Goal: Information Seeking & Learning: Learn about a topic

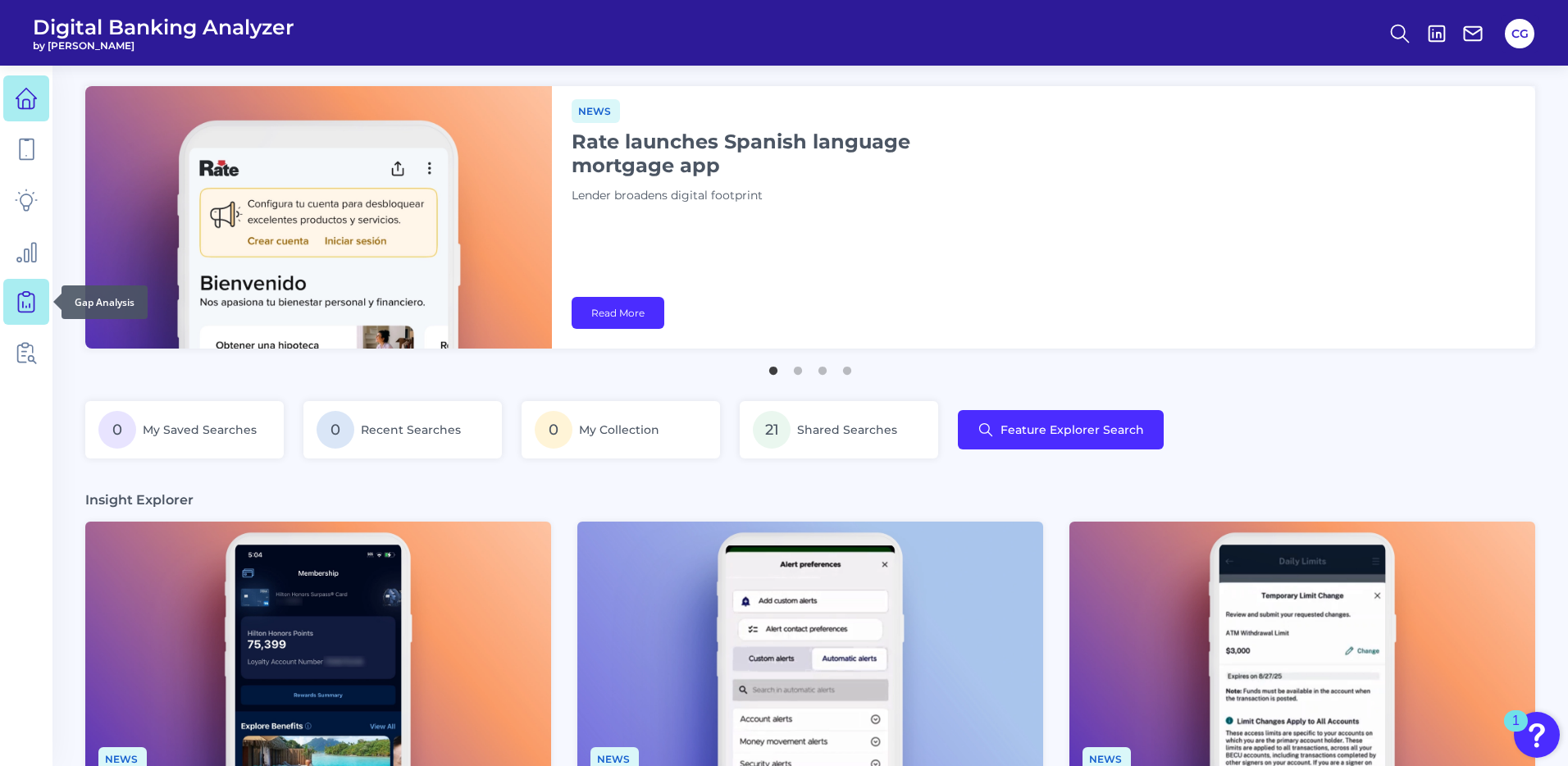
click at [26, 305] on icon at bounding box center [26, 302] width 23 height 23
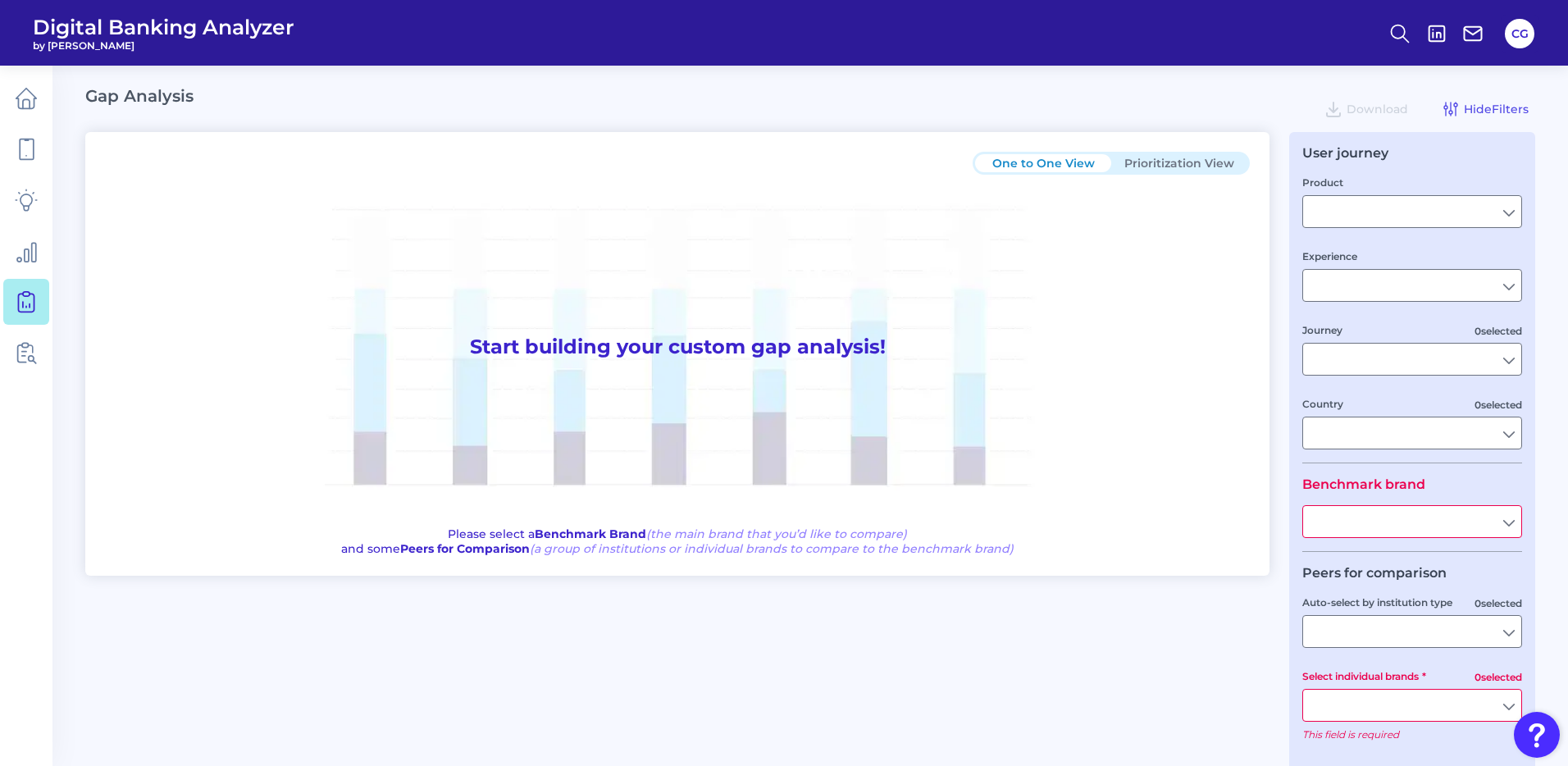
type input "Checking / Current Account"
type input "Mobile Servicing"
type input "Pre-Login Area, New Customer Onboarding, Login & Authentication, Accounts and t…"
type input "[GEOGRAPHIC_DATA]"
type input "Nationwide Building Society"
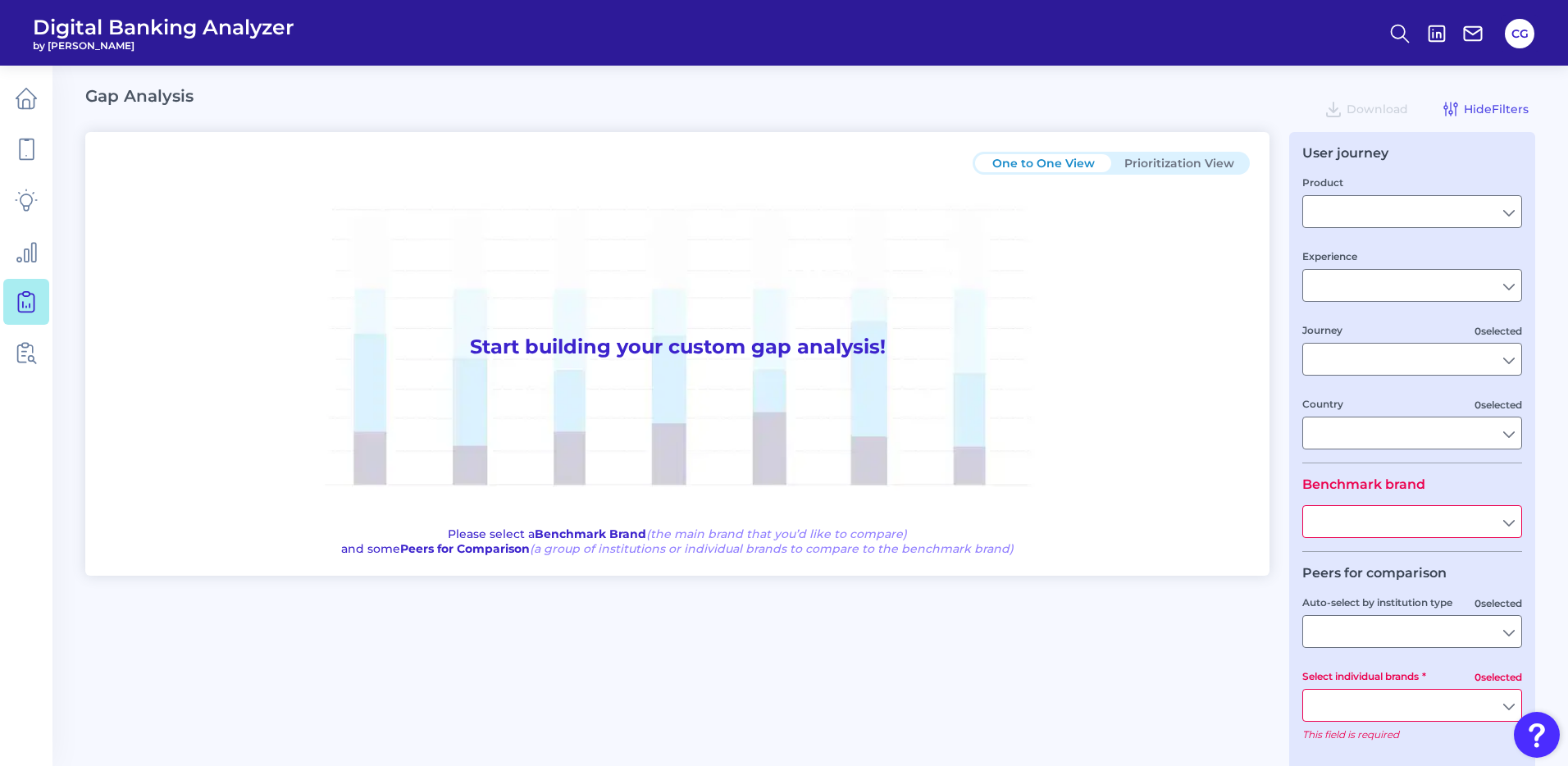
type input "All Select individual brands"
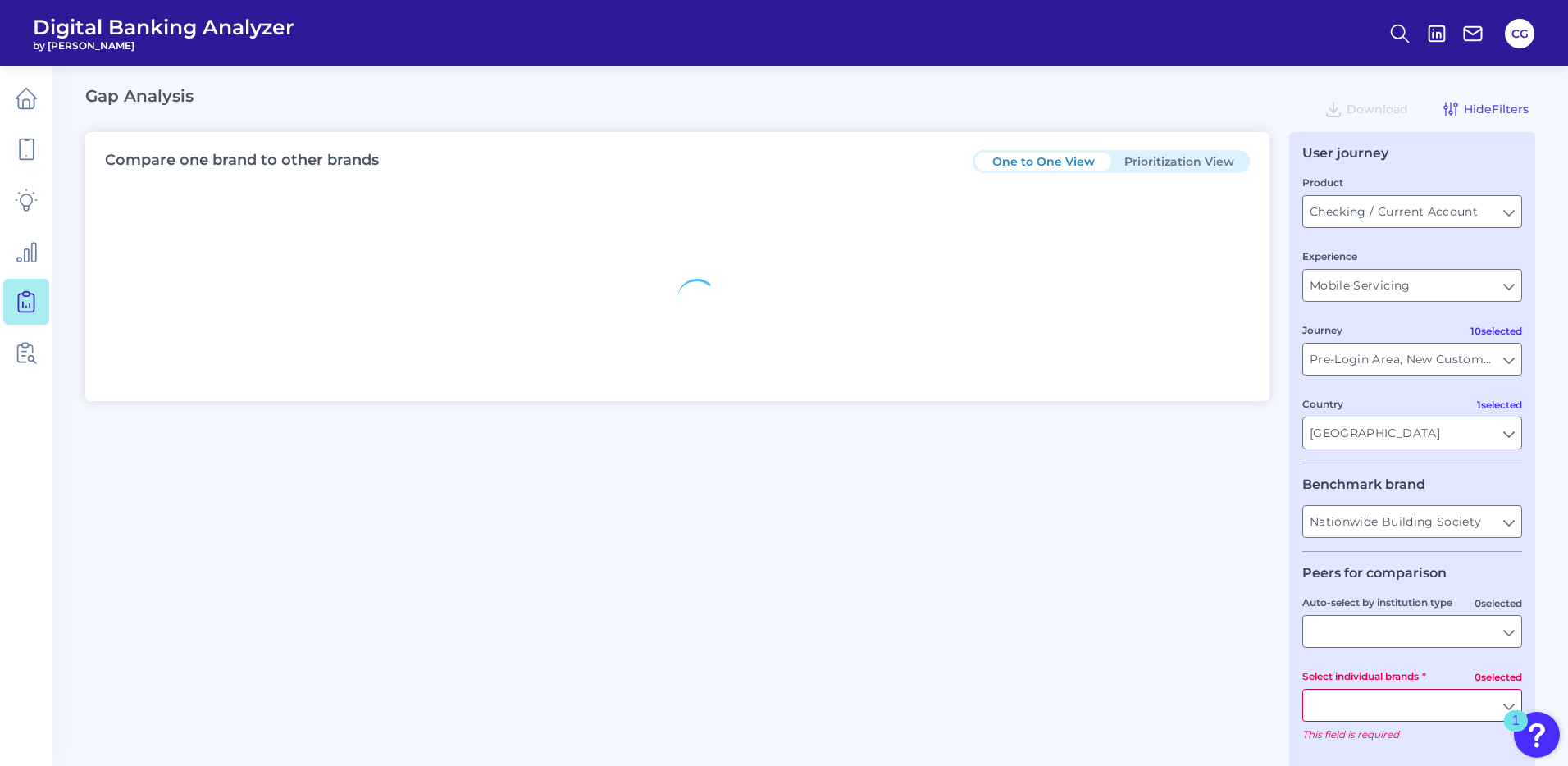
type input "All Journeys"
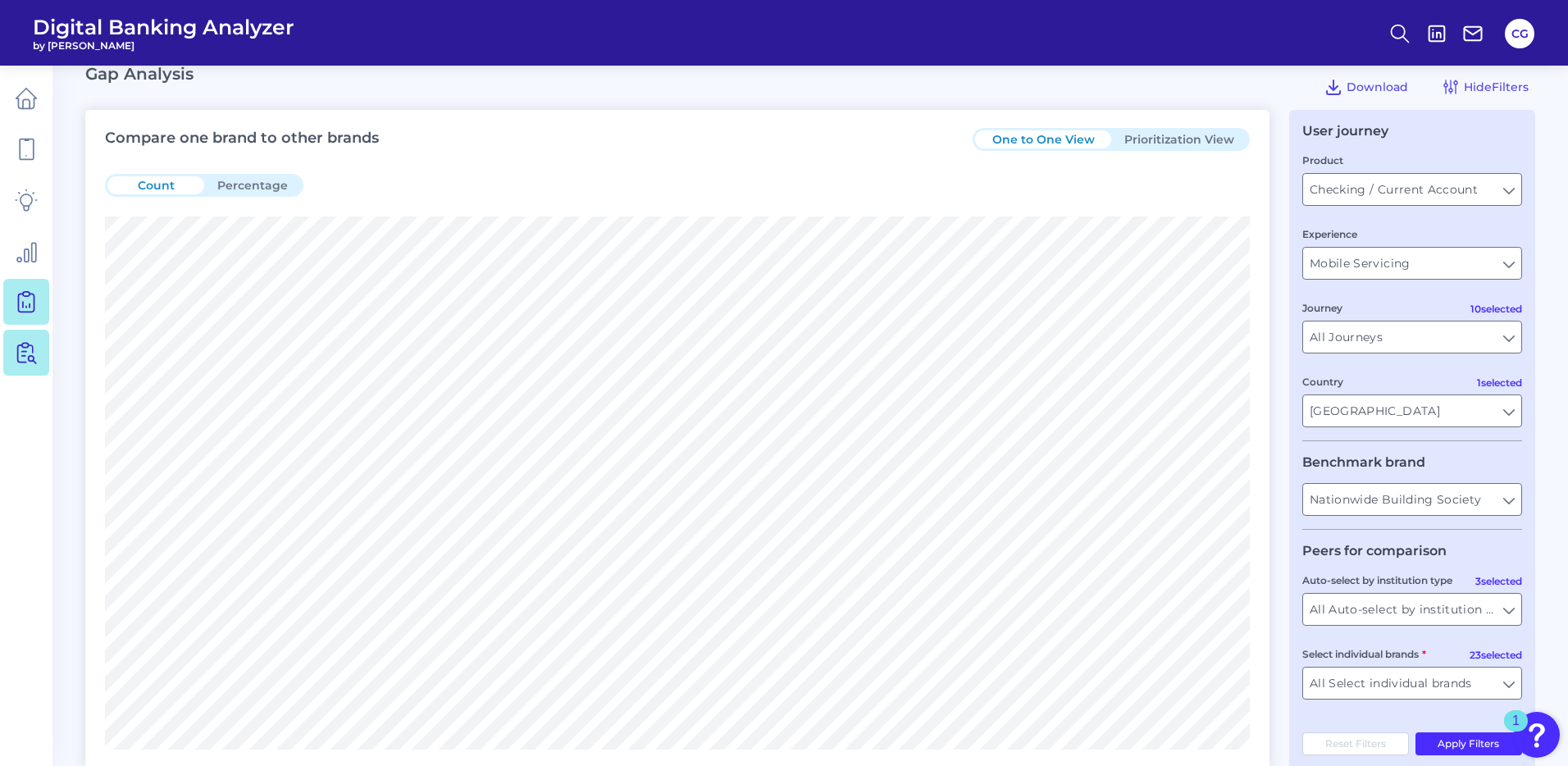
scroll to position [18, 0]
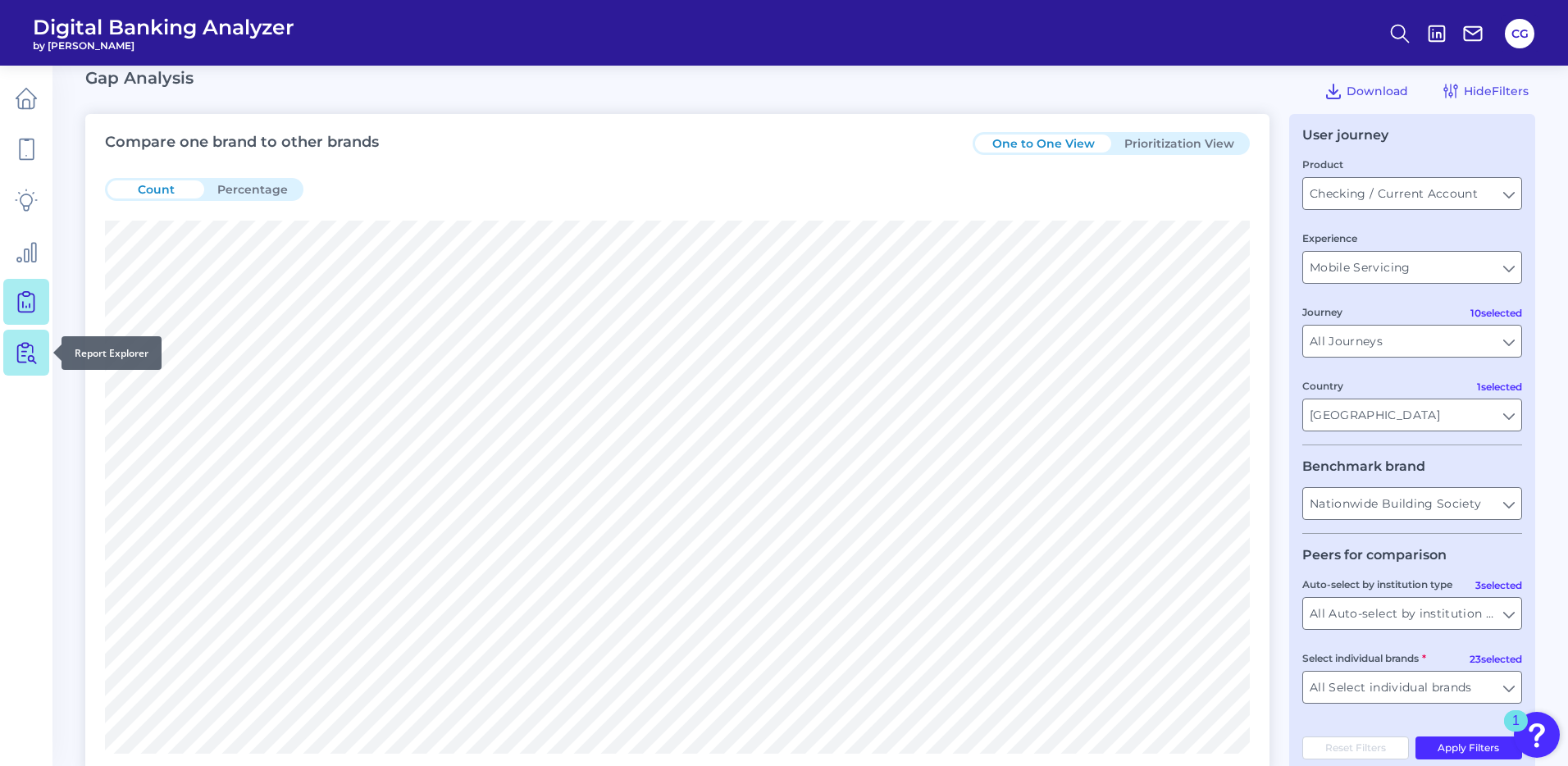
click at [33, 347] on icon at bounding box center [30, 349] width 4 height 8
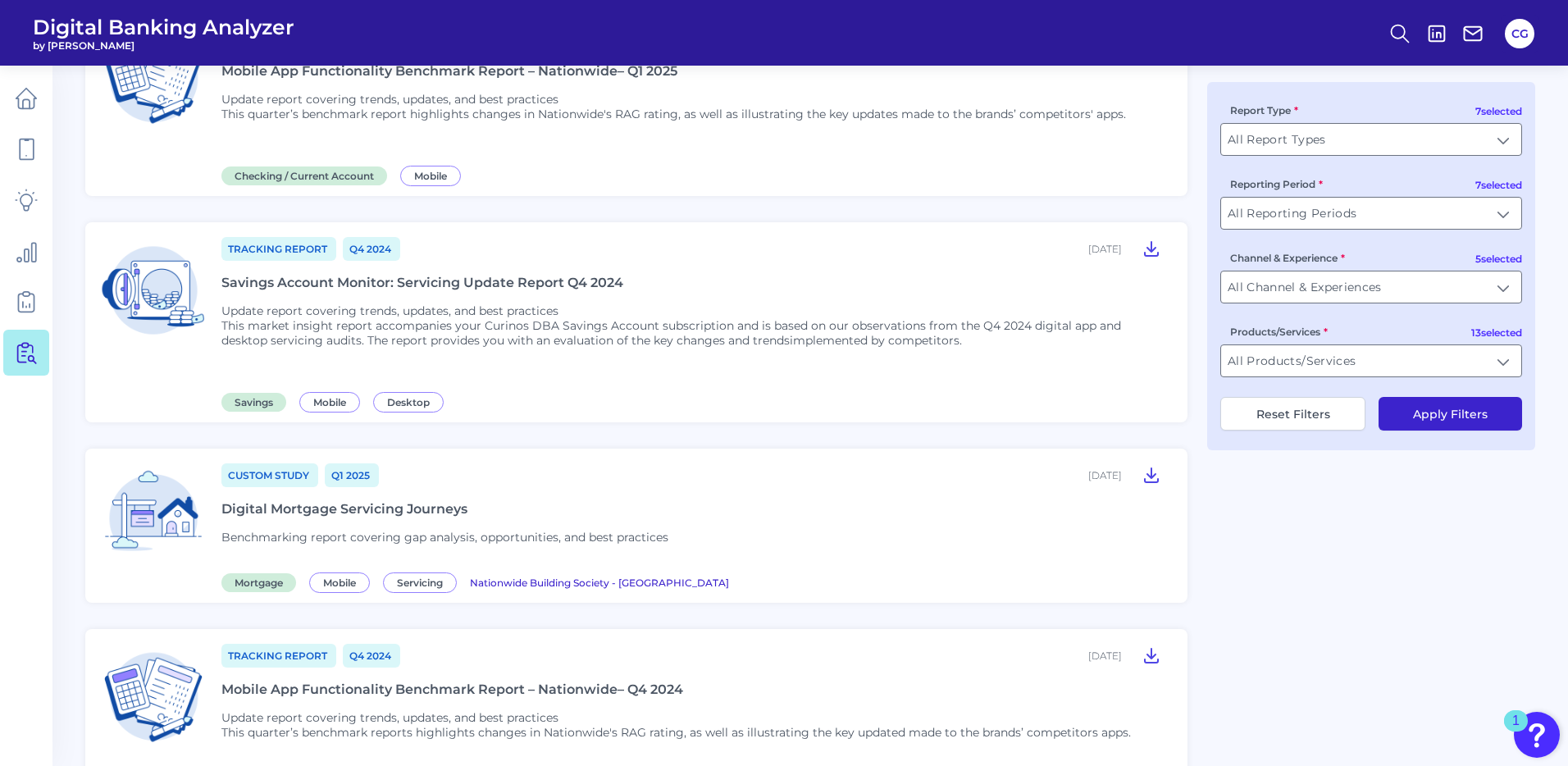
scroll to position [581, 0]
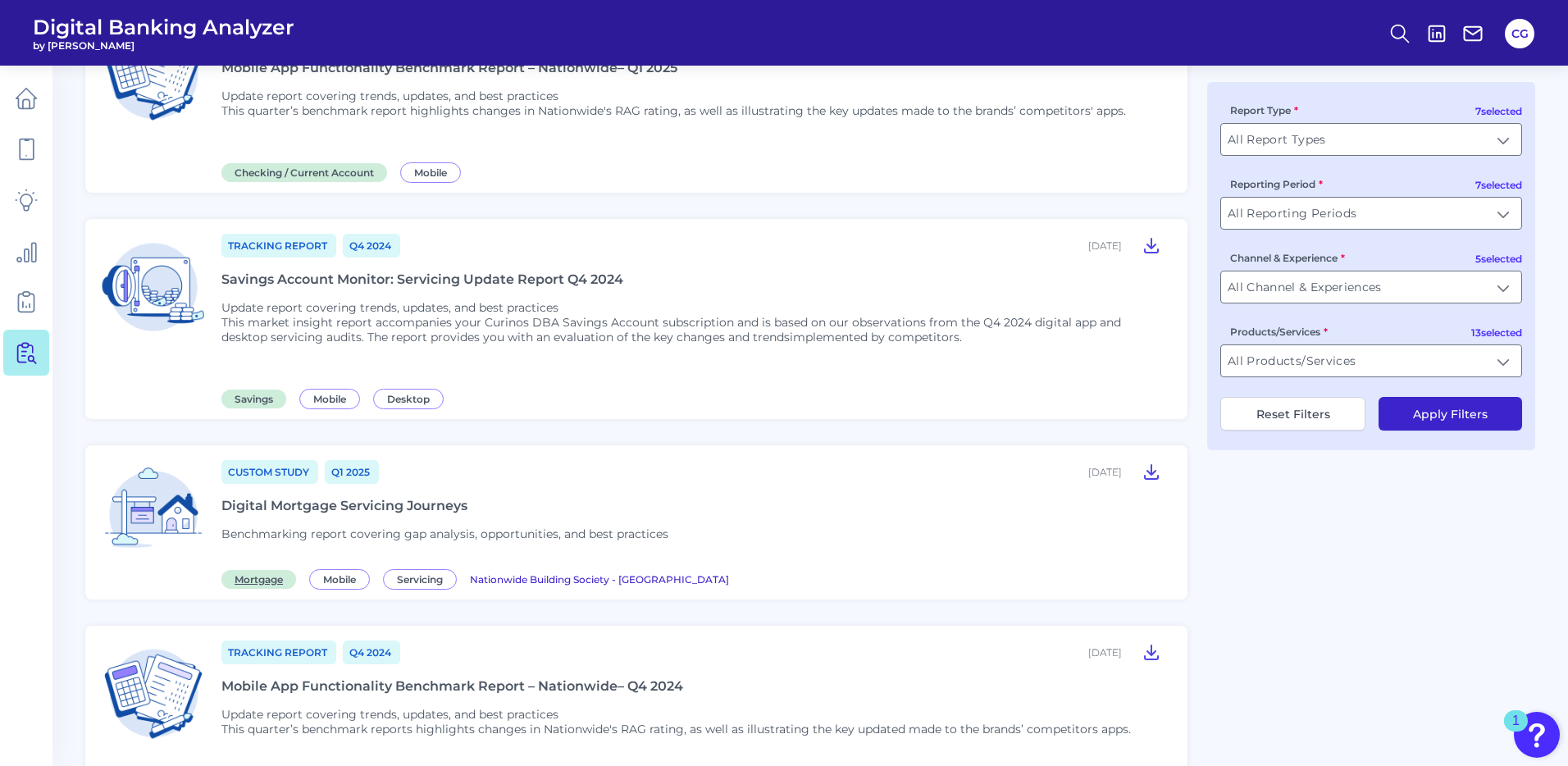
click at [261, 576] on span "Mortgage" at bounding box center [259, 579] width 75 height 19
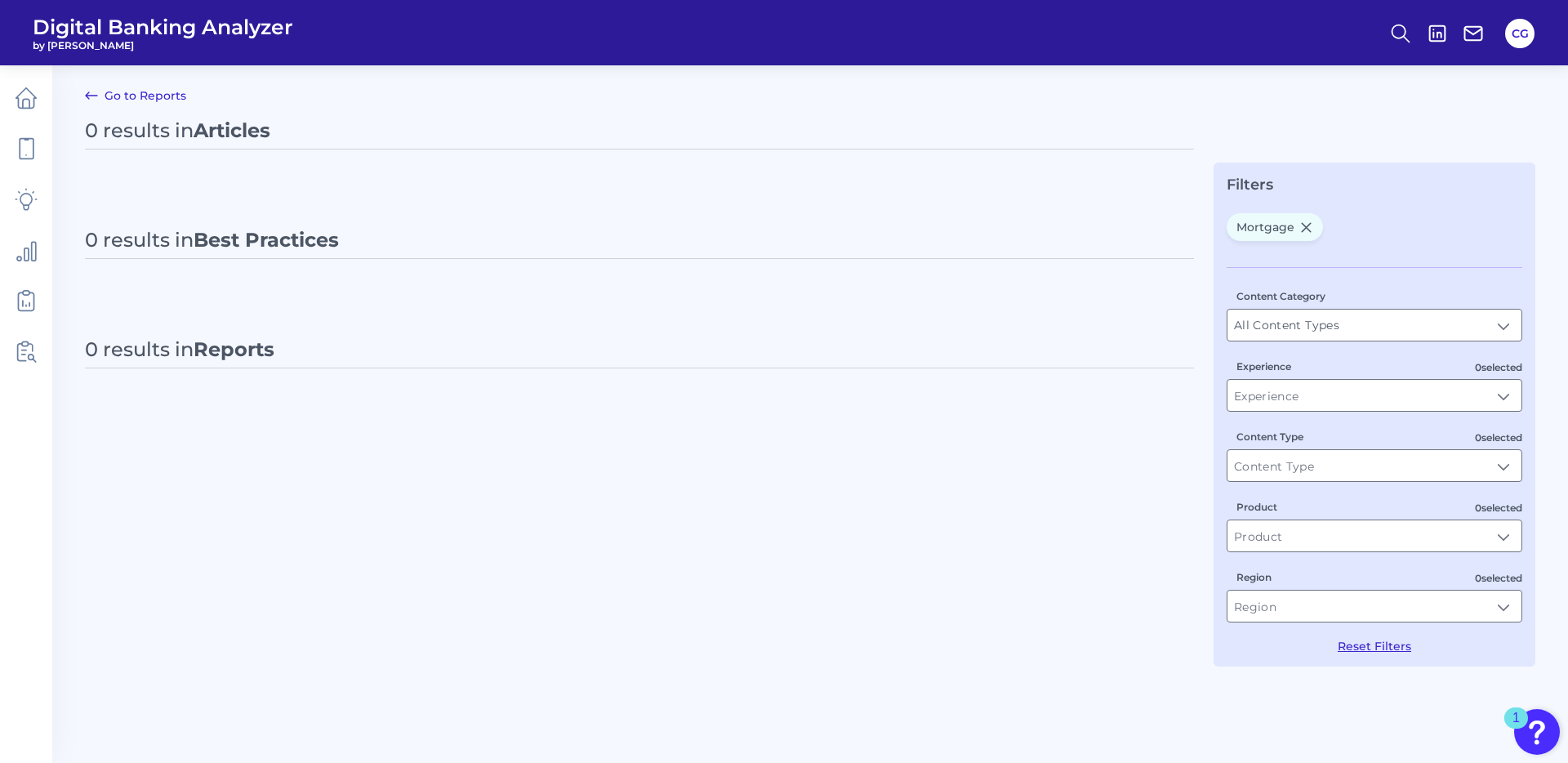
type input "Mortgage"
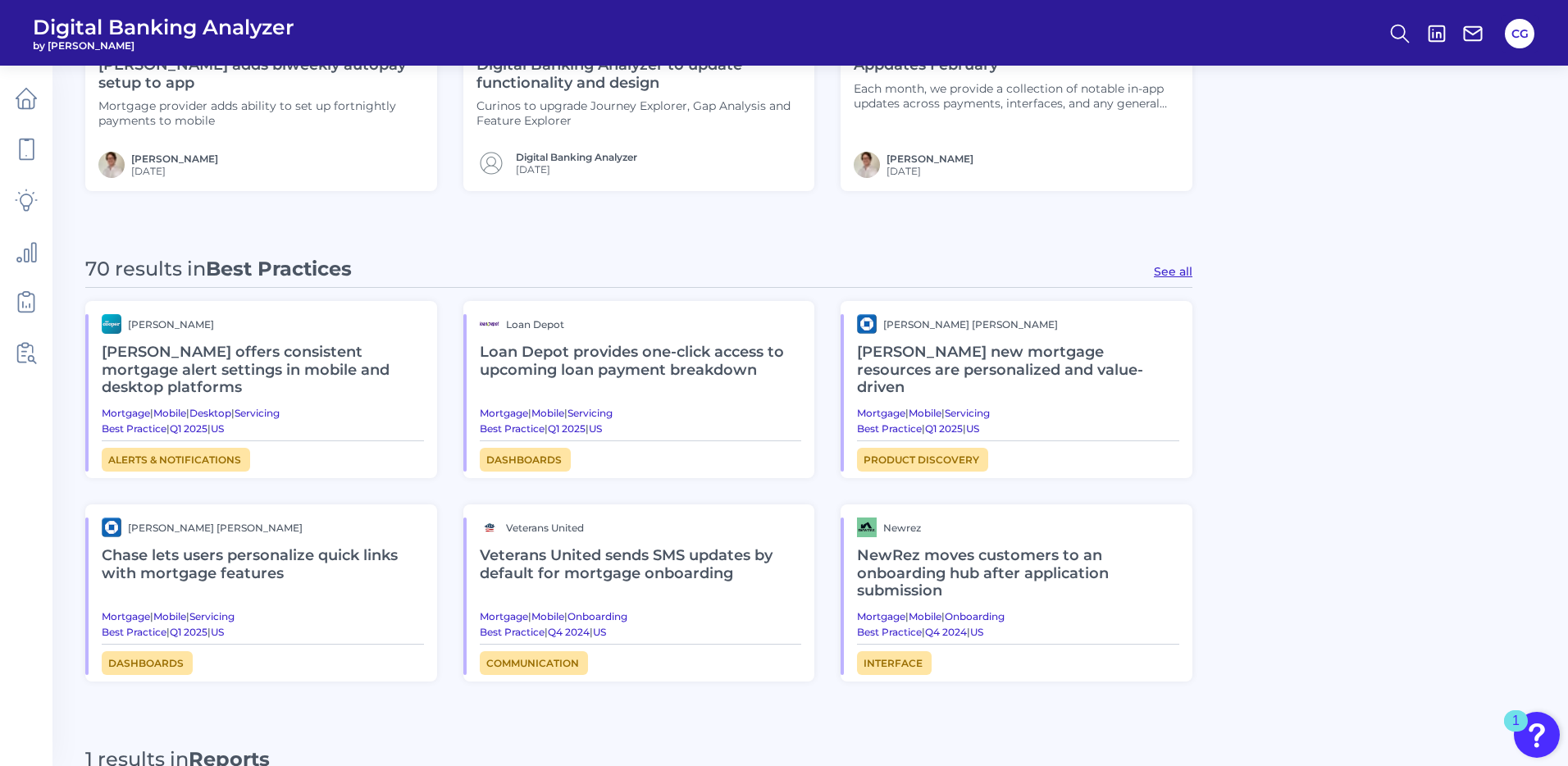
scroll to position [691, 0]
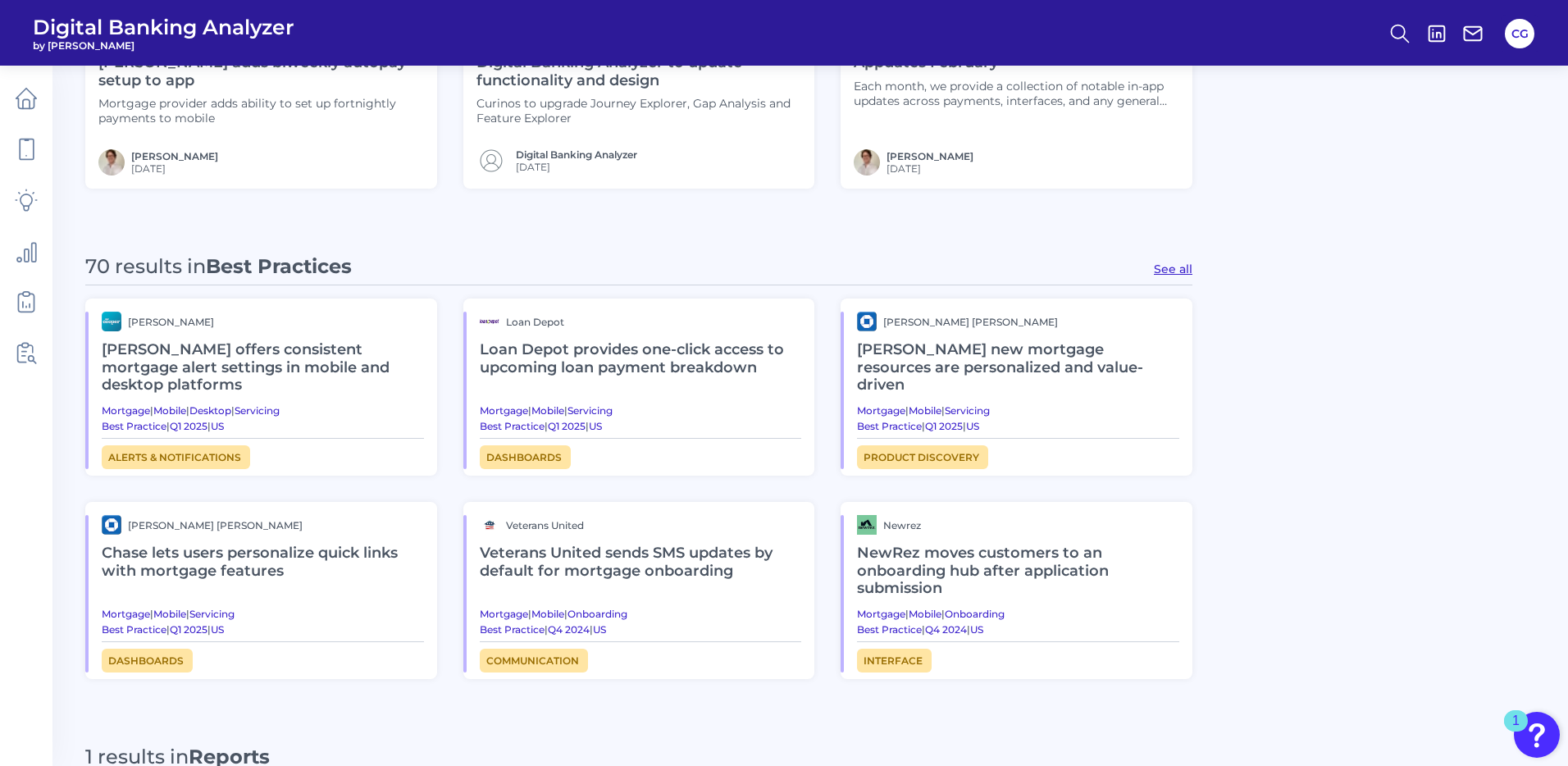
click at [989, 367] on h2 "[PERSON_NAME] new mortgage resources are personalized and value-driven" at bounding box center [1019, 367] width 323 height 73
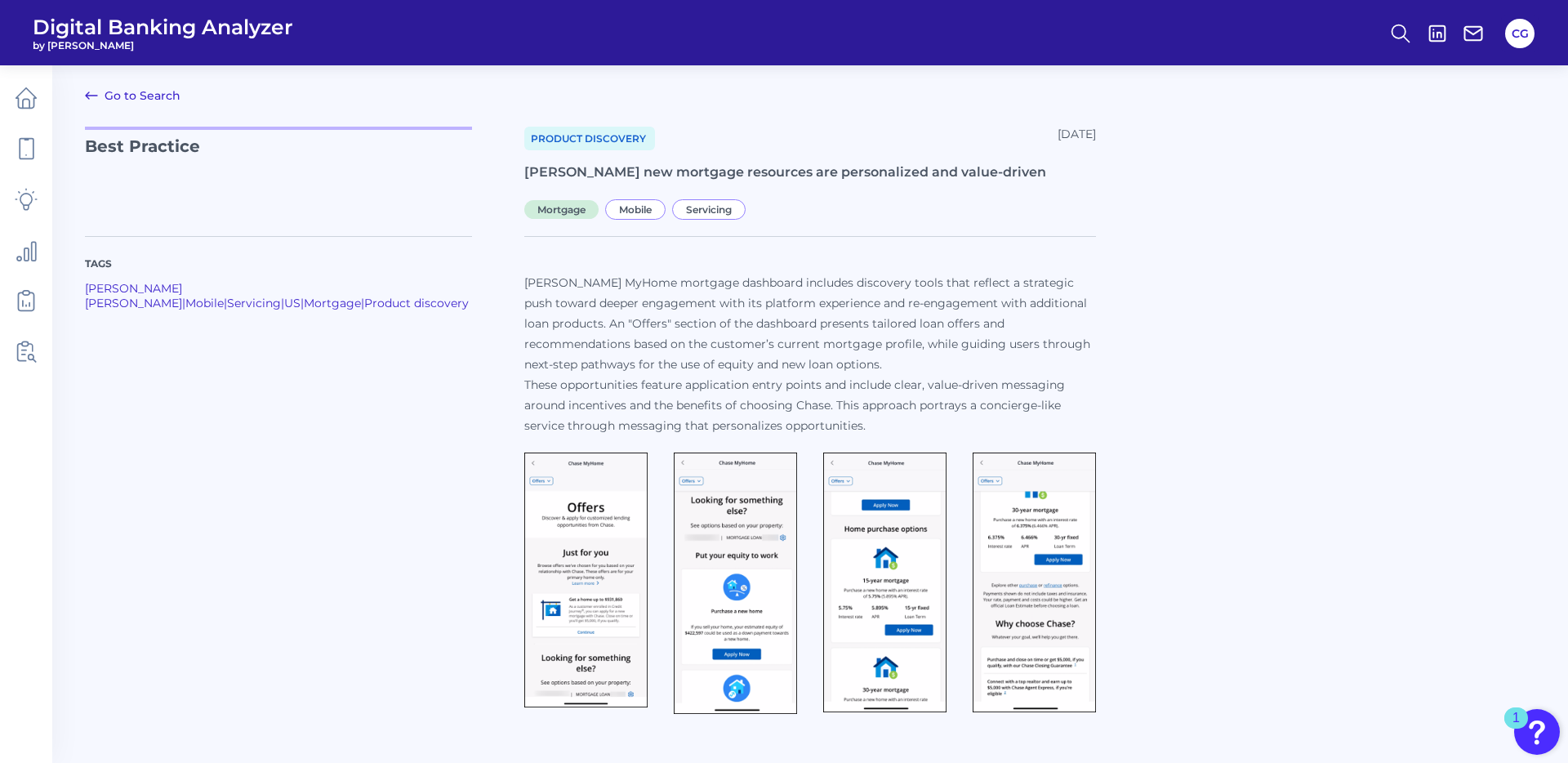
click at [1179, 589] on div "Tags [PERSON_NAME] [PERSON_NAME] | Mobile | Servicing | [GEOGRAPHIC_DATA] | Mor…" at bounding box center [810, 468] width 1451 height 504
click at [94, 93] on icon at bounding box center [91, 95] width 20 height 20
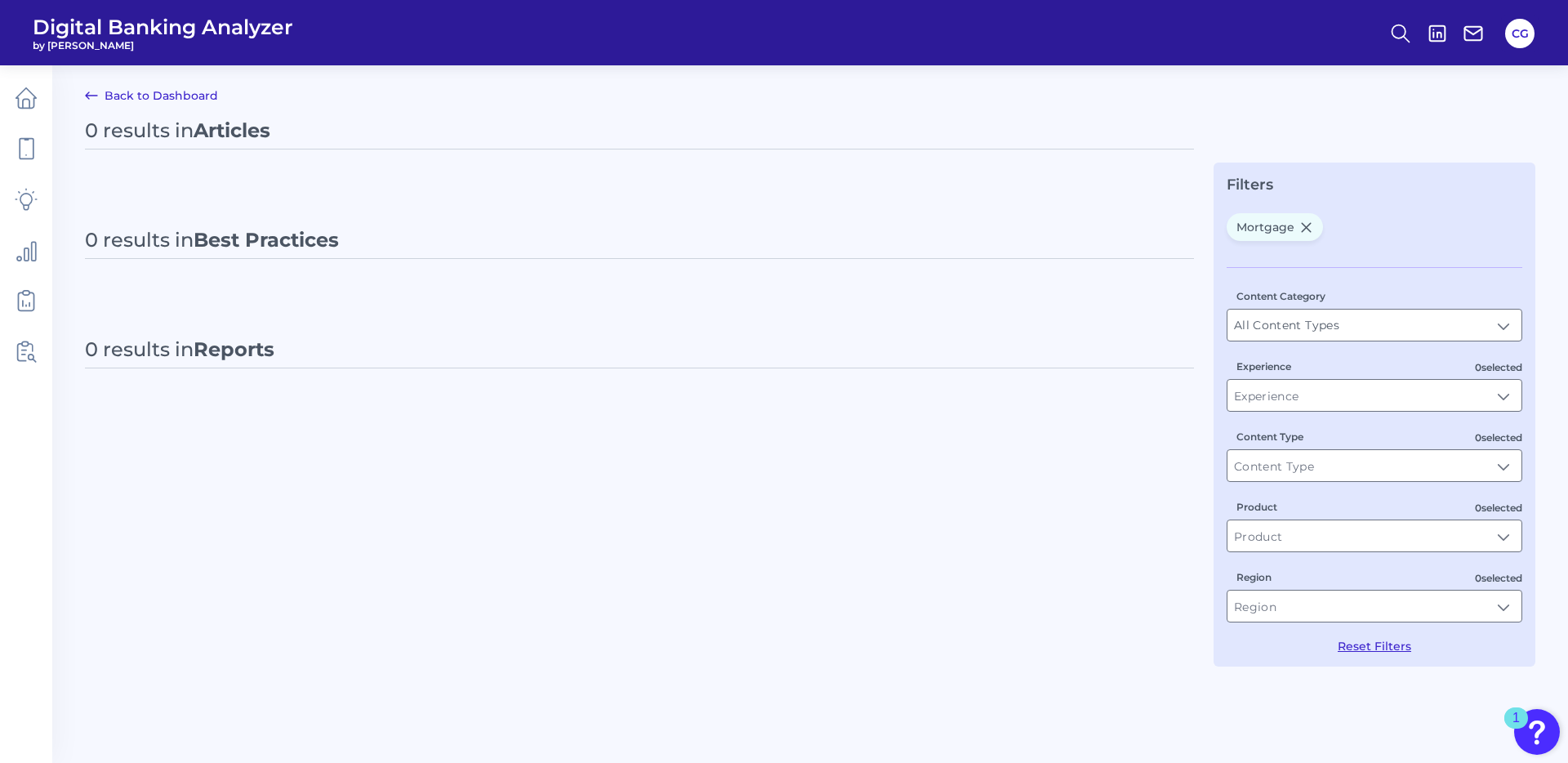
type input "Mortgage"
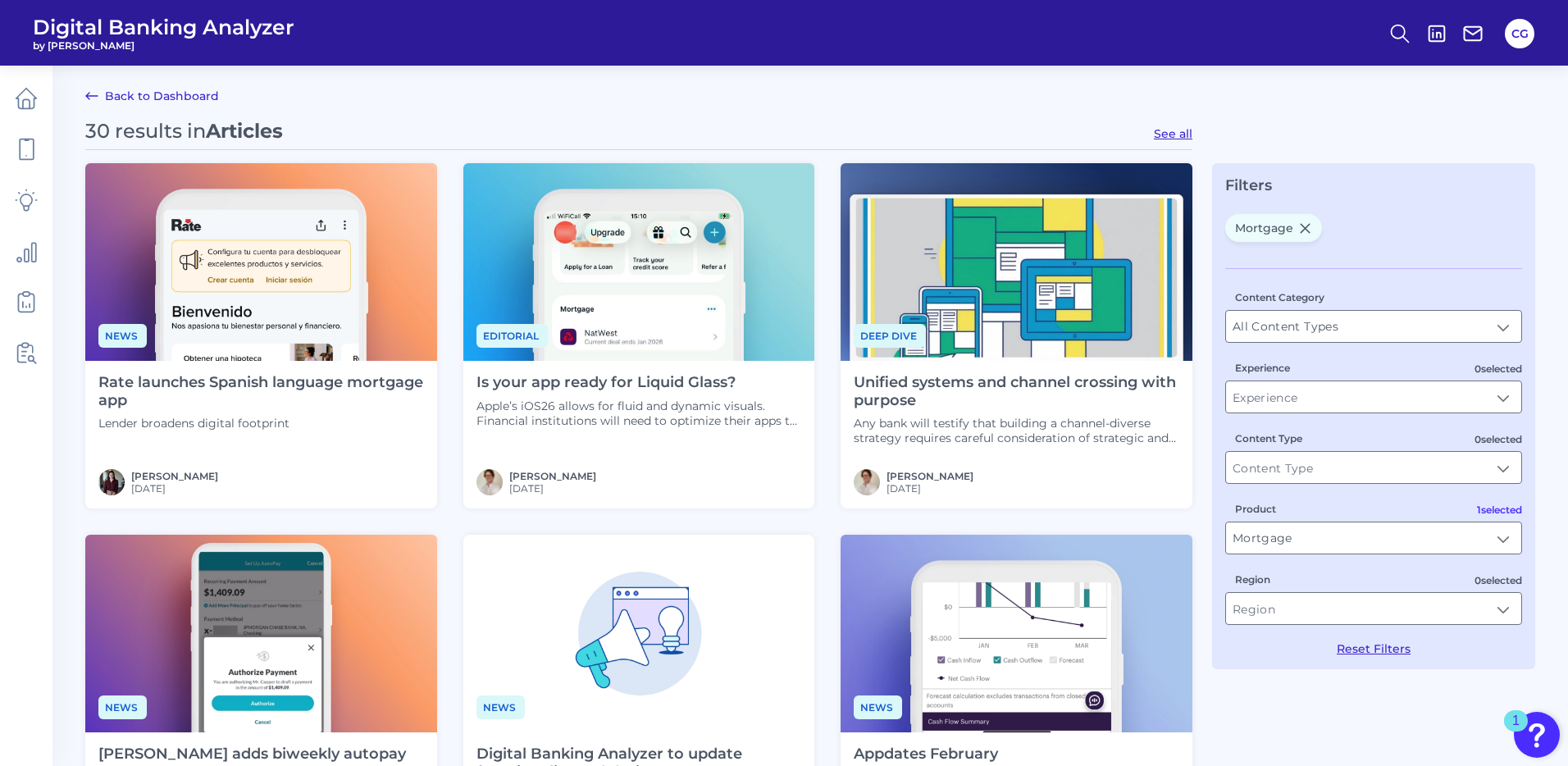
click at [204, 385] on h4 "Rate launches Spanish language mortgage app" at bounding box center [260, 391] width 325 height 35
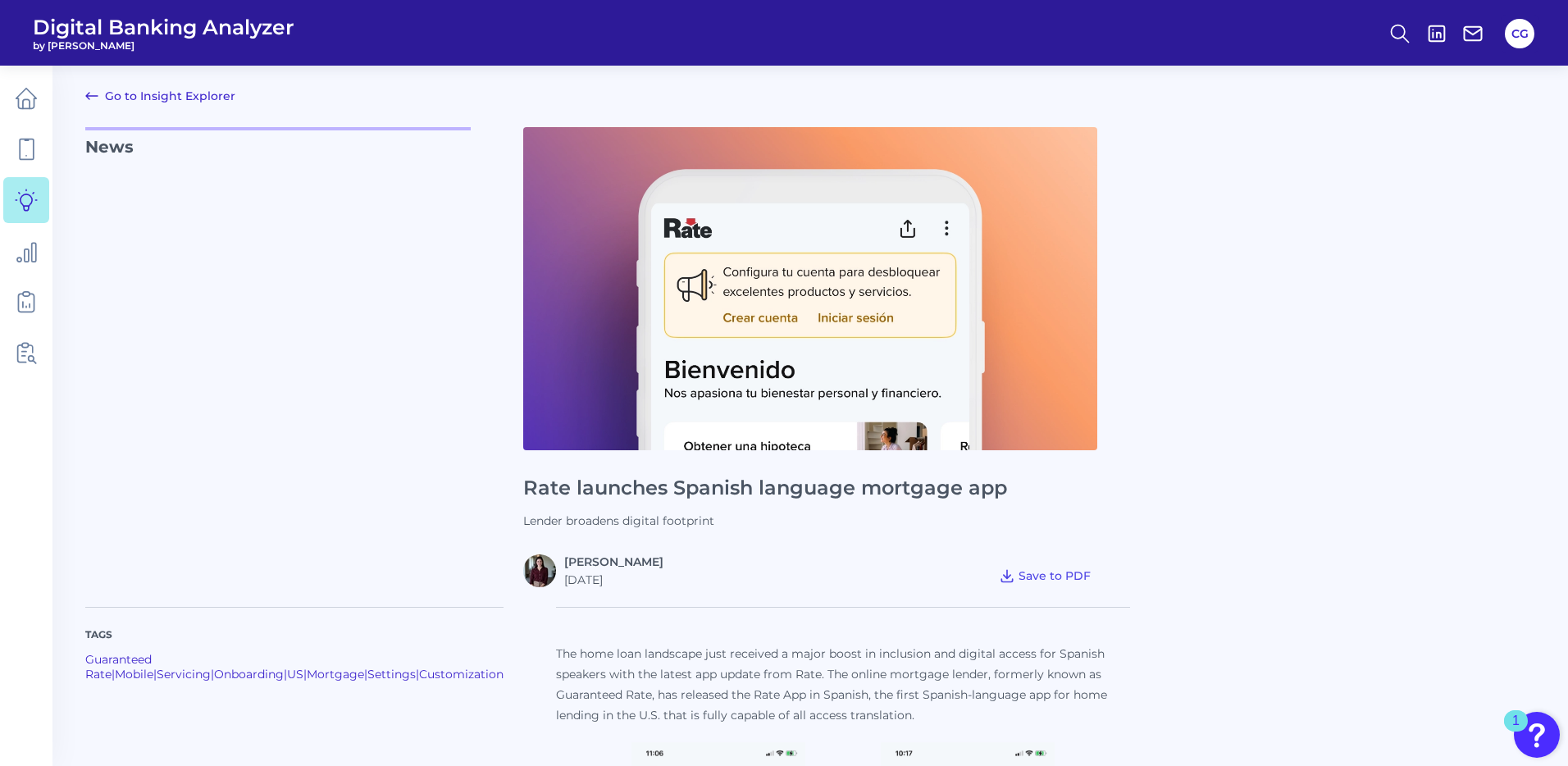
click at [92, 91] on icon at bounding box center [92, 95] width 20 height 20
click at [97, 92] on icon at bounding box center [92, 95] width 20 height 20
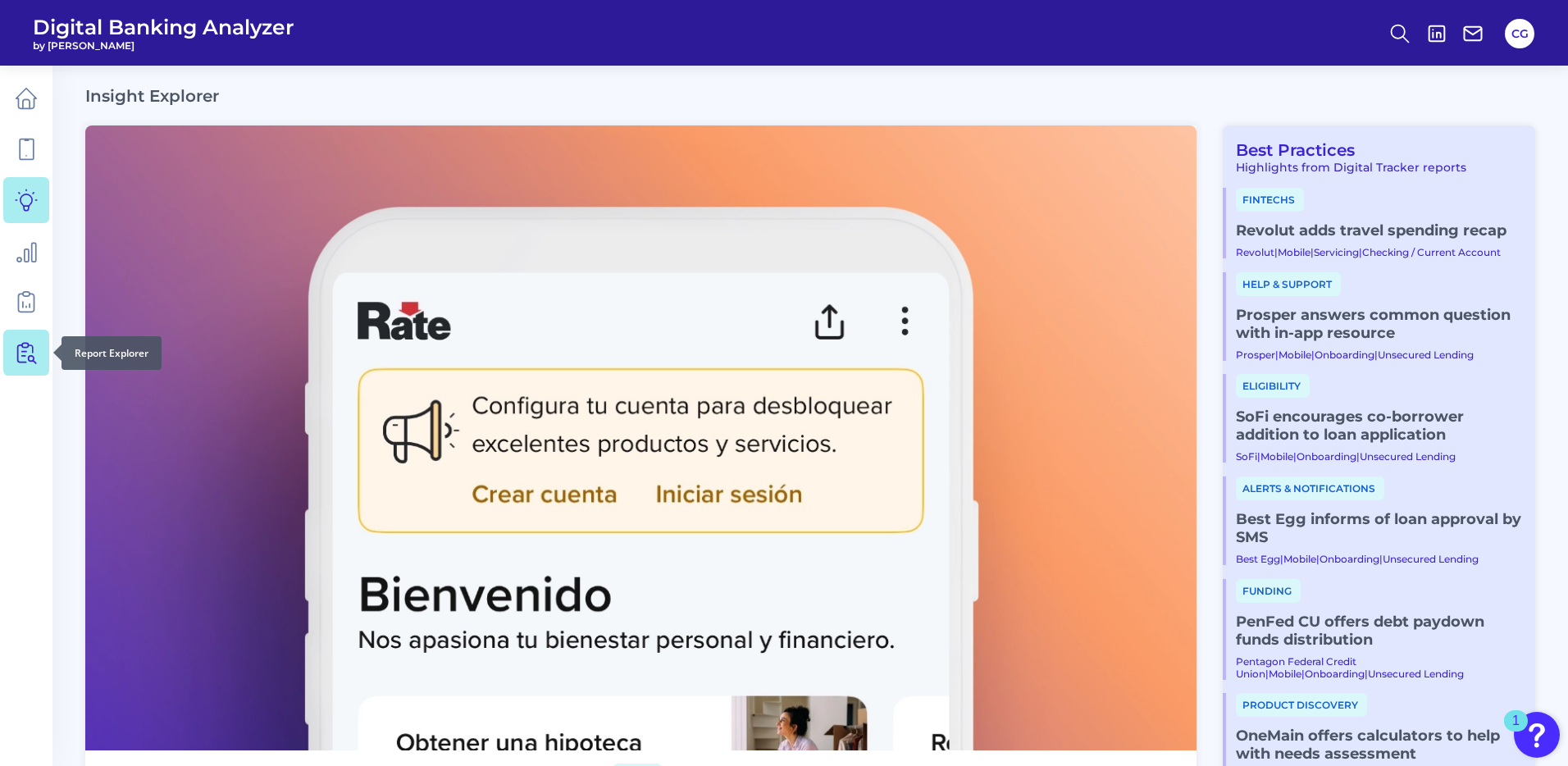
click at [25, 361] on icon at bounding box center [26, 353] width 23 height 23
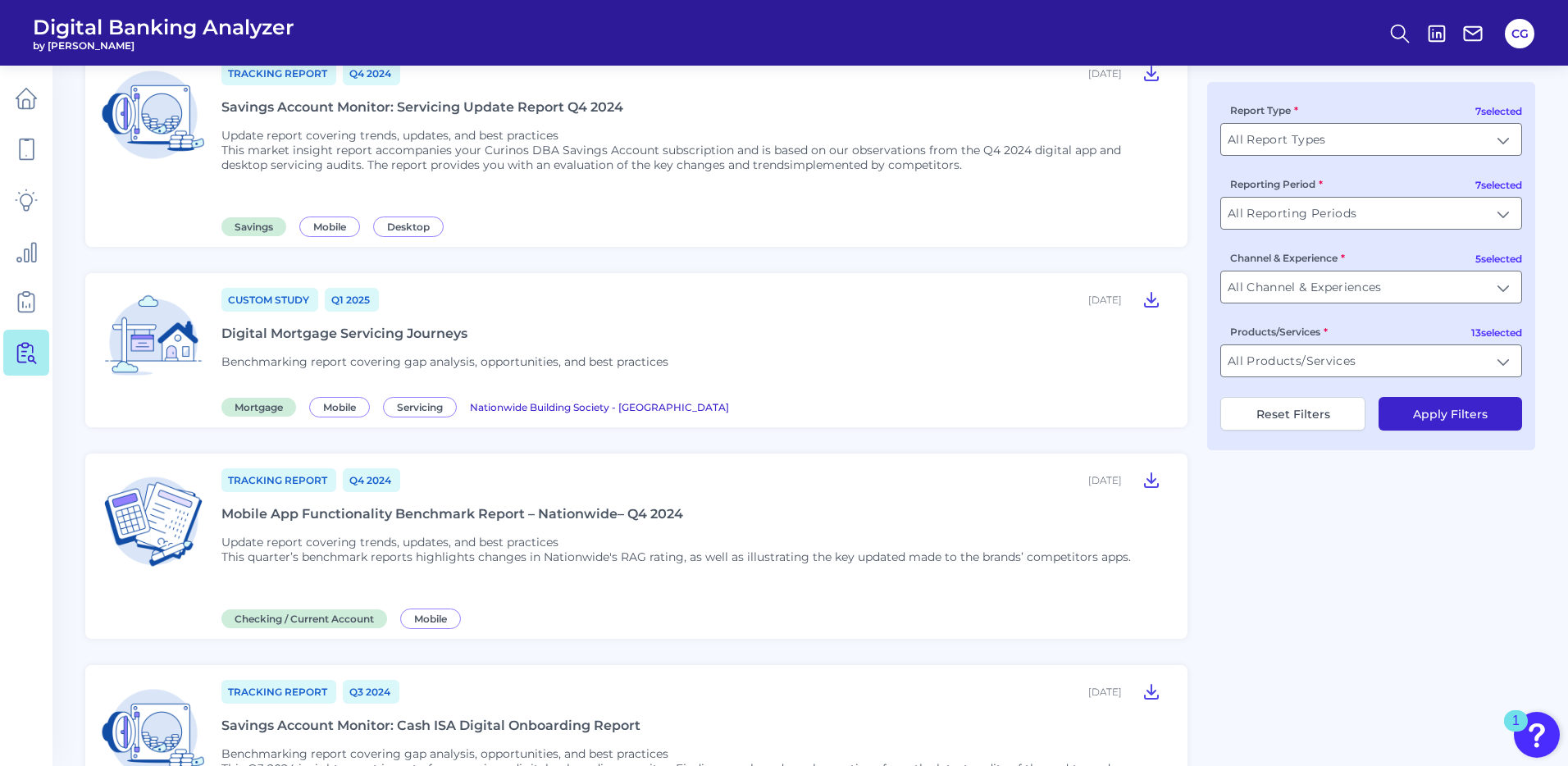
scroll to position [756, 0]
click at [259, 407] on span "Mortgage" at bounding box center [259, 405] width 75 height 19
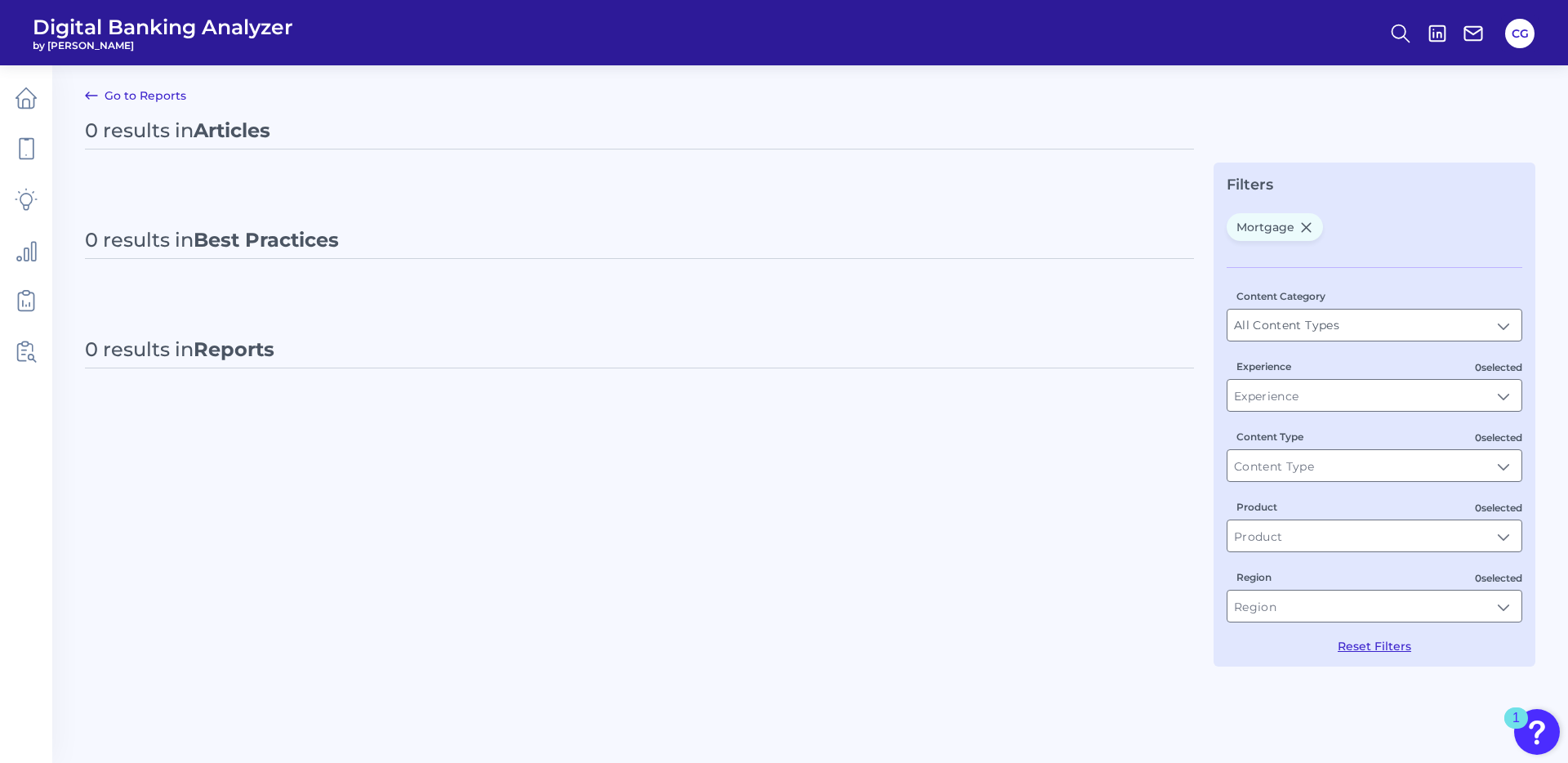
type input "Mortgage"
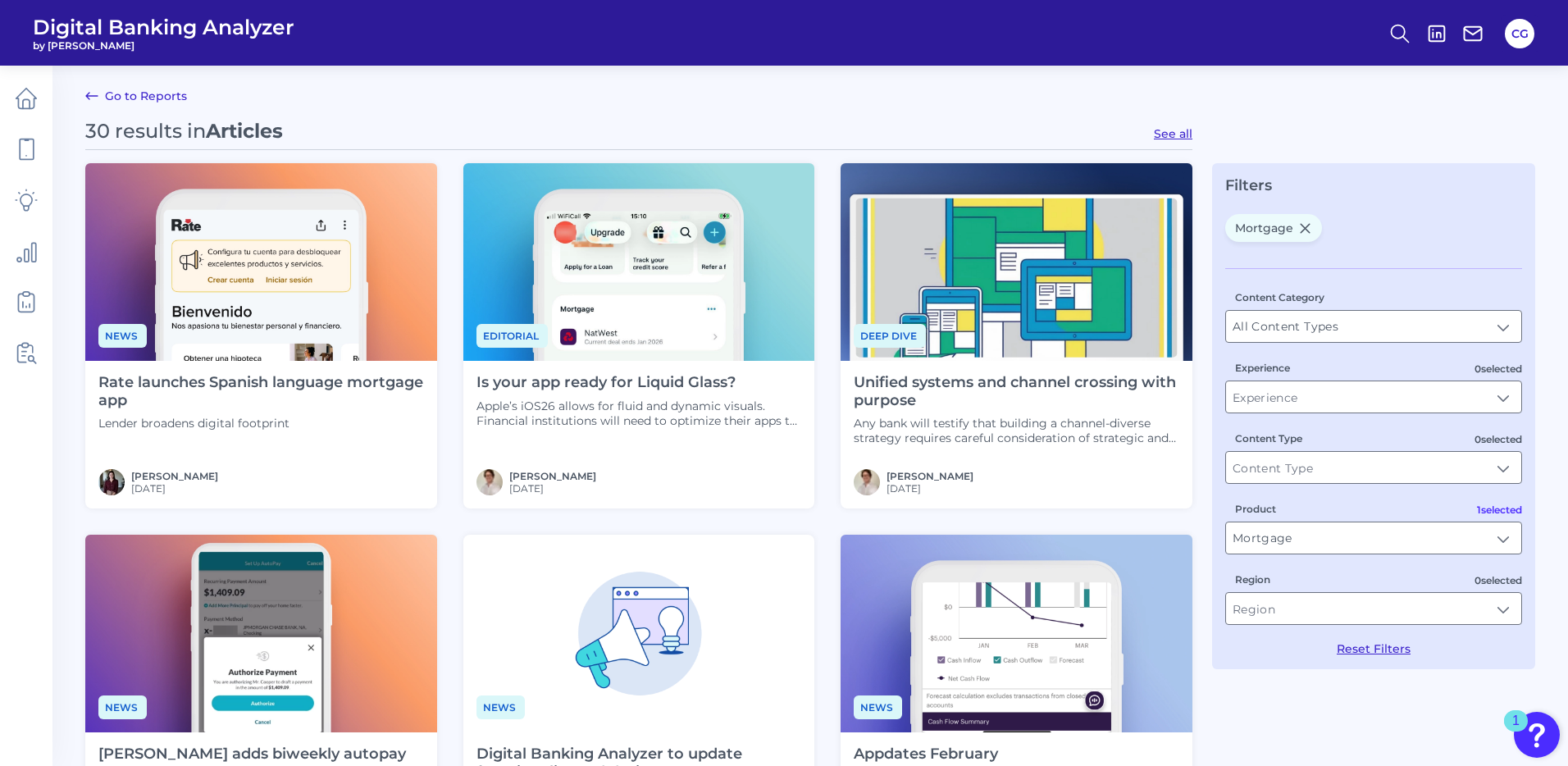
click at [95, 94] on icon at bounding box center [92, 95] width 20 height 20
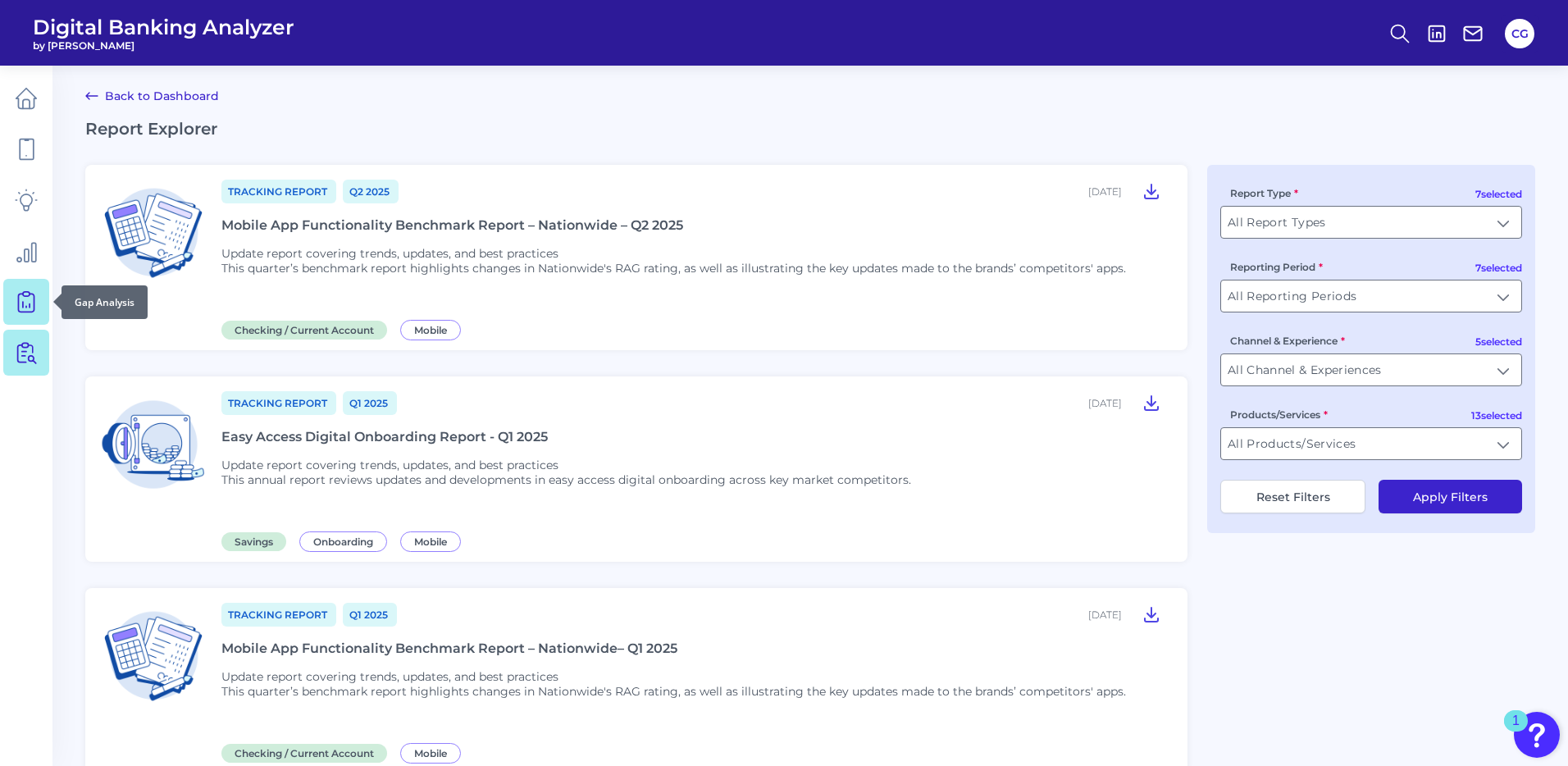
click at [25, 305] on icon at bounding box center [26, 302] width 23 height 23
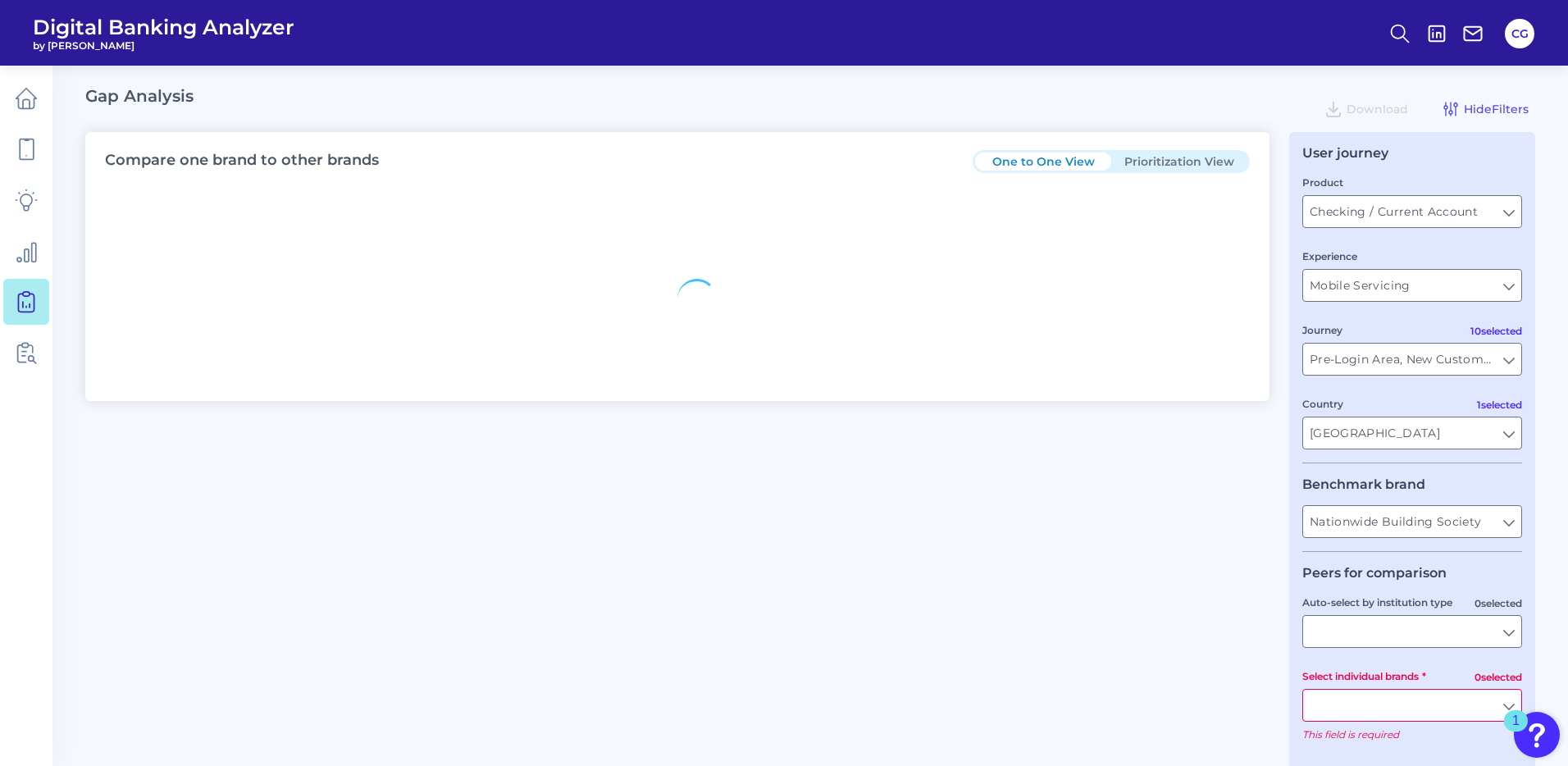
type input "All Journeys"
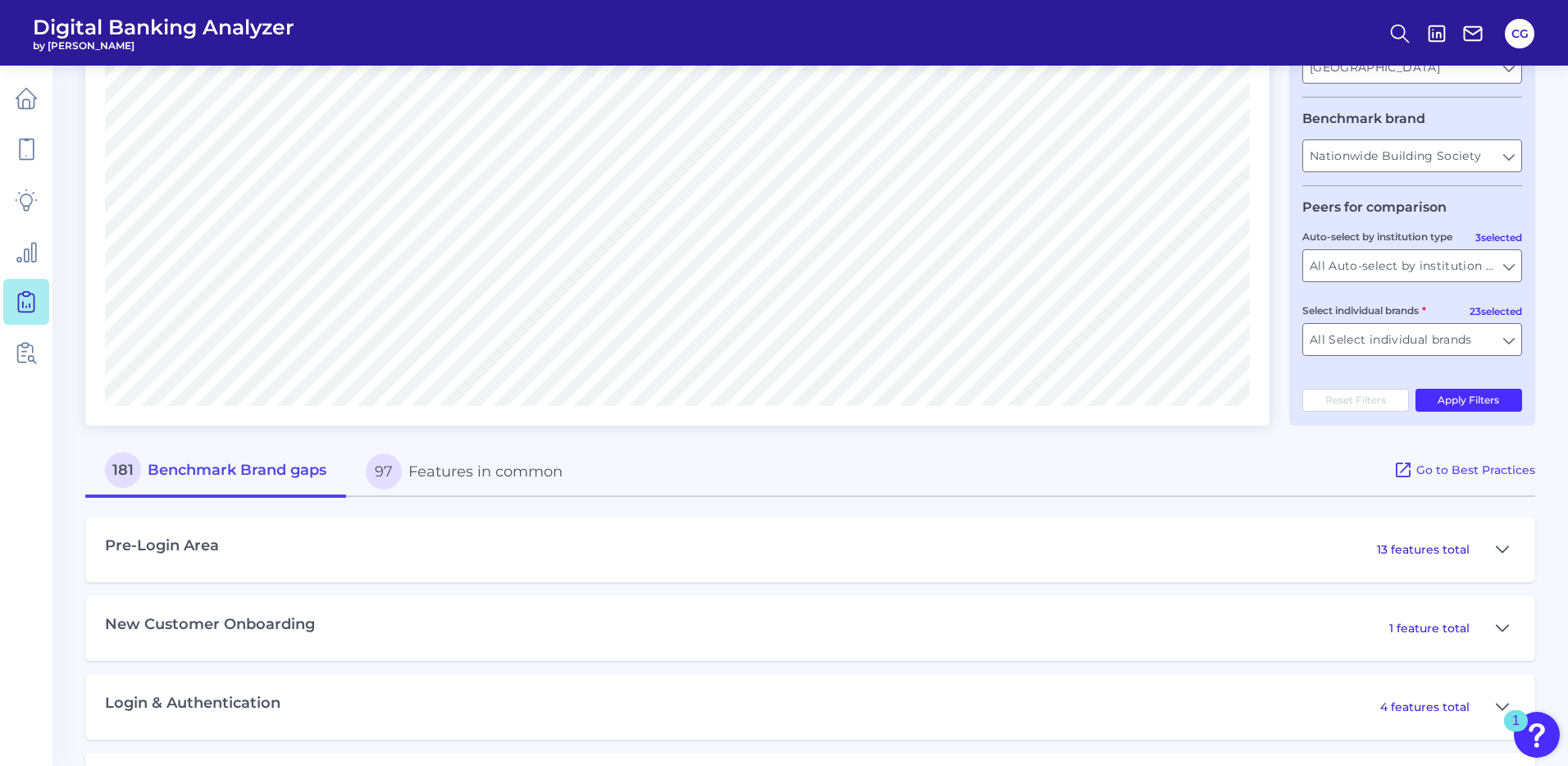
scroll to position [370, 0]
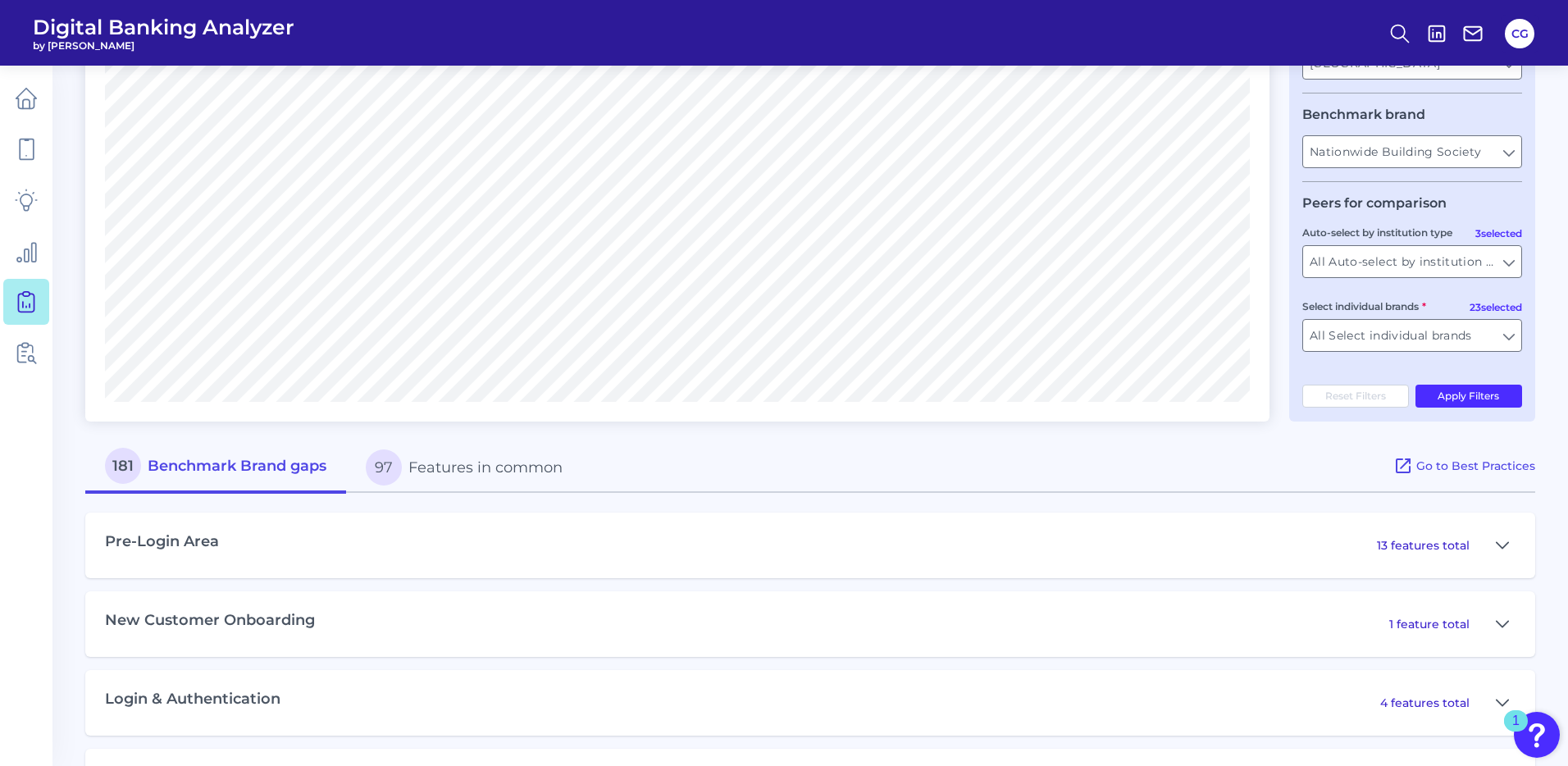
click at [506, 474] on button "97 Features in common" at bounding box center [464, 468] width 236 height 53
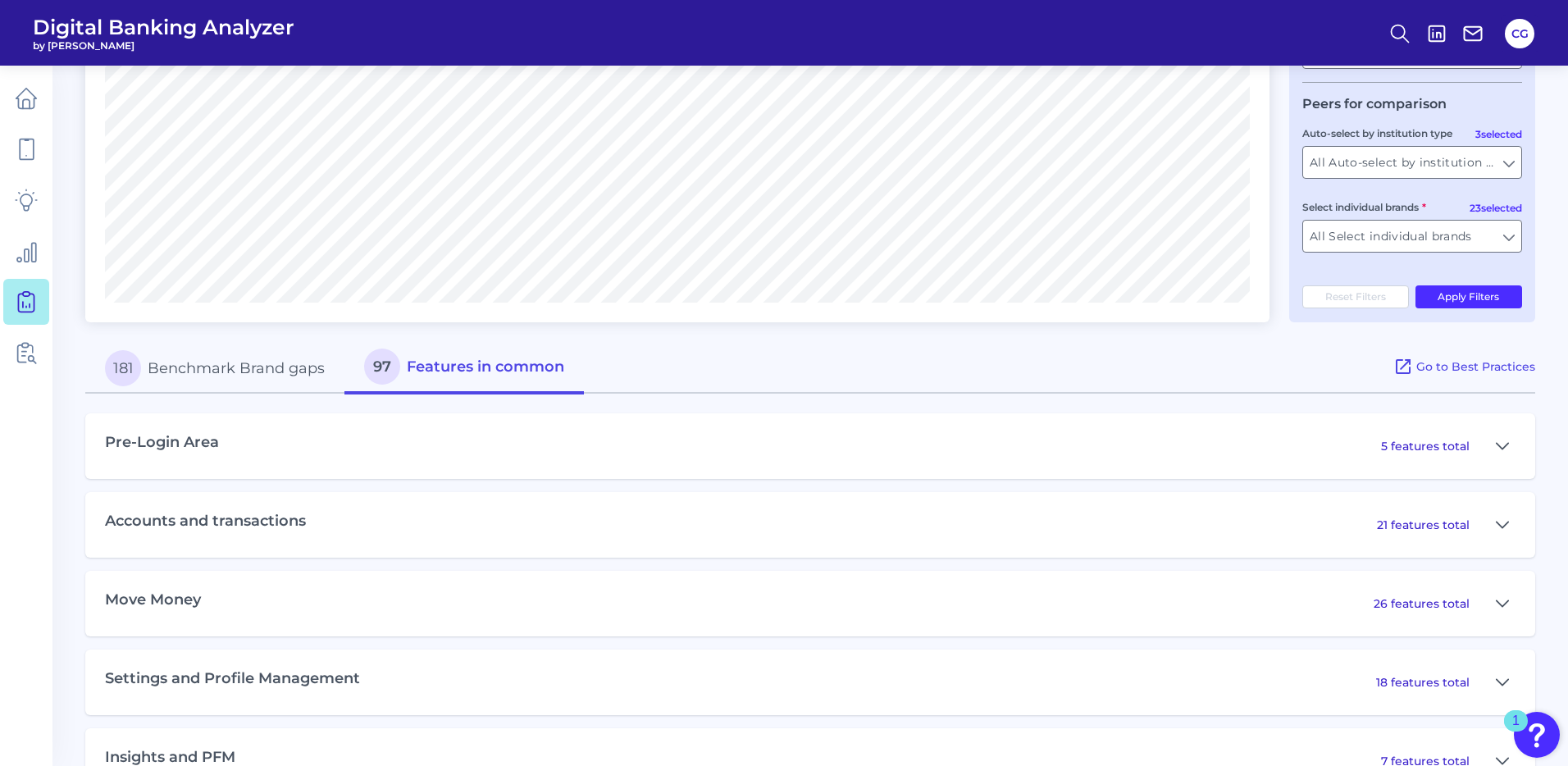
scroll to position [468, 0]
click at [288, 380] on button "181 Benchmark Brand gaps" at bounding box center [214, 369] width 259 height 53
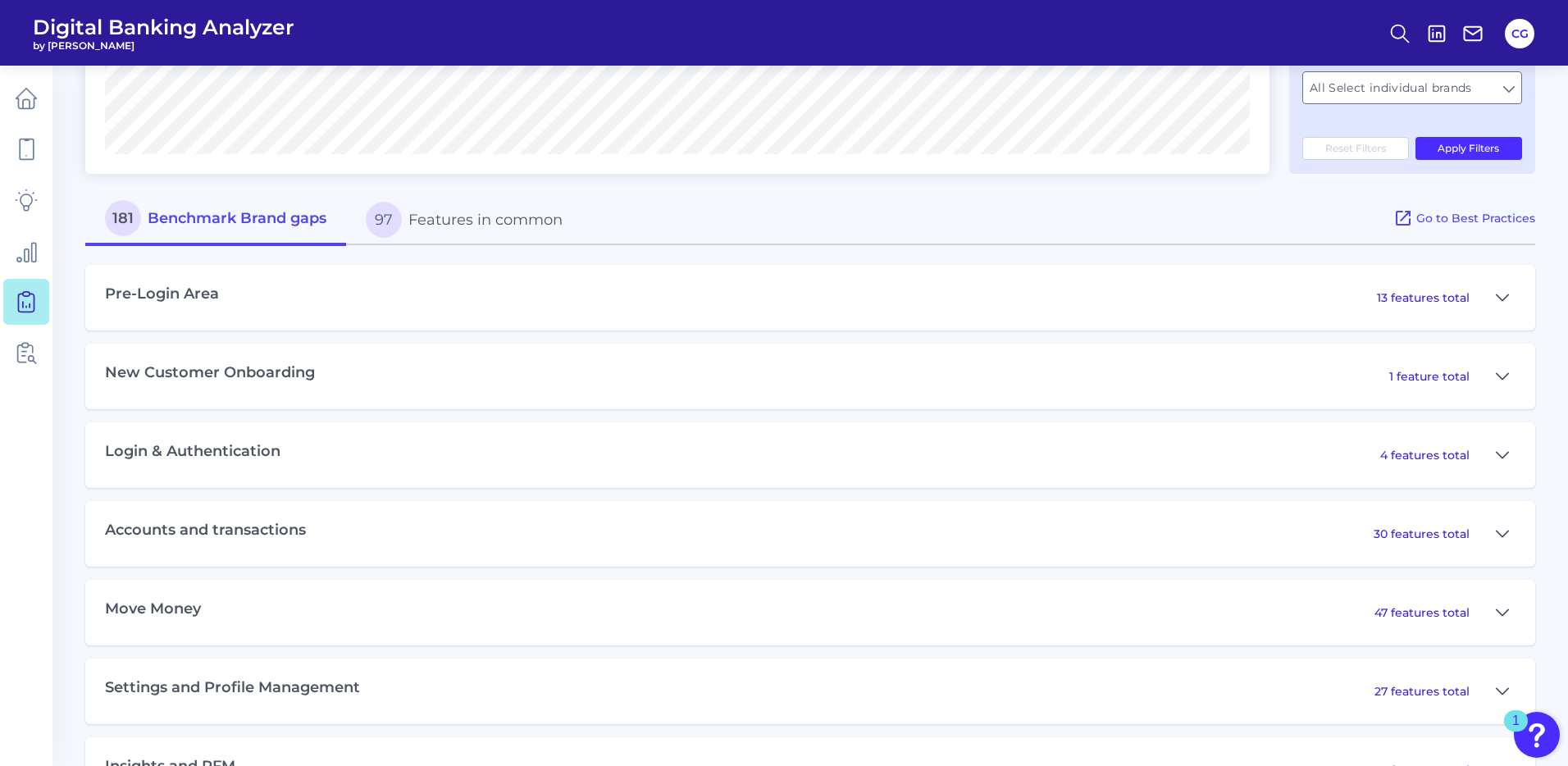
scroll to position [619, 0]
click at [200, 292] on h3 "Pre-Login Area" at bounding box center [161, 293] width 114 height 18
click at [1448, 298] on p "13 features total" at bounding box center [1424, 297] width 92 height 15
click at [1499, 298] on icon at bounding box center [1503, 296] width 13 height 20
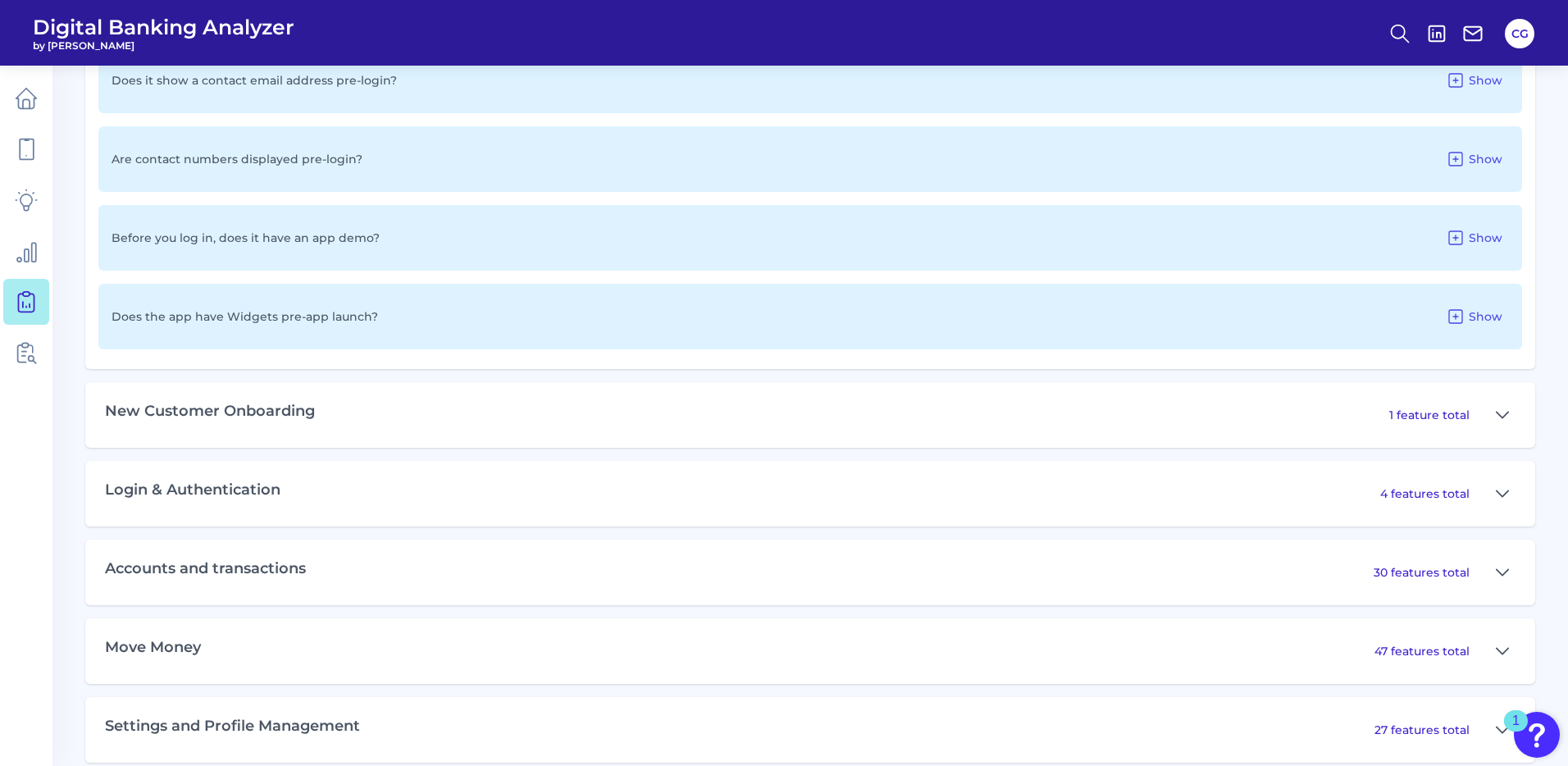
scroll to position [1632, 0]
click at [1480, 237] on span "Show" at bounding box center [1486, 236] width 34 height 15
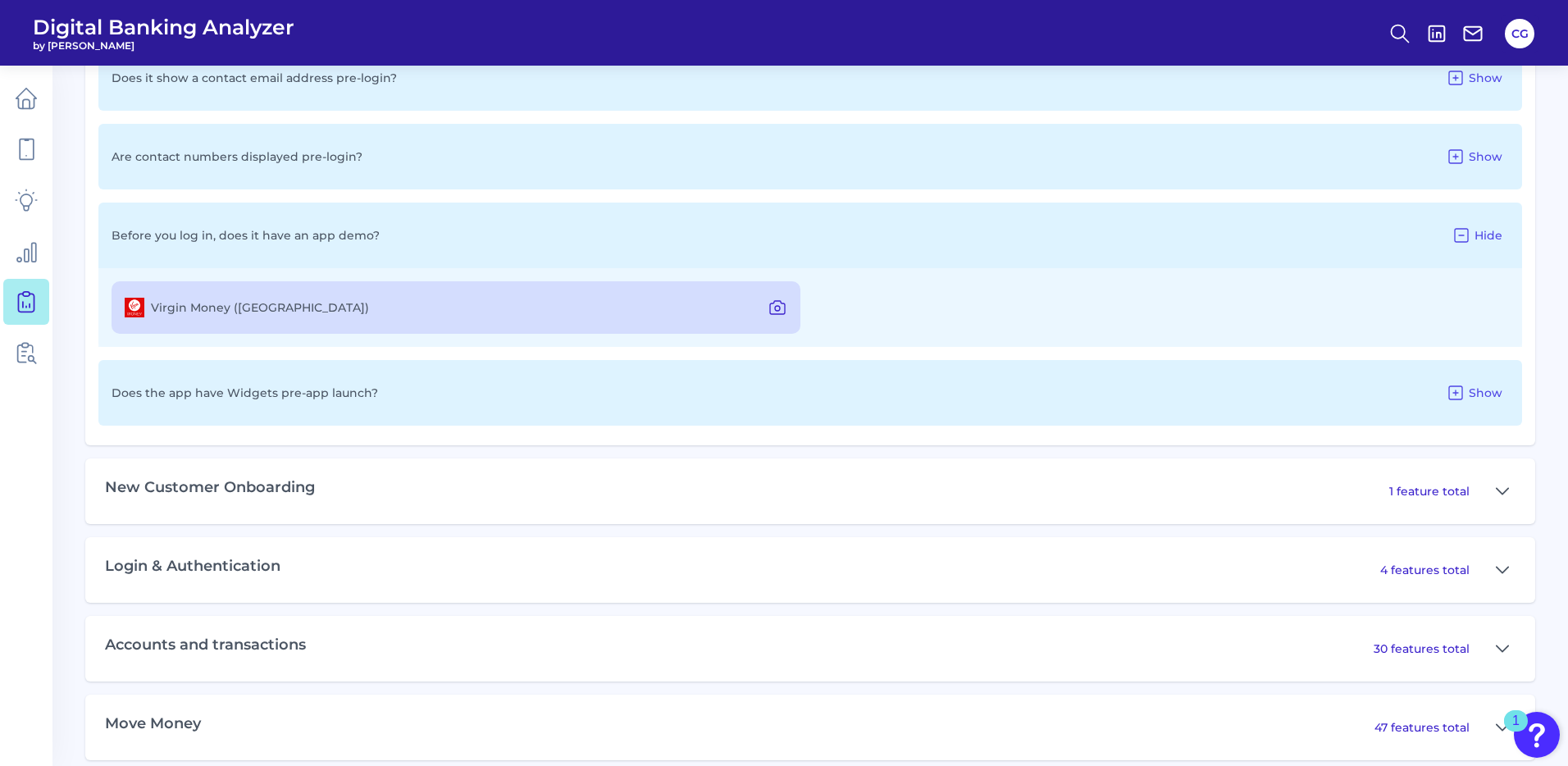
click at [776, 310] on icon at bounding box center [777, 308] width 5 height 5
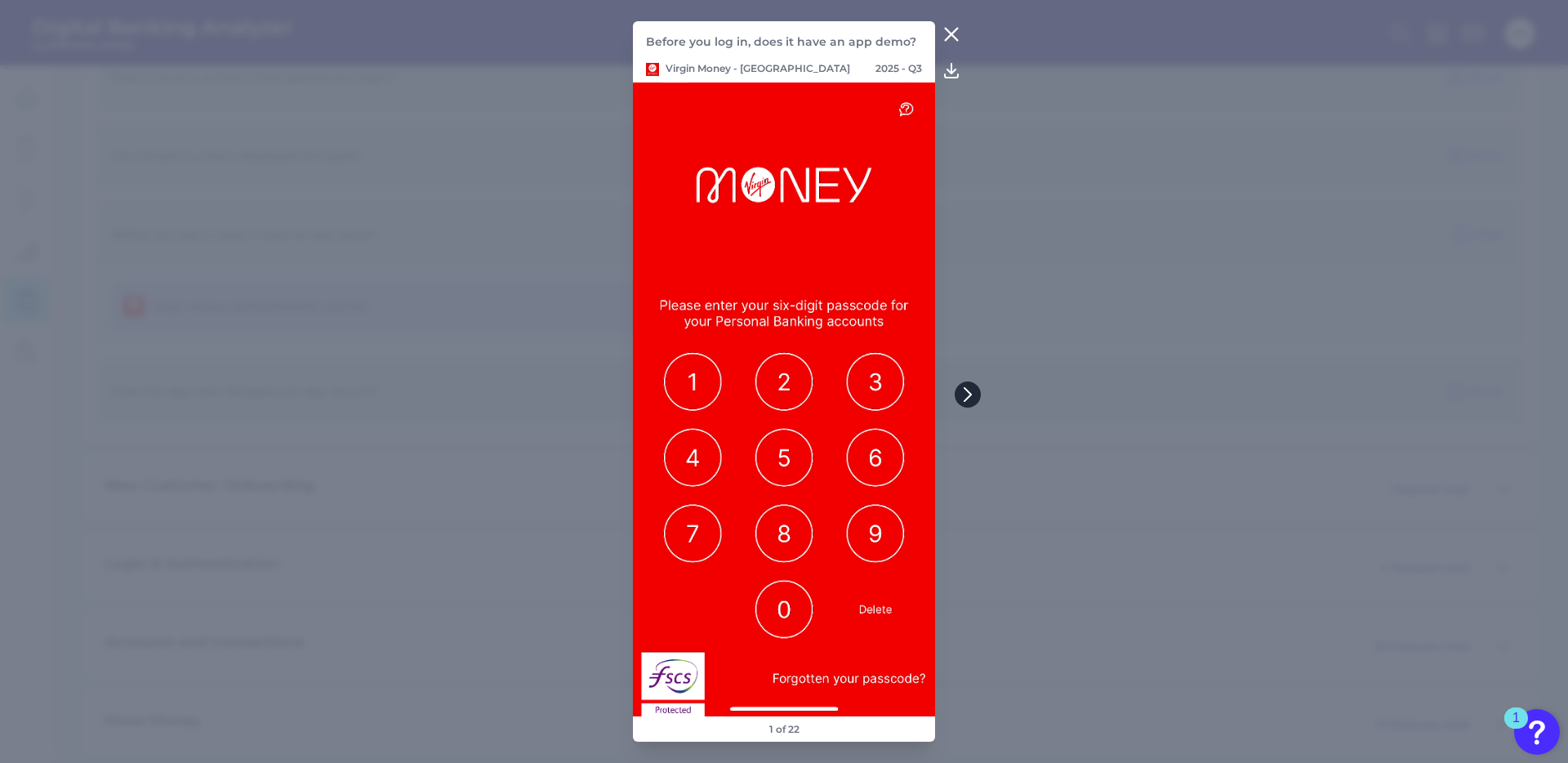
click at [962, 388] on icon at bounding box center [968, 395] width 15 height 15
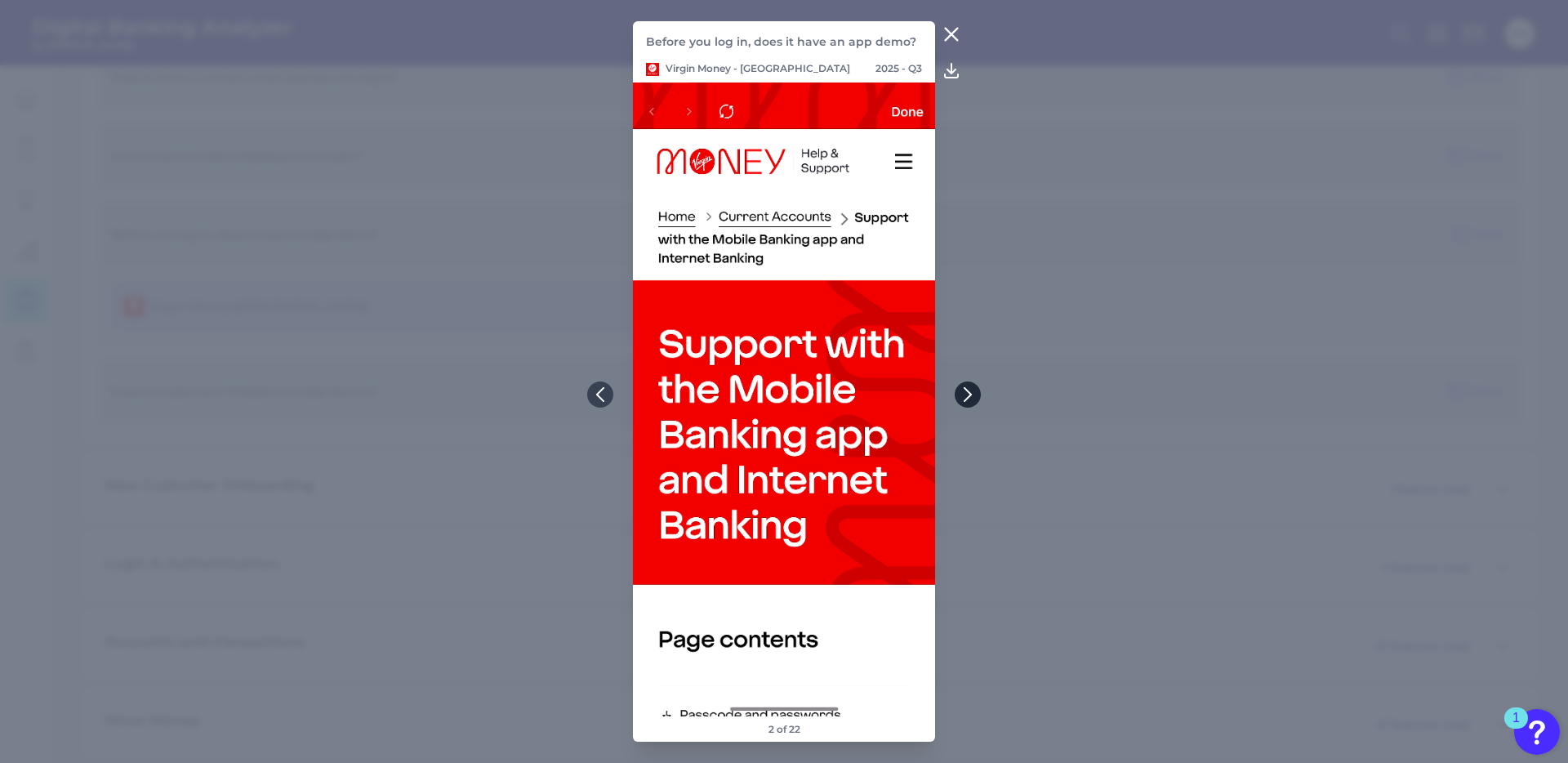
click at [972, 395] on icon at bounding box center [968, 395] width 15 height 15
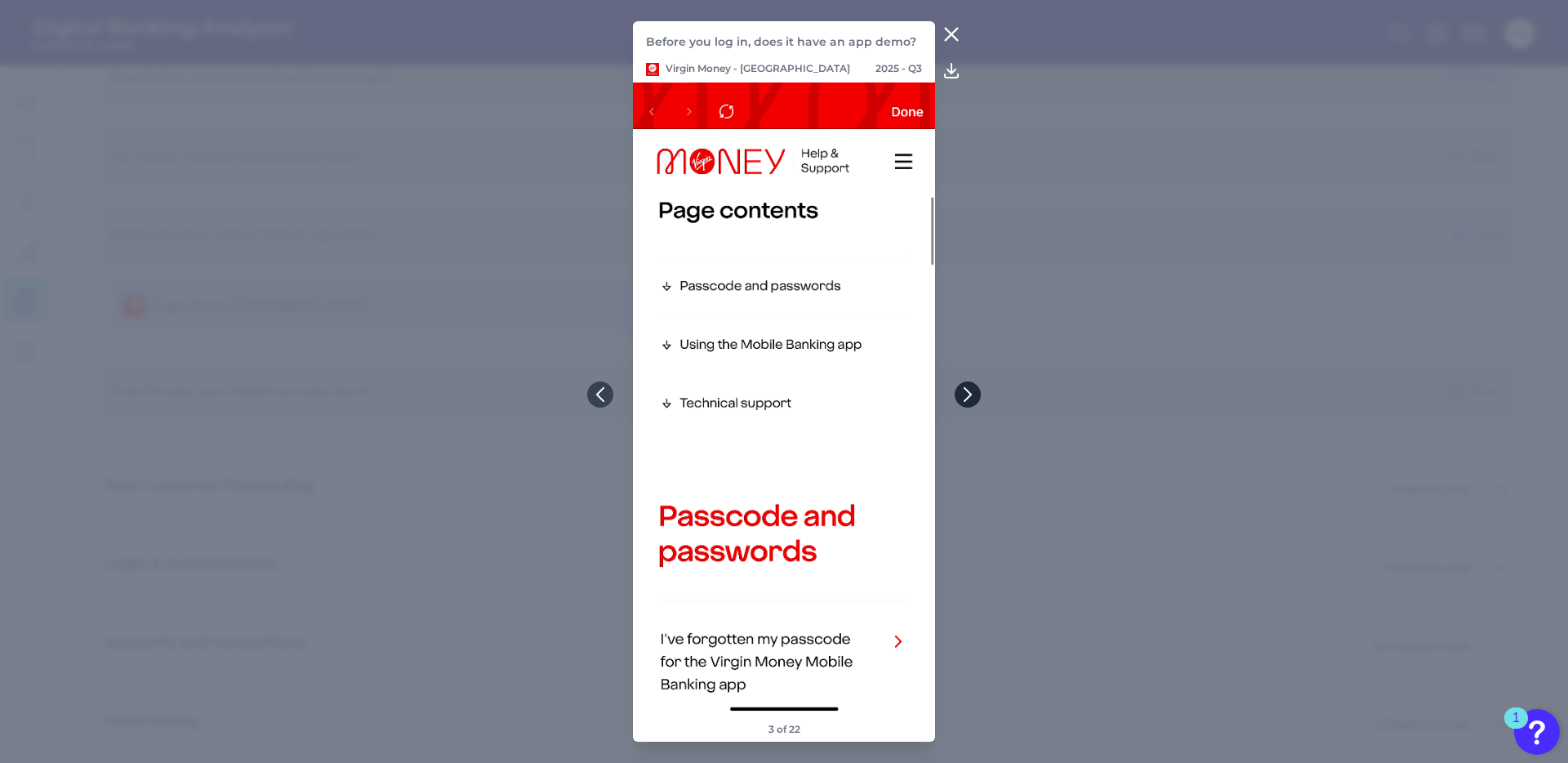
click at [974, 396] on icon at bounding box center [968, 395] width 15 height 15
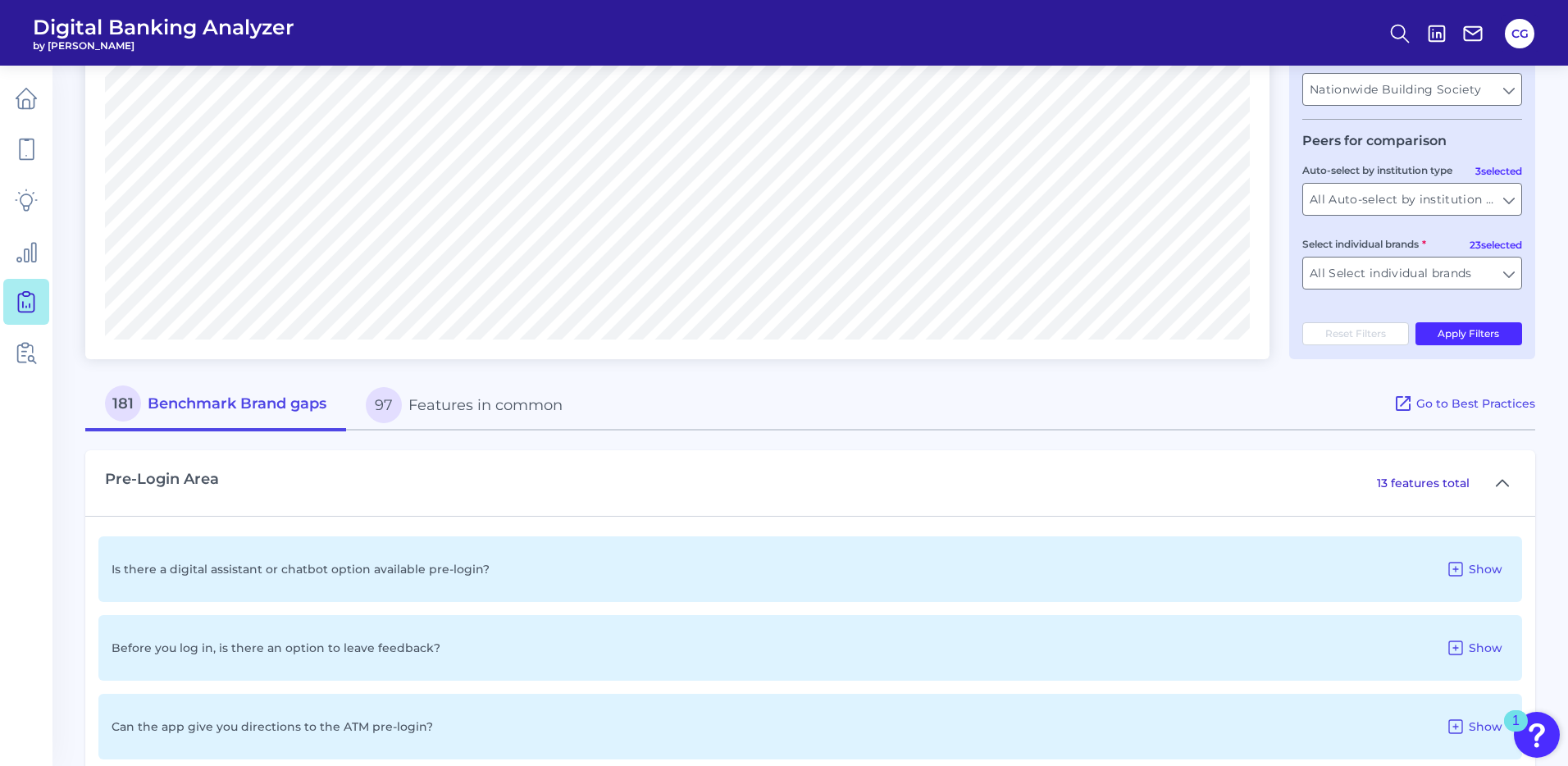
scroll to position [434, 0]
click at [164, 401] on button "181 Benchmark Brand gaps" at bounding box center [215, 404] width 260 height 53
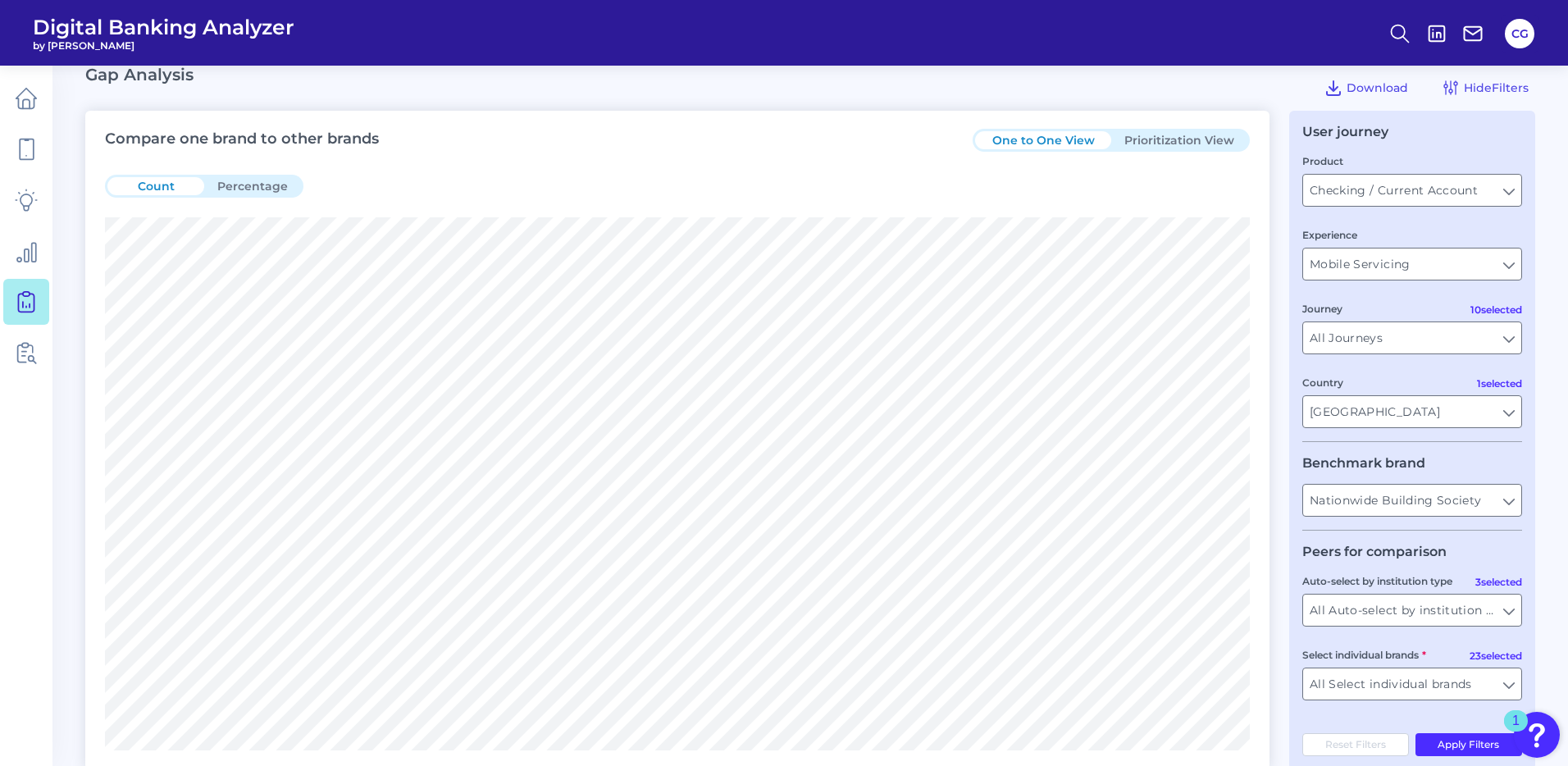
scroll to position [0, 0]
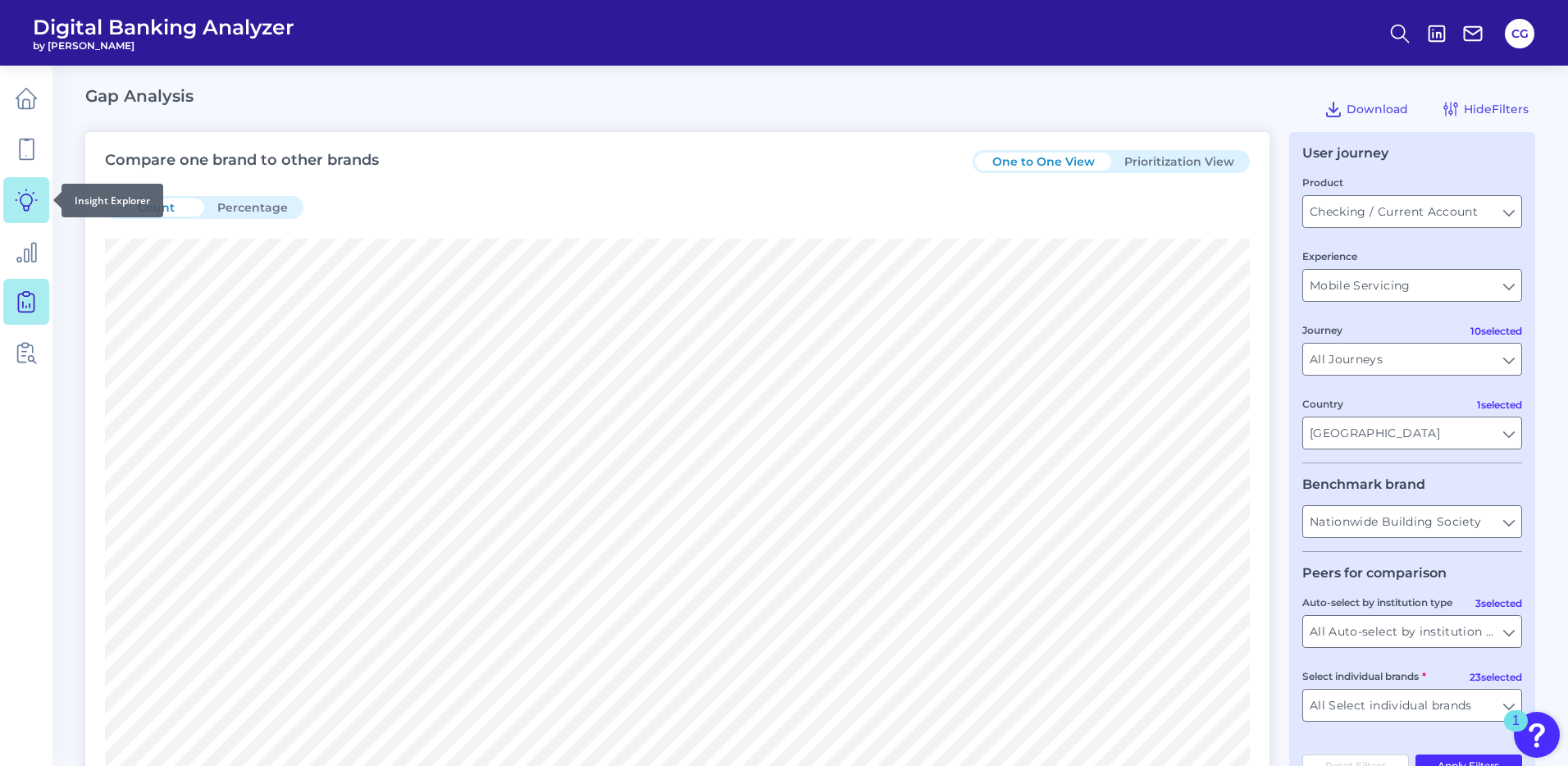
click at [33, 201] on icon at bounding box center [26, 200] width 23 height 23
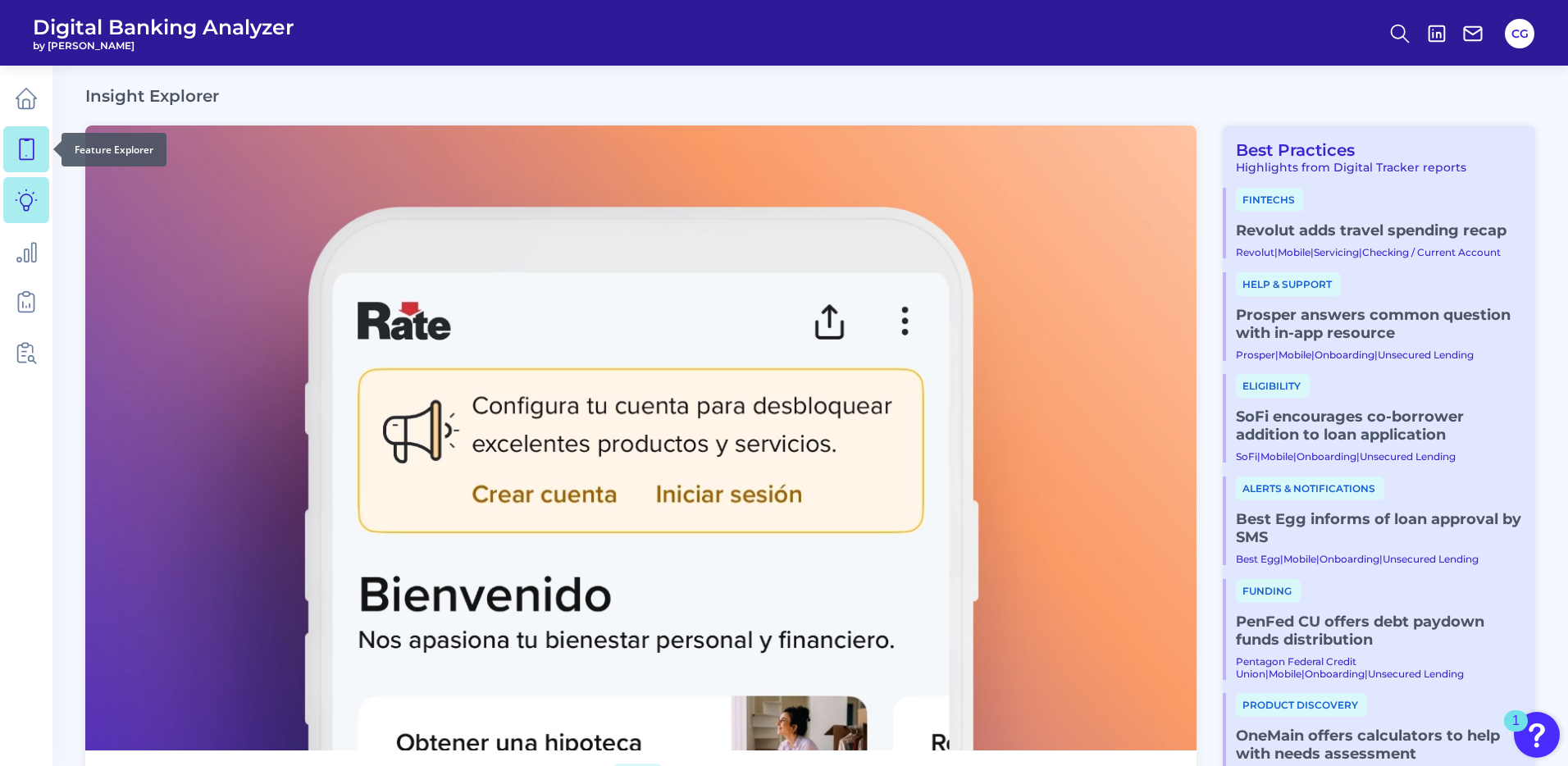
click at [20, 140] on icon at bounding box center [26, 150] width 14 height 21
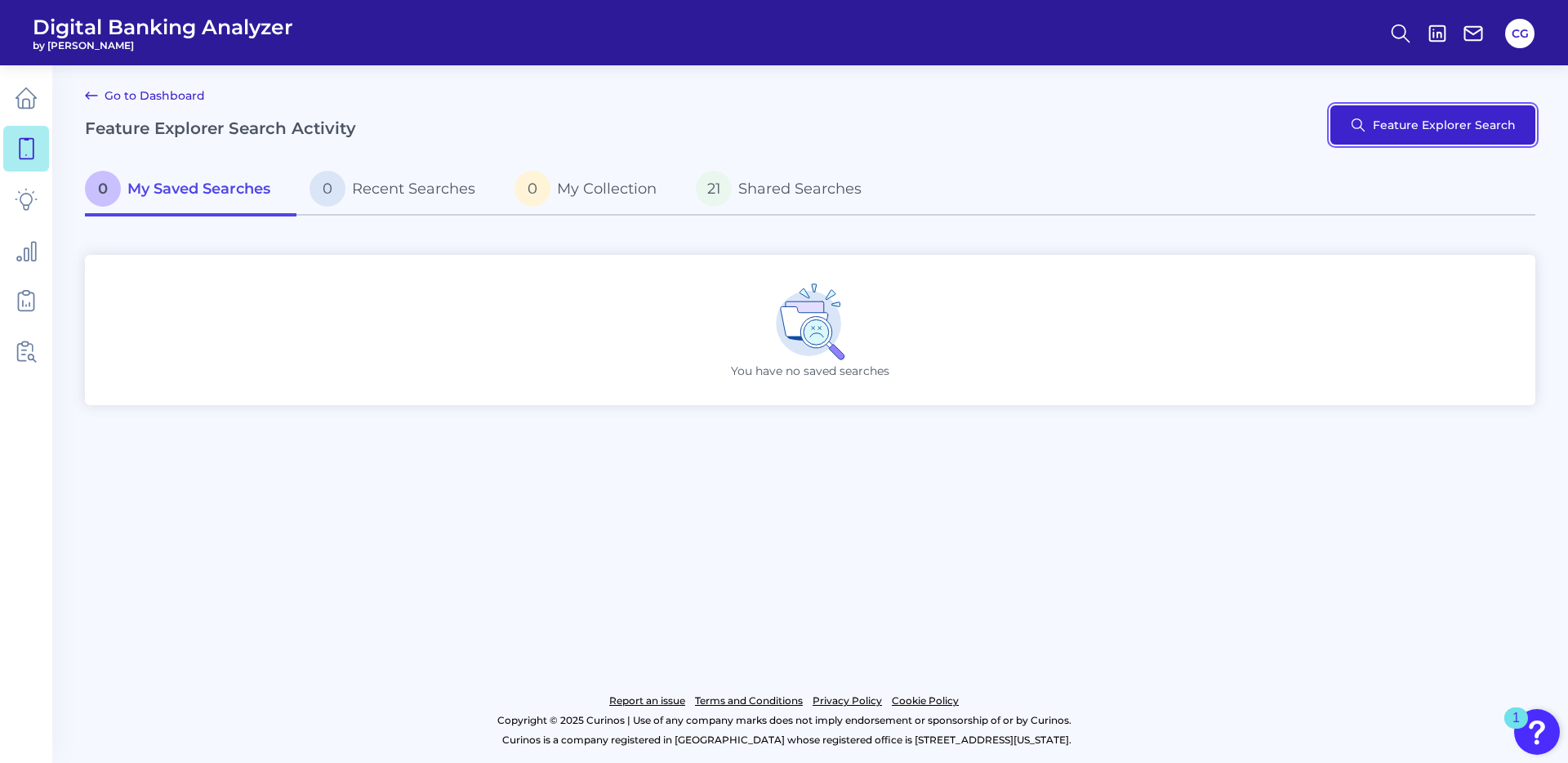
click at [1418, 119] on button "Feature Explorer Search" at bounding box center [1433, 125] width 205 height 39
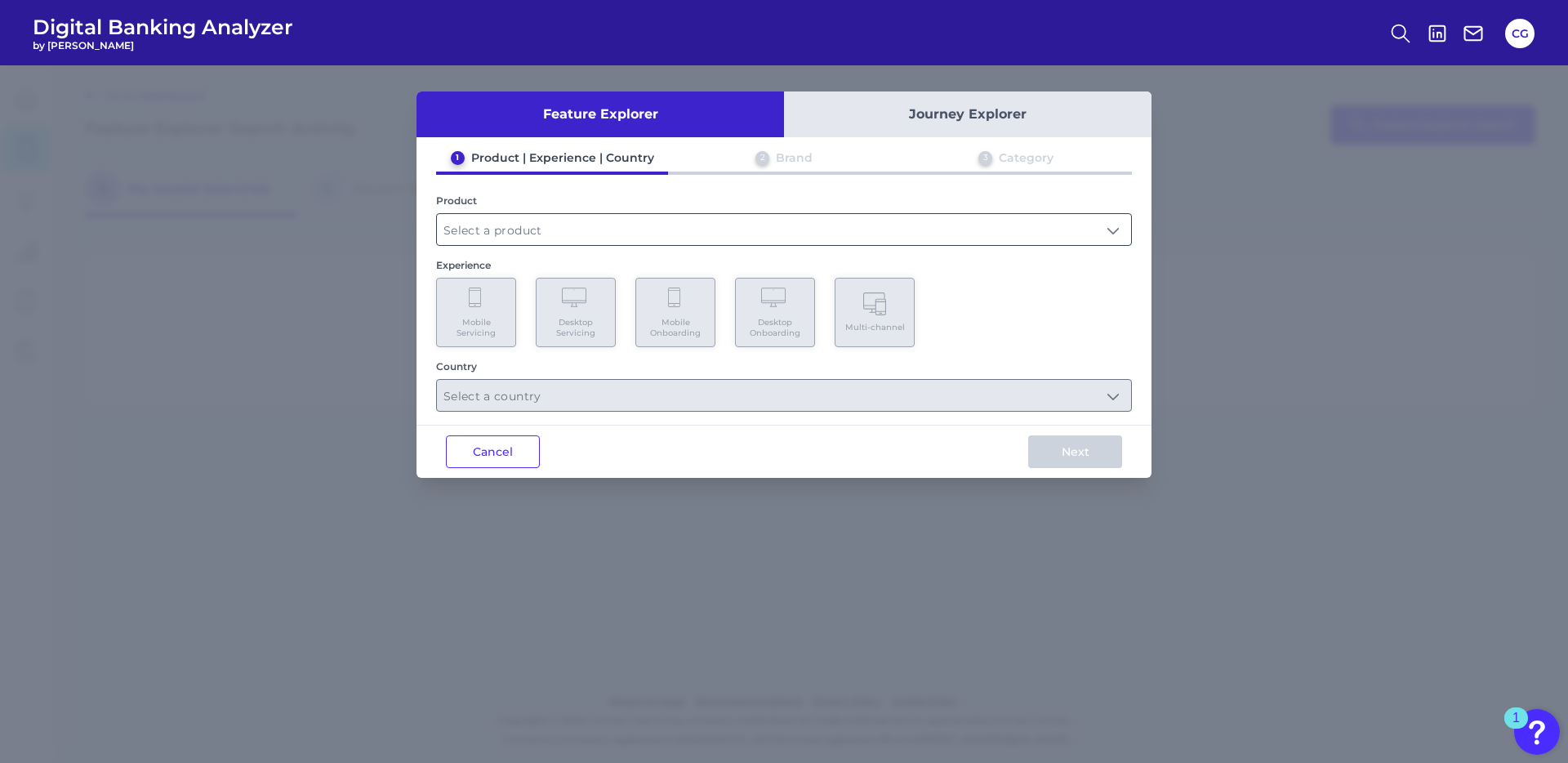
click at [582, 223] on input "text" at bounding box center [784, 229] width 694 height 31
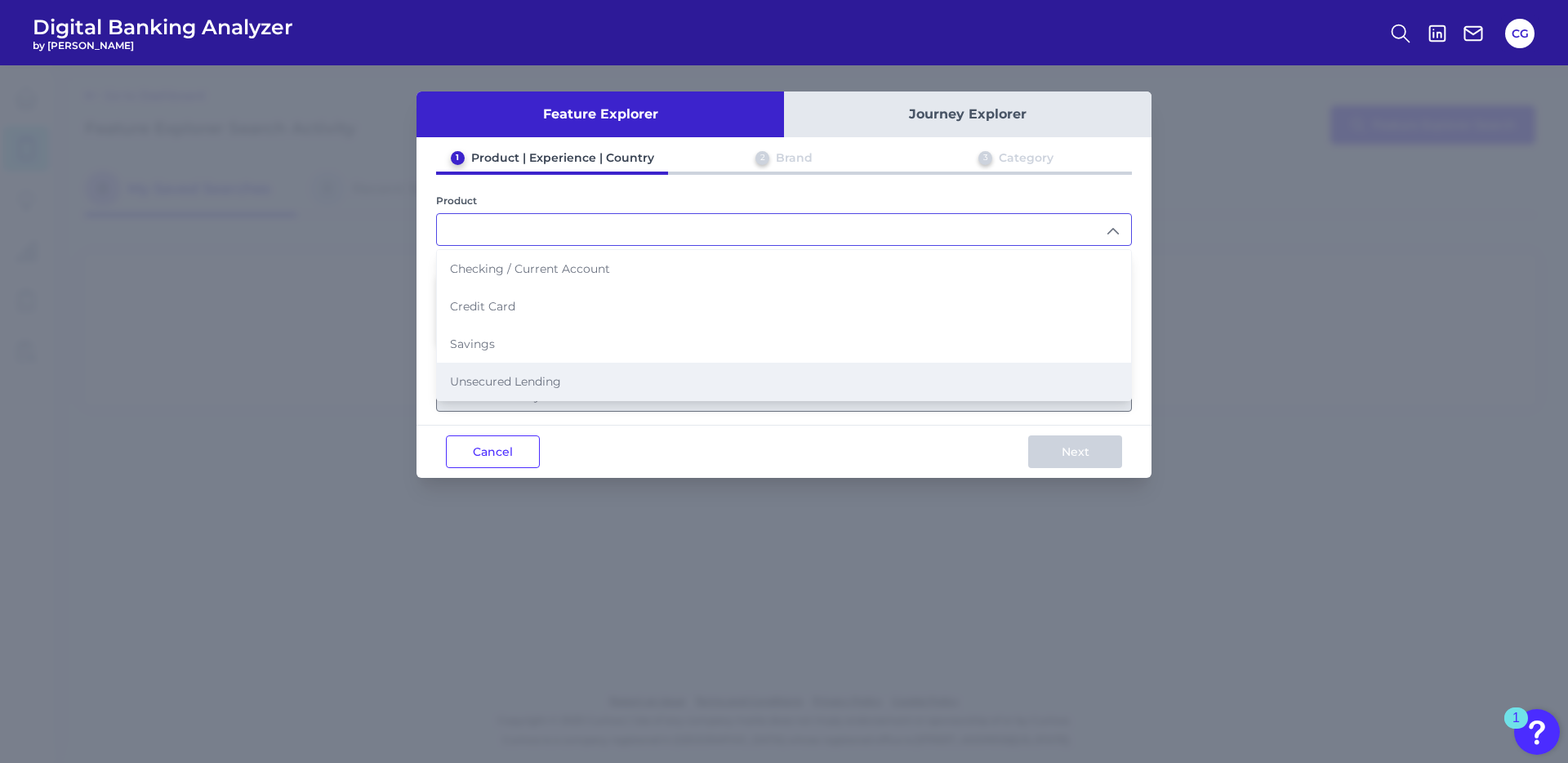
click at [508, 379] on span "Unsecured Lending" at bounding box center [505, 382] width 111 height 15
type input "Unsecured Lending"
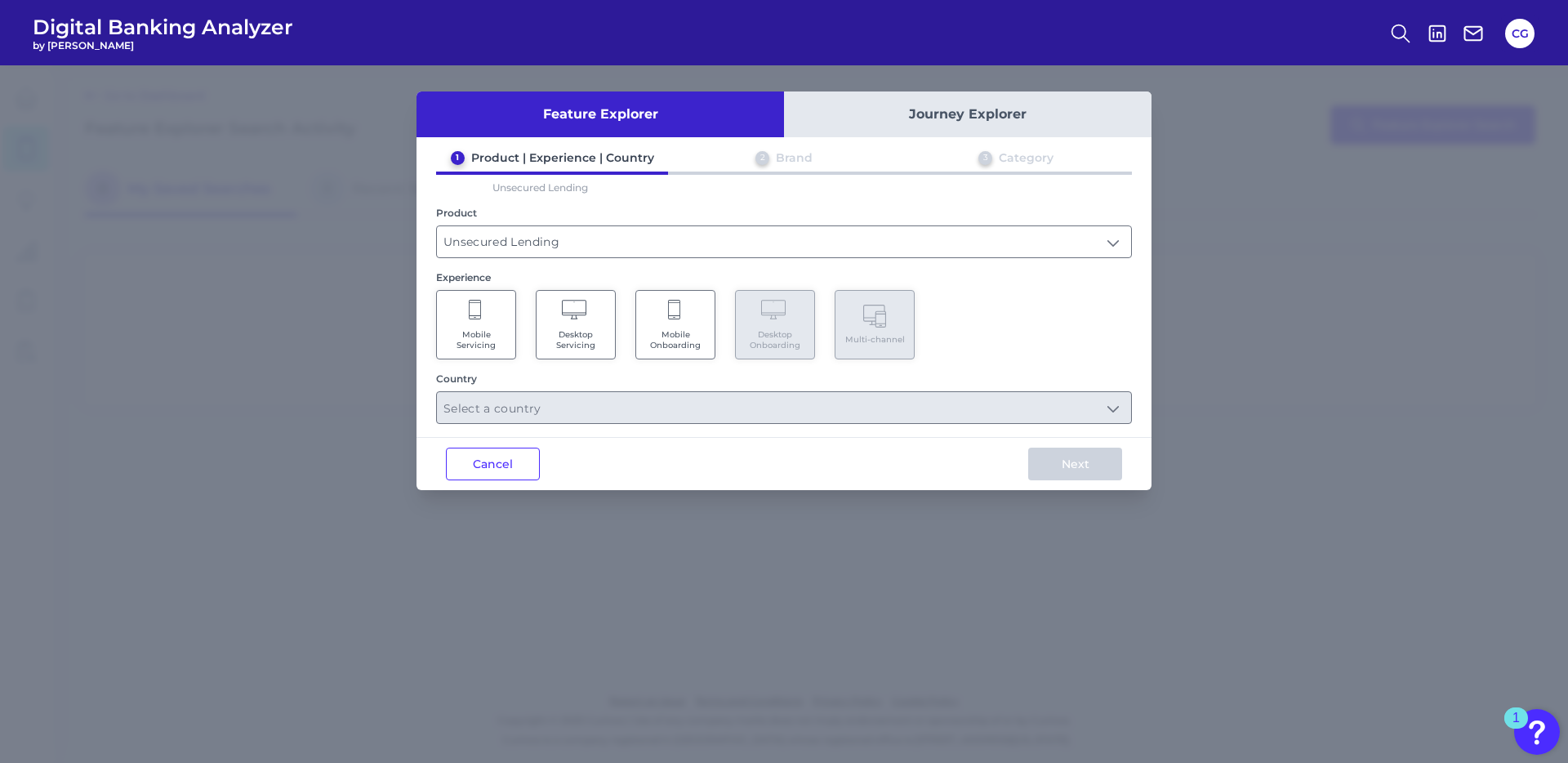
click at [492, 344] on span "Mobile Servicing" at bounding box center [476, 339] width 62 height 22
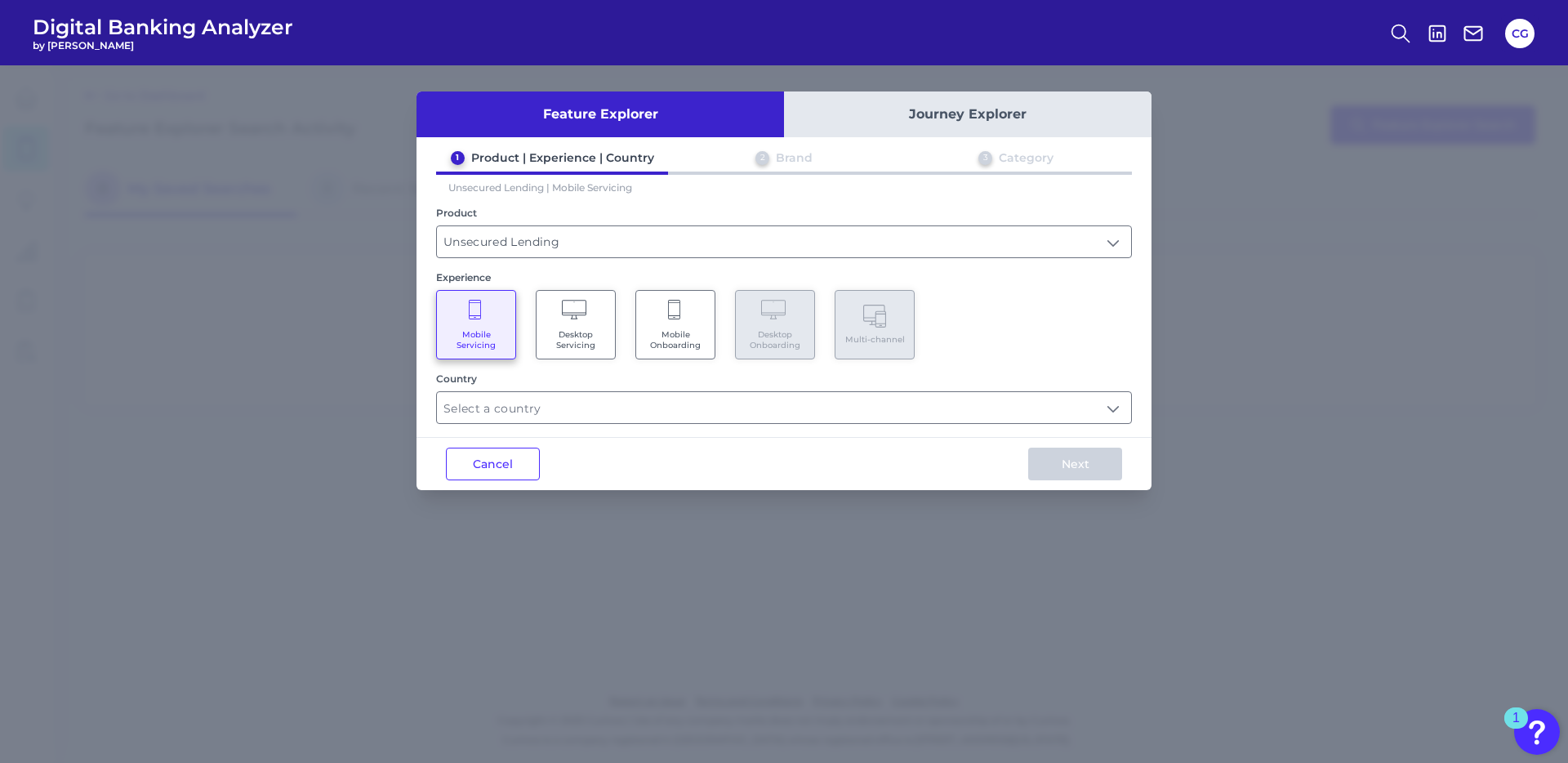
click at [572, 342] on span "Desktop Servicing" at bounding box center [576, 339] width 62 height 22
click at [483, 333] on span "Mobile Servicing" at bounding box center [476, 339] width 62 height 22
click at [587, 398] on input "text" at bounding box center [784, 407] width 694 height 31
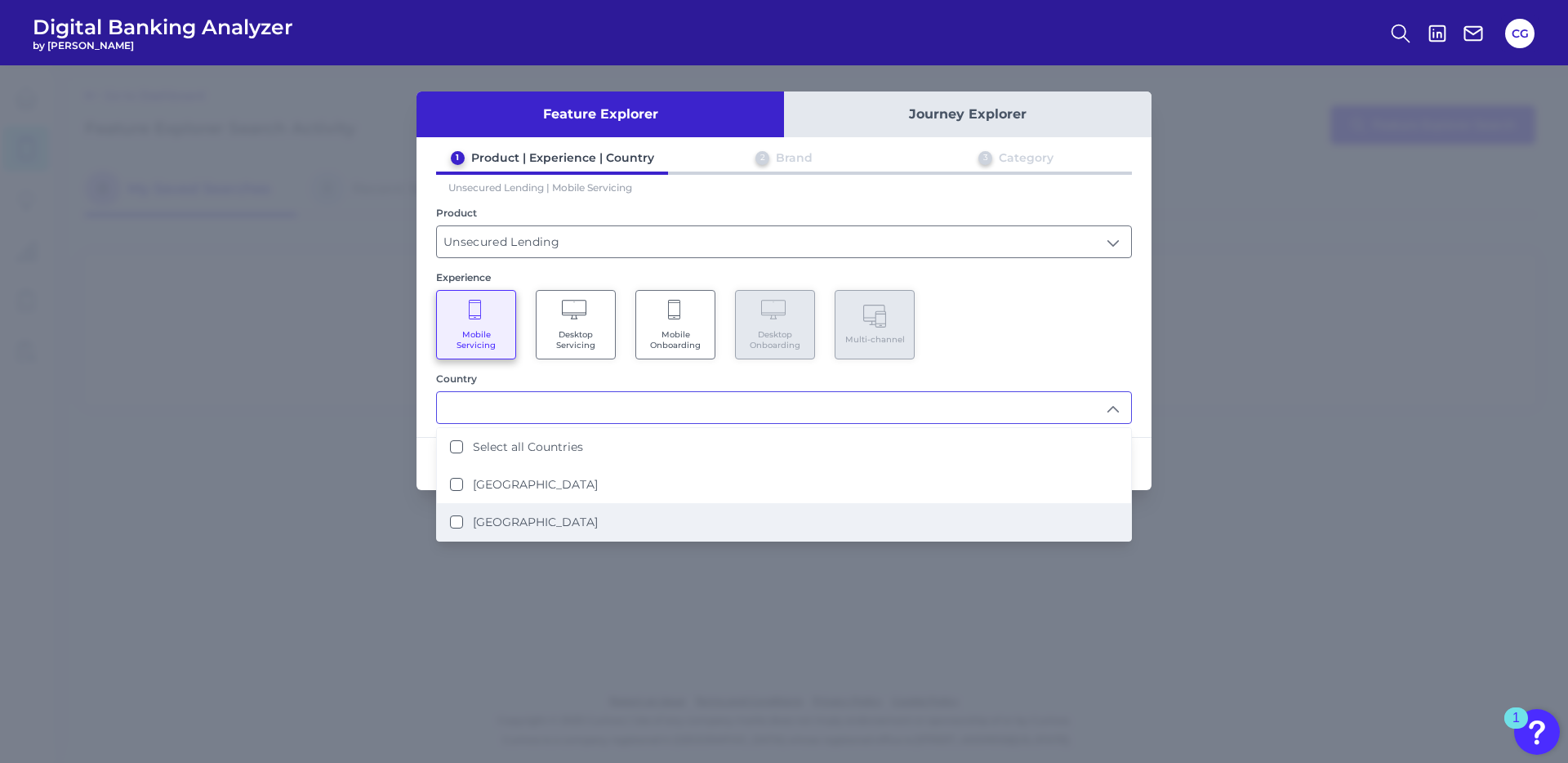
click at [491, 519] on label "[GEOGRAPHIC_DATA]" at bounding box center [535, 522] width 125 height 15
type input "[GEOGRAPHIC_DATA]"
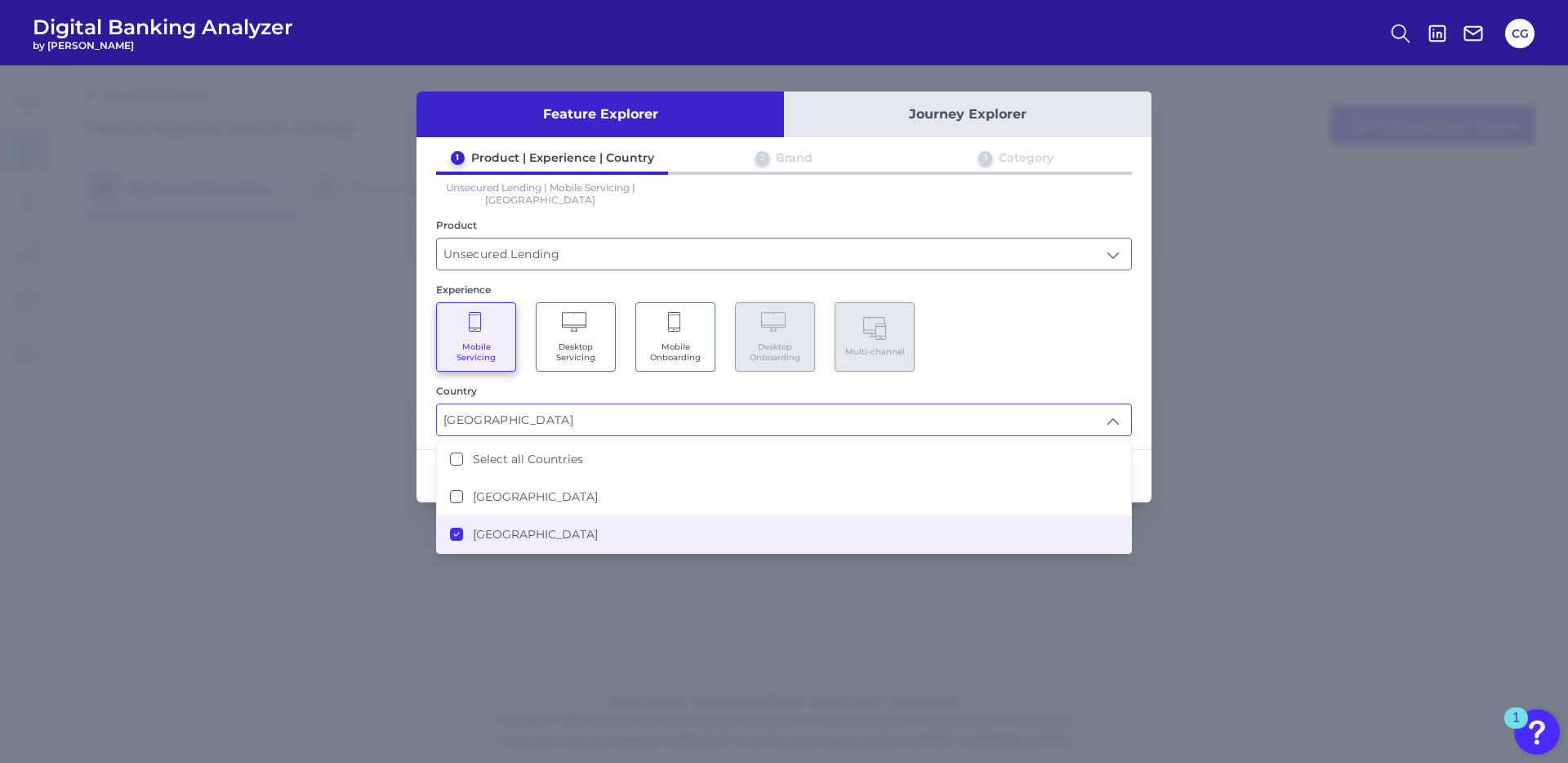
click at [1104, 355] on div "Mobile Servicing Desktop Servicing Mobile Onboarding Desktop Onboarding Multi-c…" at bounding box center [784, 337] width 696 height 70
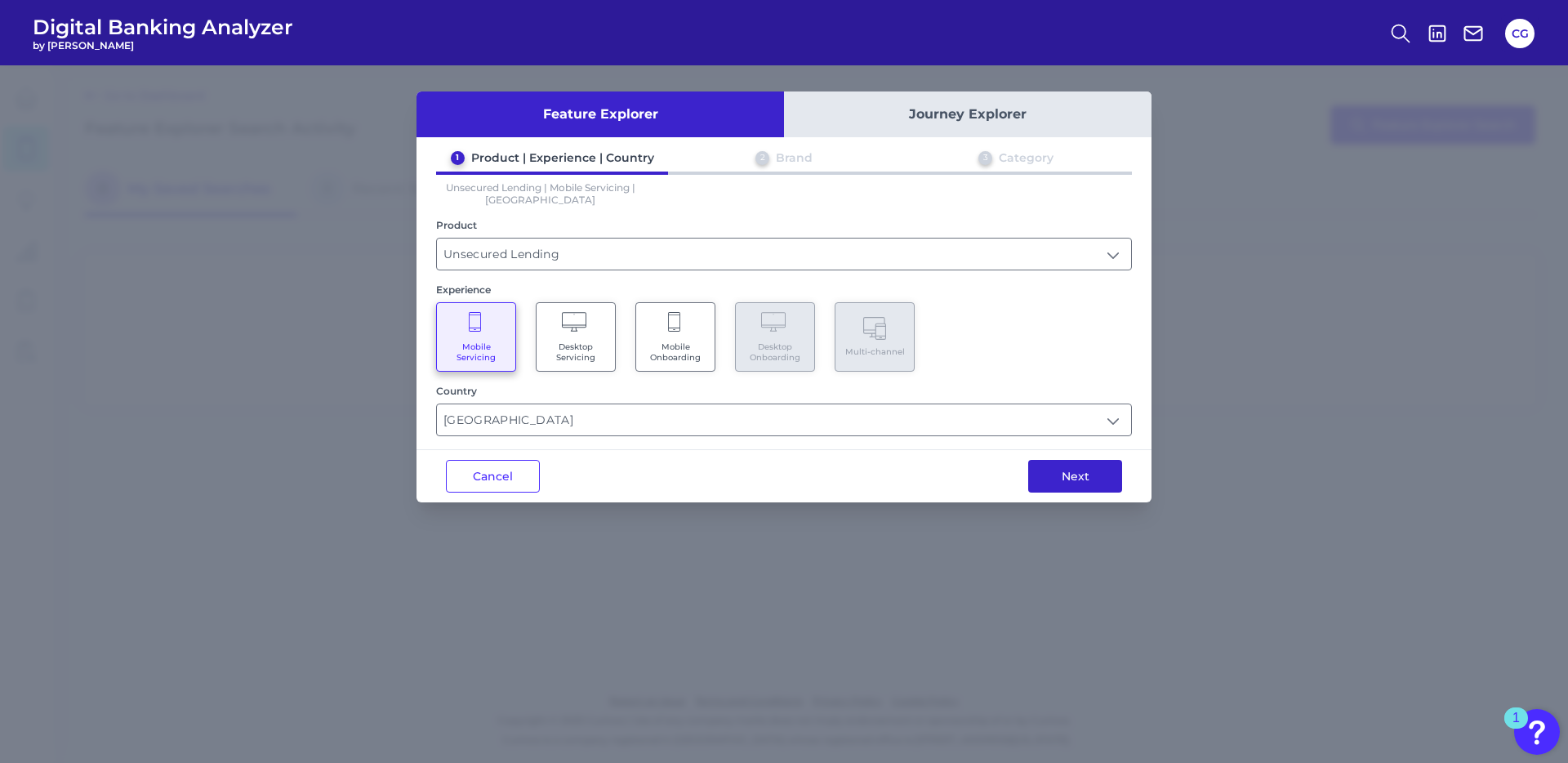
click at [1098, 475] on button "Next" at bounding box center [1076, 475] width 94 height 33
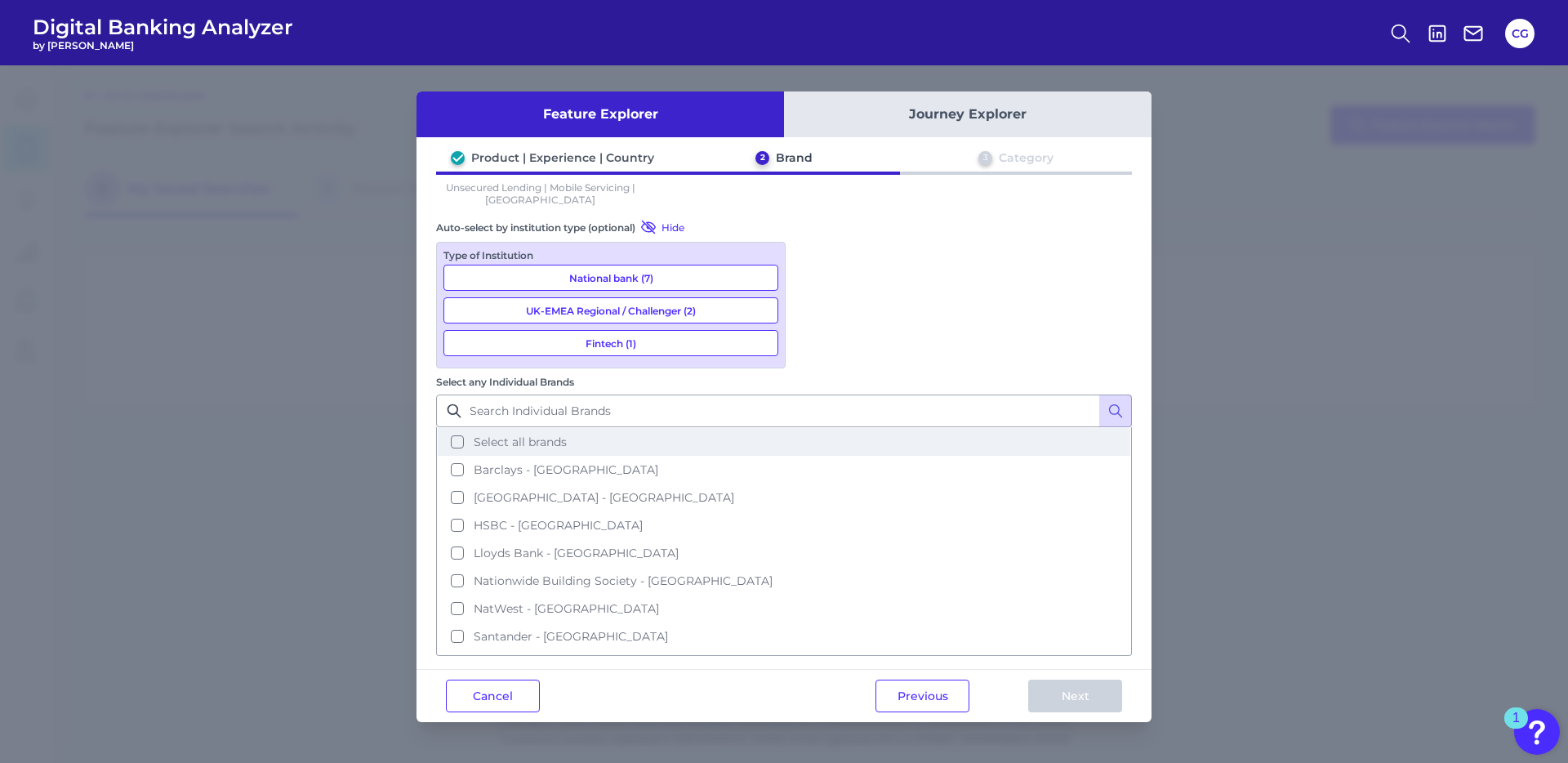
click at [813, 428] on button "Select all brands" at bounding box center [784, 443] width 692 height 28
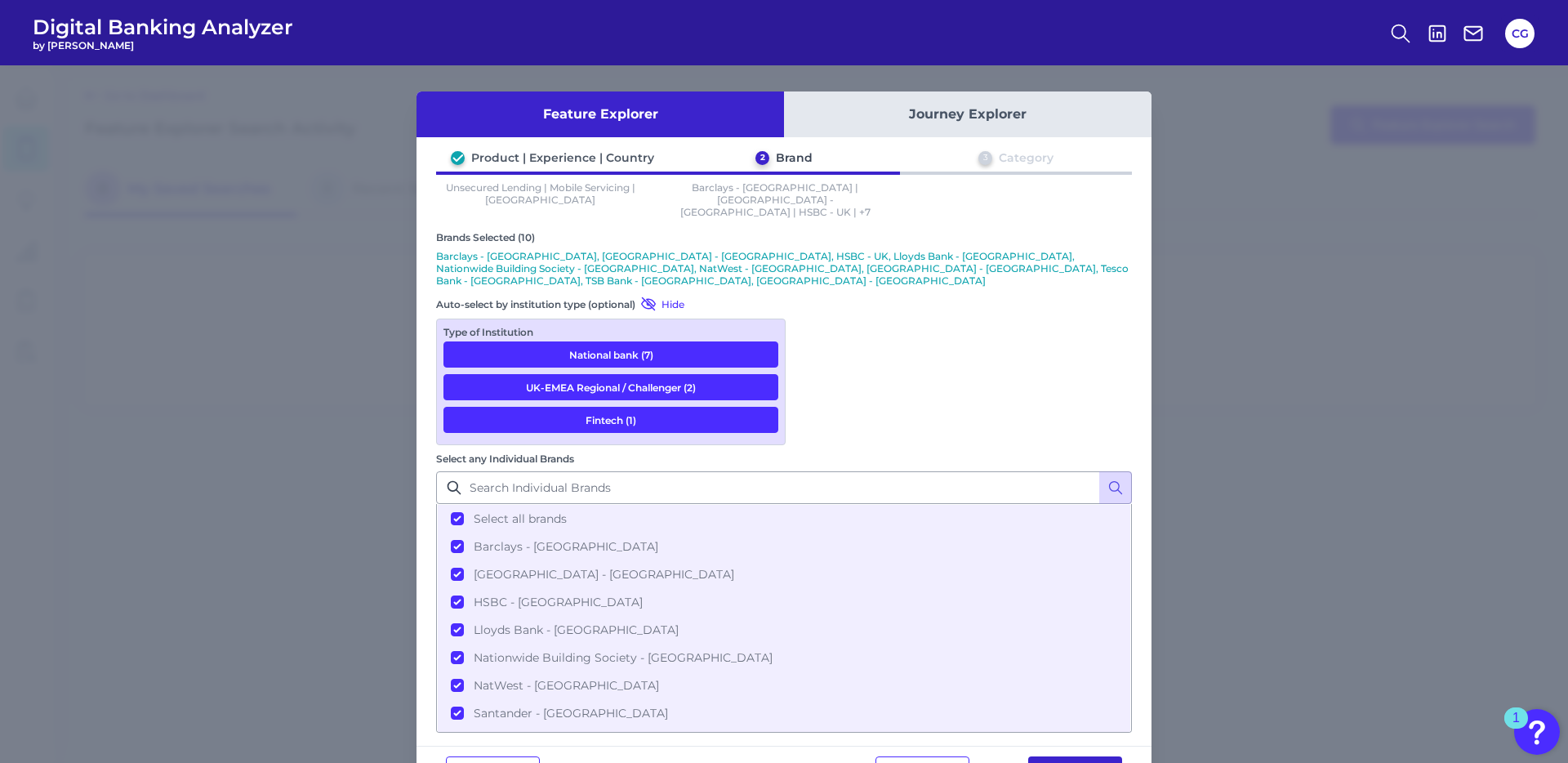
click at [1087, 756] on button "Next" at bounding box center [1076, 772] width 94 height 33
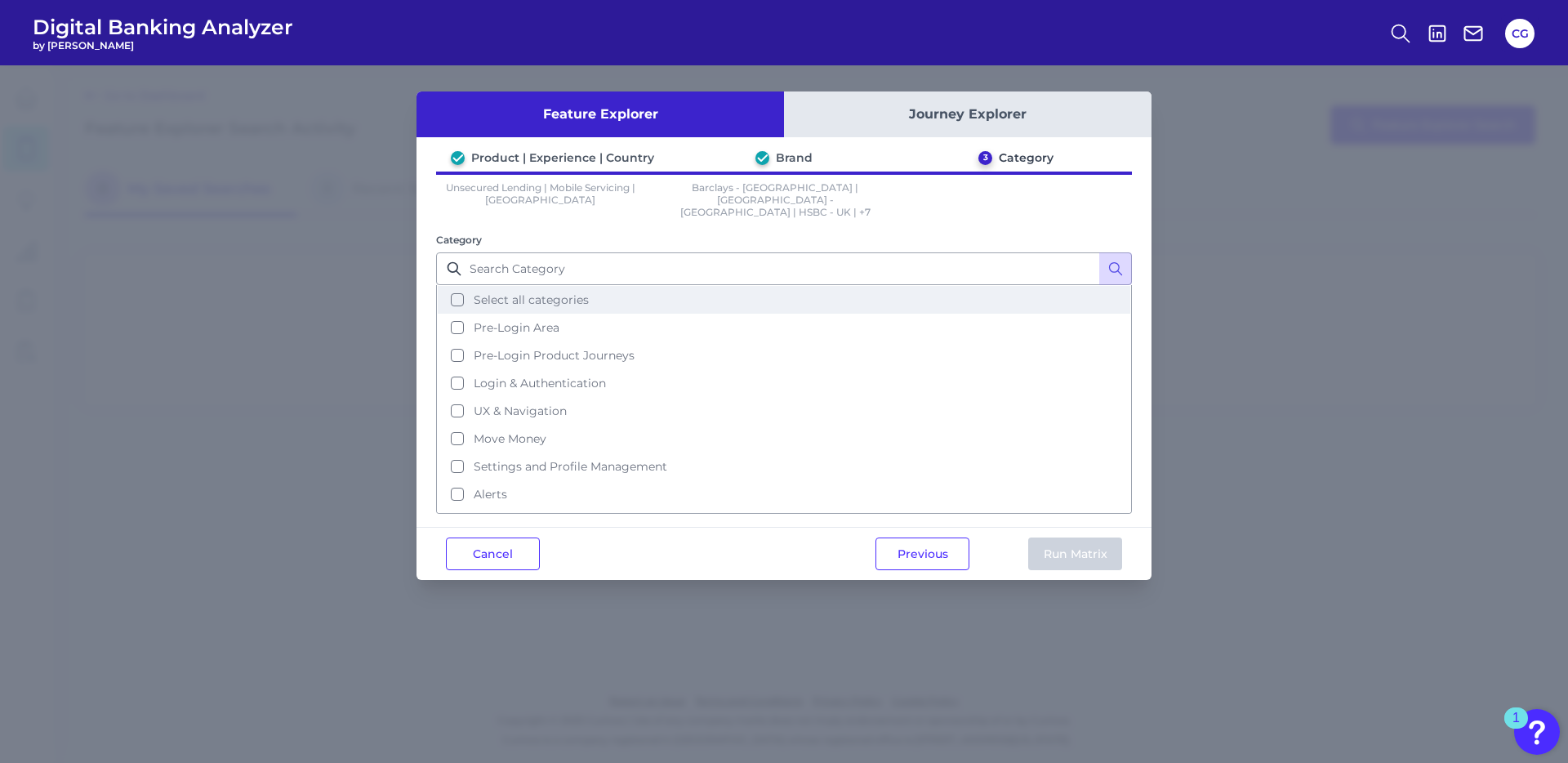
click at [457, 288] on button "Select all categories" at bounding box center [784, 300] width 692 height 28
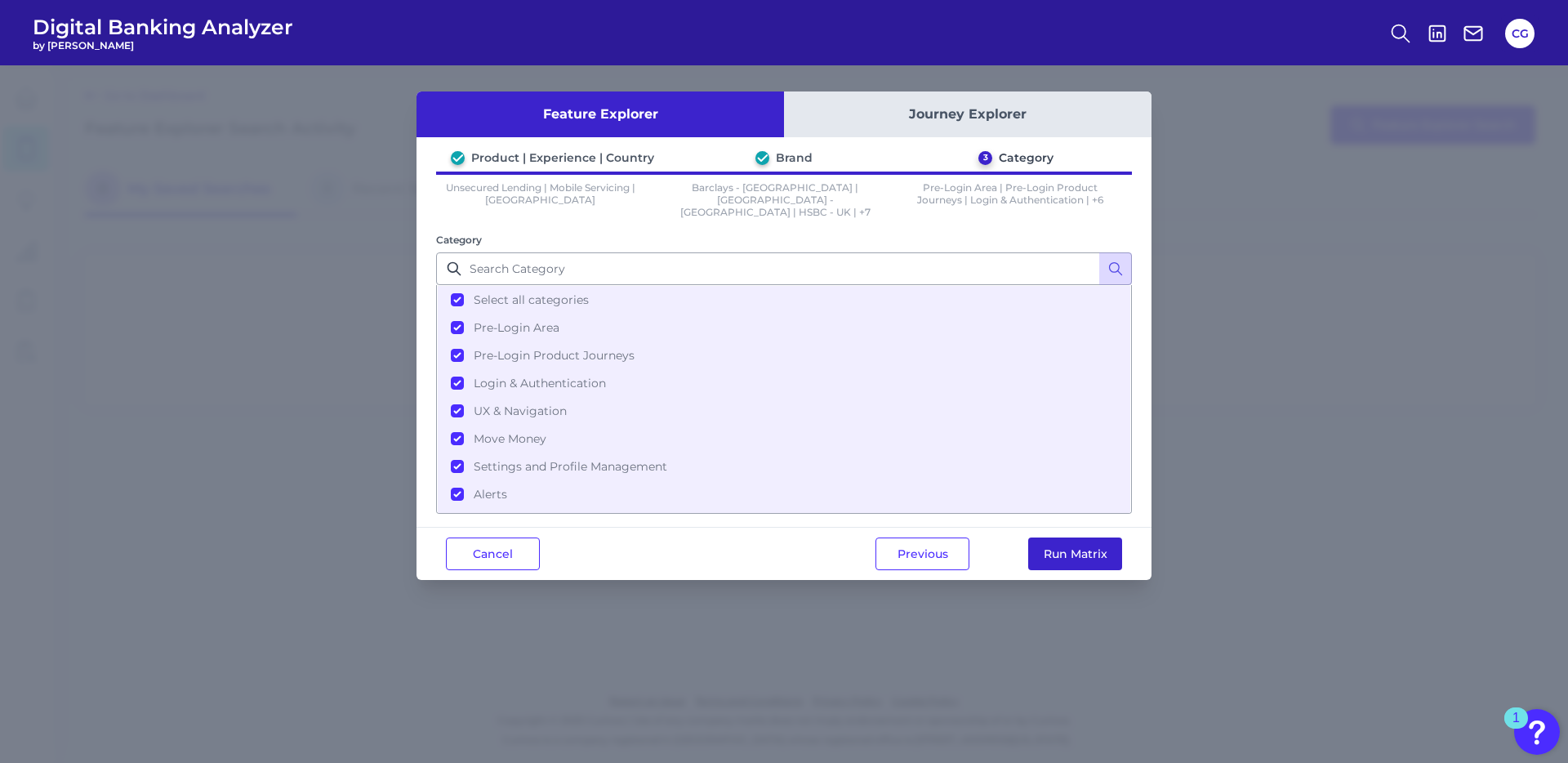
click at [1087, 551] on button "Run Matrix" at bounding box center [1076, 553] width 94 height 33
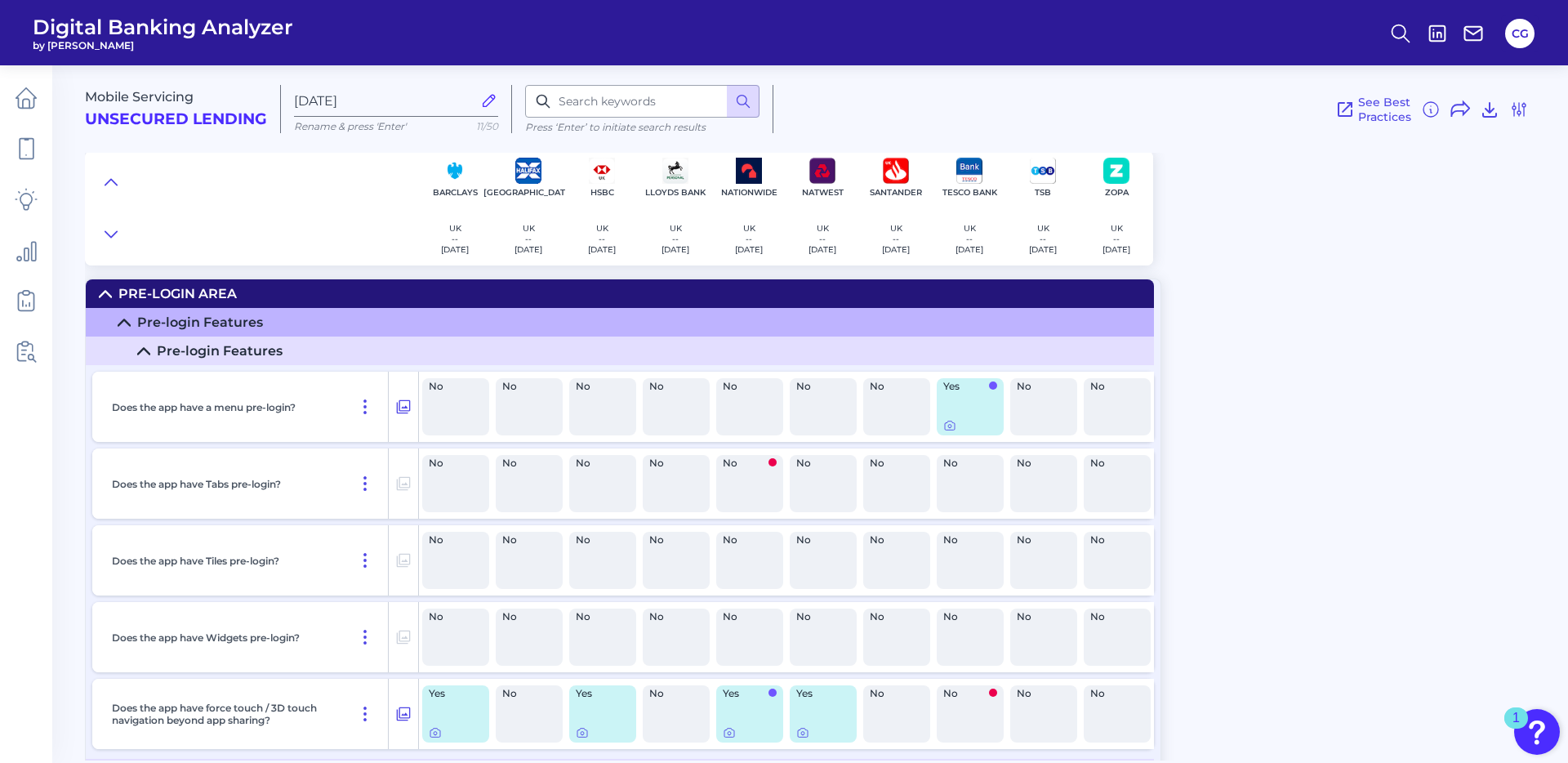
click at [144, 349] on icon at bounding box center [144, 350] width 11 height 6
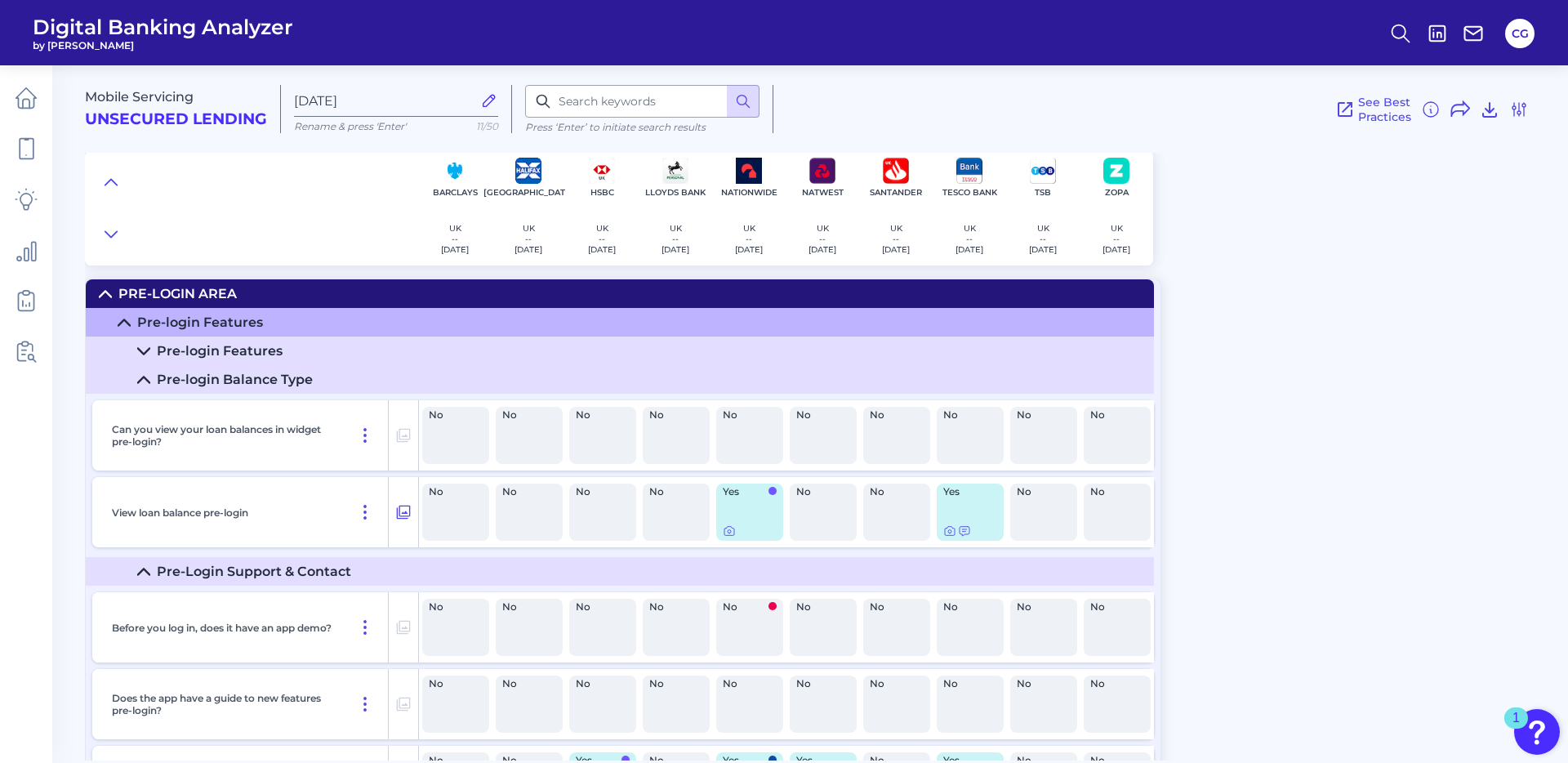
click at [144, 349] on icon at bounding box center [144, 351] width 13 height 13
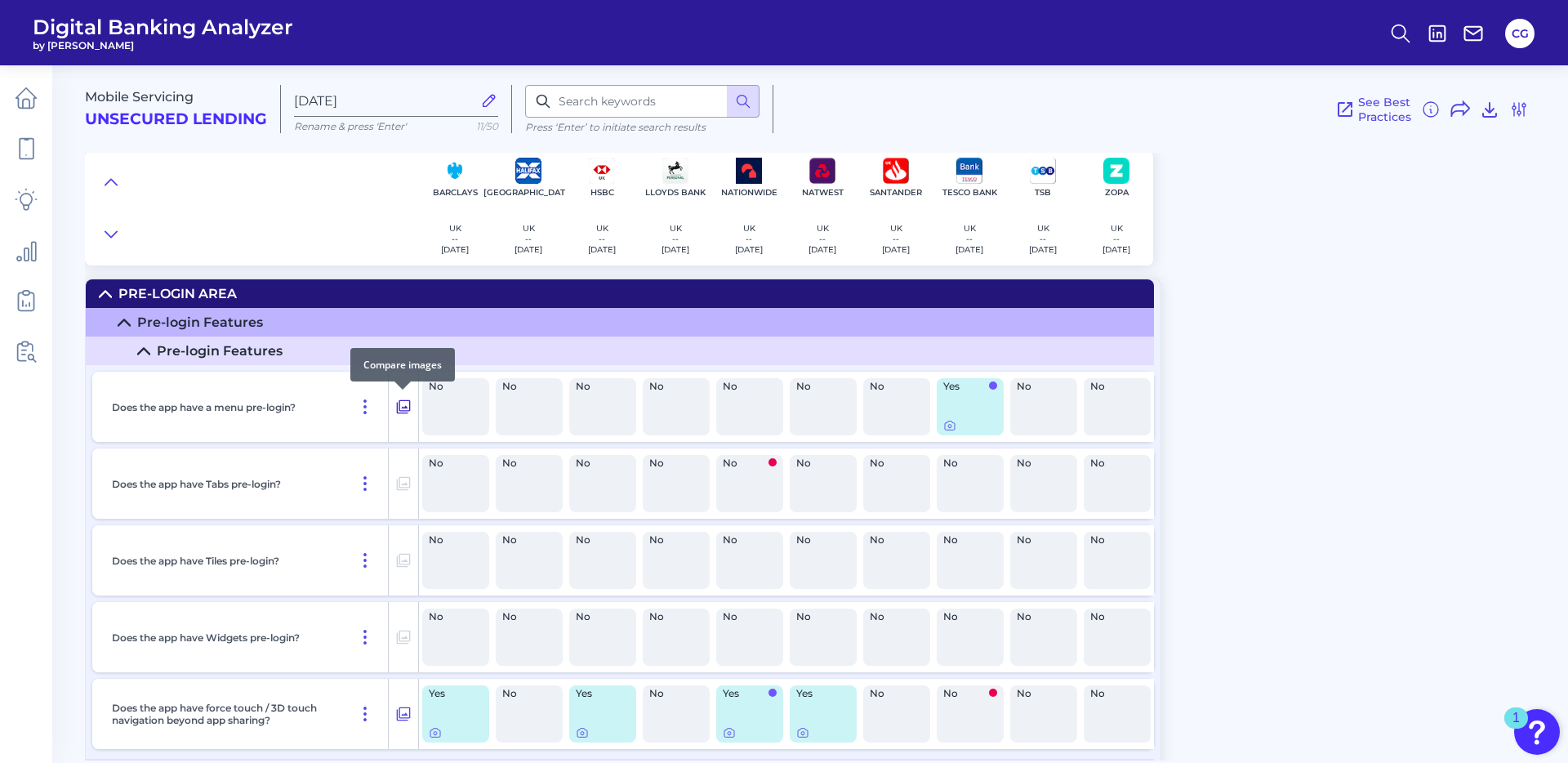
click at [405, 406] on icon at bounding box center [404, 407] width 14 height 14
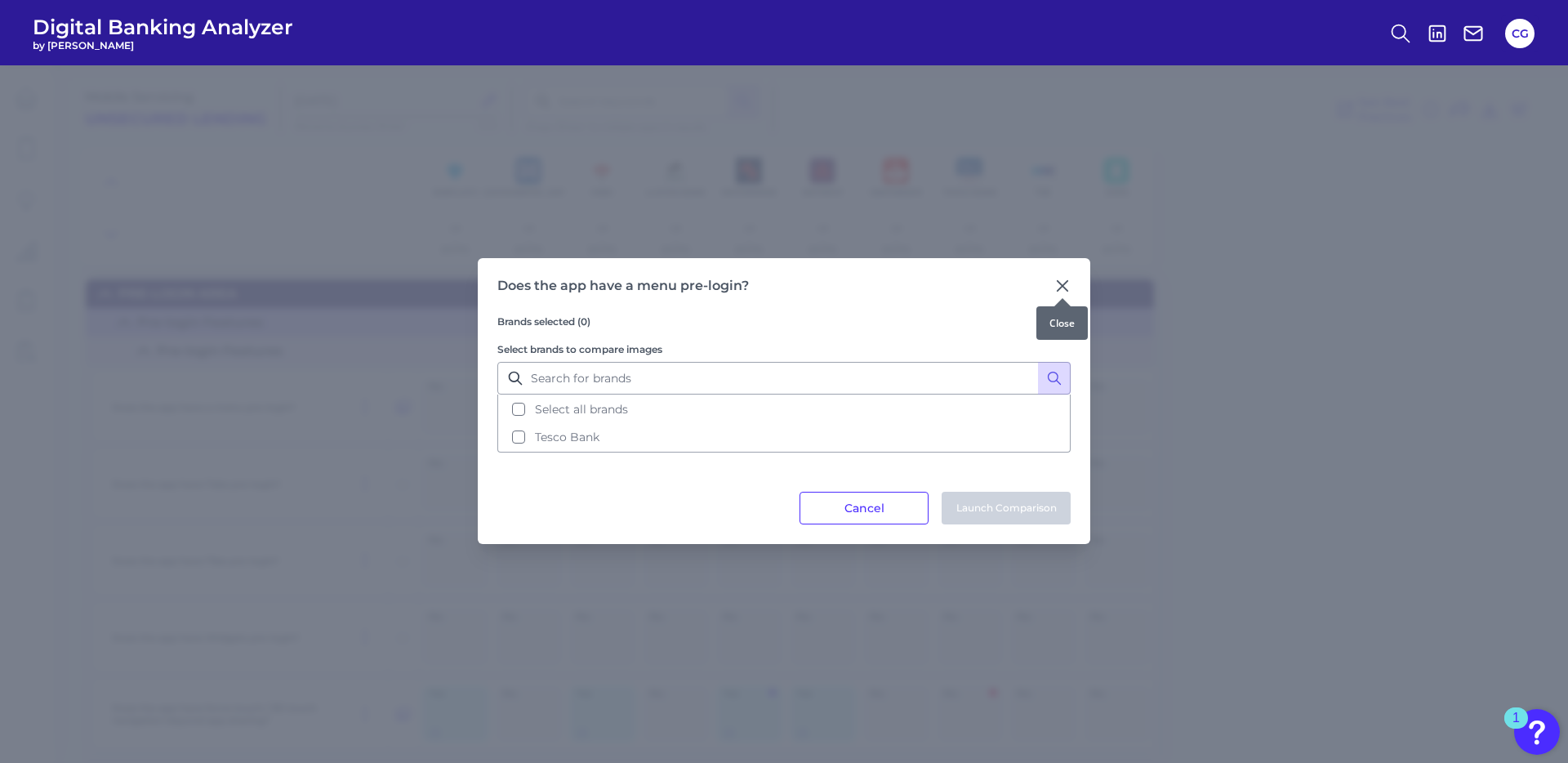
click at [1063, 285] on icon at bounding box center [1063, 286] width 9 height 9
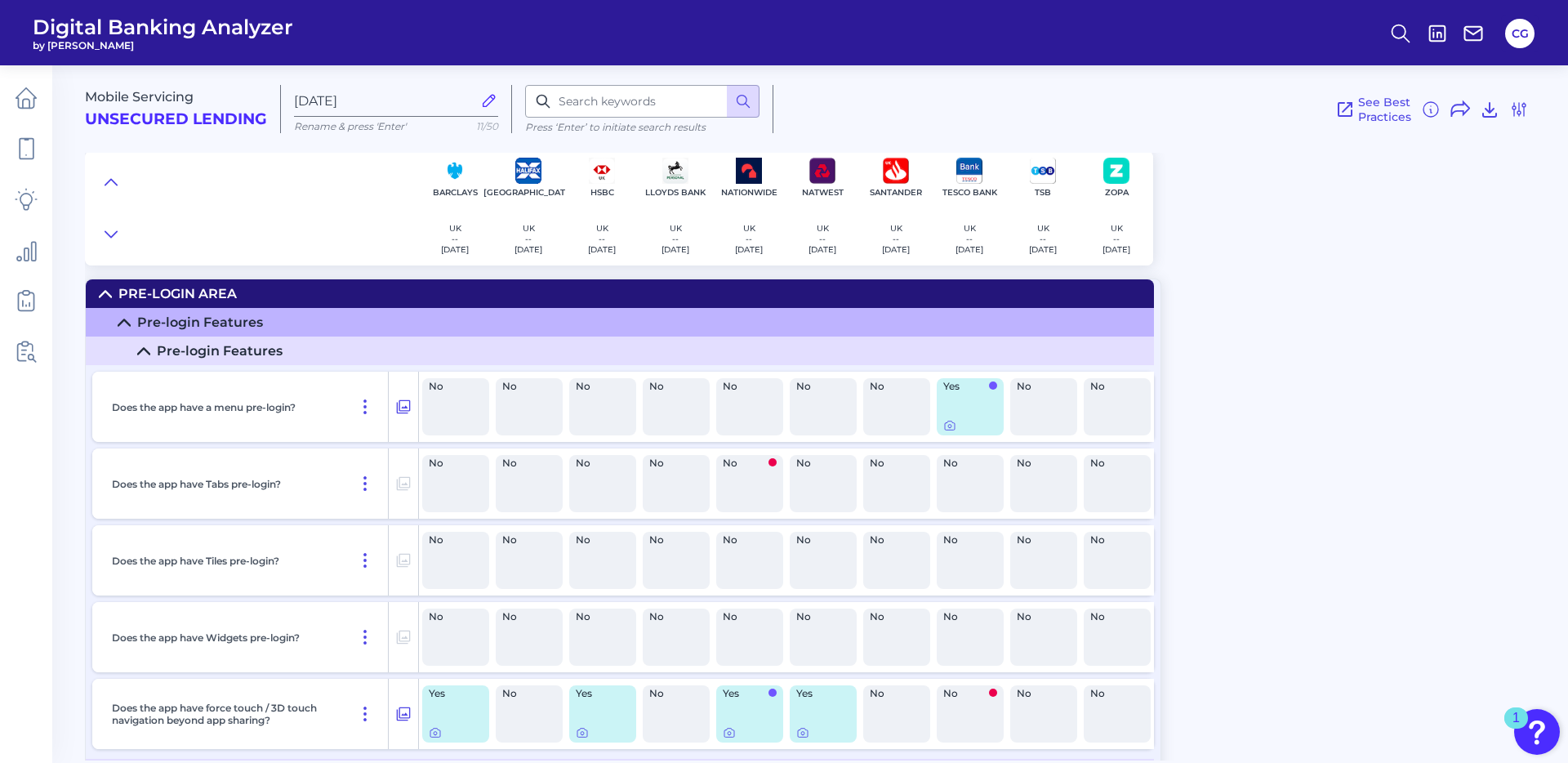
click at [970, 409] on div "Yes" at bounding box center [970, 407] width 67 height 57
click at [948, 426] on icon at bounding box center [949, 426] width 3 height 3
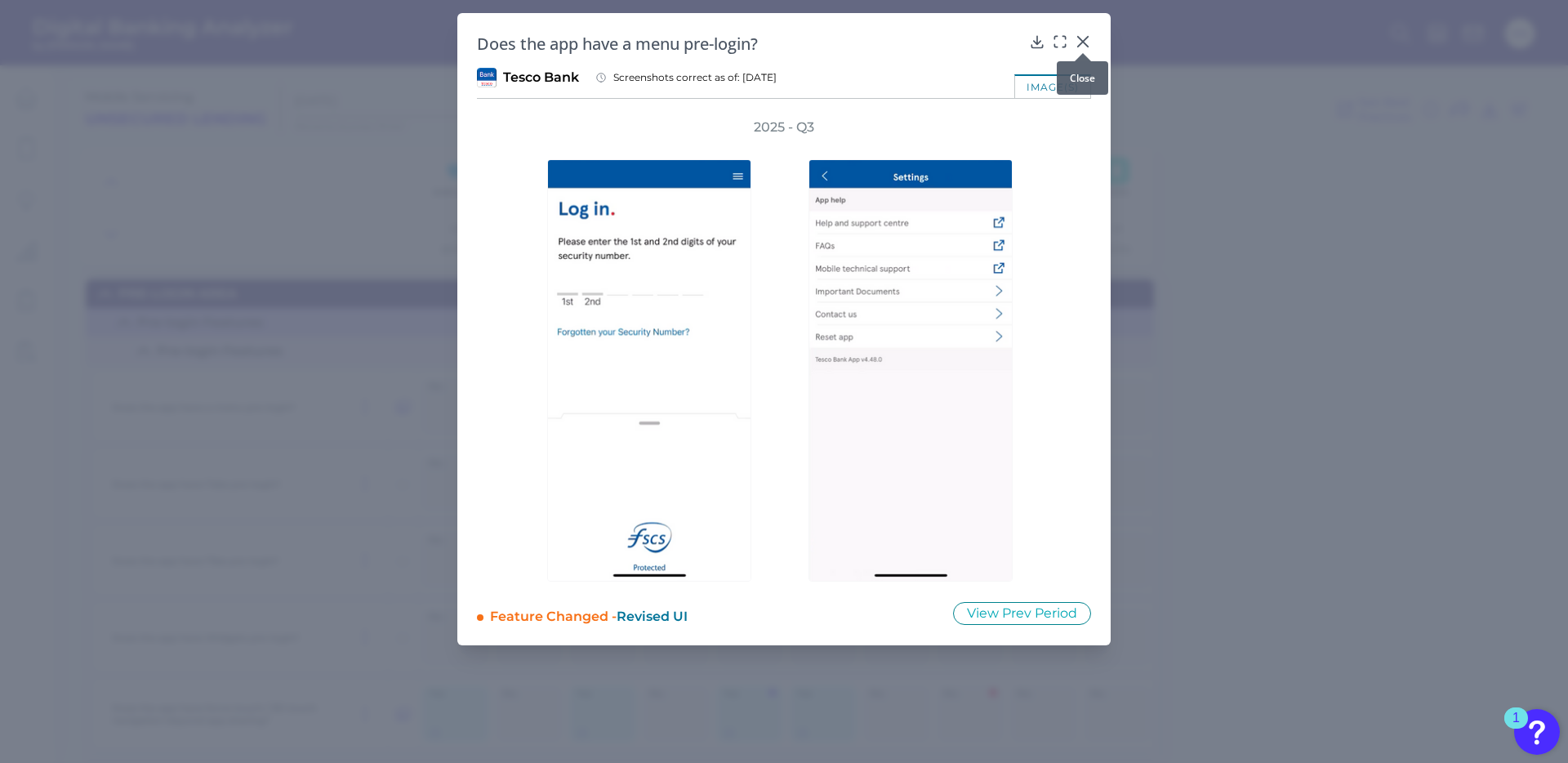
click at [1080, 36] on icon at bounding box center [1082, 41] width 16 height 16
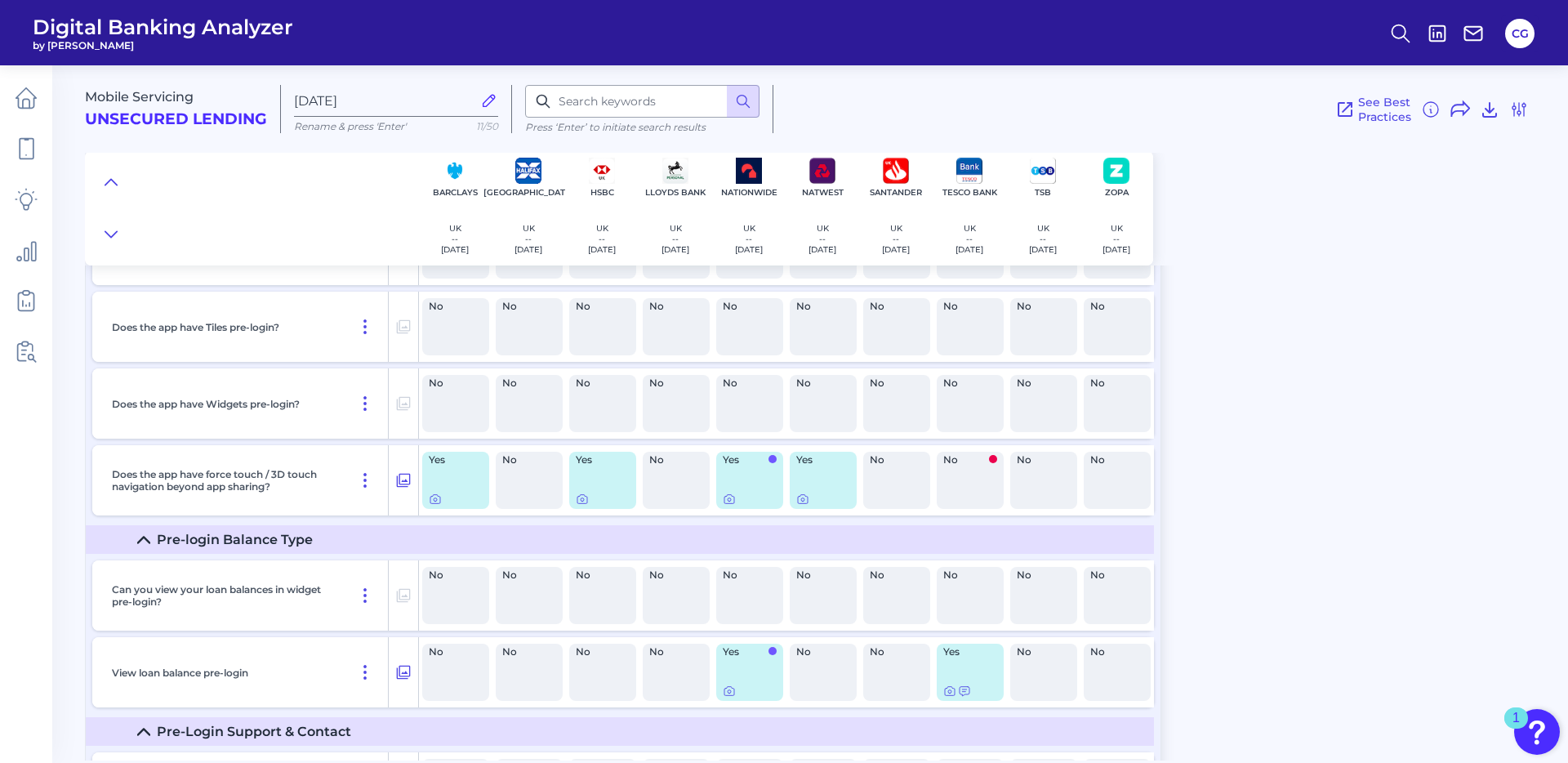
scroll to position [235, 0]
click at [801, 498] on icon at bounding box center [802, 498] width 3 height 3
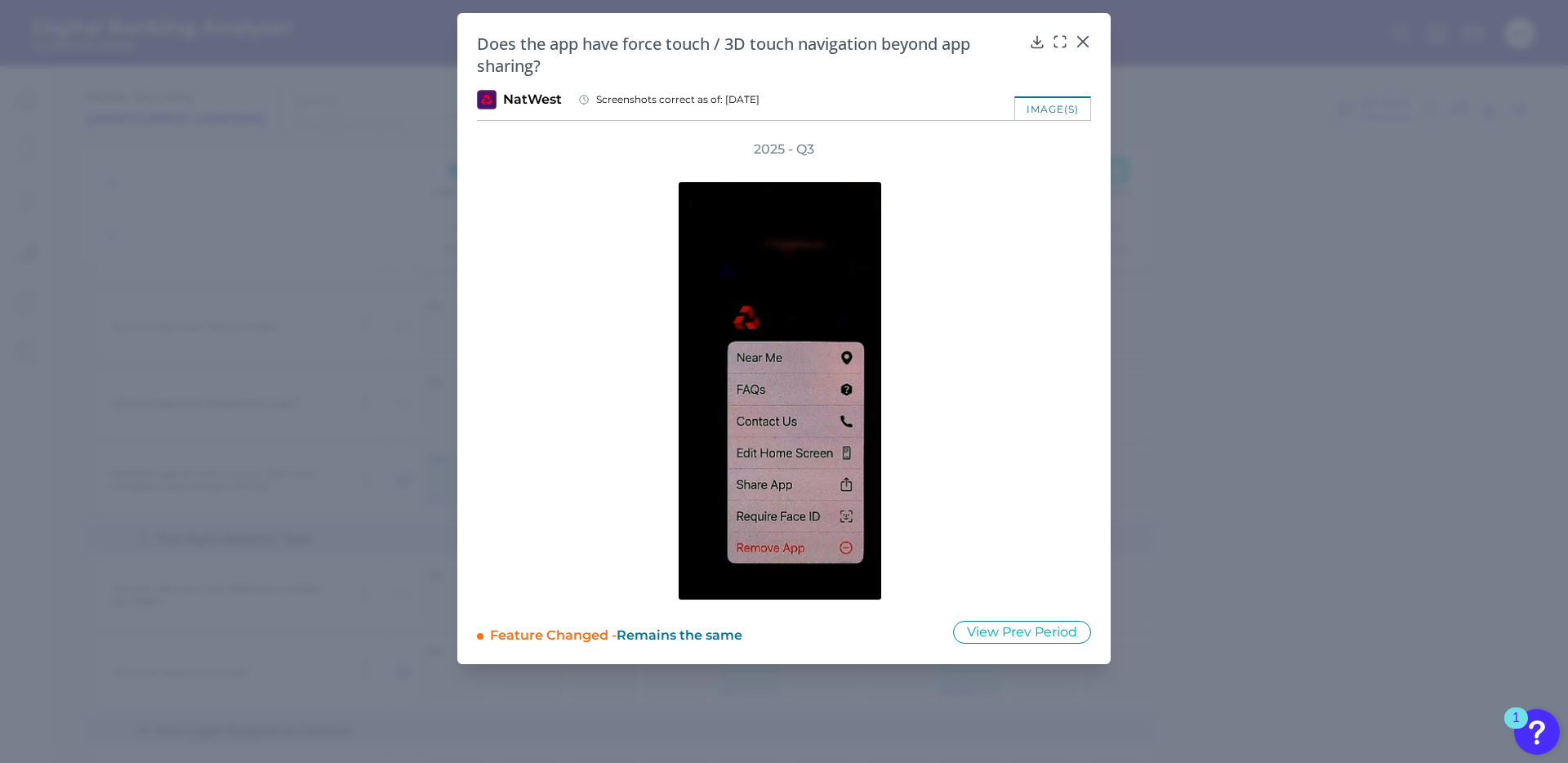
click at [1092, 42] on div "Does the app have force touch / 3D touch navigation beyond app sharing? NatWest…" at bounding box center [784, 338] width 654 height 651
click at [1086, 43] on icon at bounding box center [1083, 41] width 9 height 9
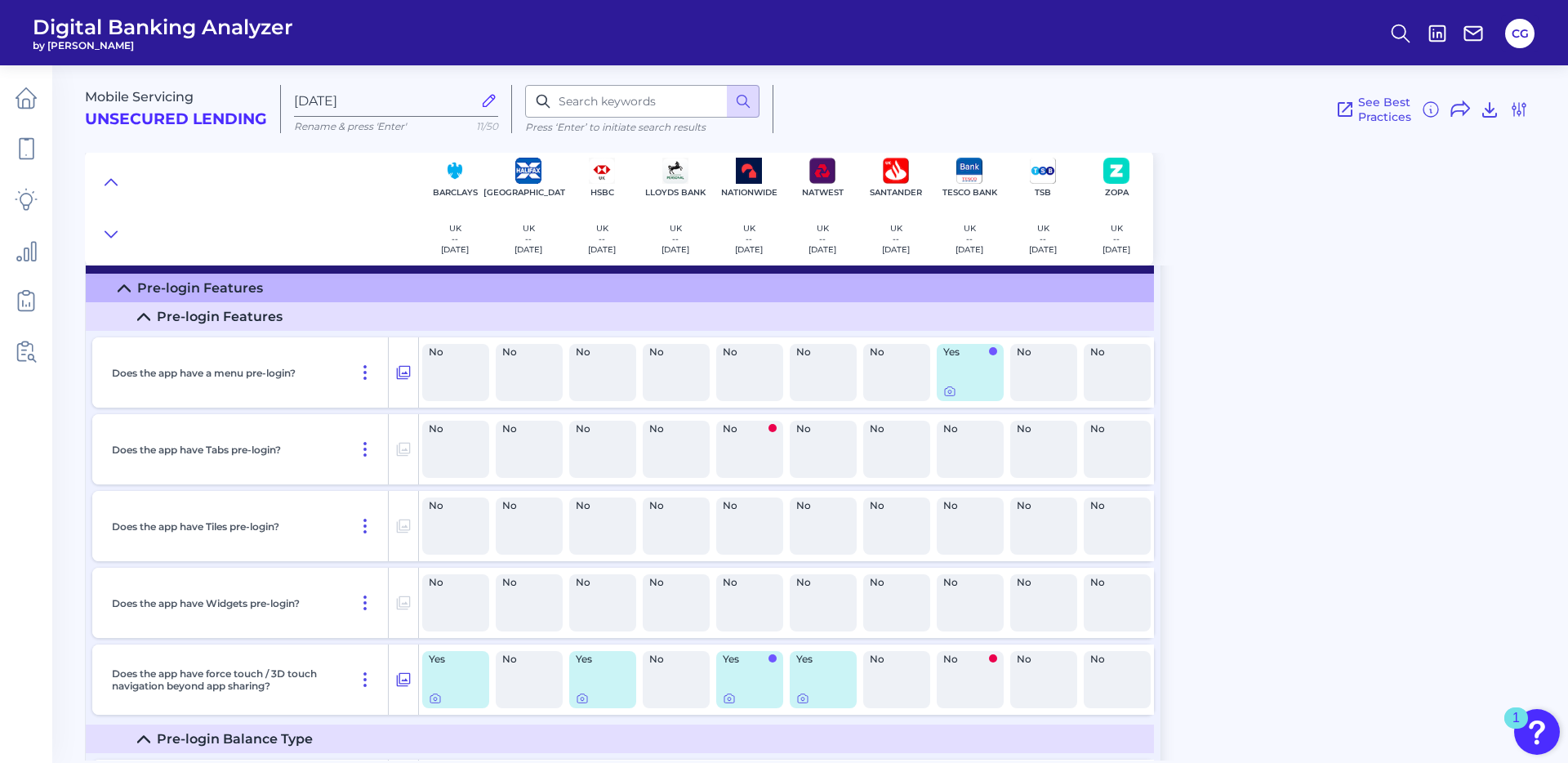
scroll to position [34, 0]
click at [730, 699] on icon at bounding box center [729, 699] width 13 height 13
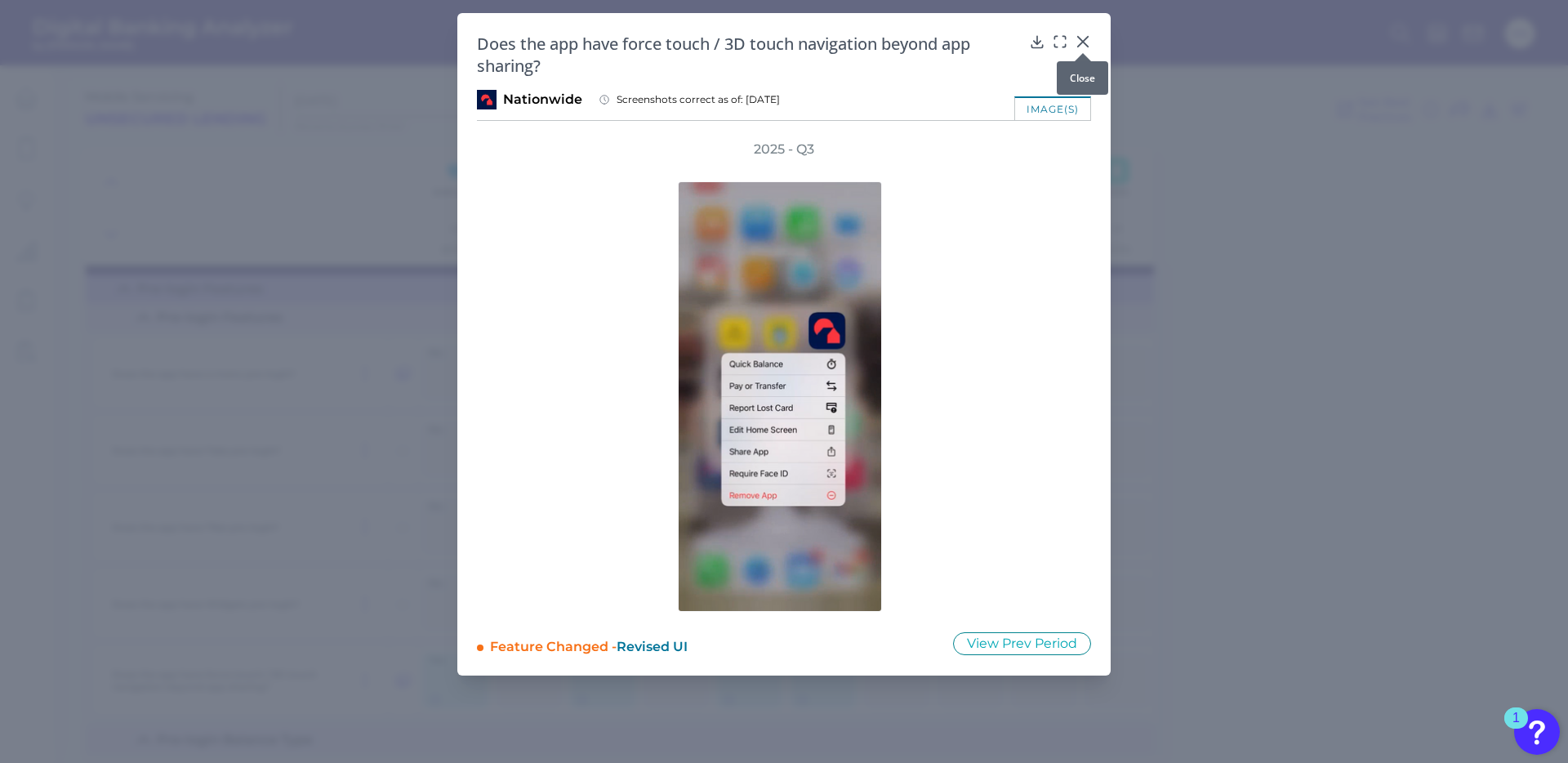
click at [1079, 39] on icon at bounding box center [1083, 41] width 9 height 9
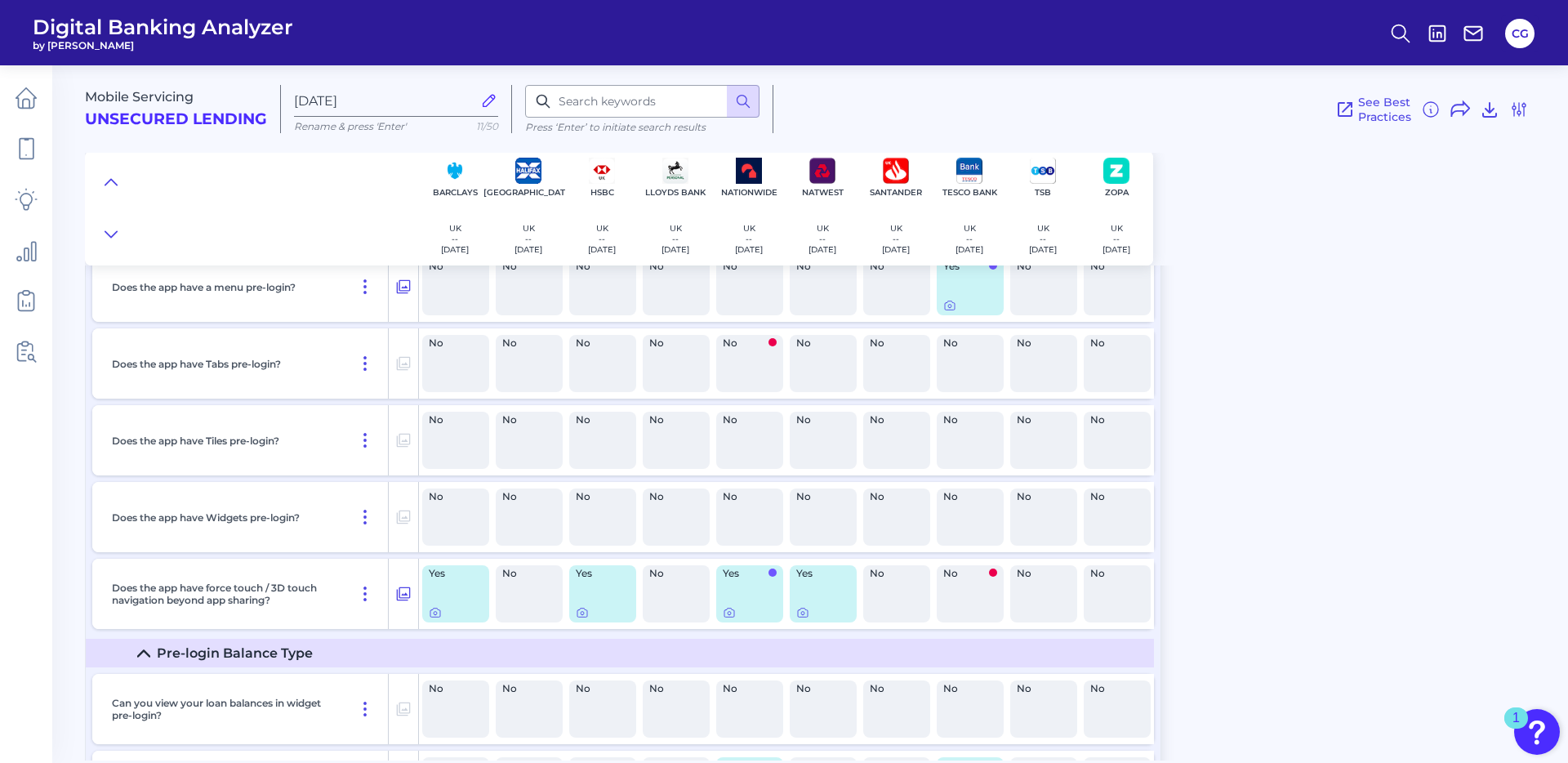
scroll to position [121, 0]
click at [582, 610] on icon at bounding box center [582, 612] width 13 height 13
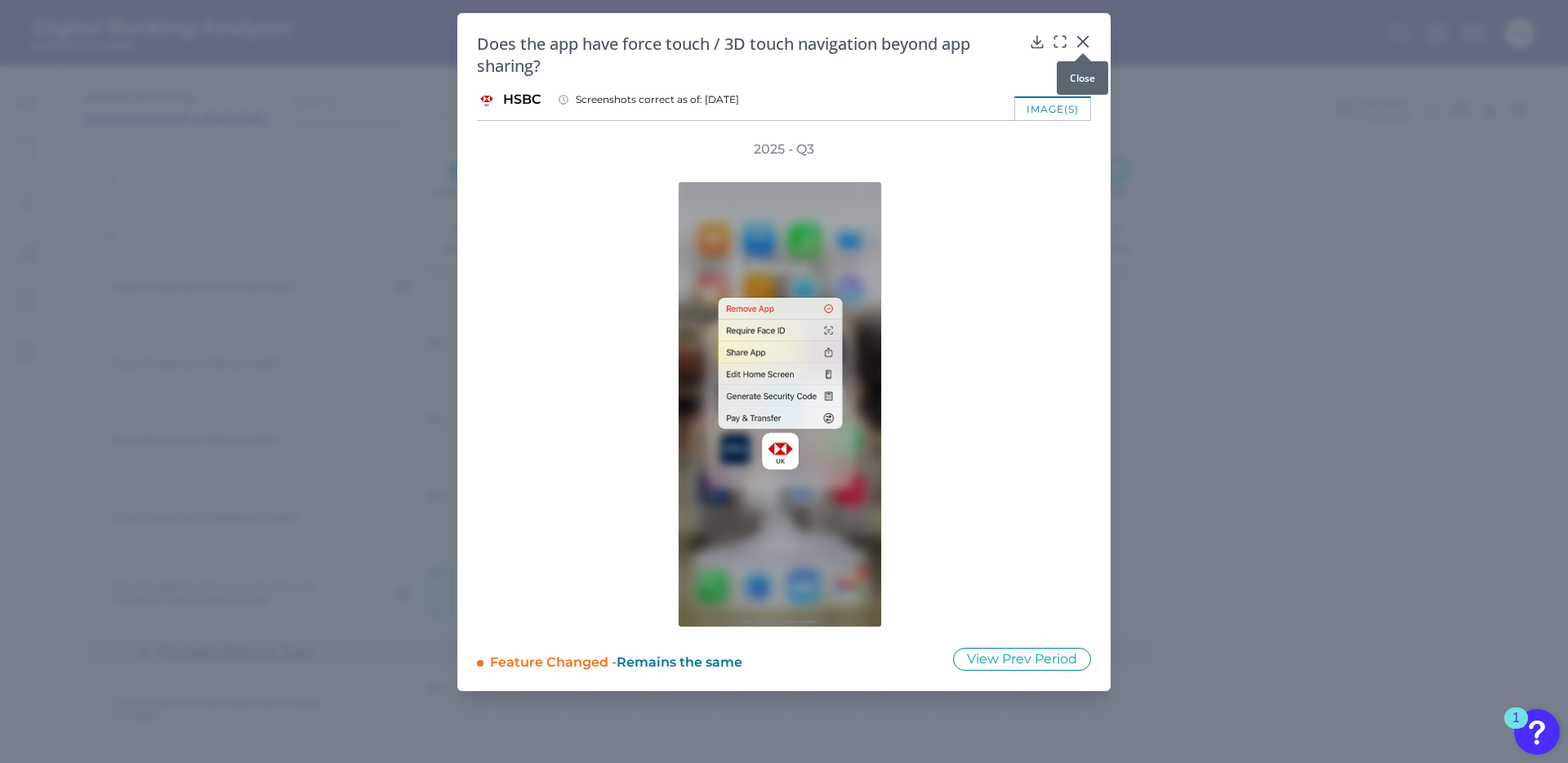
click at [1081, 40] on icon at bounding box center [1083, 41] width 9 height 9
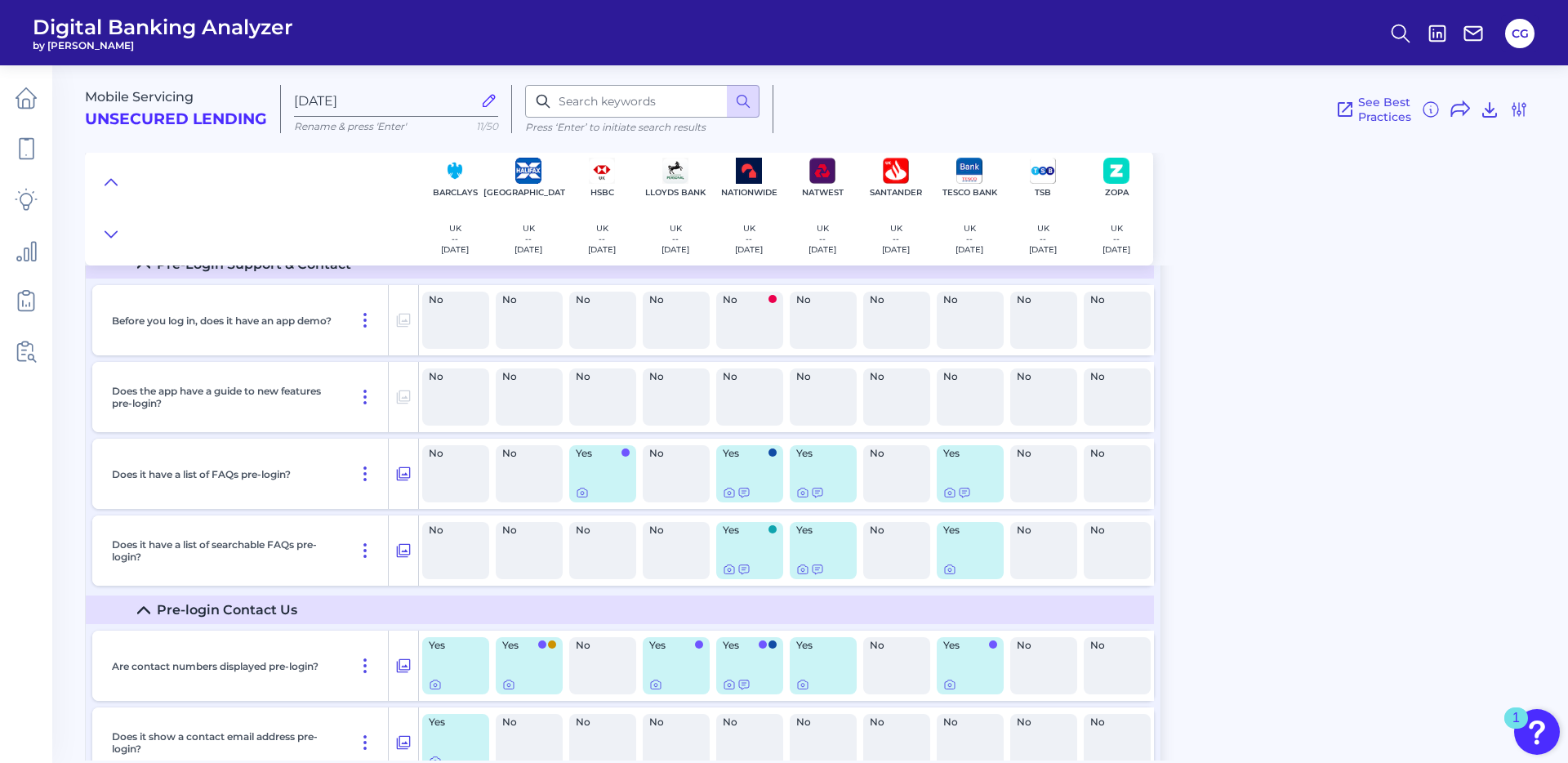
scroll to position [702, 0]
click at [744, 569] on icon at bounding box center [744, 568] width 13 height 13
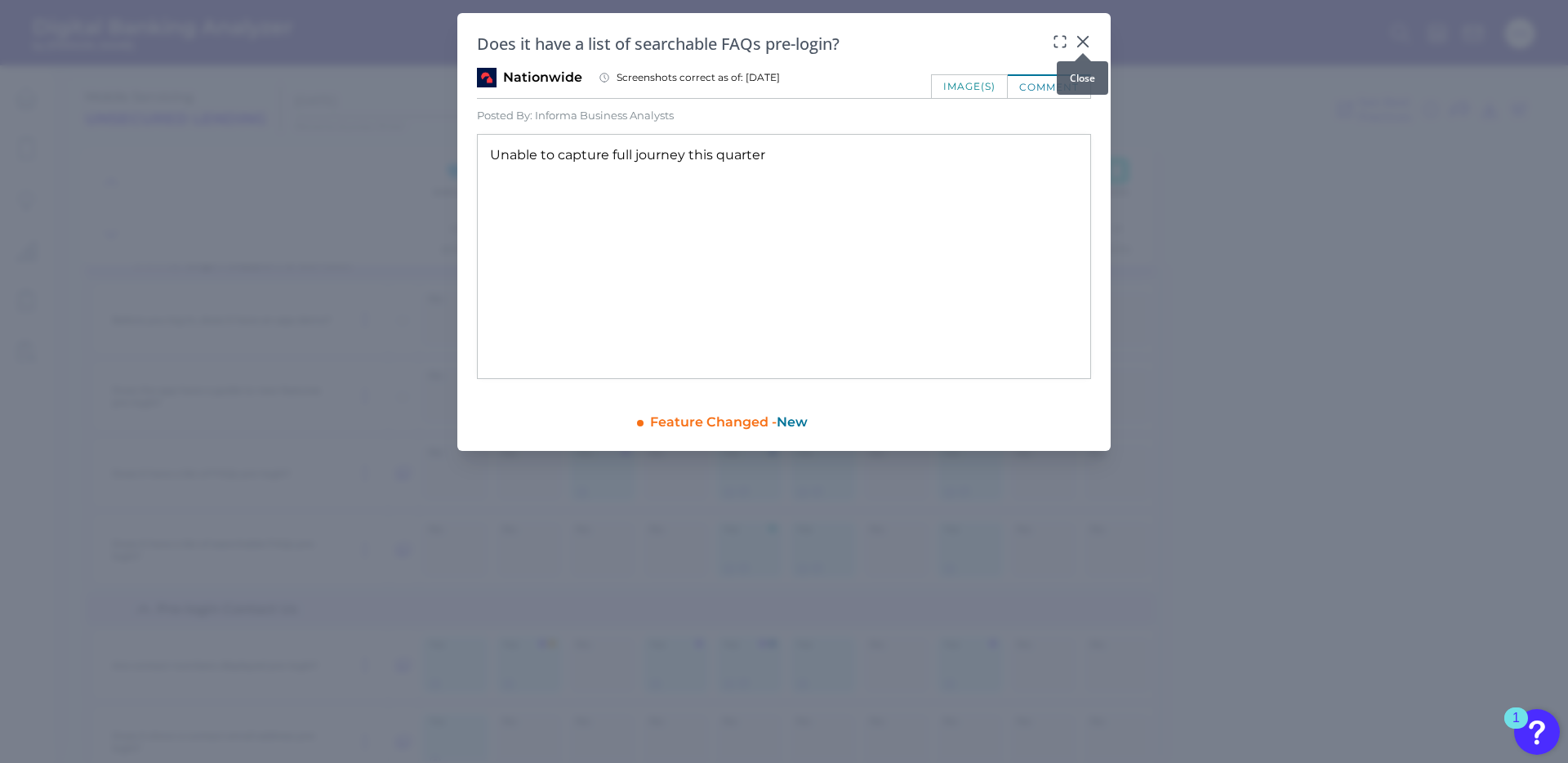
click at [1091, 42] on icon at bounding box center [1082, 41] width 16 height 16
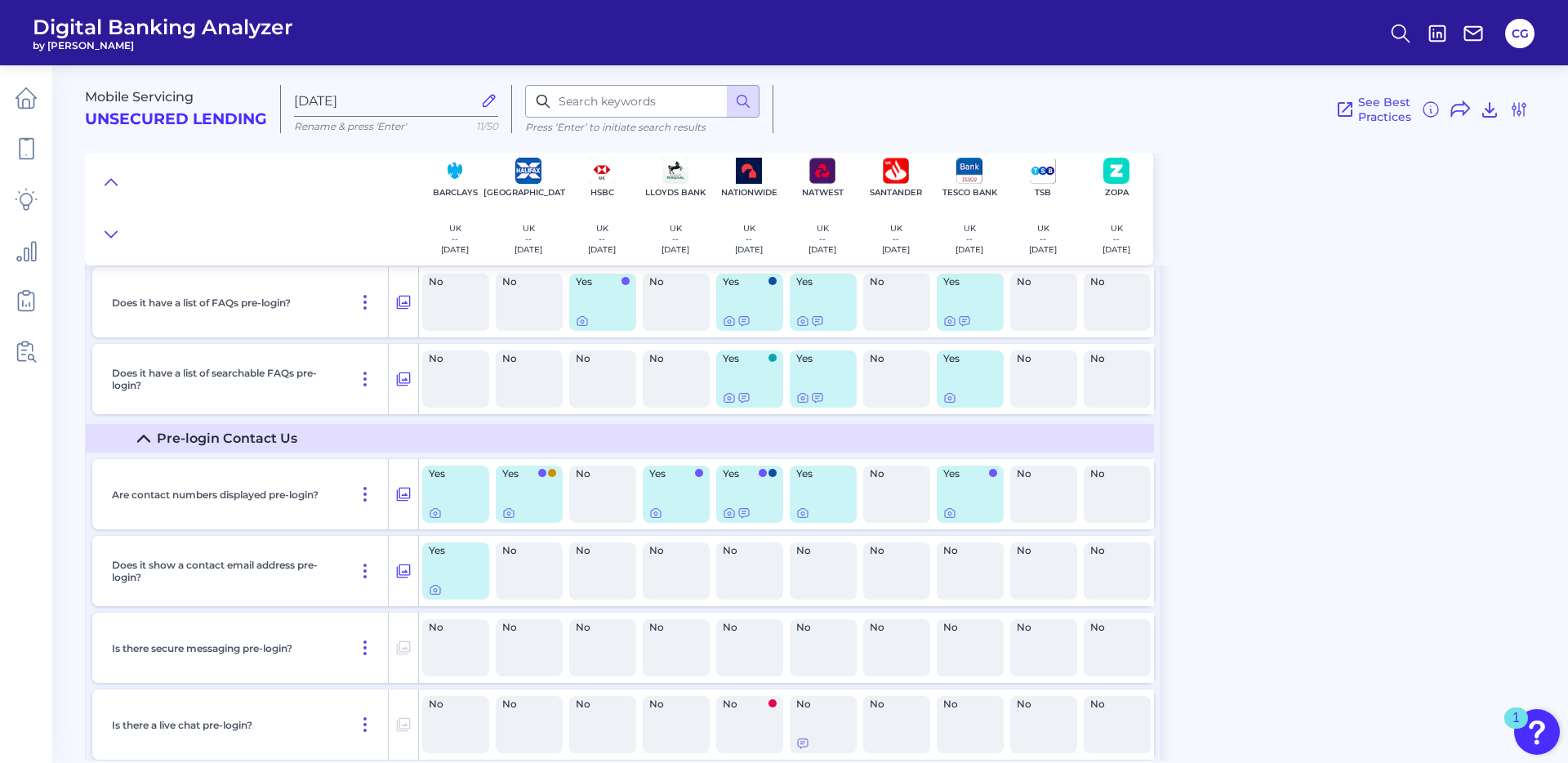
scroll to position [874, 0]
click at [801, 510] on icon at bounding box center [802, 511] width 3 height 3
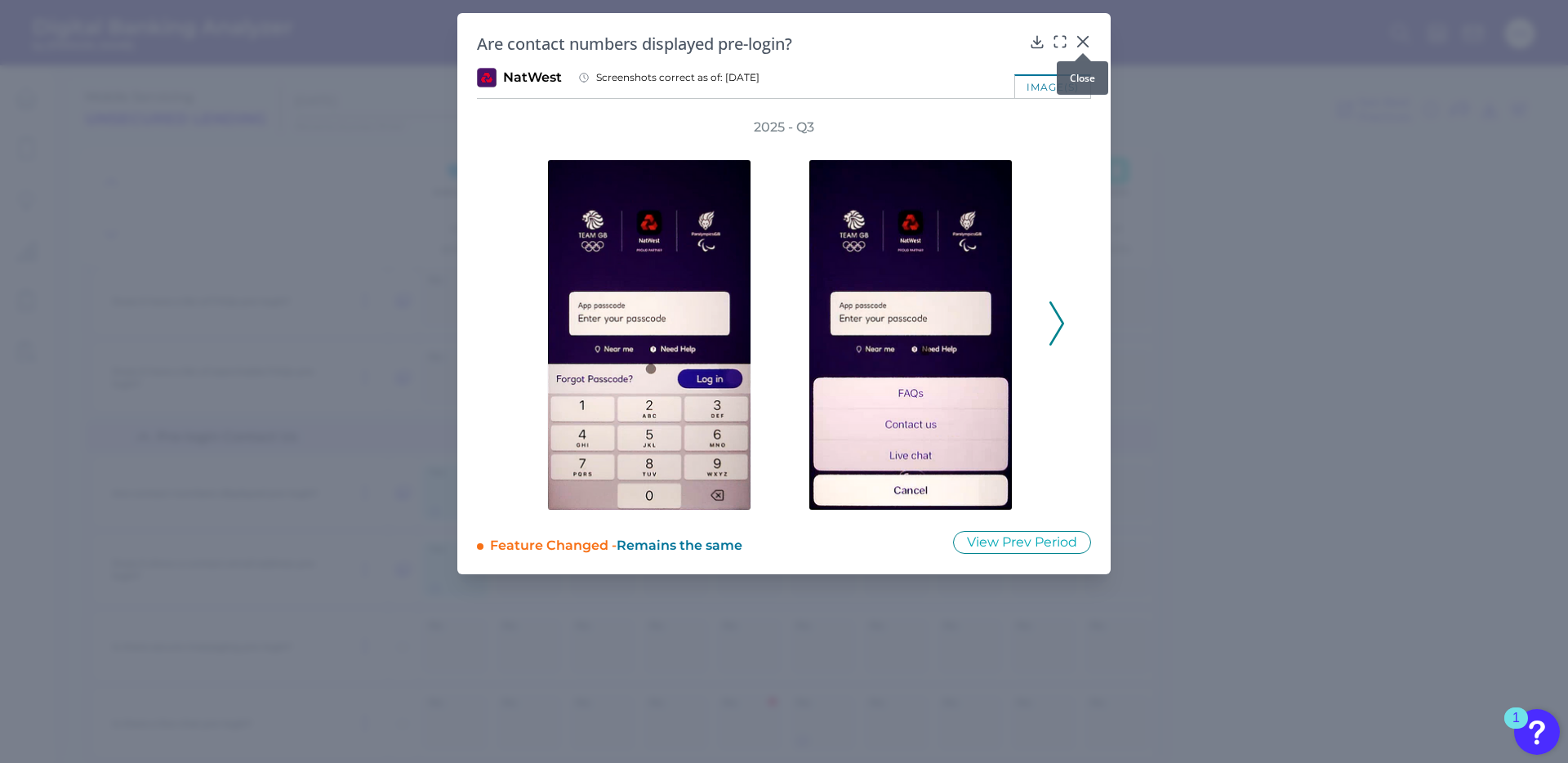
click at [1084, 38] on icon at bounding box center [1082, 41] width 16 height 16
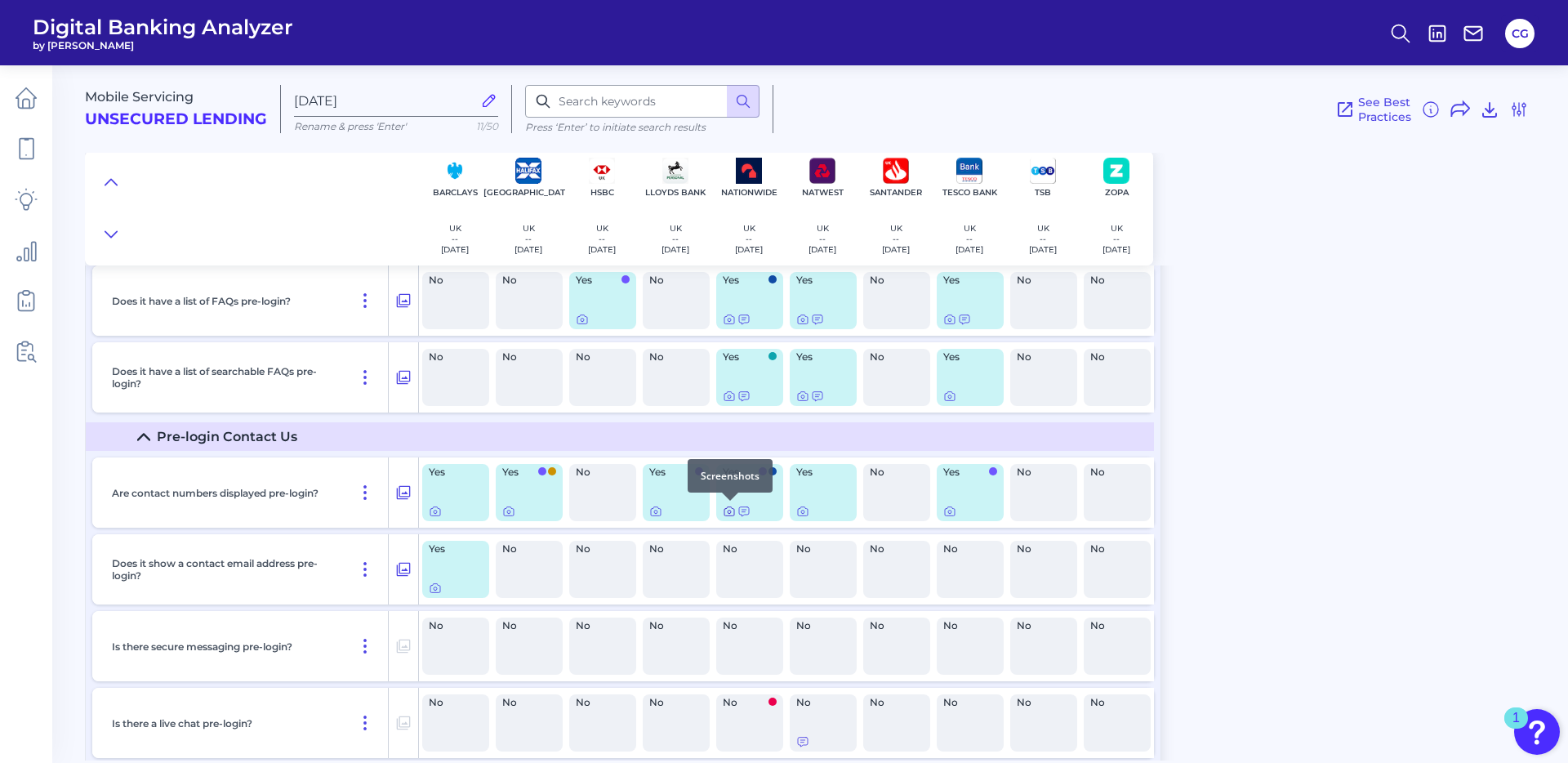
click at [730, 511] on icon at bounding box center [729, 511] width 13 height 13
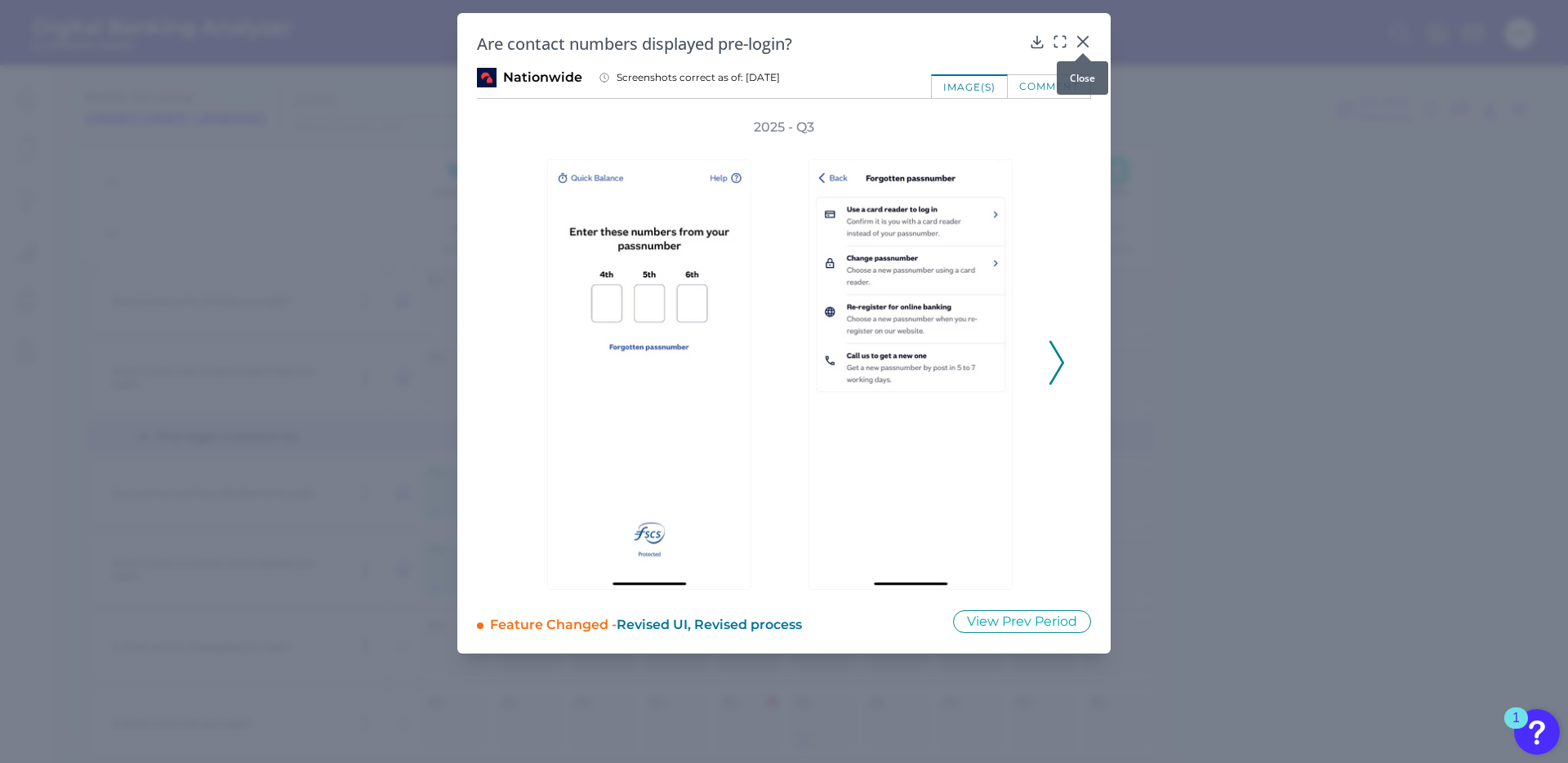
click at [1083, 43] on icon at bounding box center [1082, 41] width 16 height 16
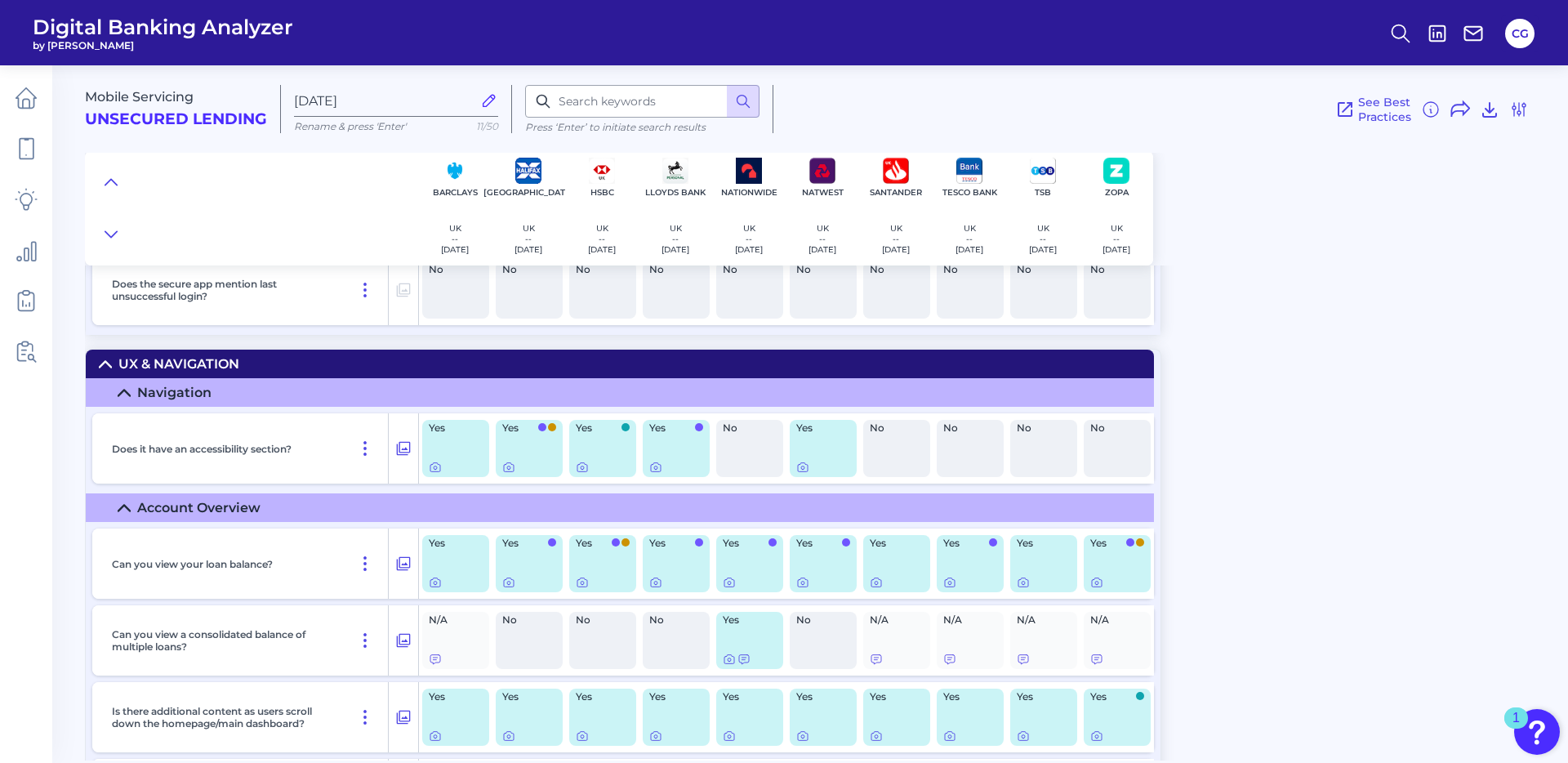
scroll to position [2473, 0]
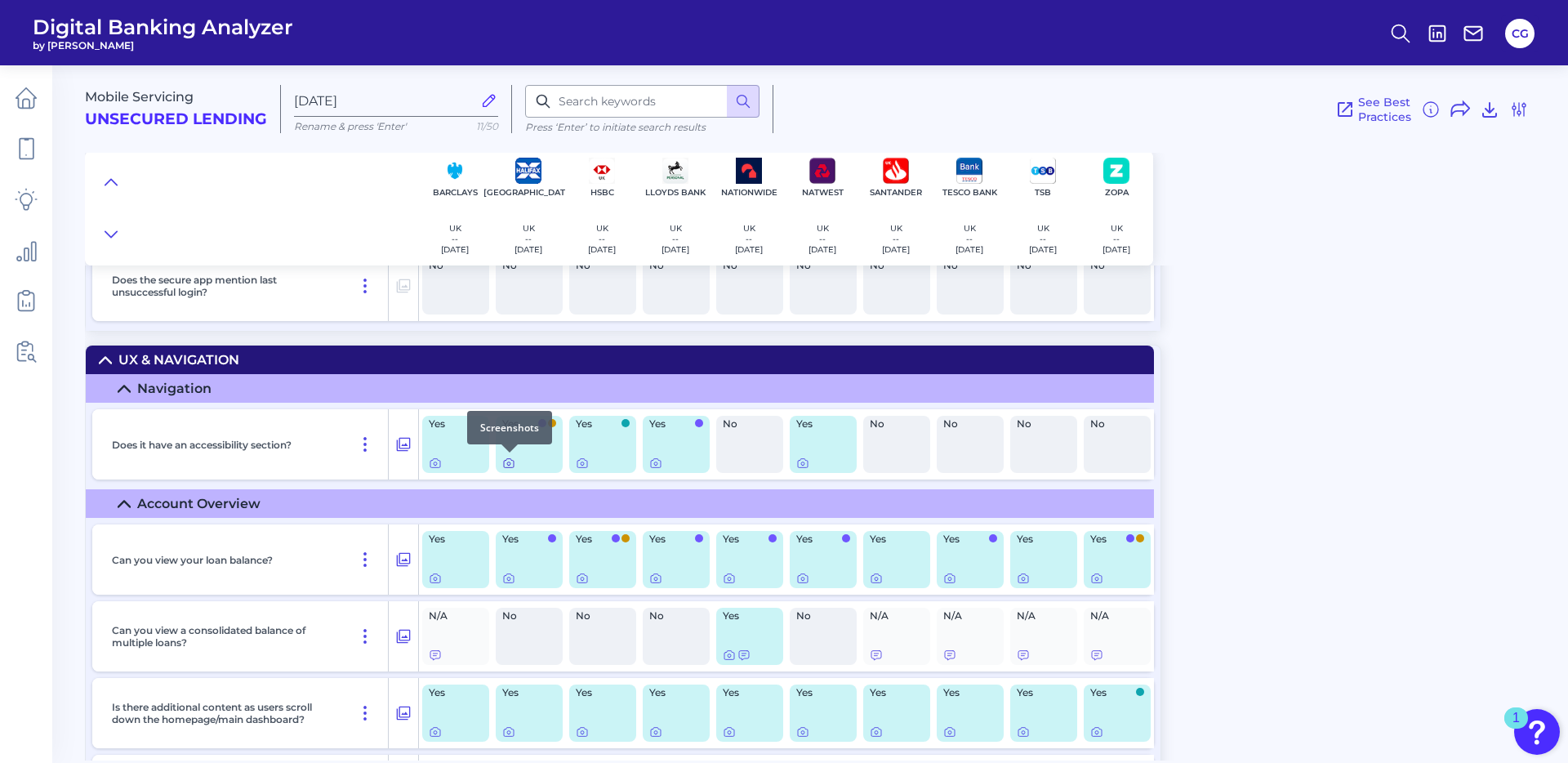
click at [510, 465] on icon at bounding box center [508, 463] width 3 height 3
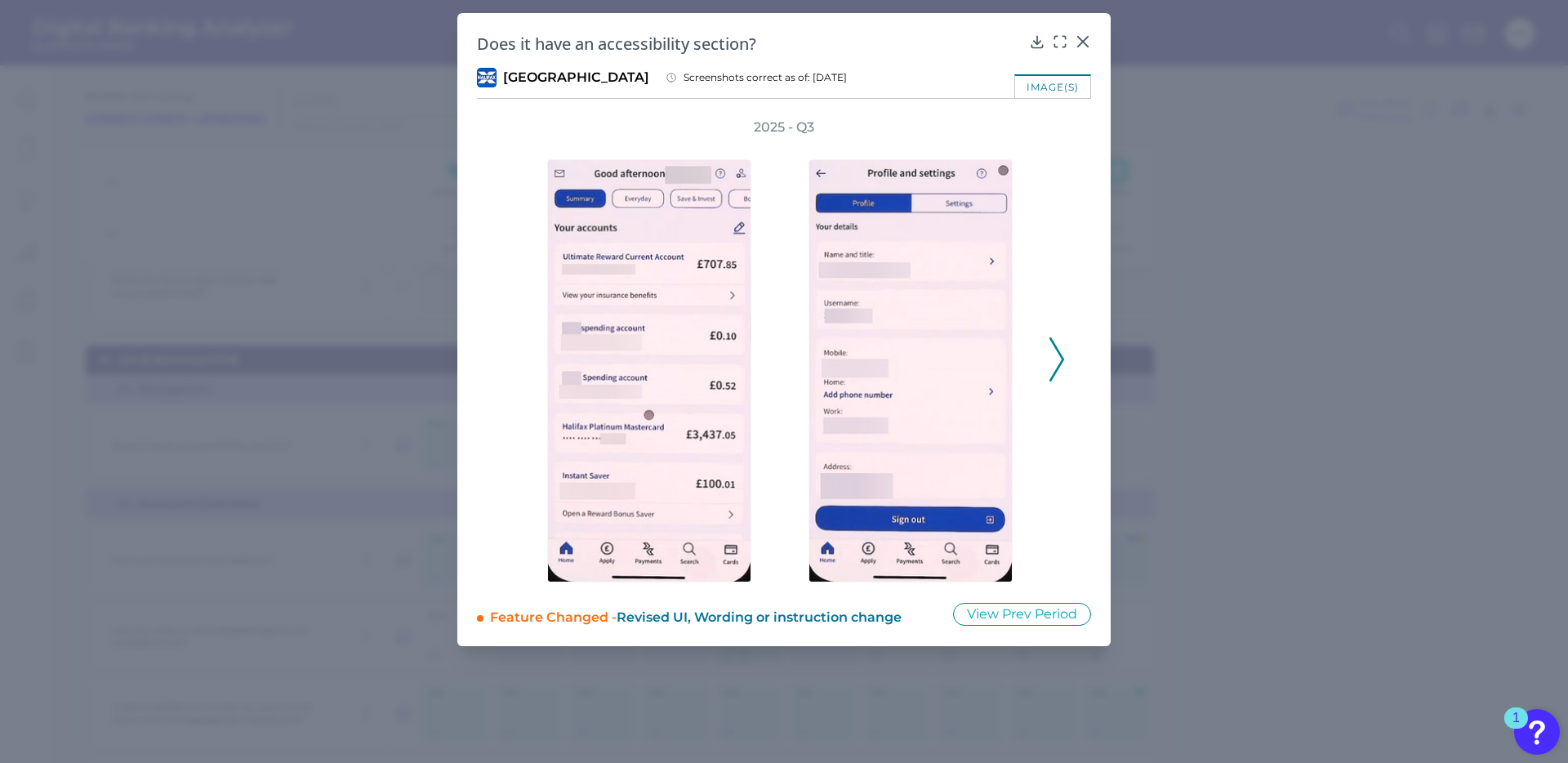
click at [1056, 360] on icon at bounding box center [1057, 359] width 15 height 44
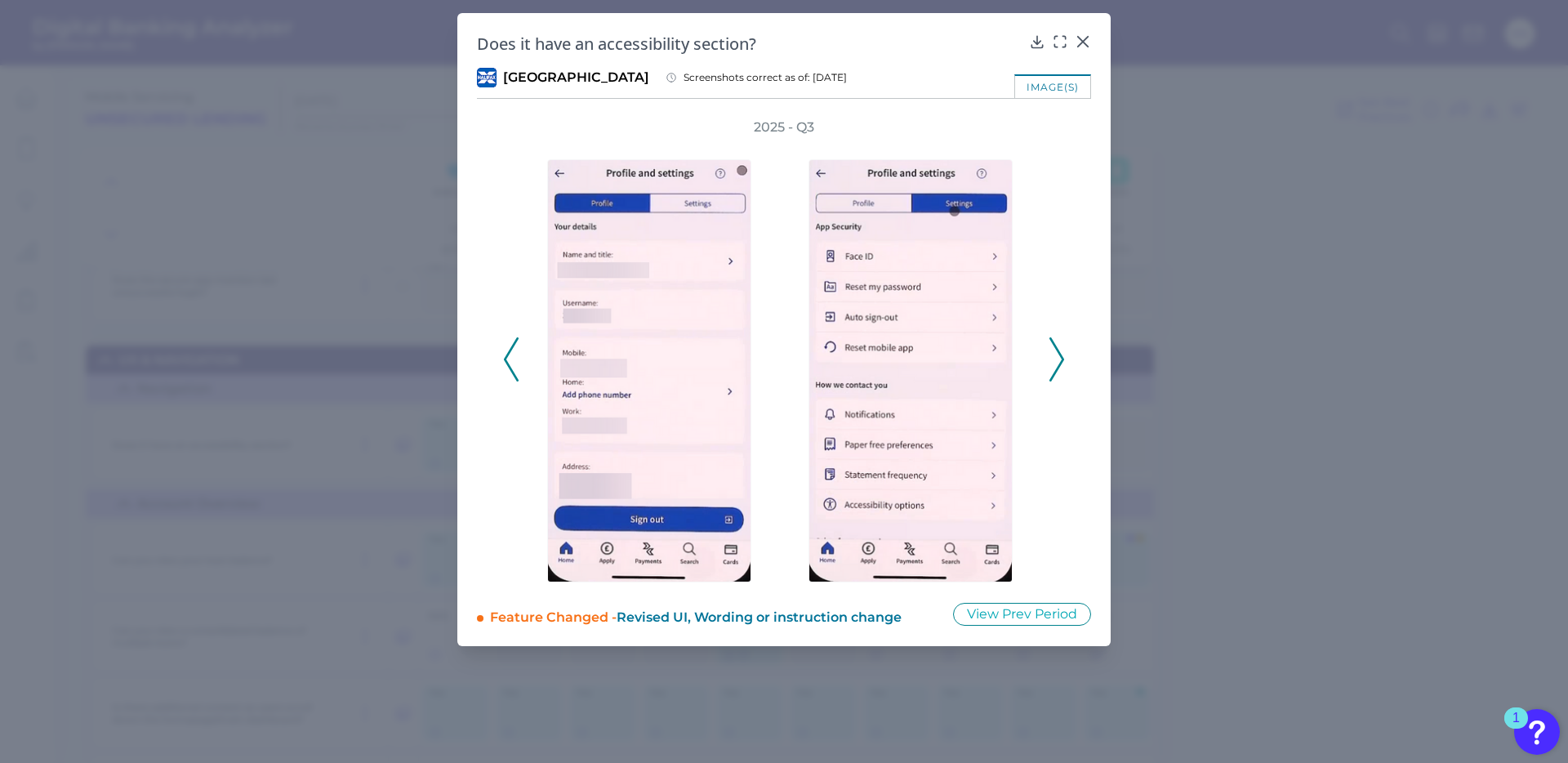
click at [513, 364] on icon at bounding box center [511, 359] width 15 height 44
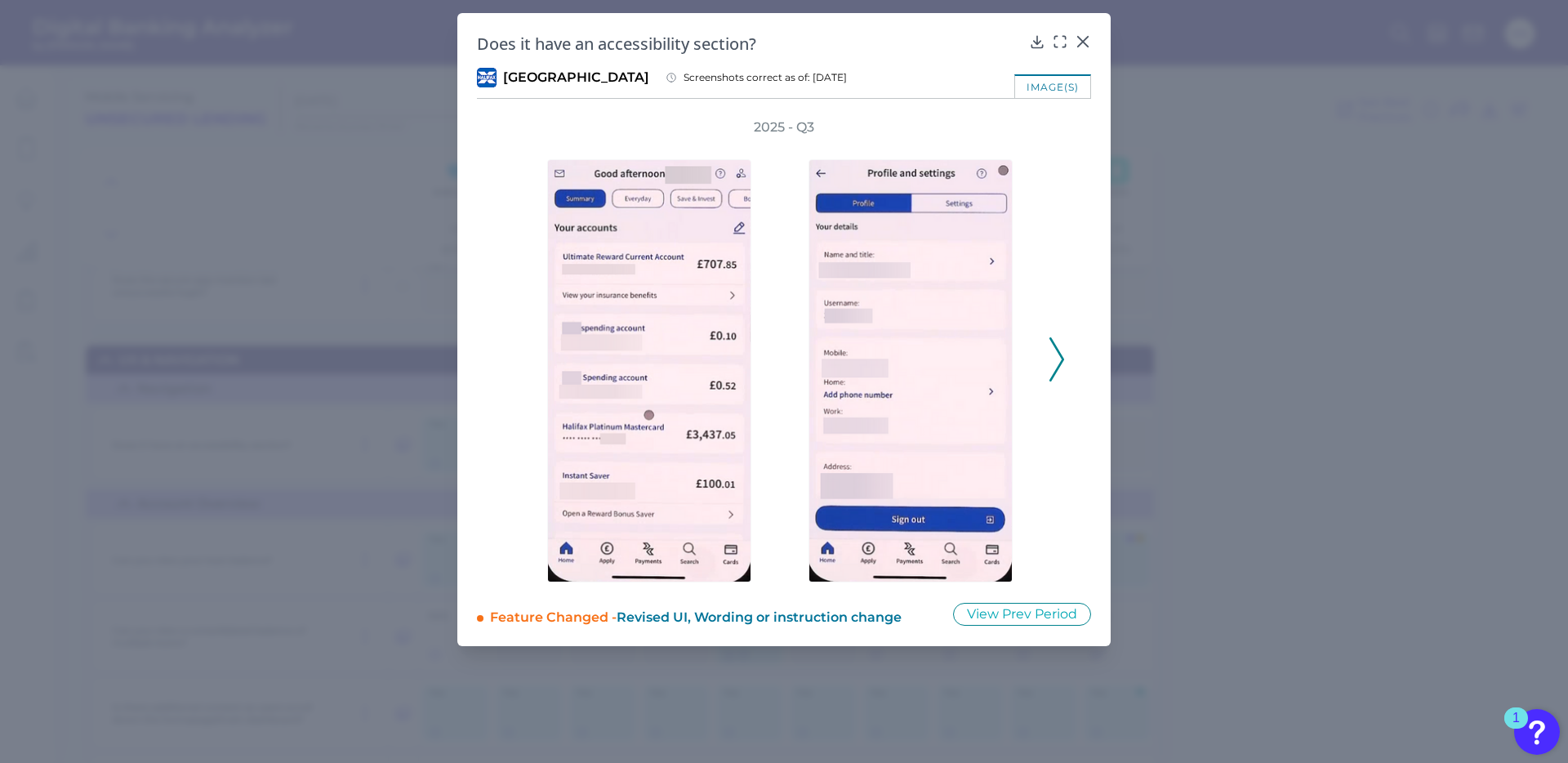
click at [1060, 362] on icon at bounding box center [1057, 359] width 15 height 44
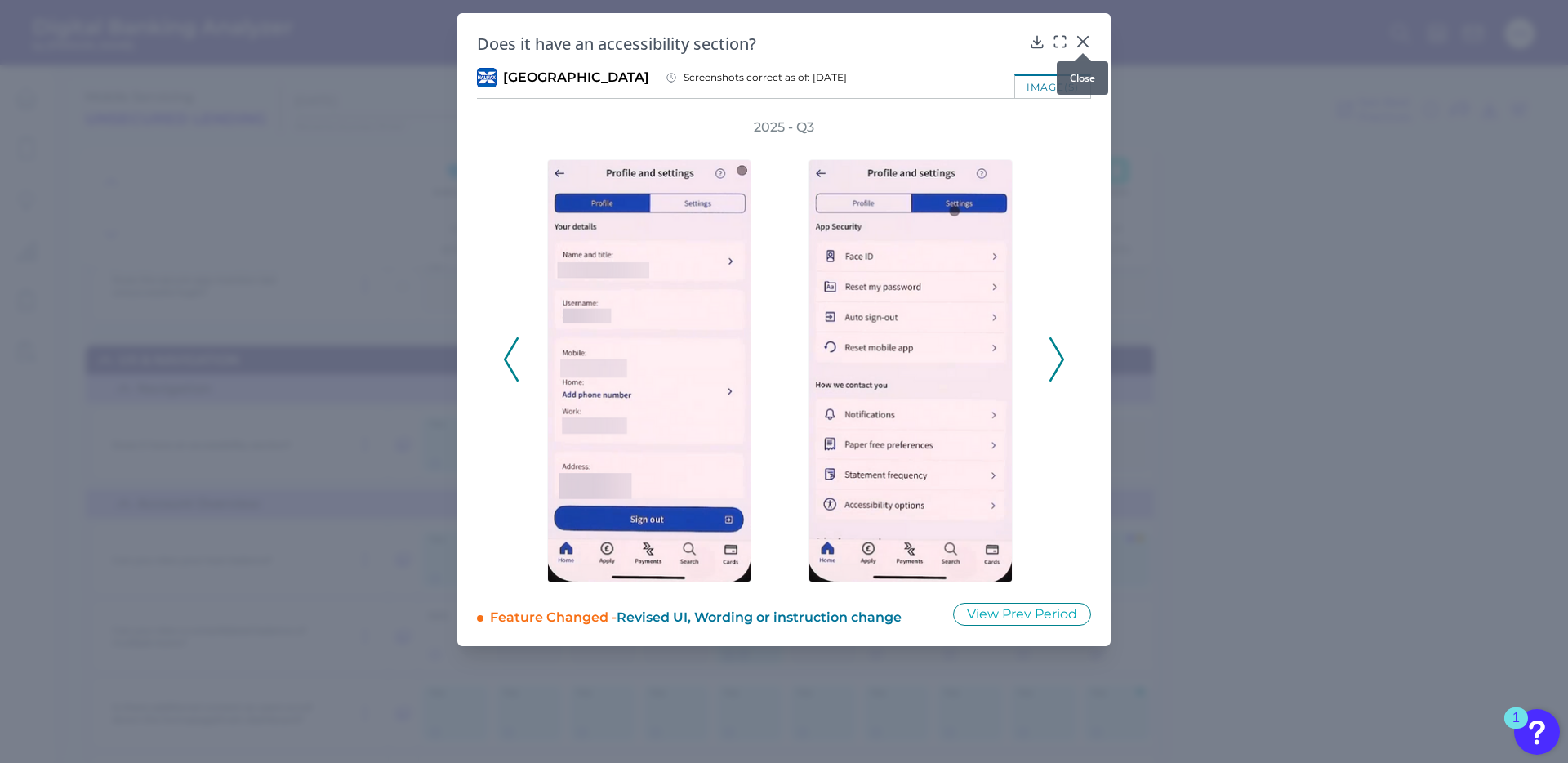
click at [1084, 39] on icon at bounding box center [1083, 41] width 9 height 9
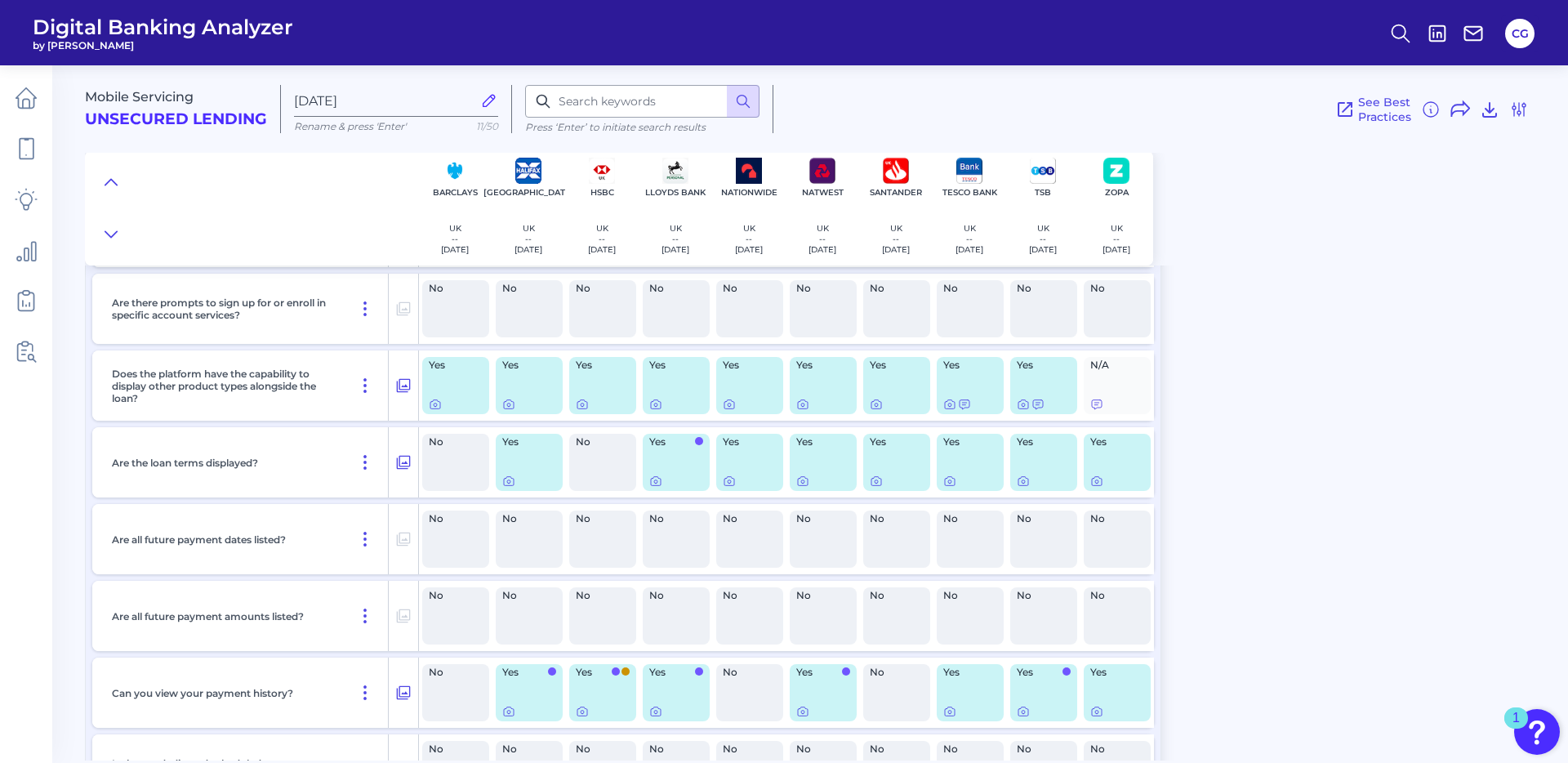
scroll to position [3330, 0]
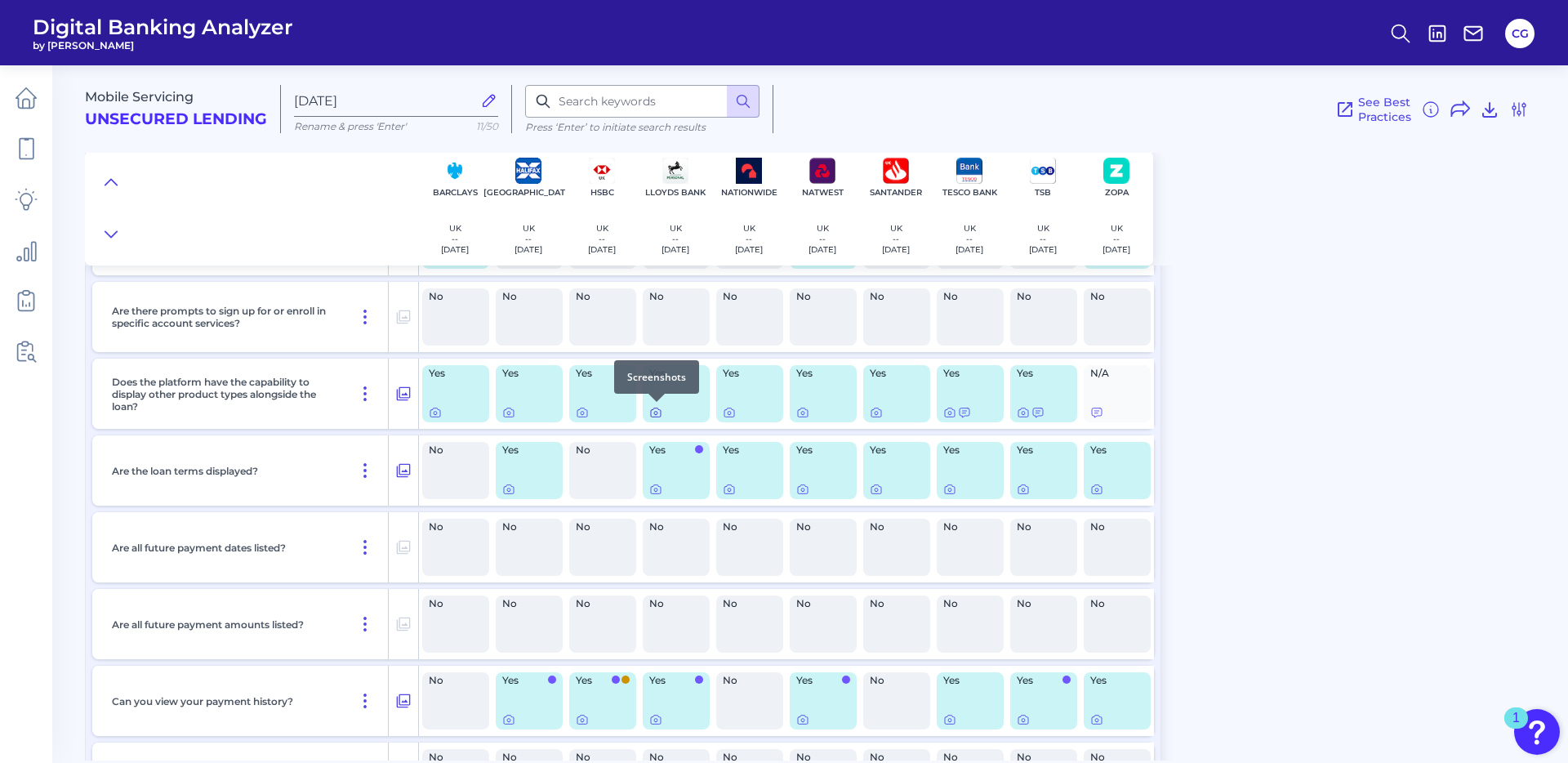
click at [656, 412] on icon at bounding box center [655, 413] width 3 height 3
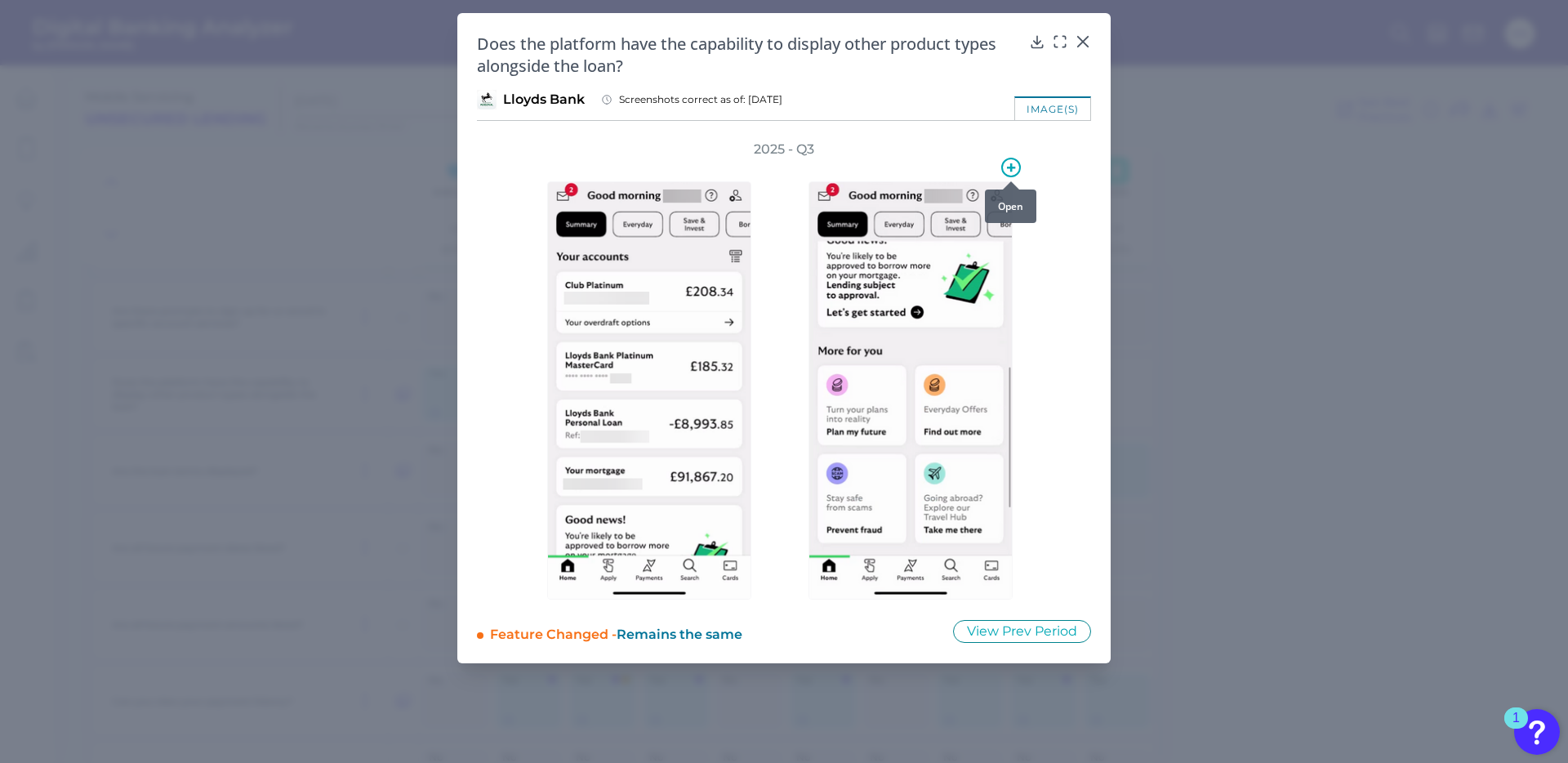
click at [1010, 167] on icon at bounding box center [1011, 167] width 8 height 8
click at [1051, 176] on div "2025 - Q3" at bounding box center [784, 370] width 562 height 459
click at [1084, 38] on icon at bounding box center [1082, 41] width 16 height 16
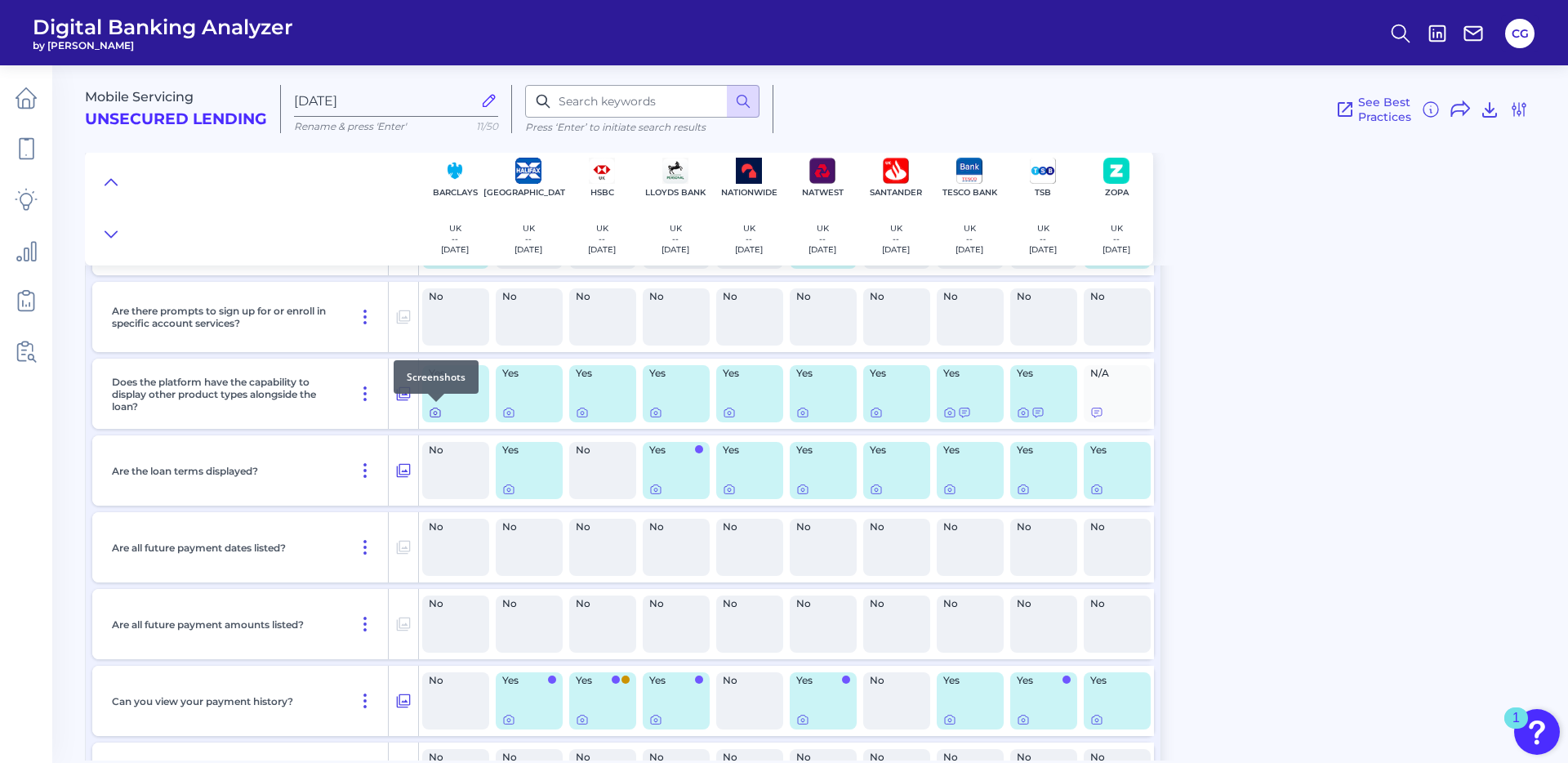
click at [435, 412] on icon at bounding box center [435, 413] width 3 height 3
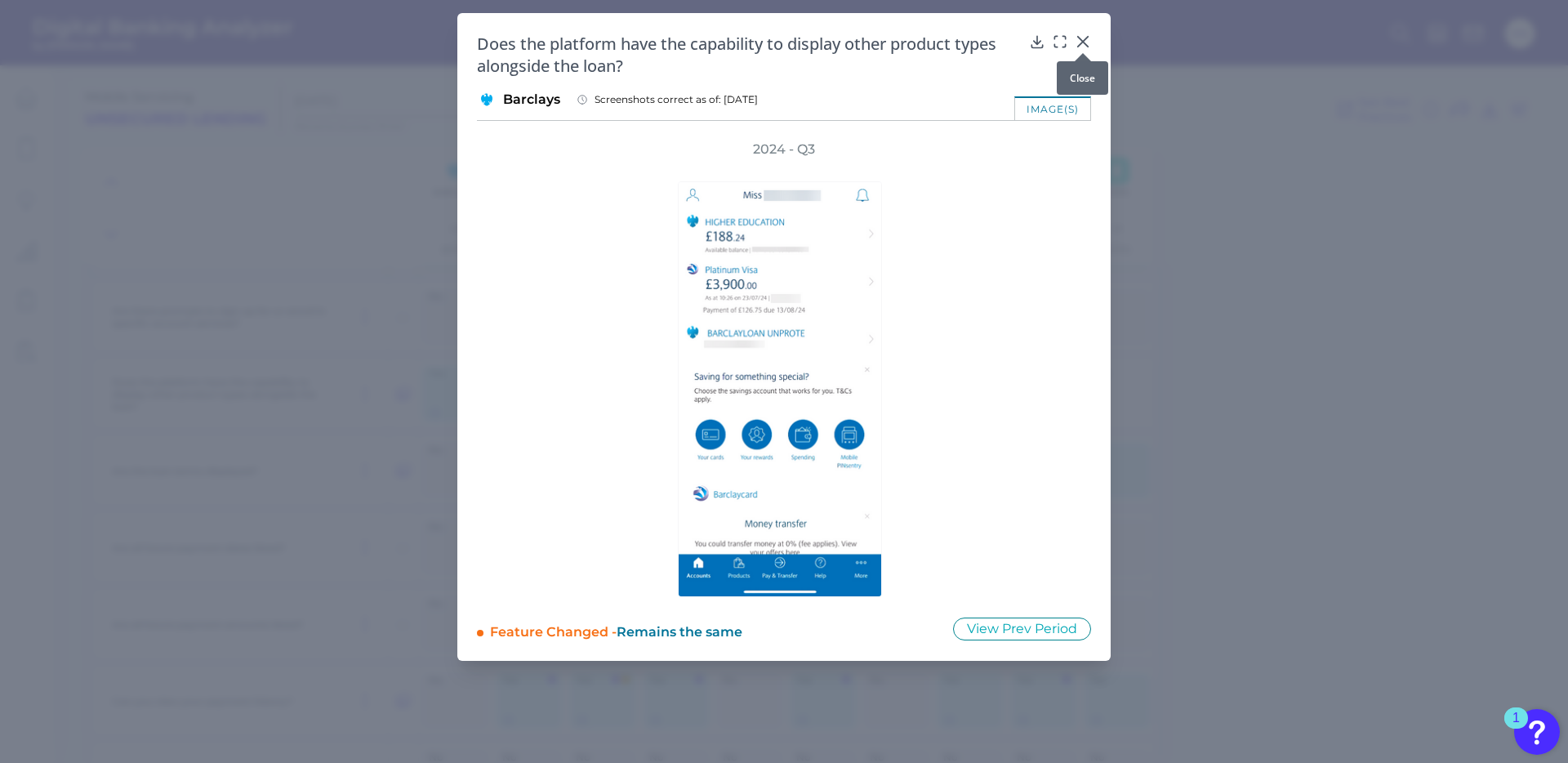
click at [1082, 42] on icon at bounding box center [1082, 41] width 16 height 16
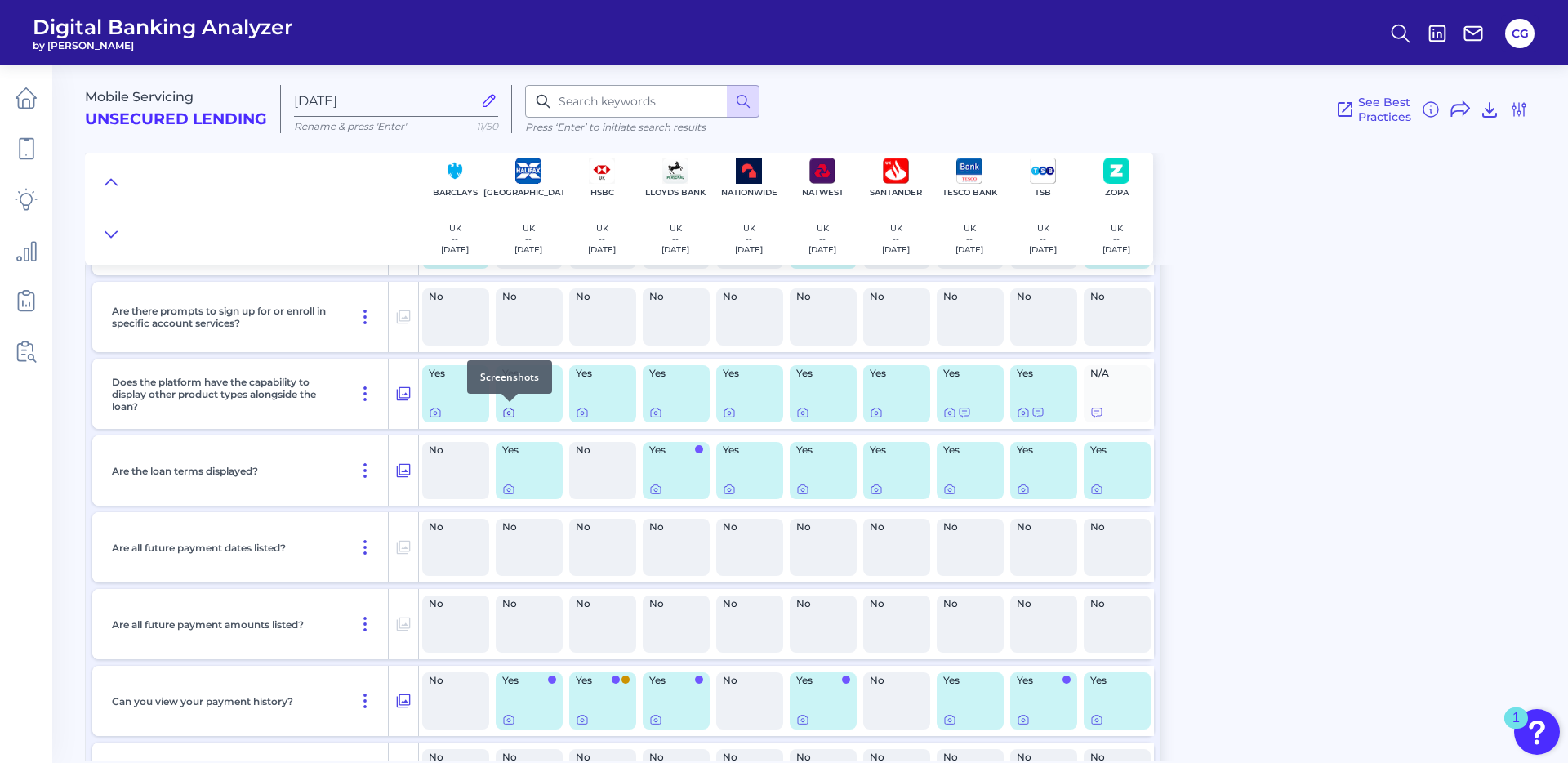
click at [508, 413] on icon at bounding box center [509, 413] width 13 height 13
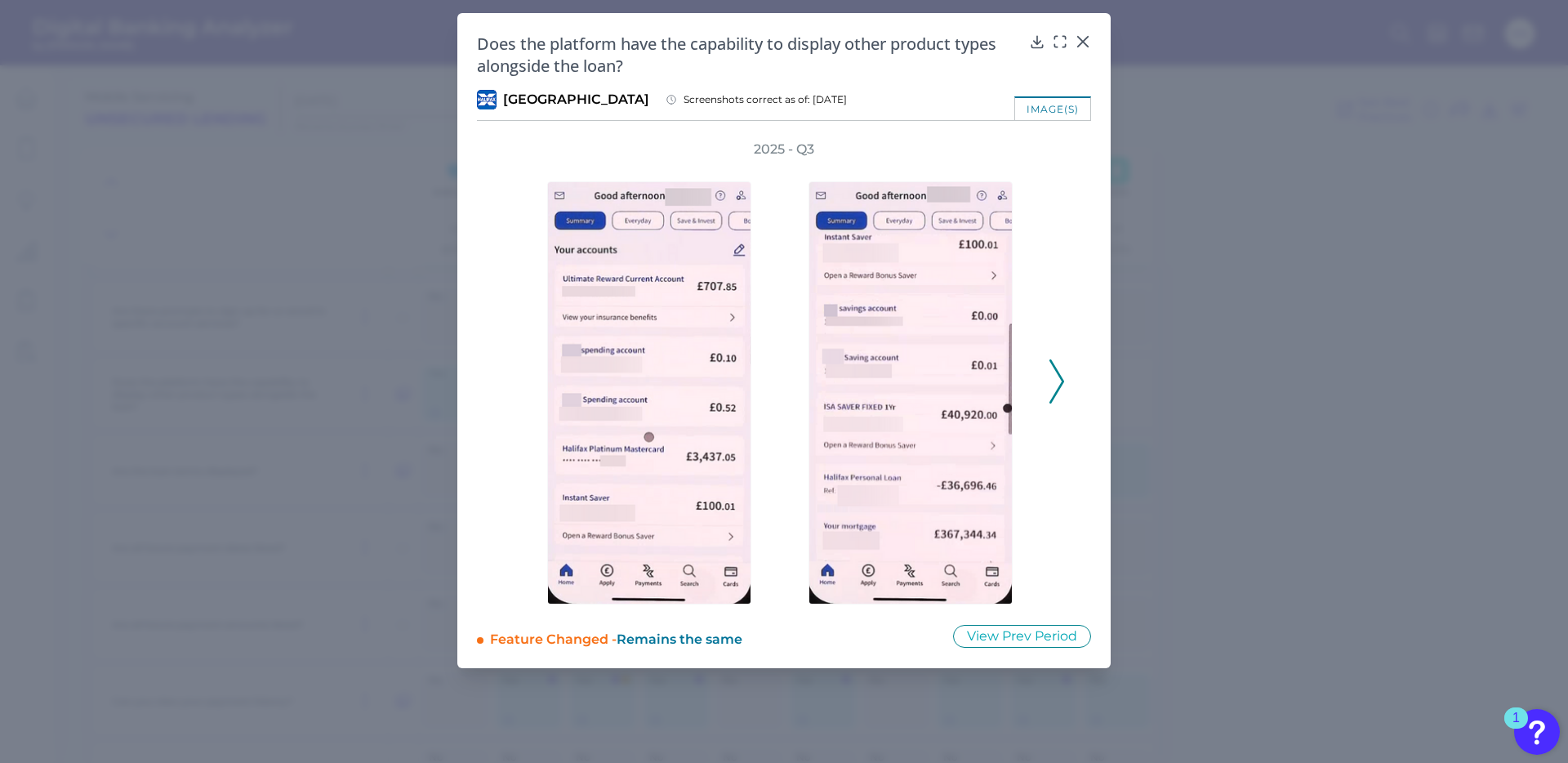
click at [1060, 382] on icon at bounding box center [1057, 382] width 15 height 44
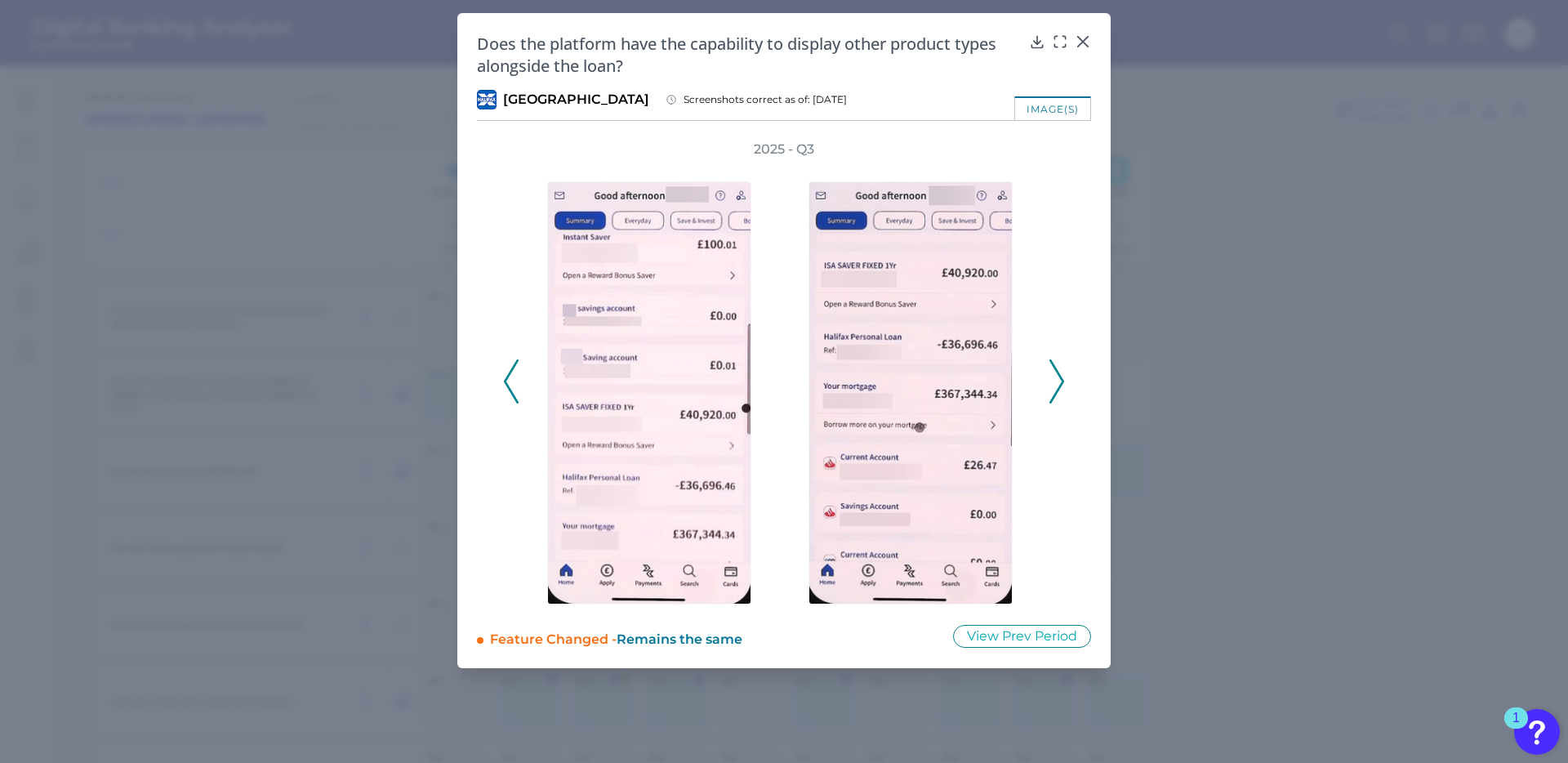
click at [1060, 382] on icon at bounding box center [1057, 382] width 15 height 44
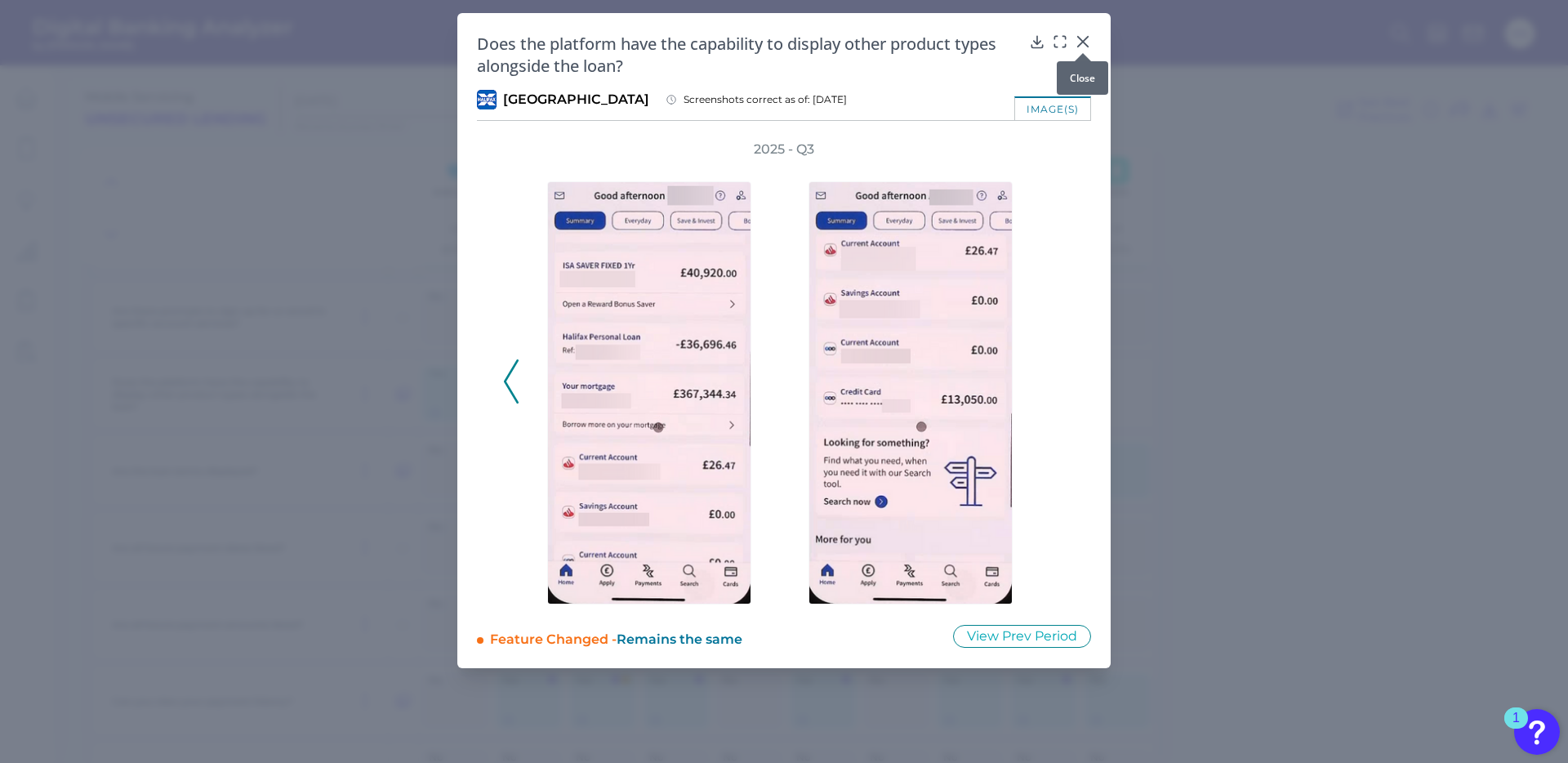
click at [1082, 40] on icon at bounding box center [1083, 41] width 9 height 9
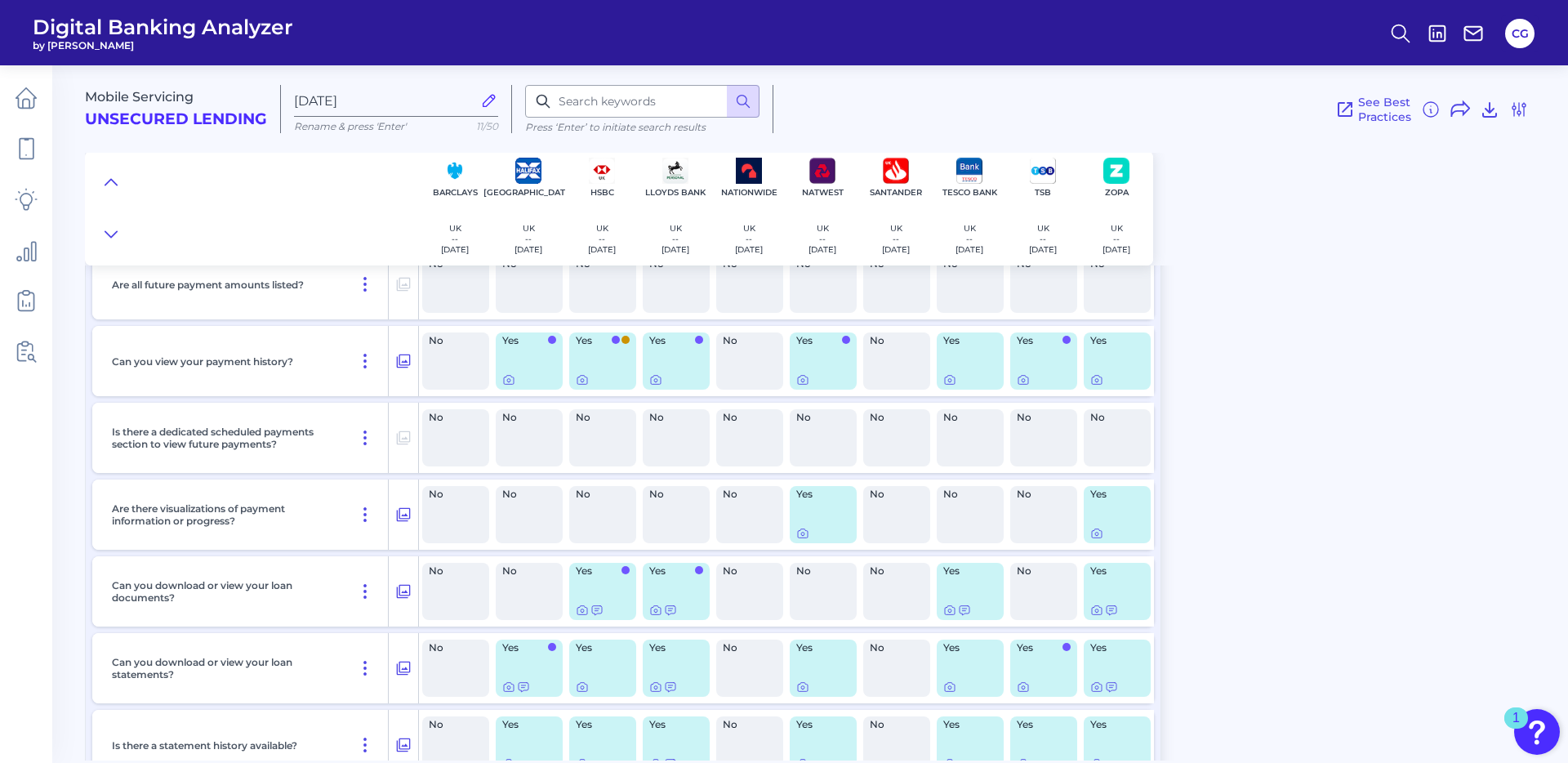
scroll to position [3677, 0]
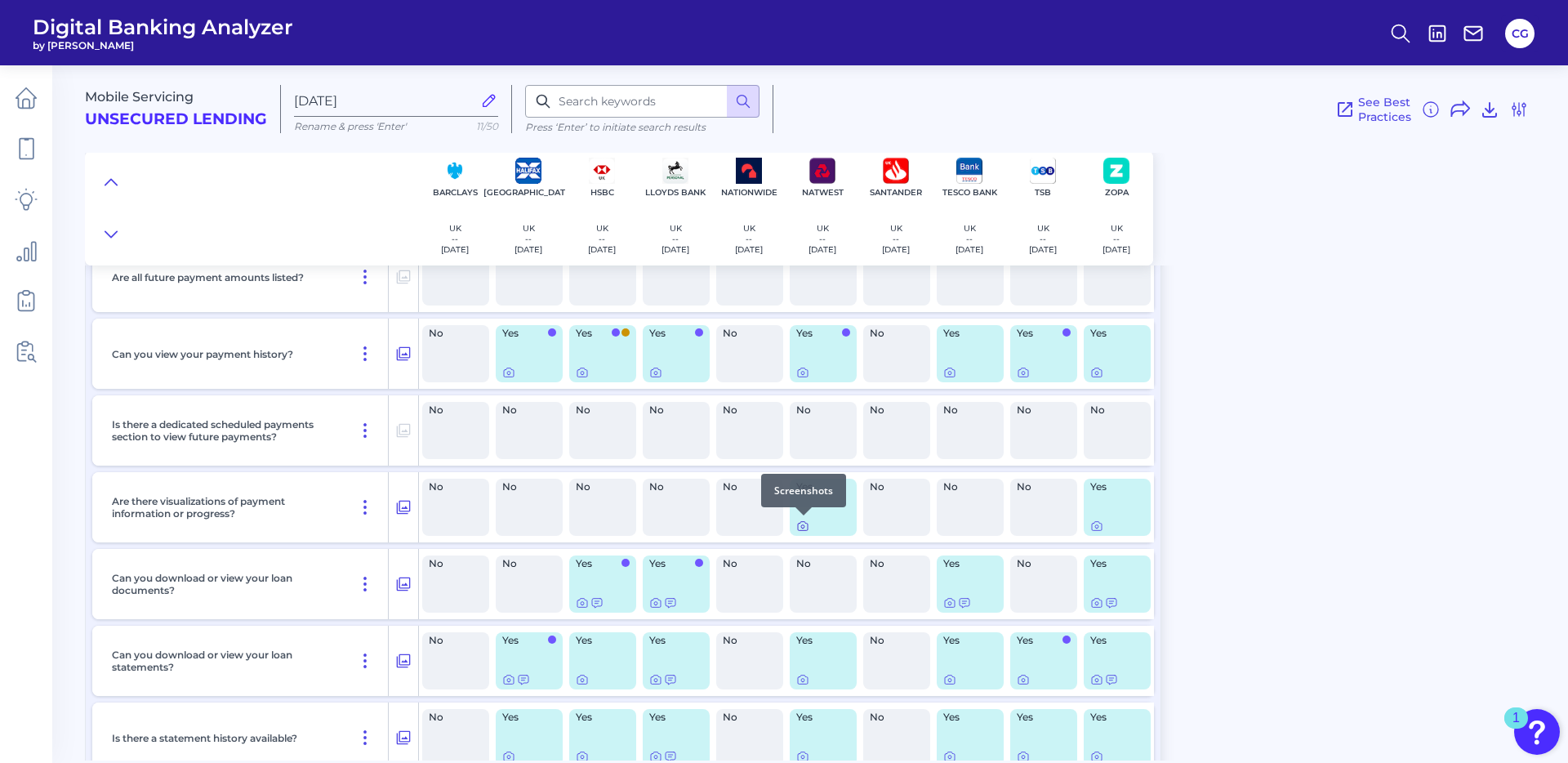
click at [803, 525] on icon at bounding box center [803, 526] width 13 height 13
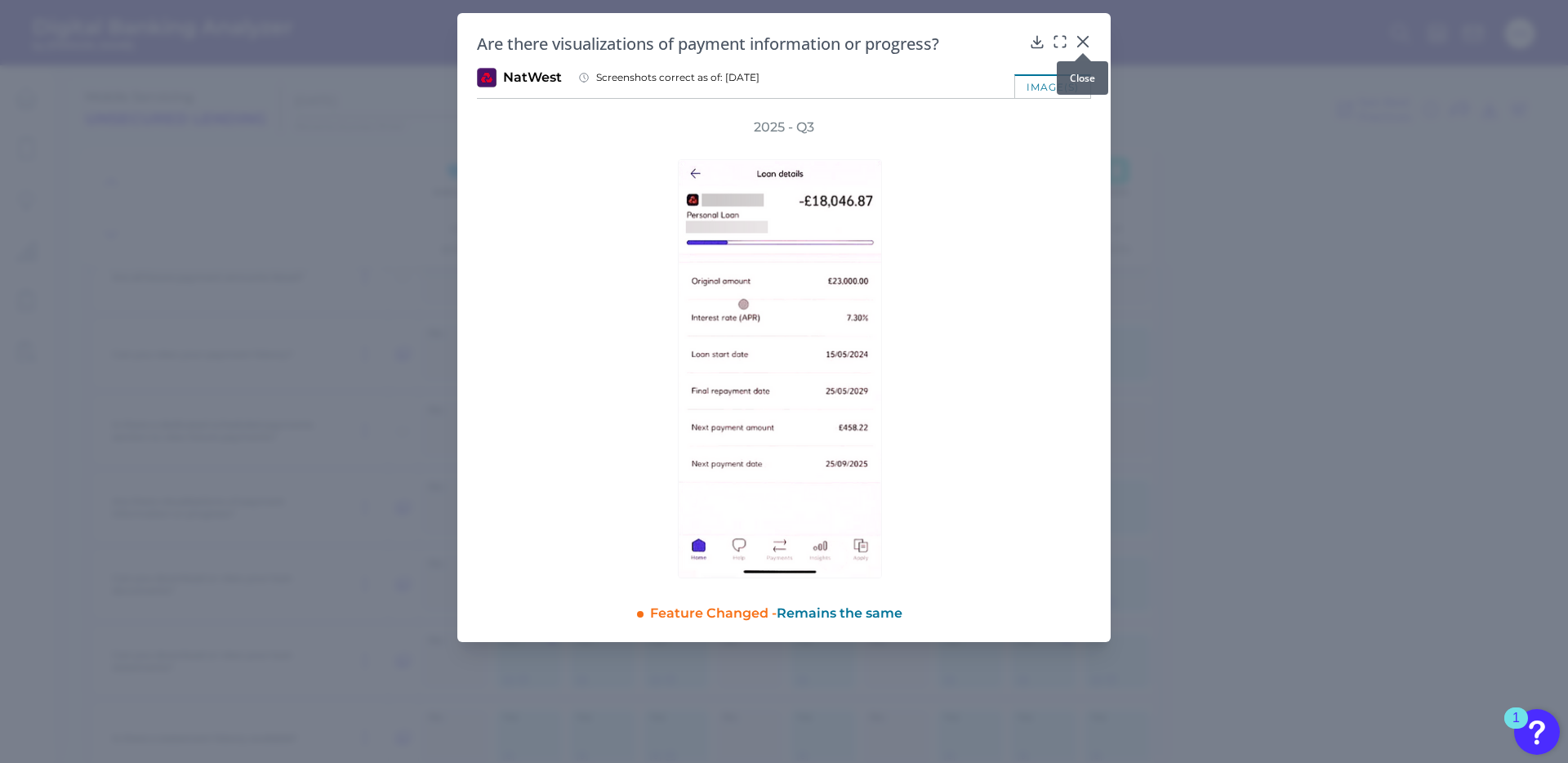
click at [1090, 37] on icon at bounding box center [1082, 41] width 16 height 16
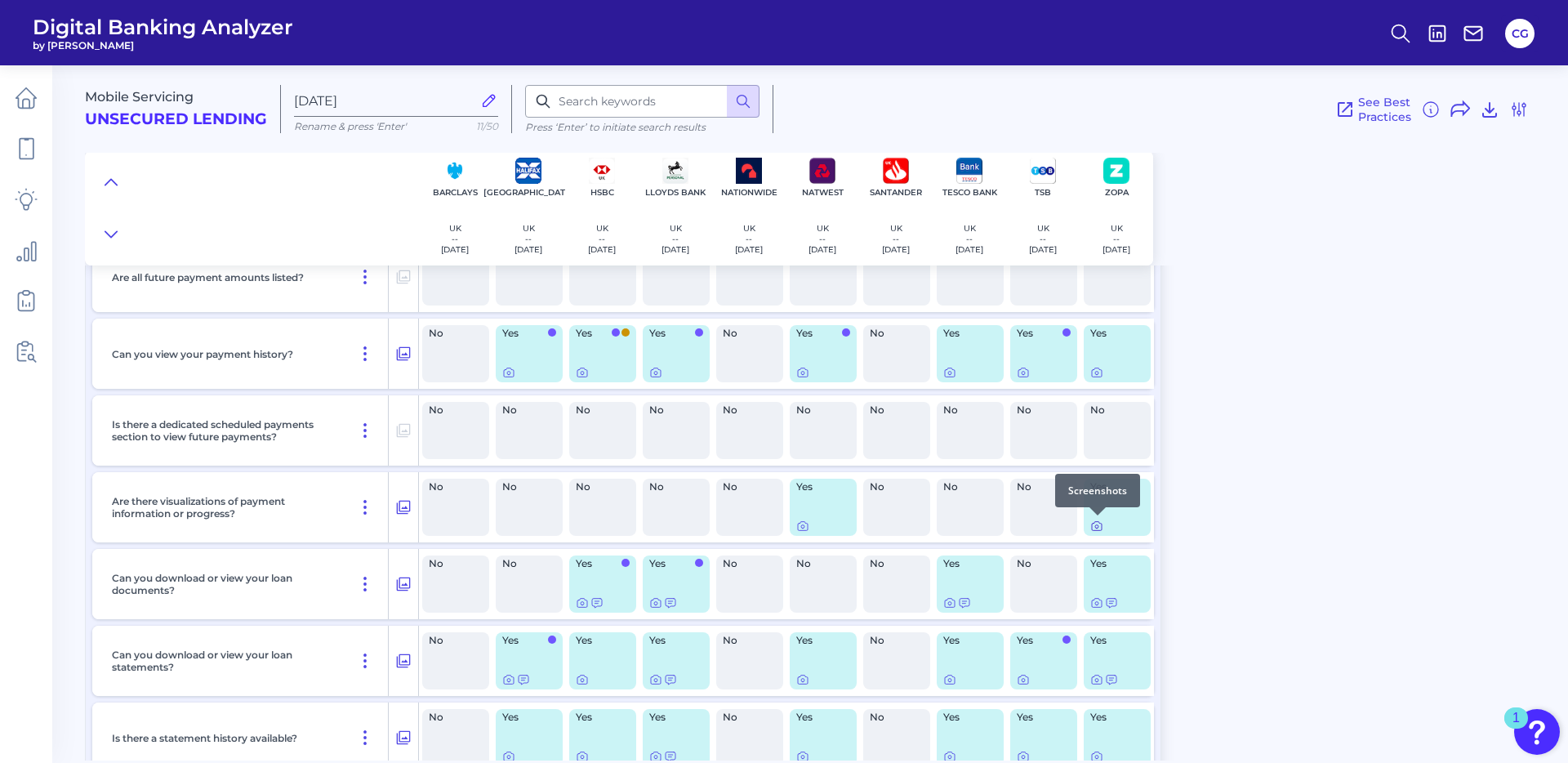
click at [1097, 529] on icon at bounding box center [1097, 526] width 13 height 13
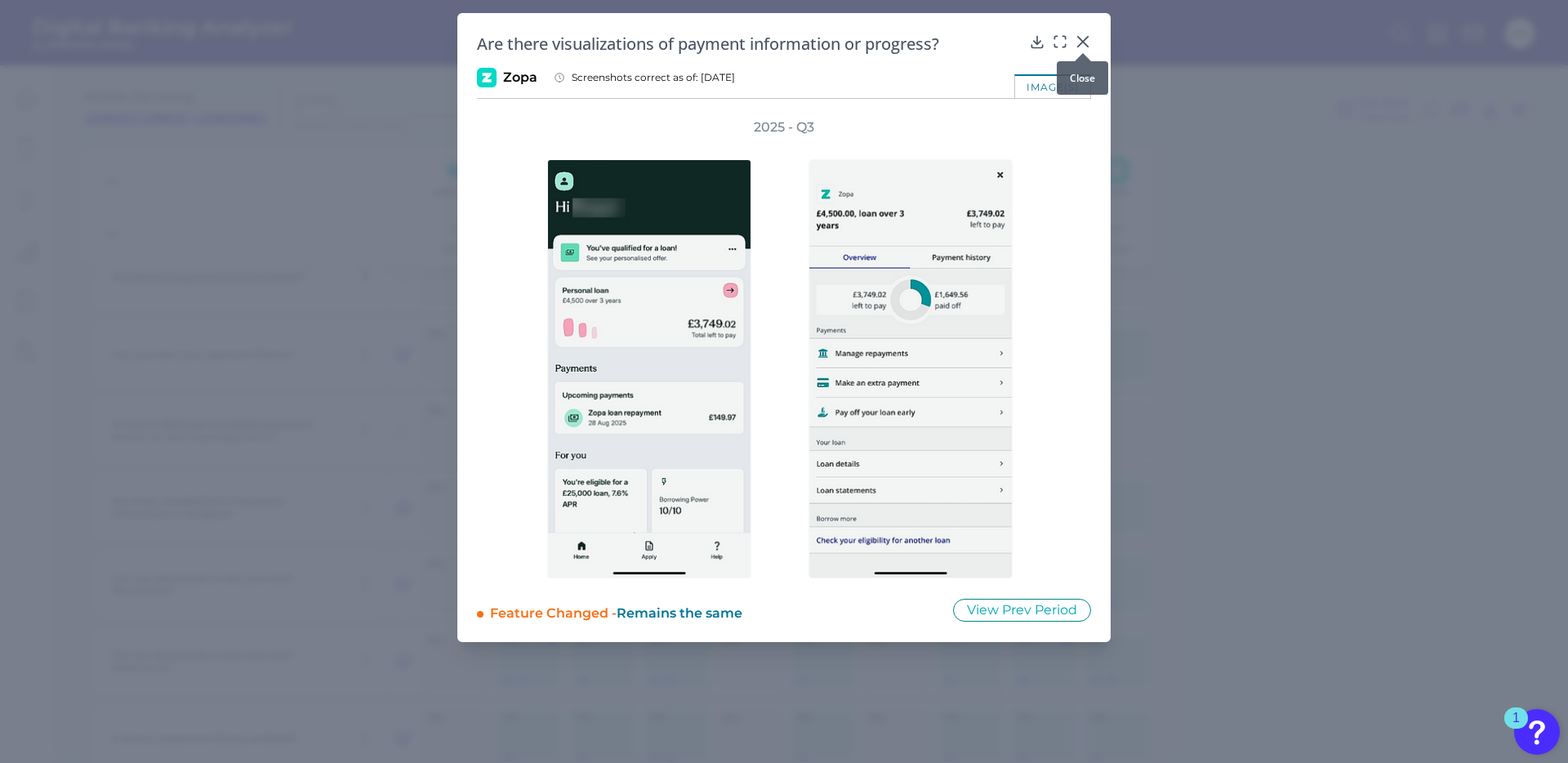
click at [1084, 38] on icon at bounding box center [1082, 41] width 16 height 16
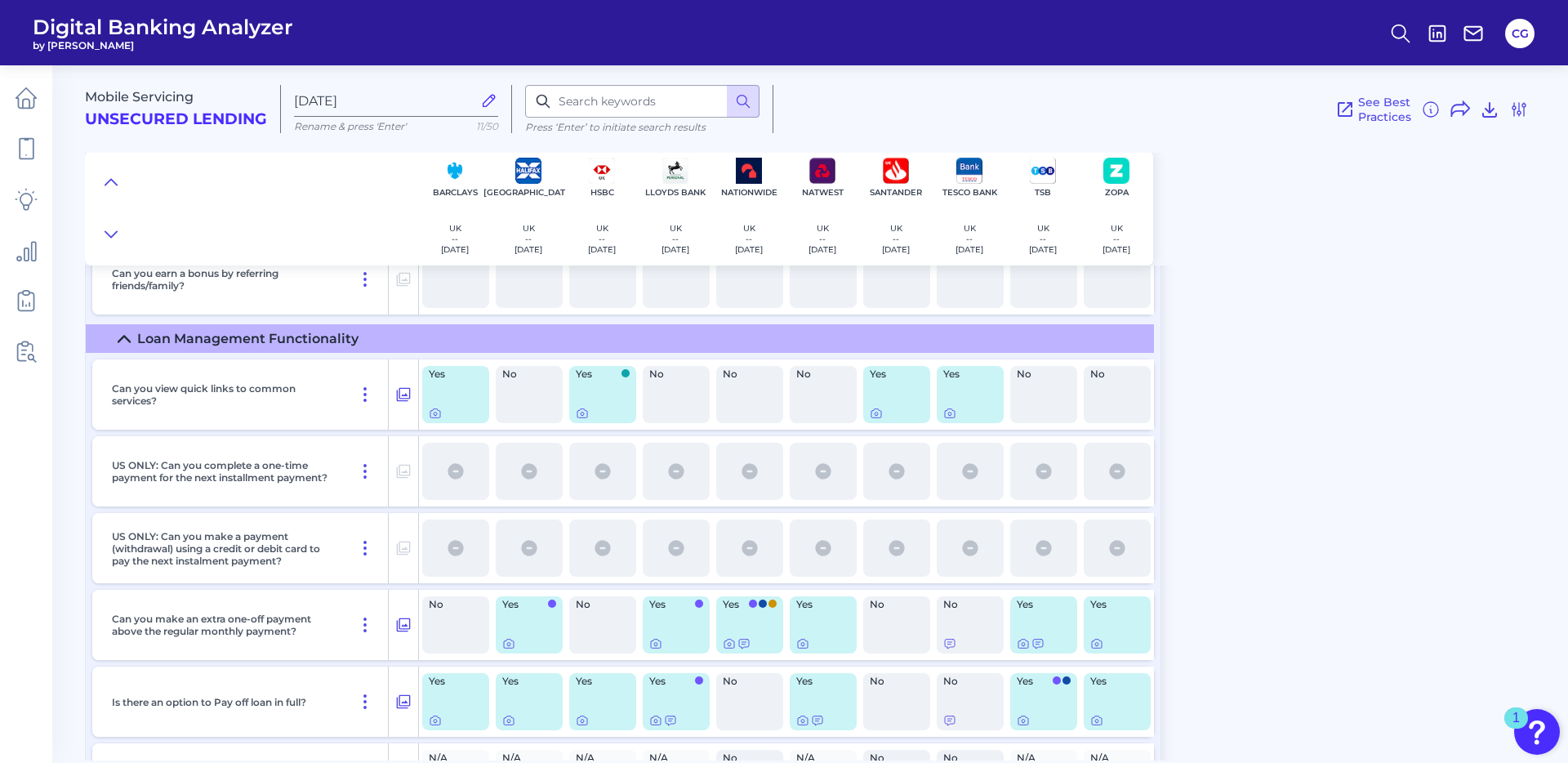
scroll to position [4679, 0]
click at [582, 414] on icon at bounding box center [582, 413] width 3 height 3
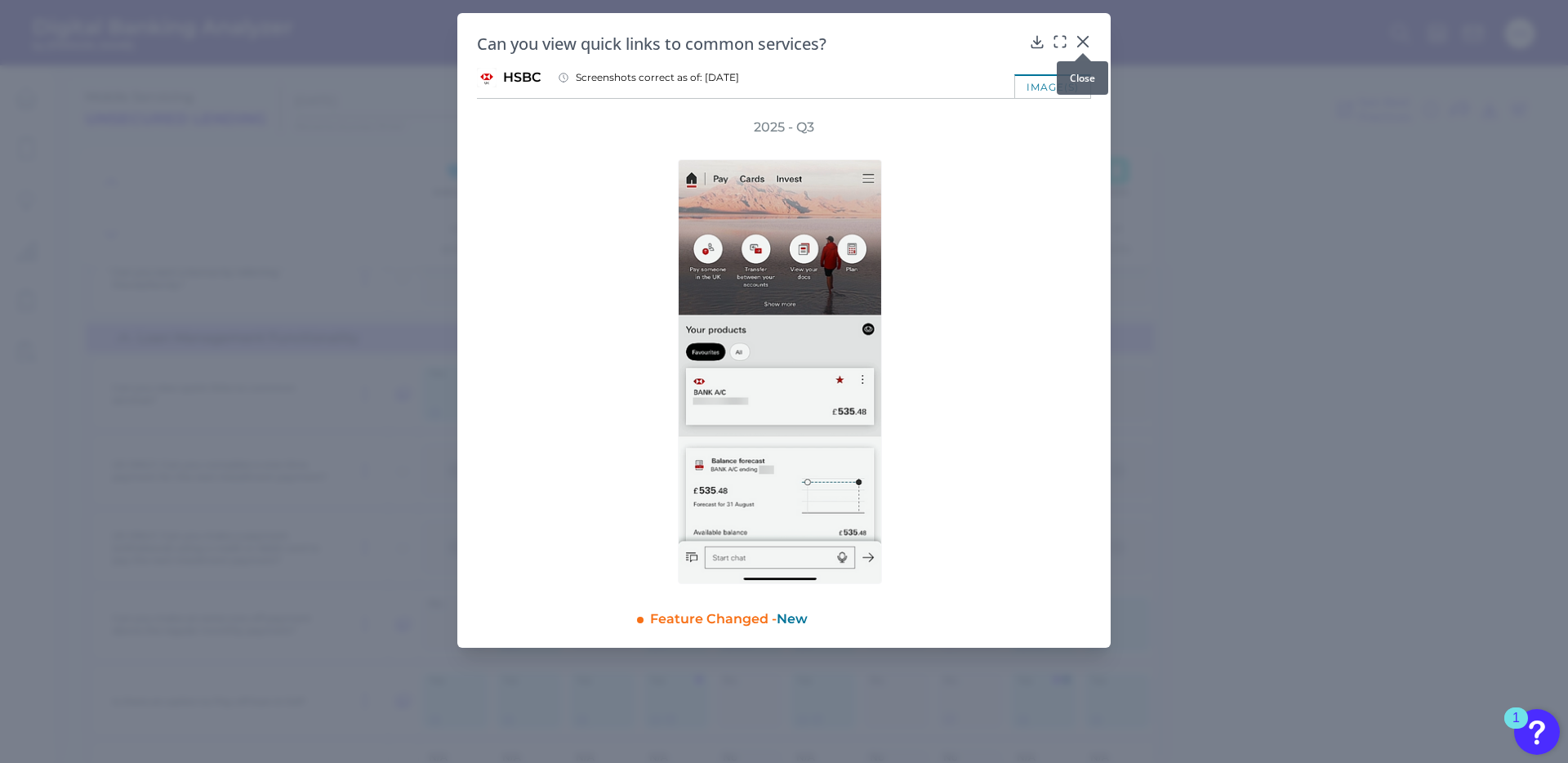
click at [1085, 39] on icon at bounding box center [1082, 41] width 16 height 16
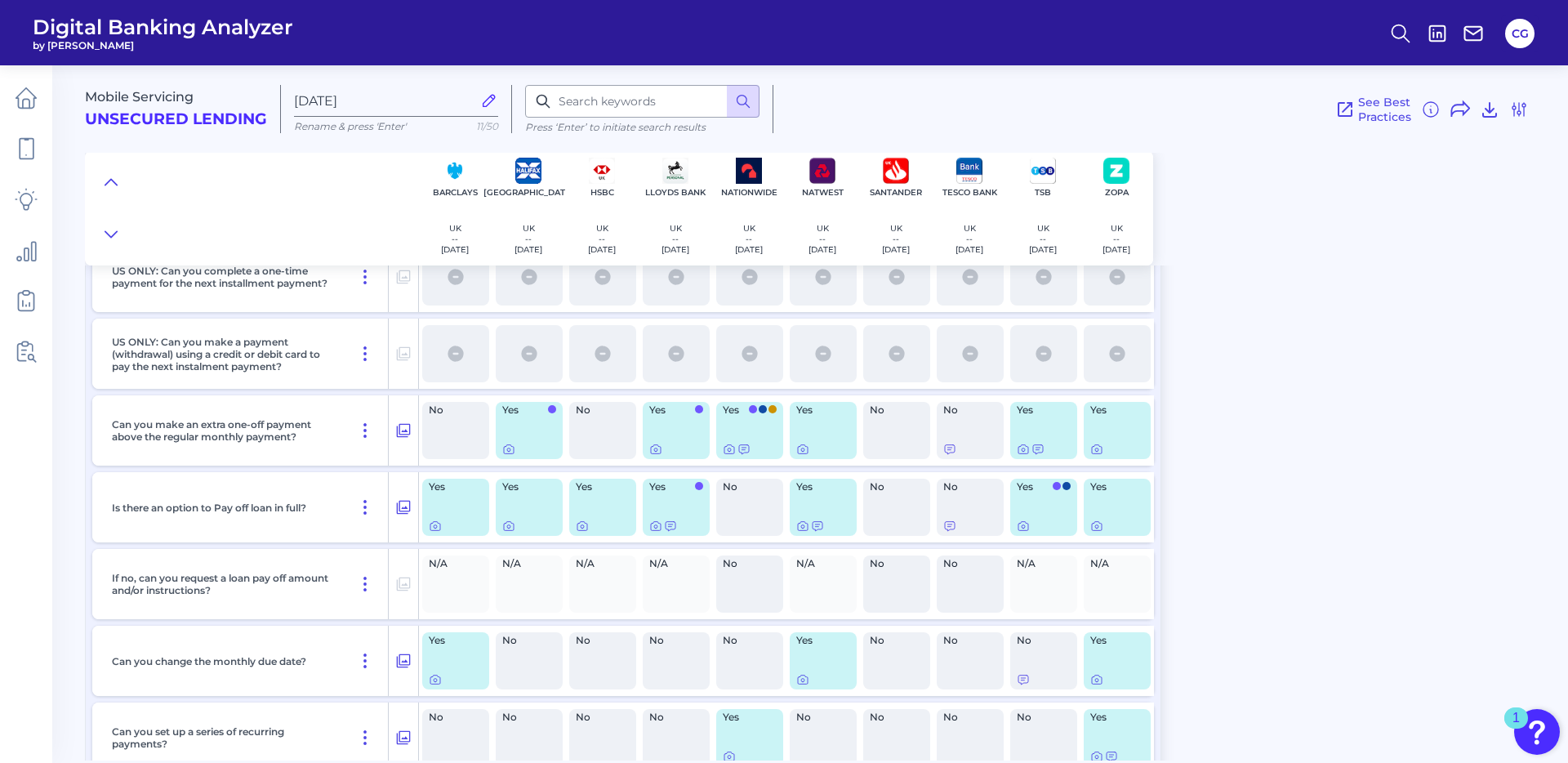
scroll to position [4875, 0]
click at [510, 449] on icon at bounding box center [509, 447] width 13 height 13
click at [729, 446] on icon at bounding box center [729, 447] width 13 height 13
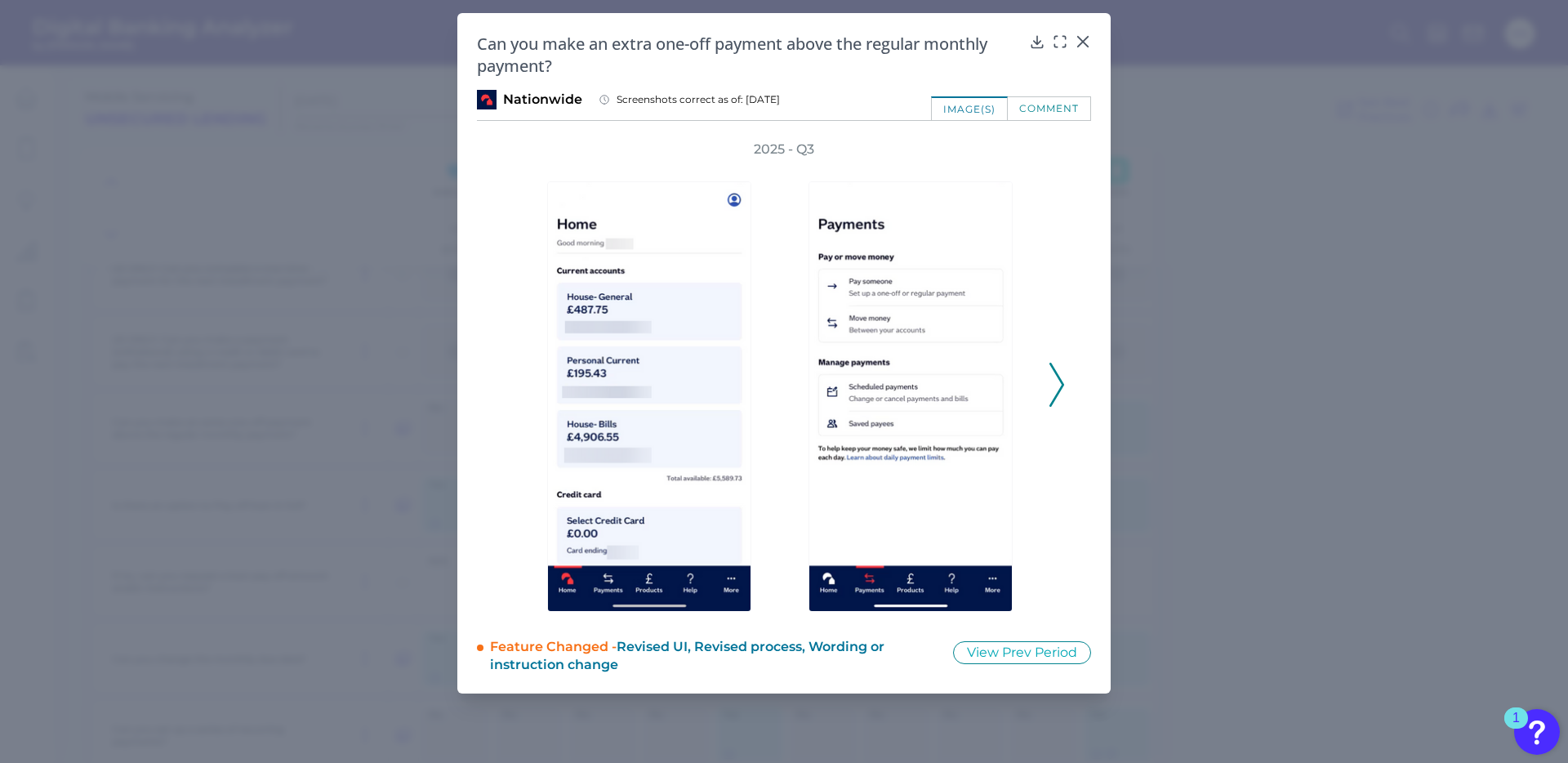
click at [1058, 379] on icon at bounding box center [1057, 384] width 15 height 44
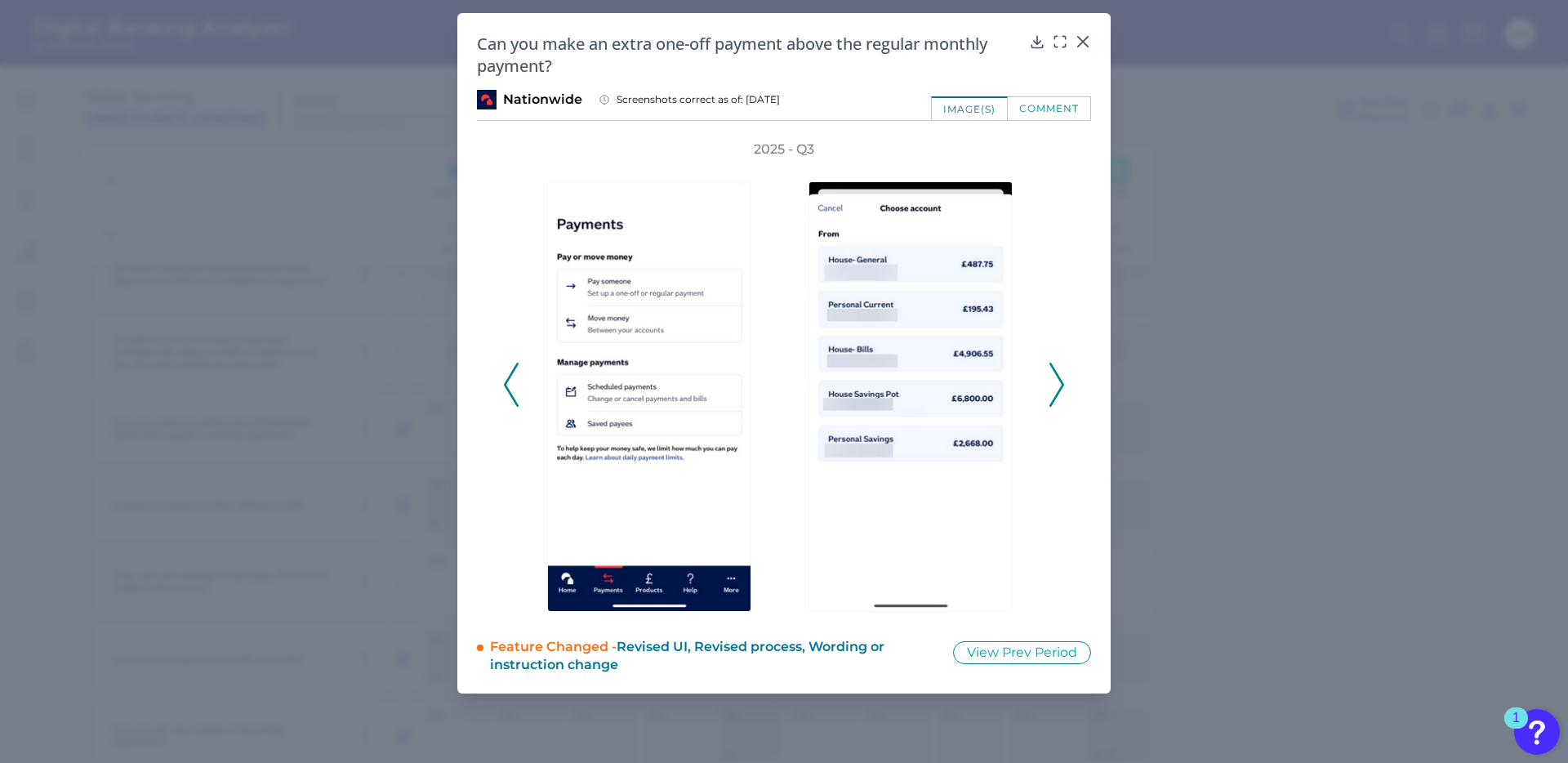
click at [1058, 379] on icon at bounding box center [1057, 384] width 15 height 44
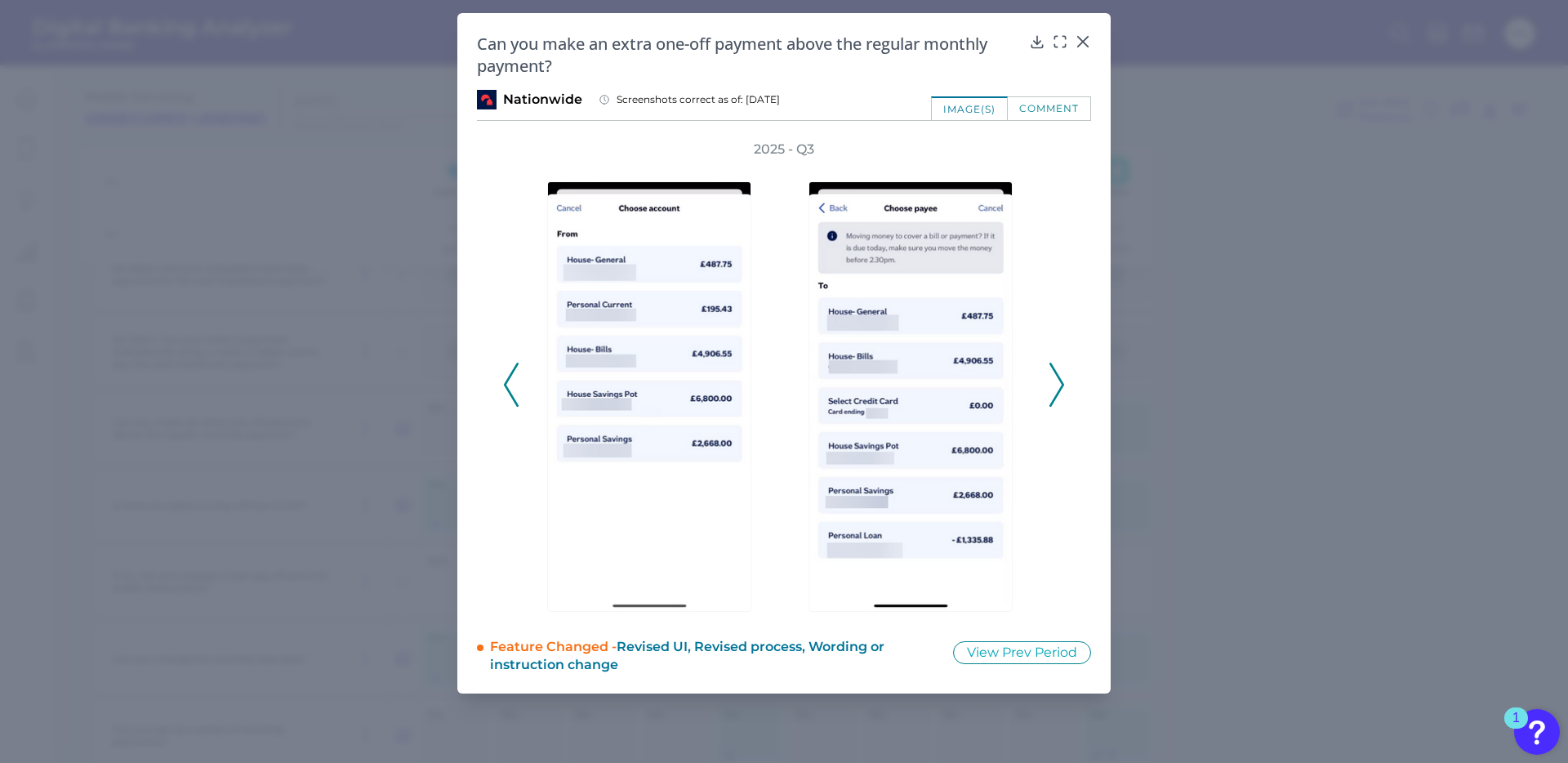
click at [1058, 379] on icon at bounding box center [1057, 384] width 15 height 44
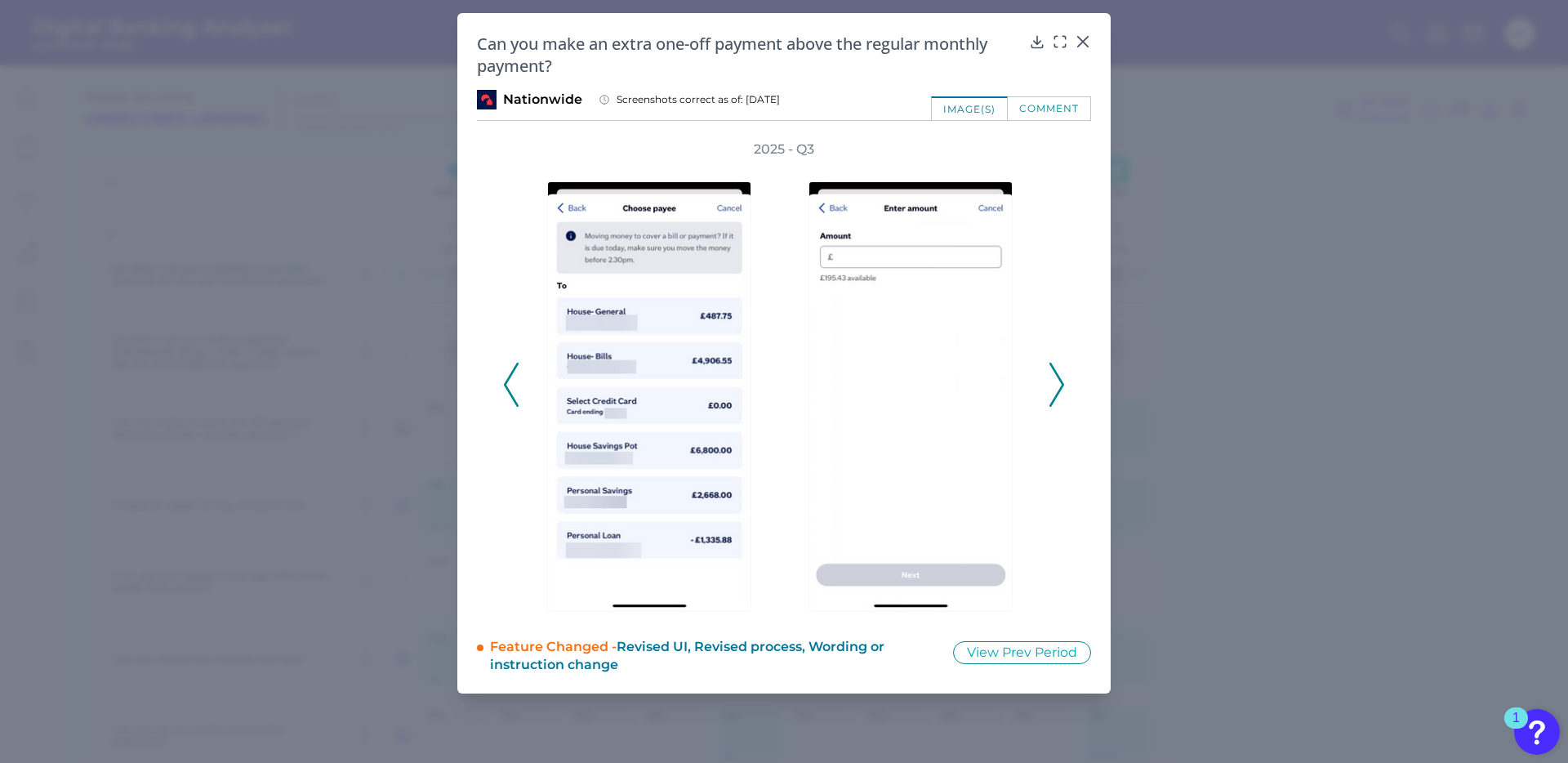
click at [1057, 379] on icon at bounding box center [1057, 384] width 15 height 44
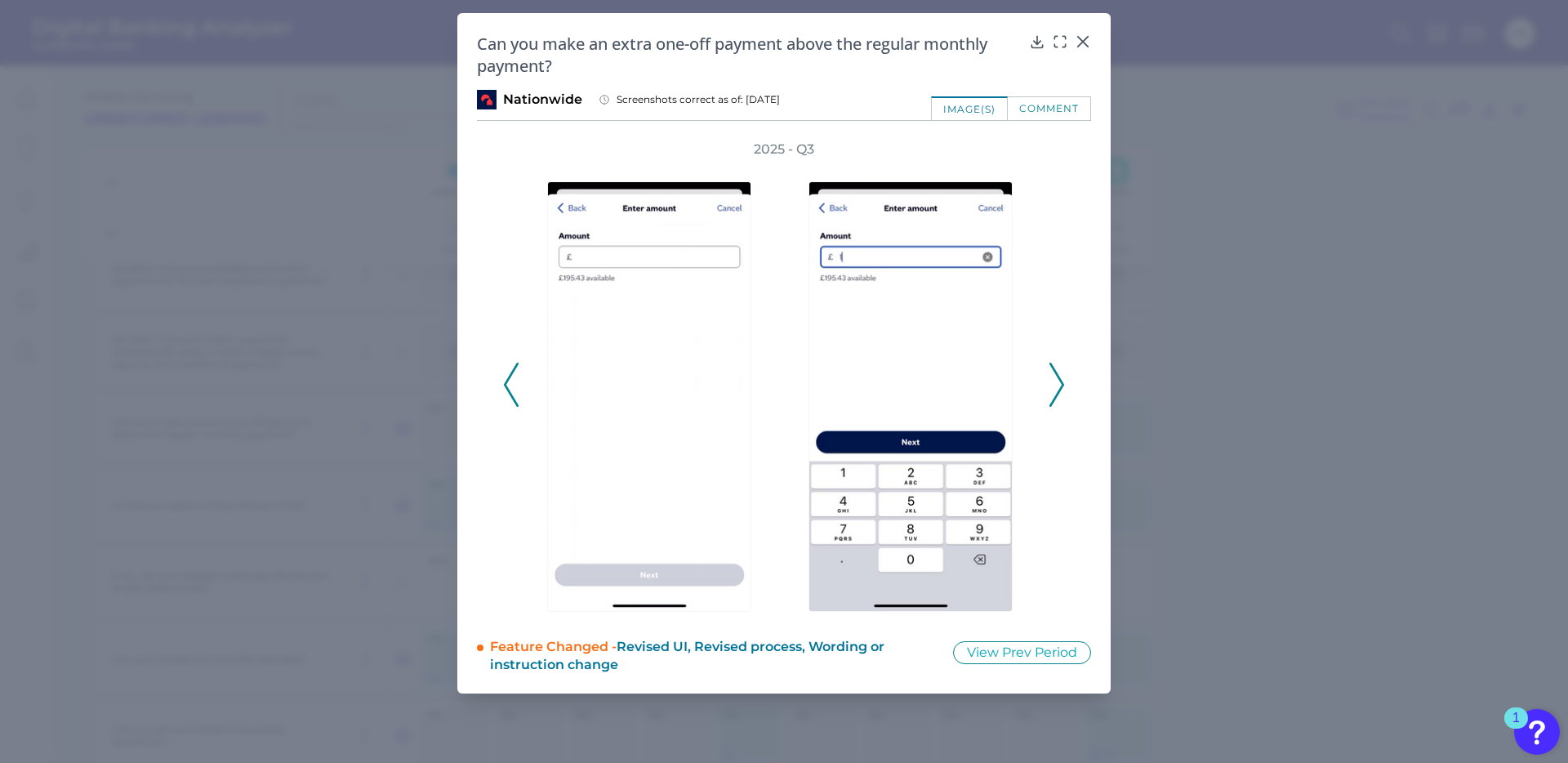
click at [1057, 379] on icon at bounding box center [1057, 384] width 15 height 44
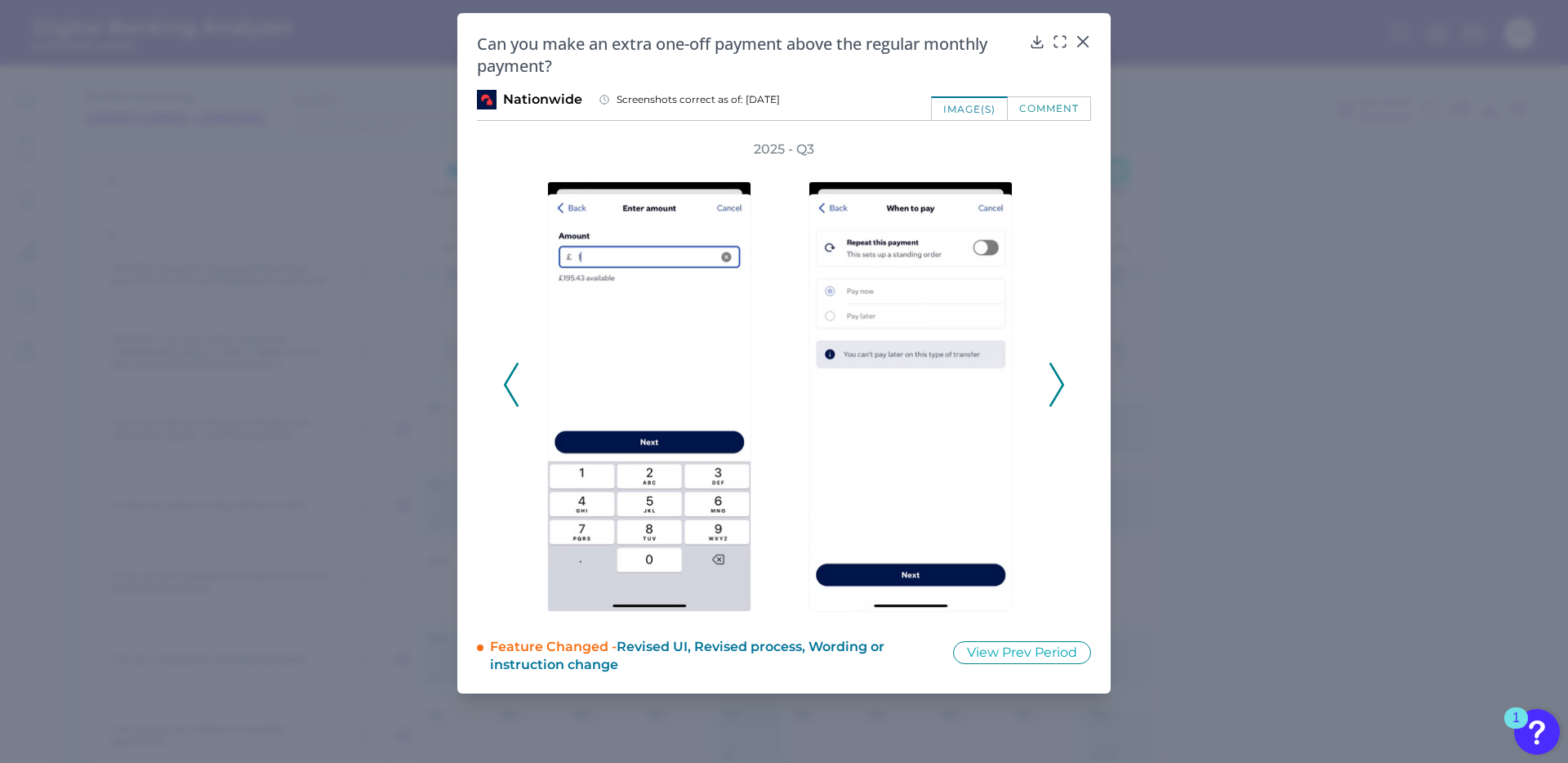
click at [1057, 379] on icon at bounding box center [1057, 384] width 15 height 44
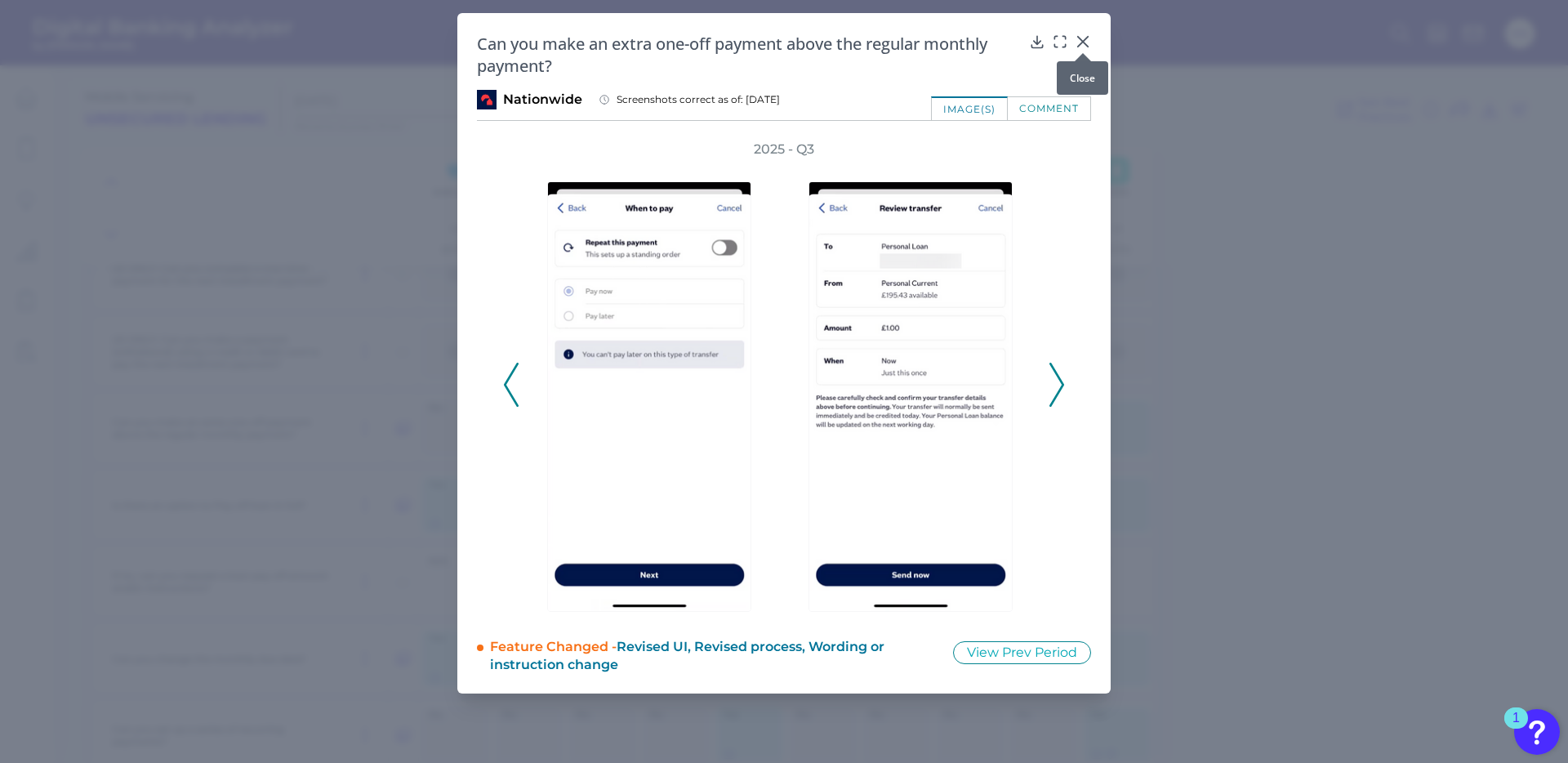
click at [1081, 41] on icon at bounding box center [1082, 41] width 16 height 16
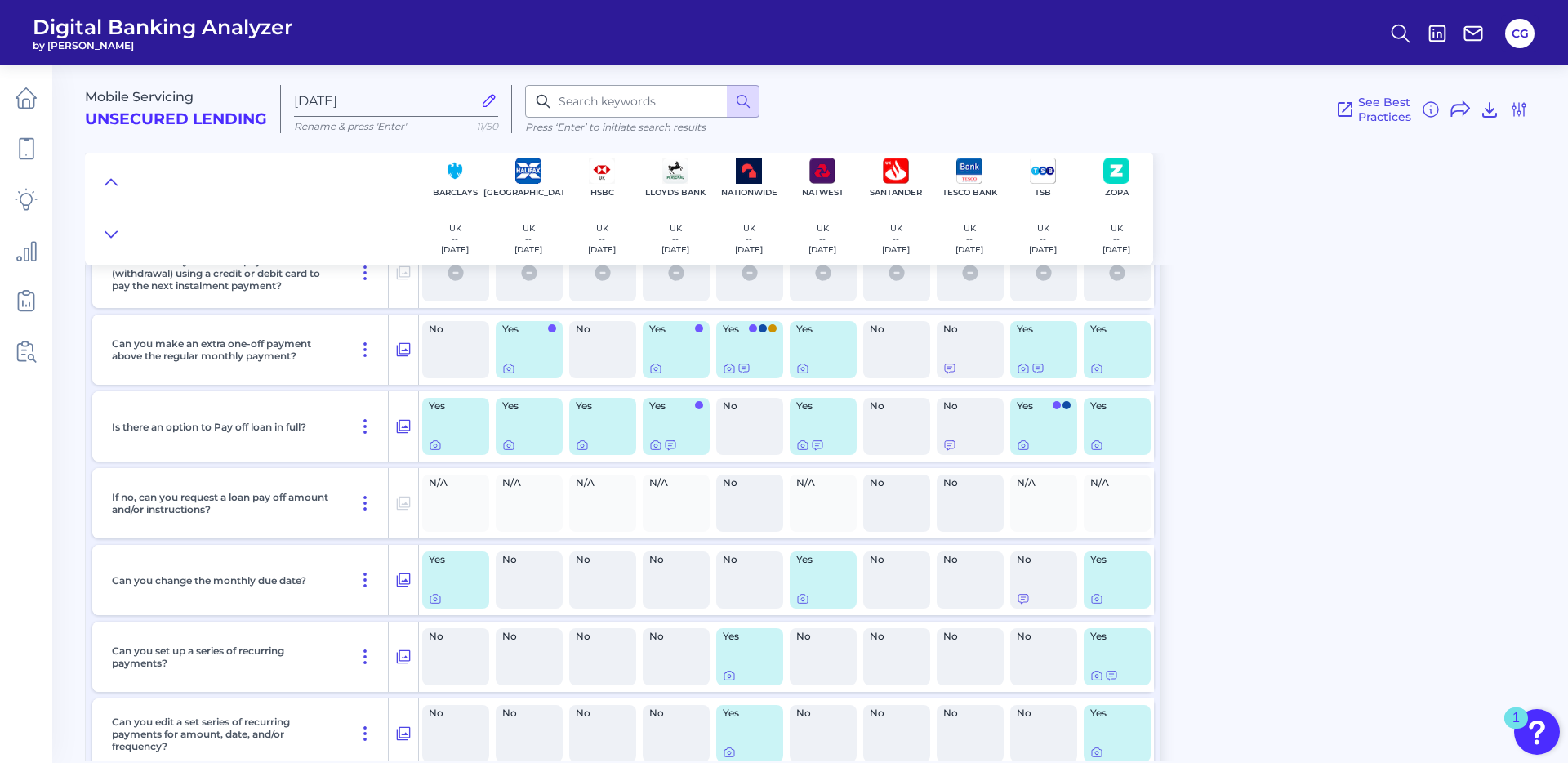
scroll to position [4956, 0]
click at [656, 444] on icon at bounding box center [656, 443] width 13 height 13
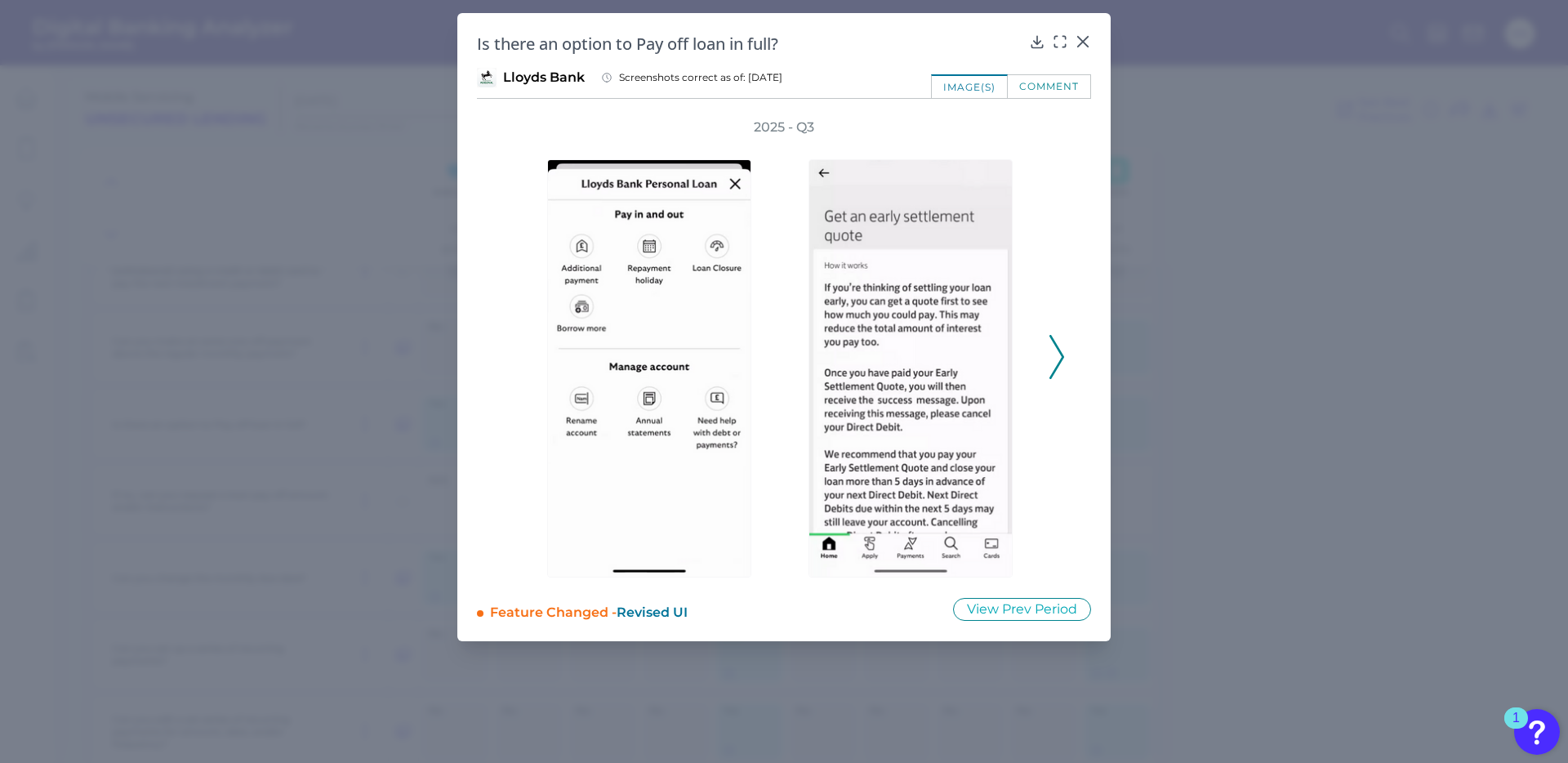
click at [1063, 358] on icon at bounding box center [1057, 356] width 15 height 44
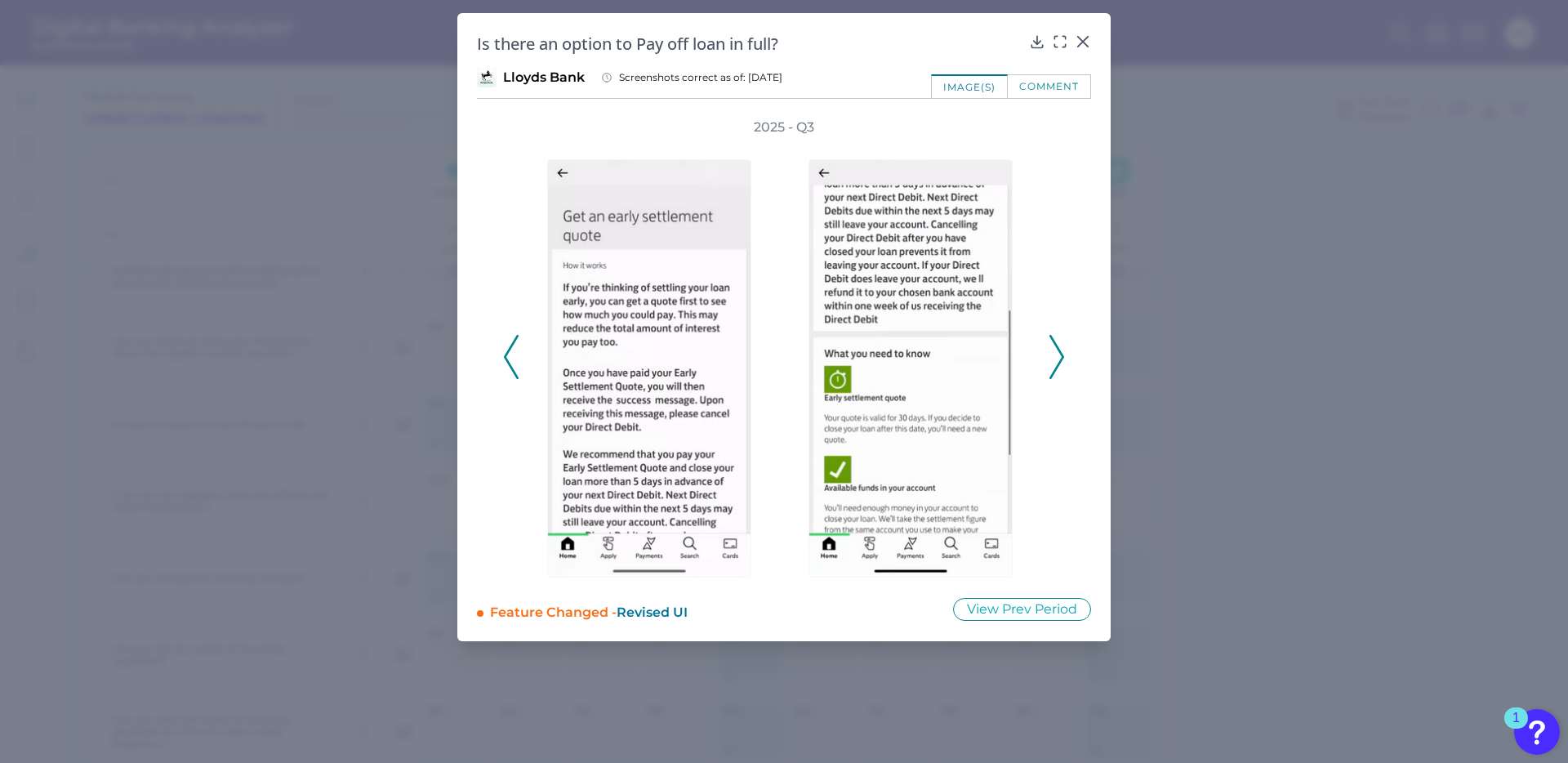
click at [1054, 356] on icon at bounding box center [1057, 356] width 15 height 44
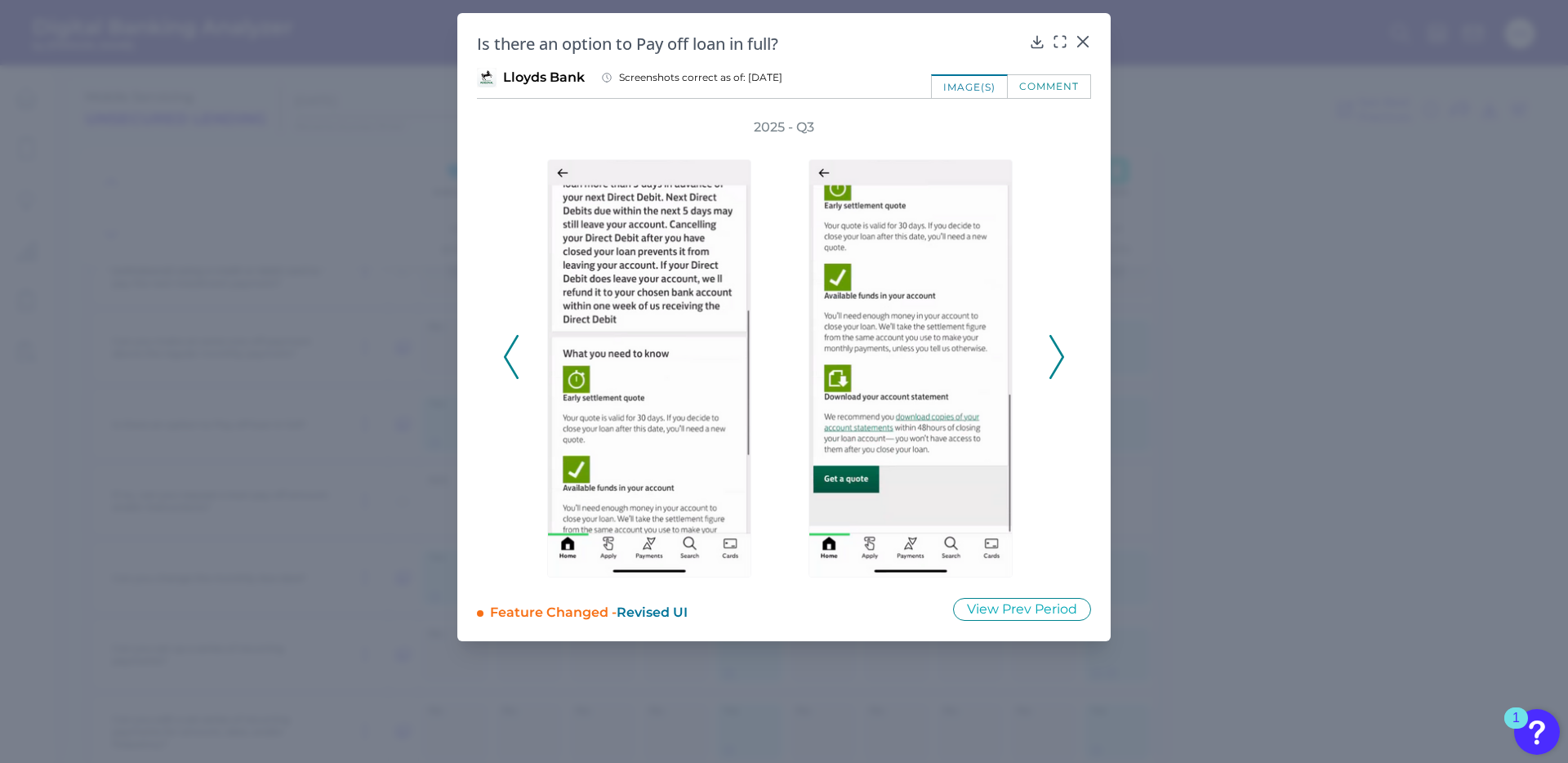
click at [1054, 356] on icon at bounding box center [1057, 356] width 15 height 44
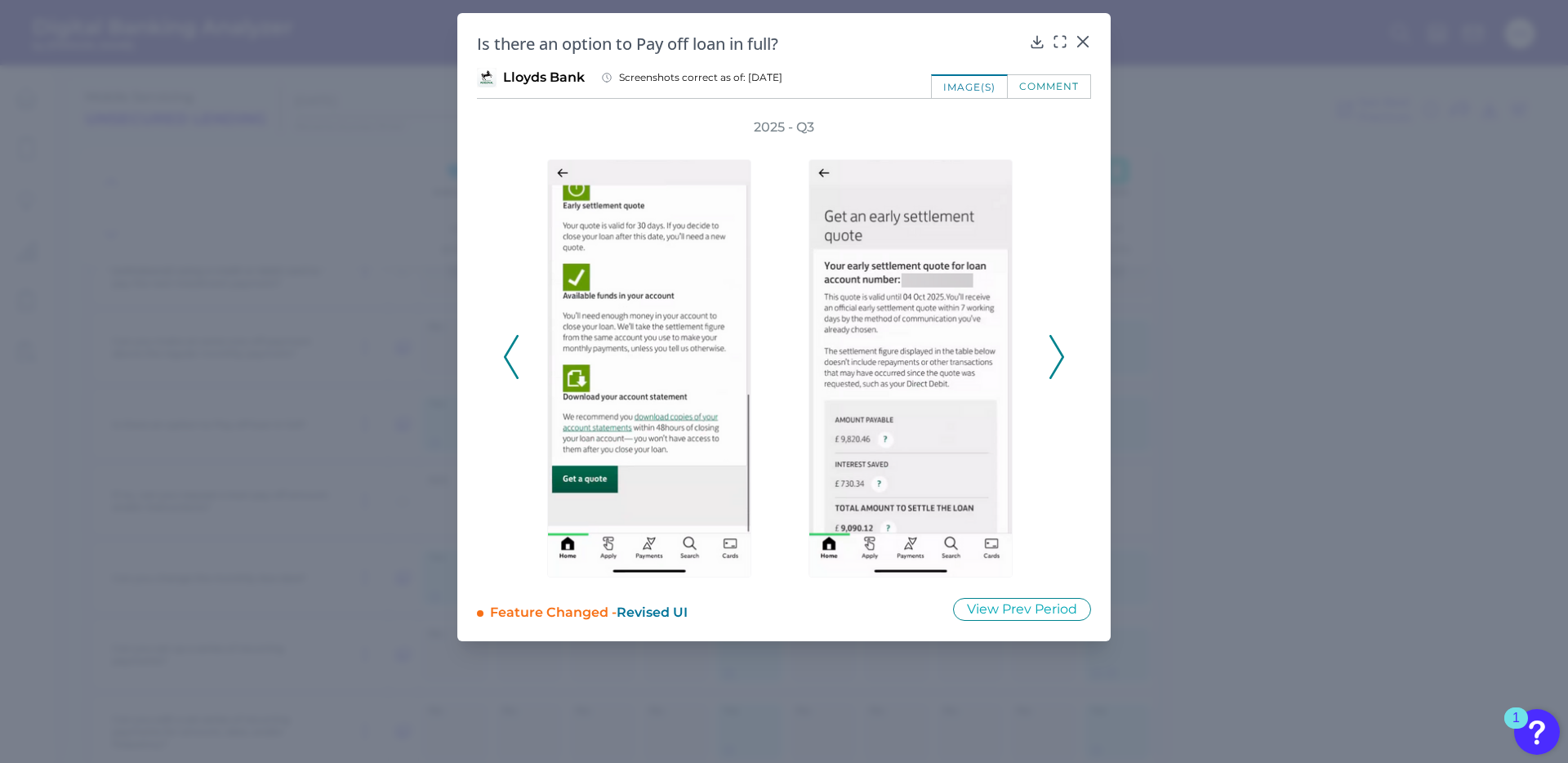
click at [1058, 353] on icon at bounding box center [1057, 356] width 15 height 44
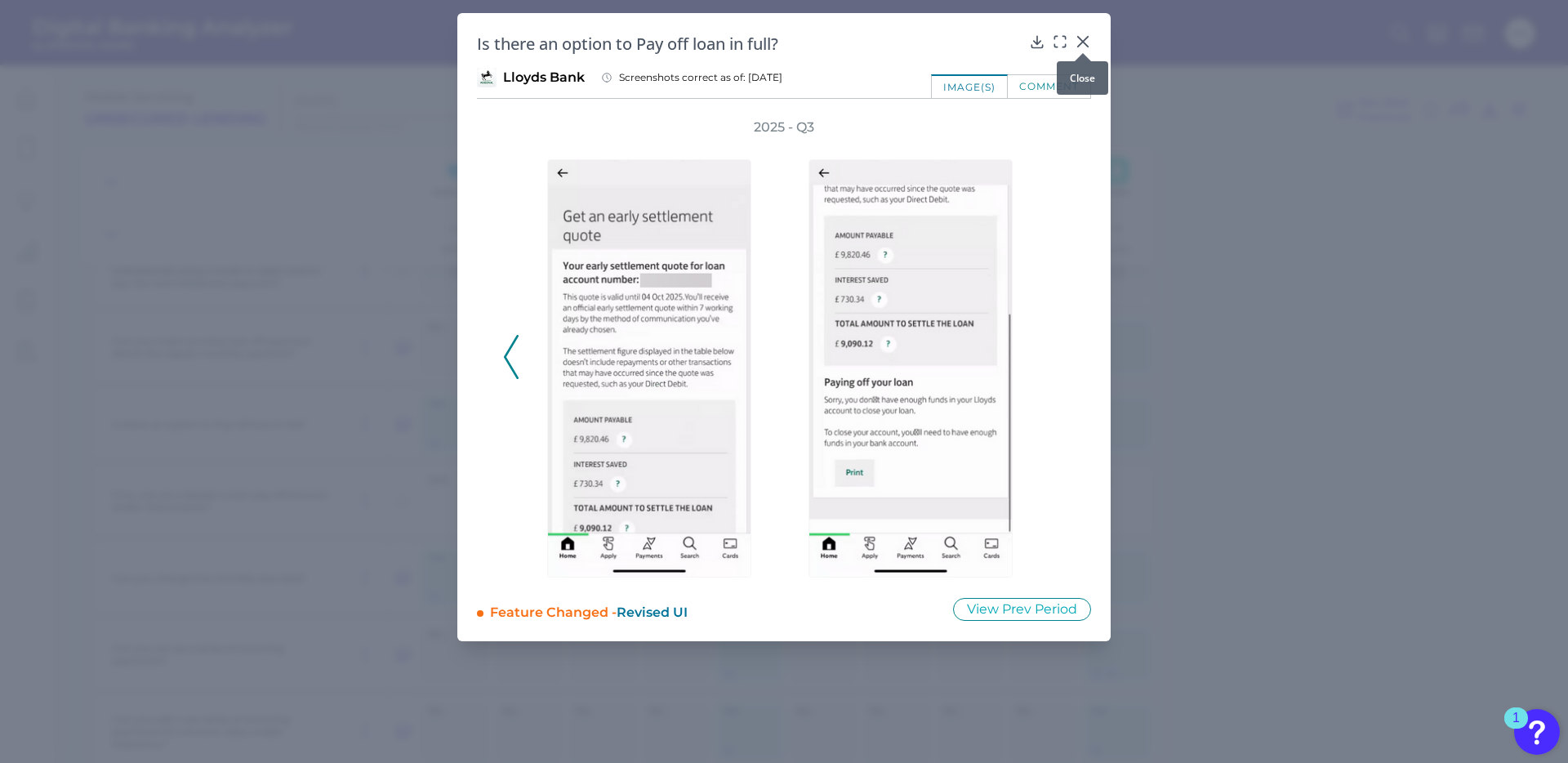
click at [1080, 40] on icon at bounding box center [1082, 41] width 16 height 16
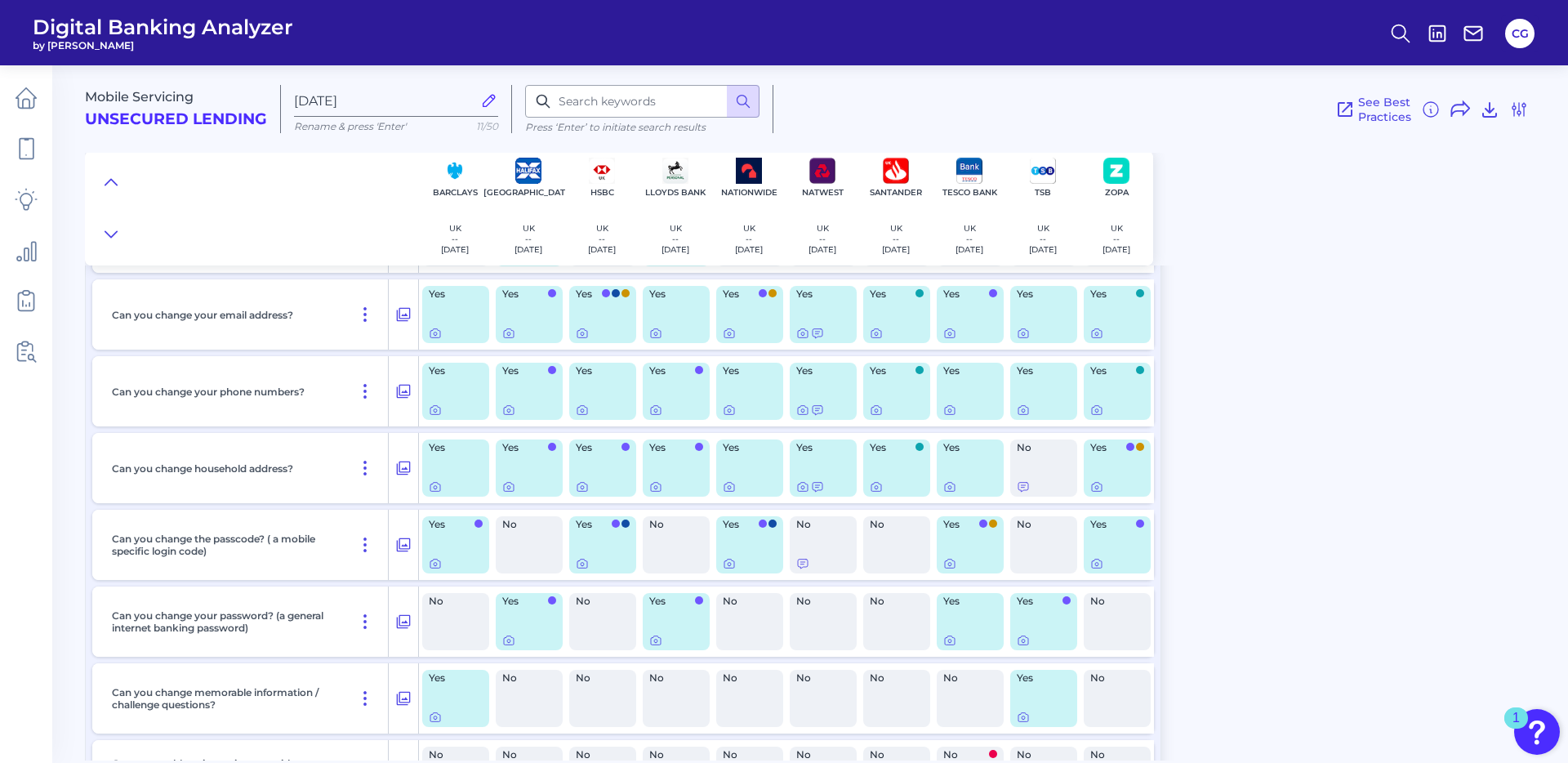
scroll to position [5994, 0]
click at [730, 486] on icon at bounding box center [729, 485] width 13 height 13
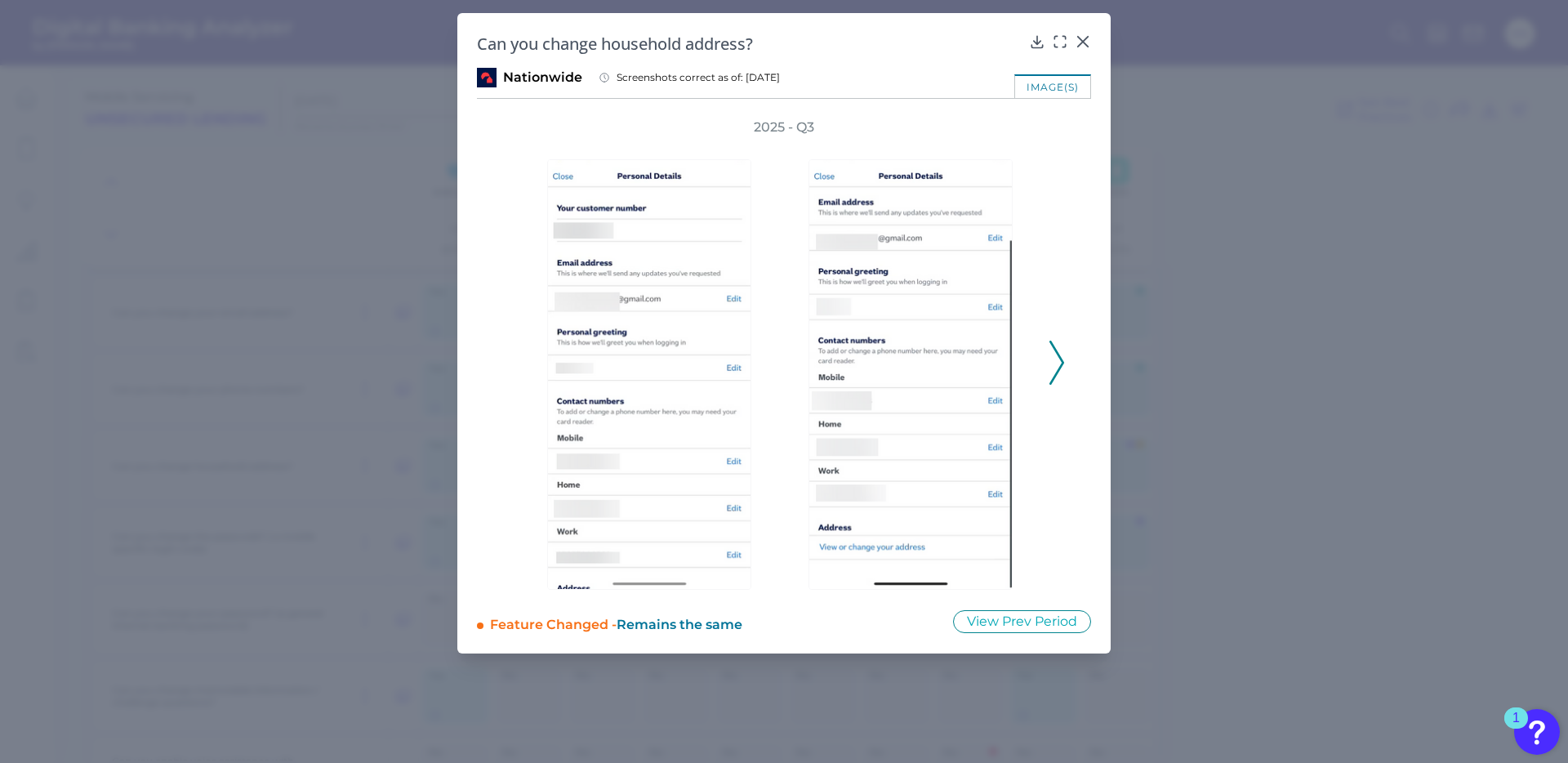
click at [1058, 366] on icon at bounding box center [1057, 363] width 15 height 44
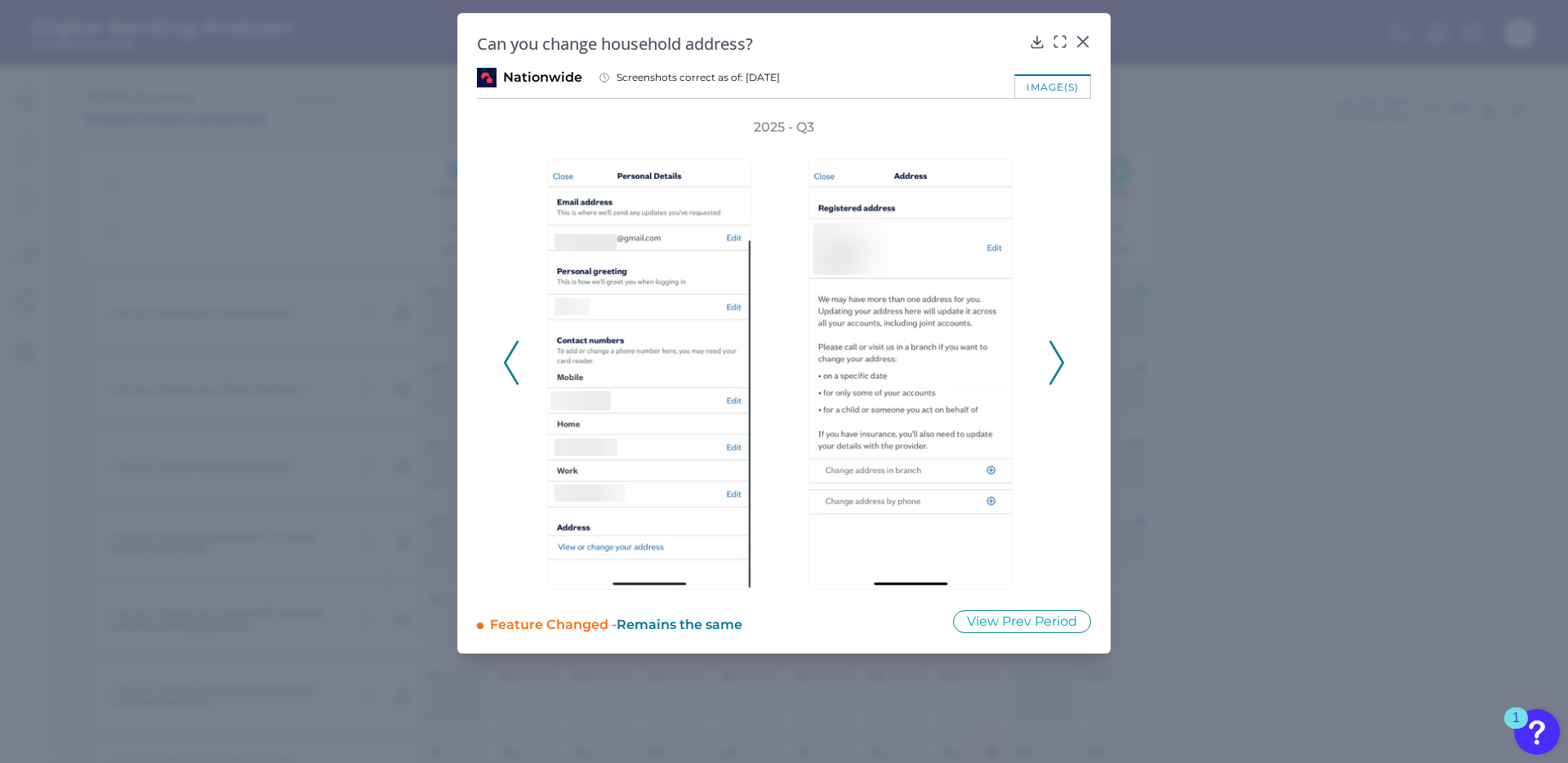
click at [1058, 366] on icon at bounding box center [1057, 363] width 15 height 44
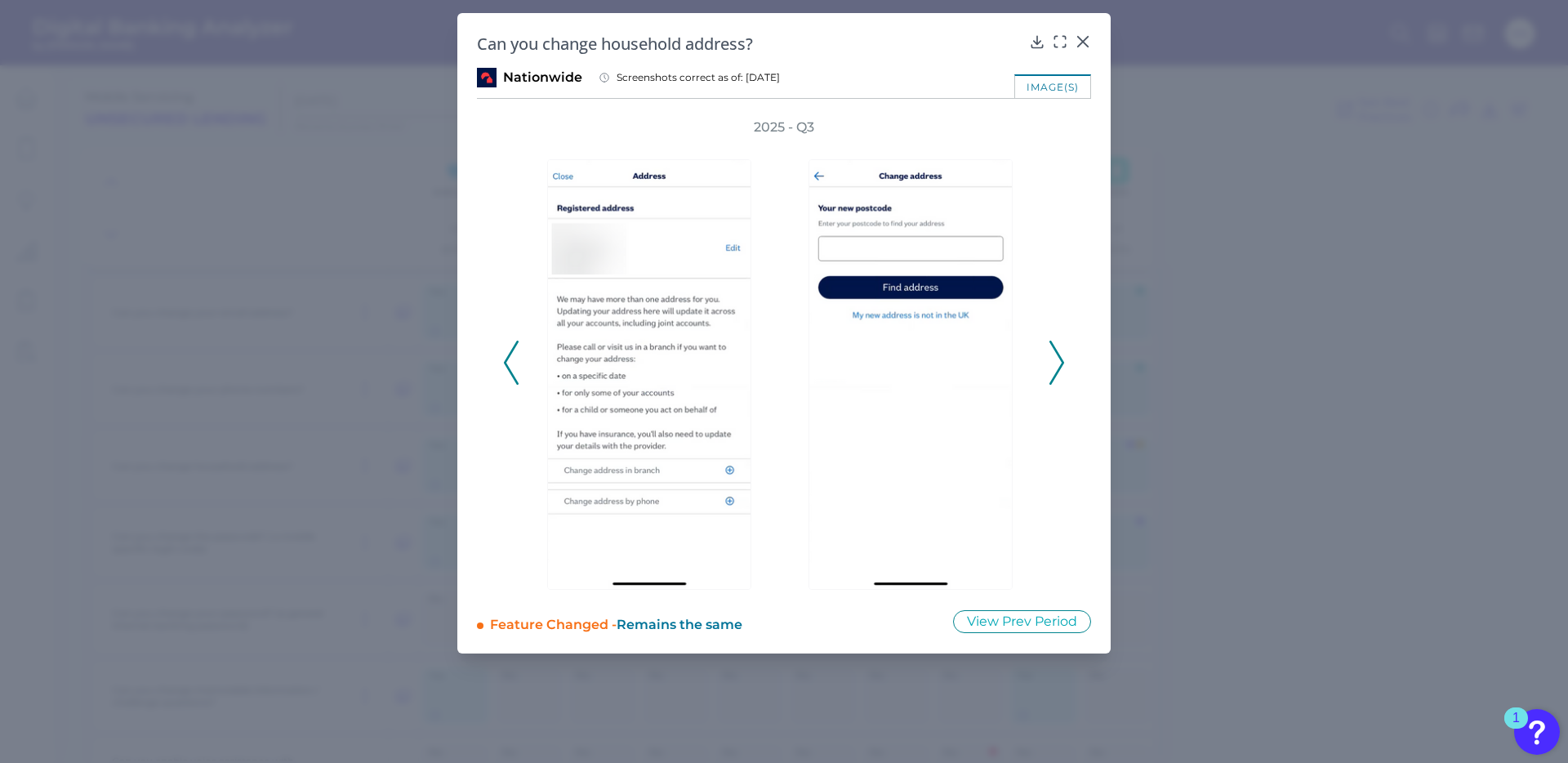
click at [1058, 366] on icon at bounding box center [1057, 363] width 15 height 44
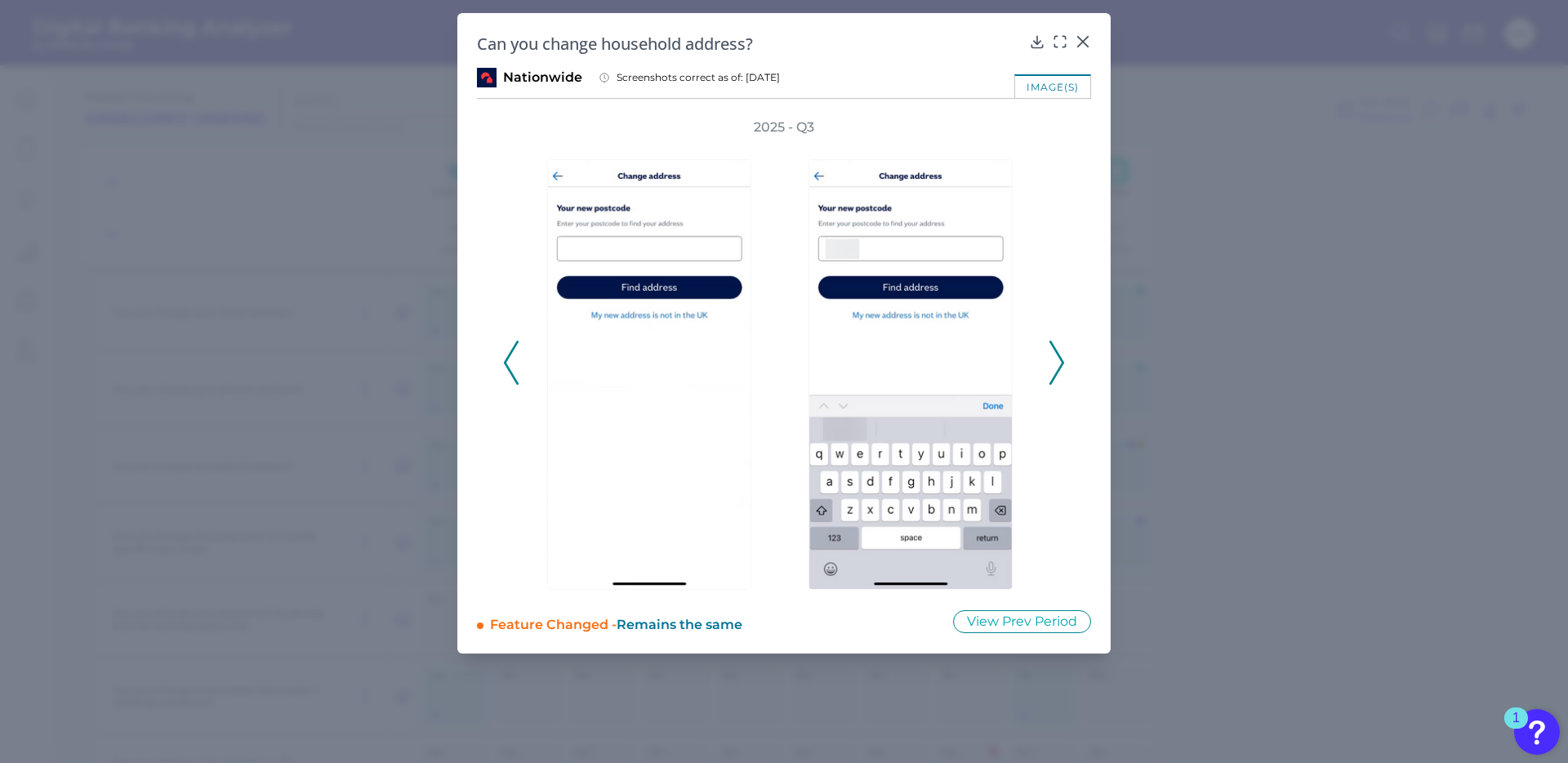
click at [1058, 366] on icon at bounding box center [1057, 363] width 15 height 44
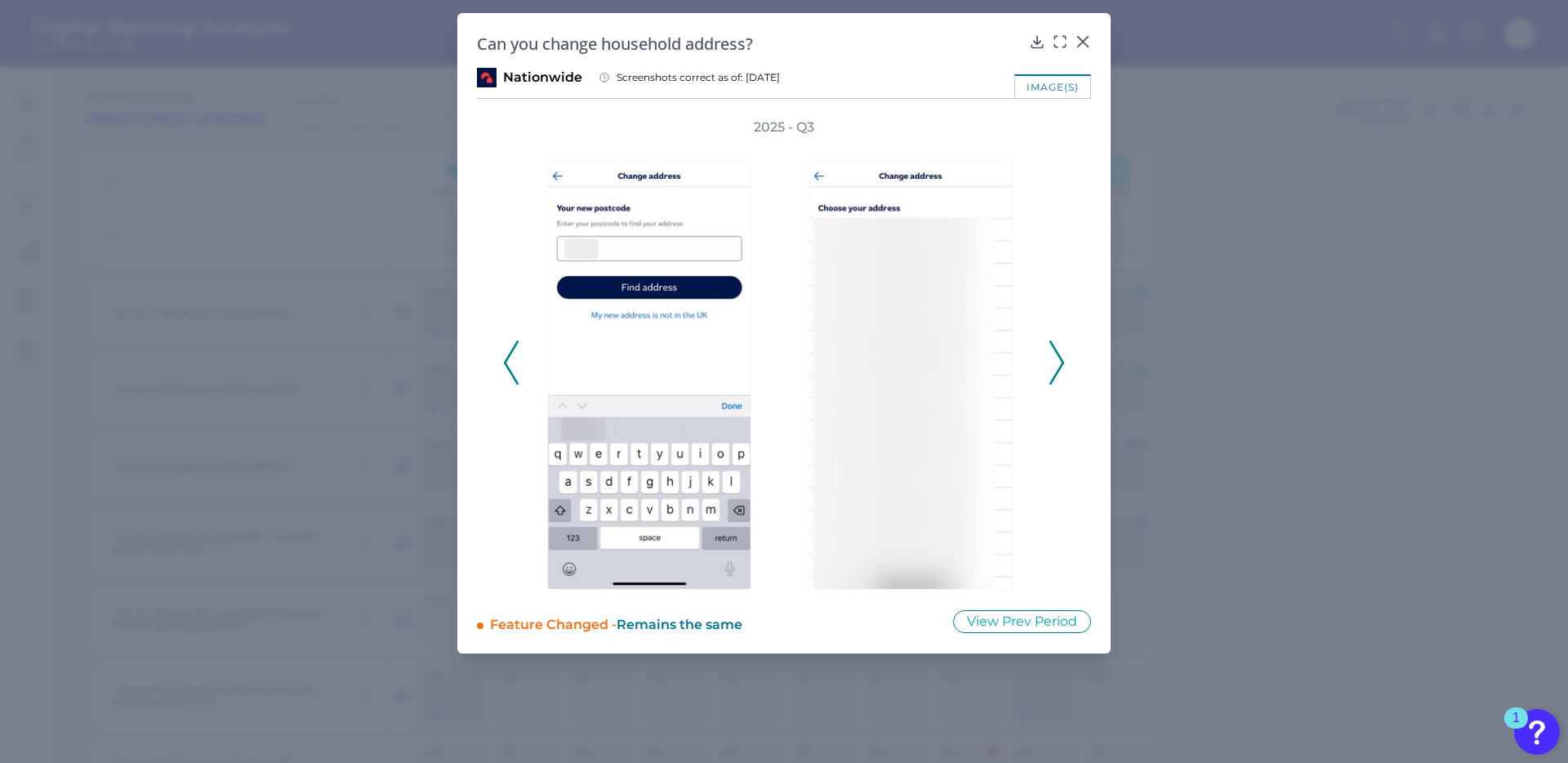
click at [1058, 366] on icon at bounding box center [1057, 363] width 15 height 44
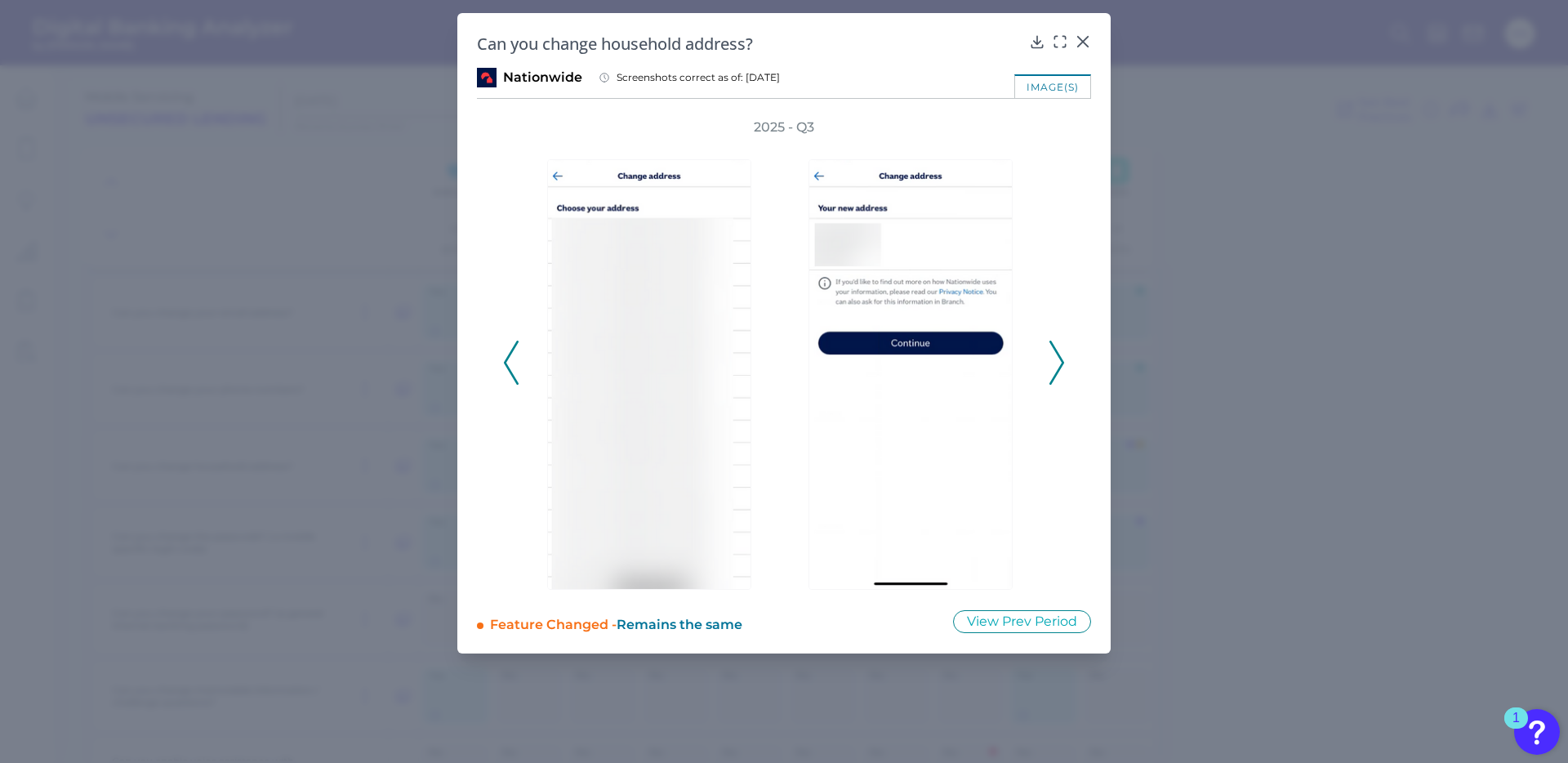
click at [1058, 366] on icon at bounding box center [1057, 363] width 15 height 44
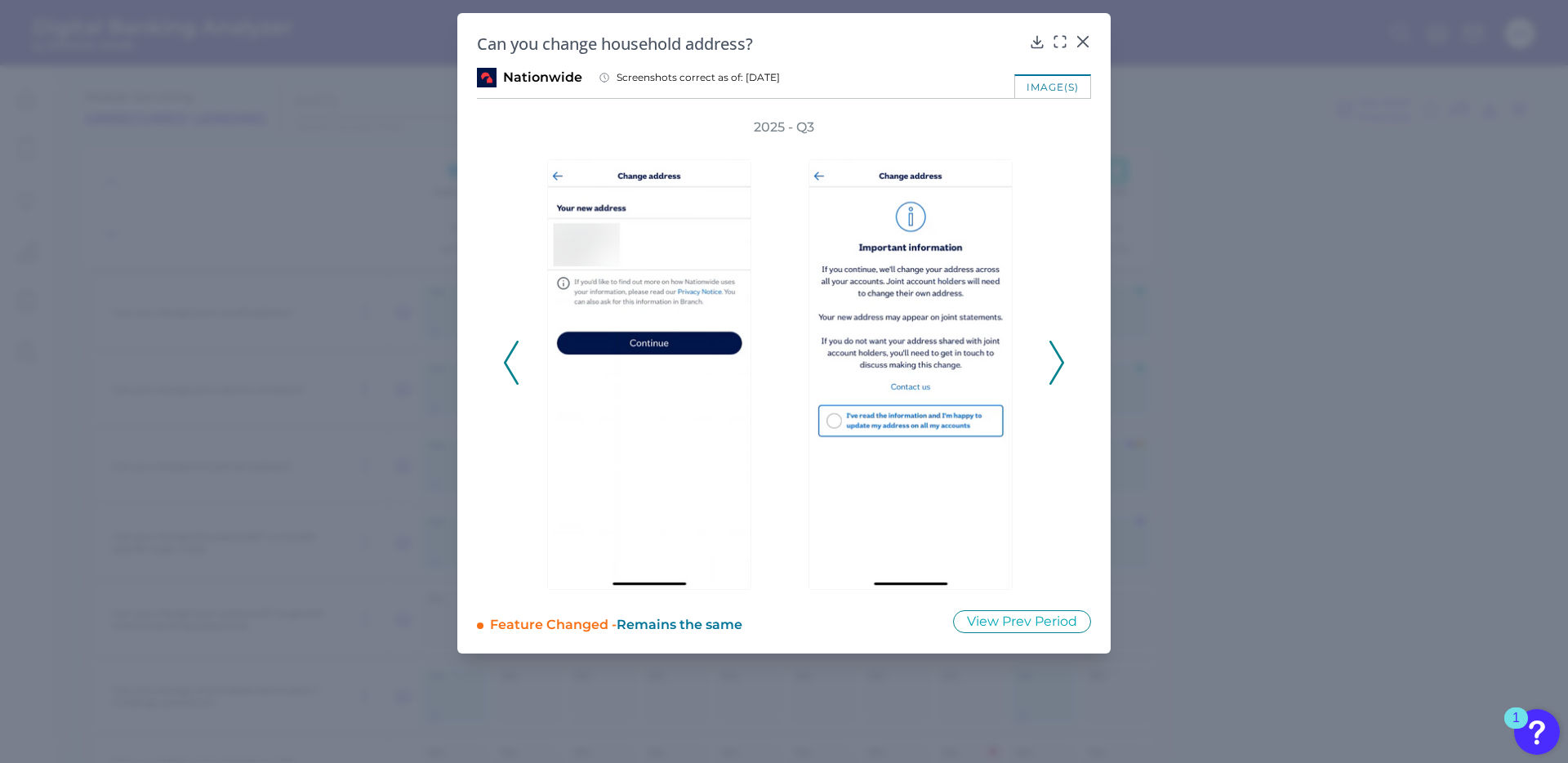
click at [1058, 366] on icon at bounding box center [1057, 363] width 15 height 44
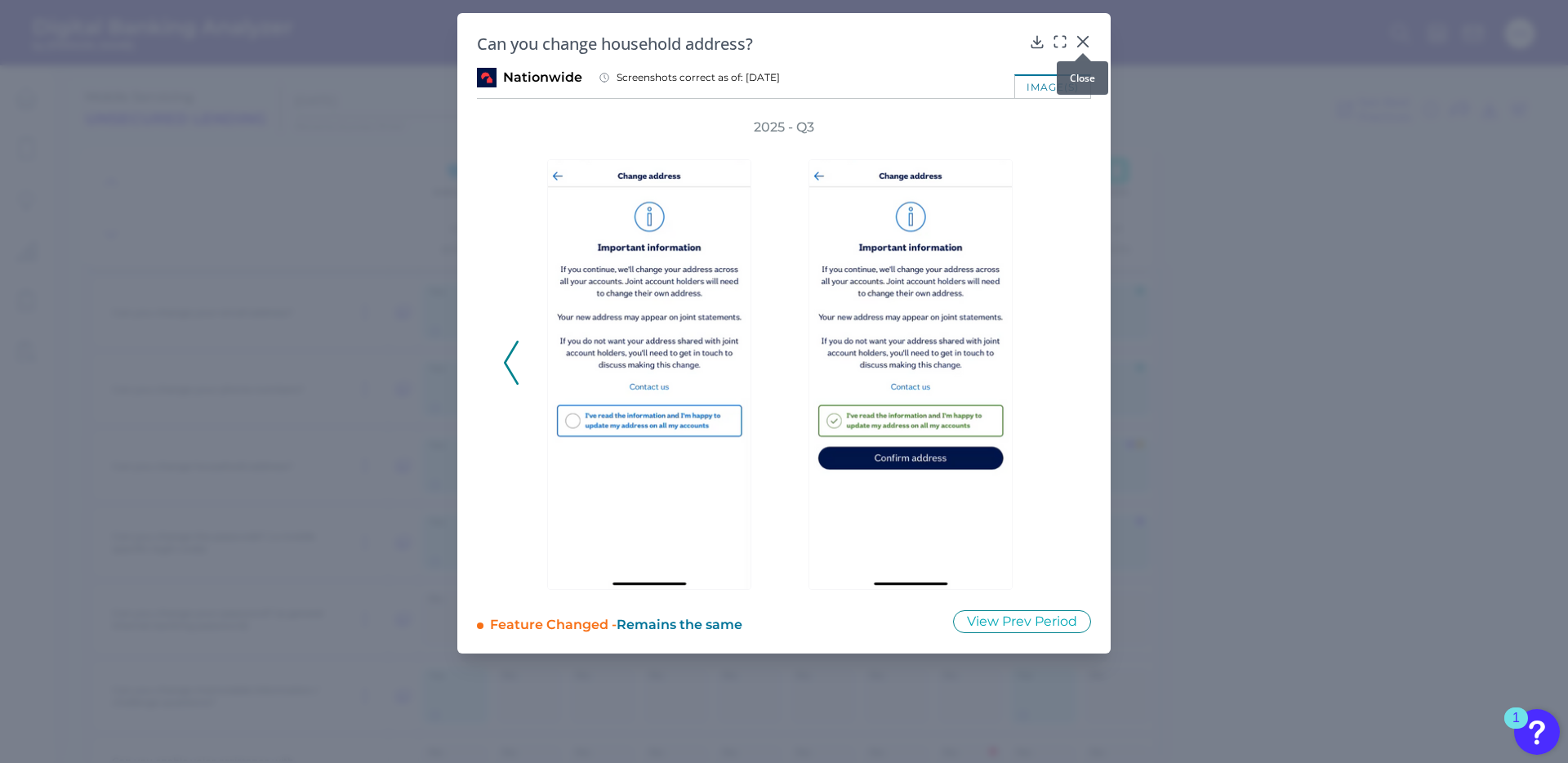
click at [1080, 40] on icon at bounding box center [1082, 41] width 16 height 16
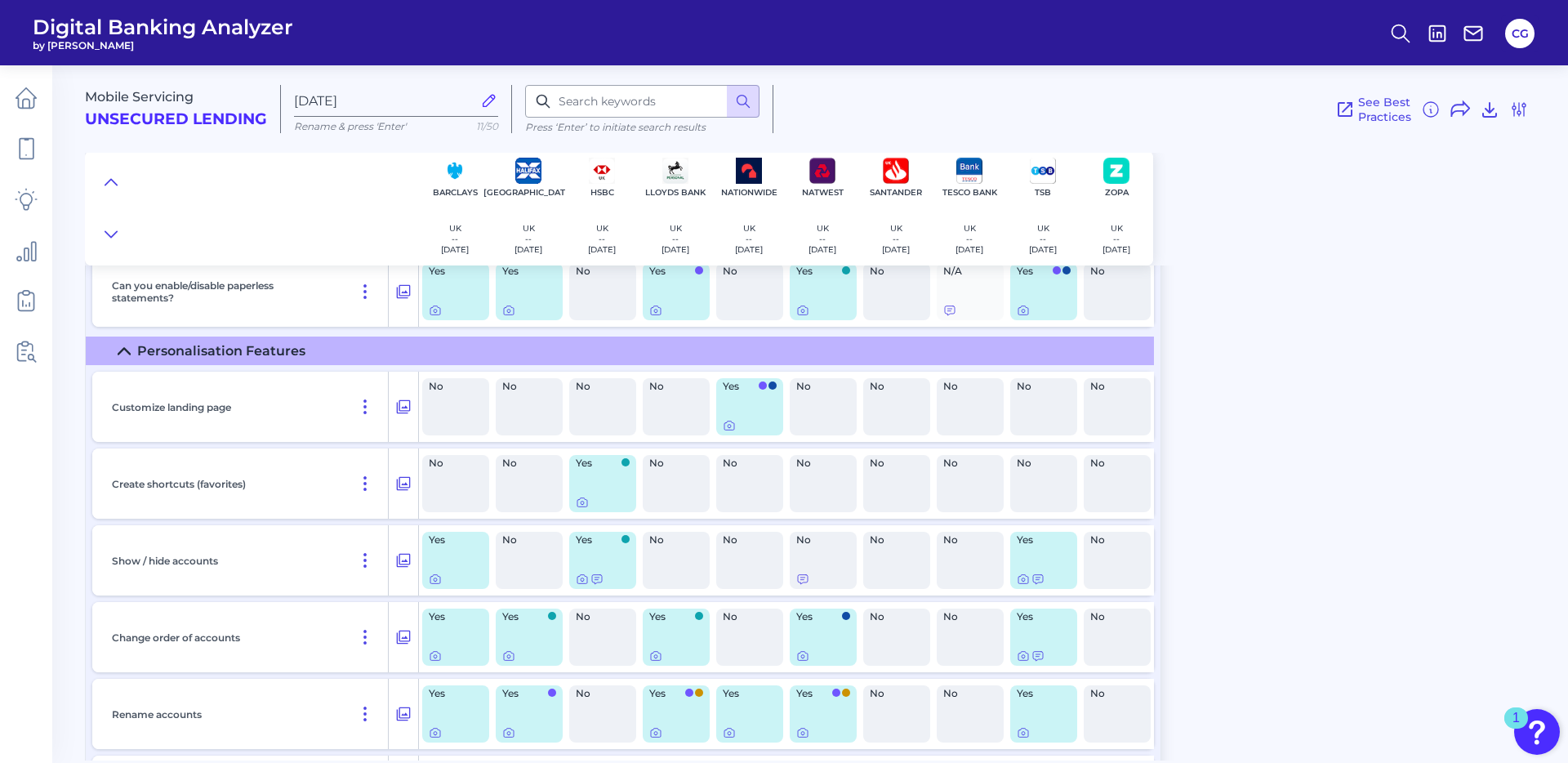
scroll to position [7935, 0]
click at [727, 422] on icon at bounding box center [729, 424] width 13 height 13
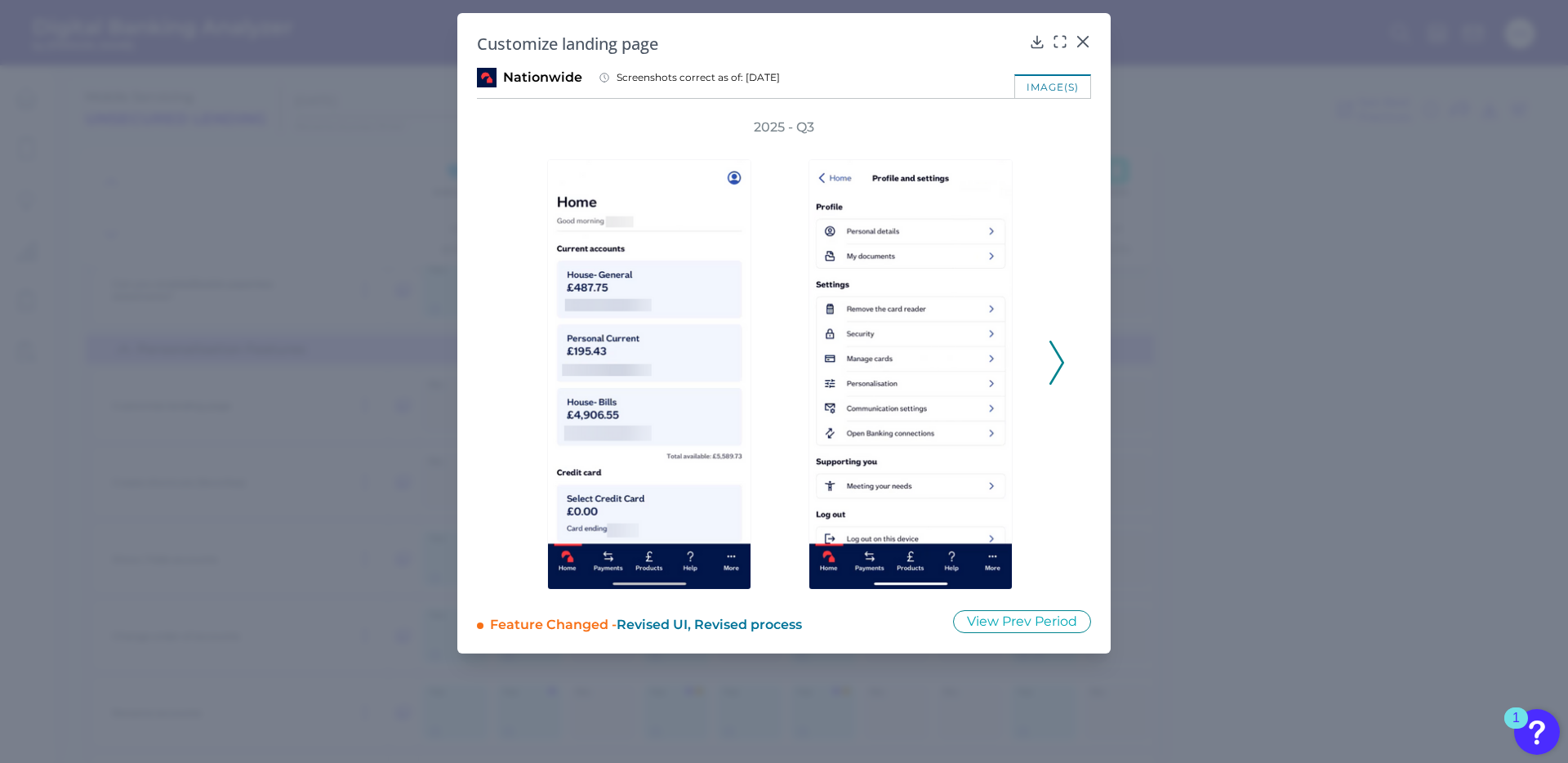
click at [1061, 364] on icon at bounding box center [1057, 363] width 15 height 44
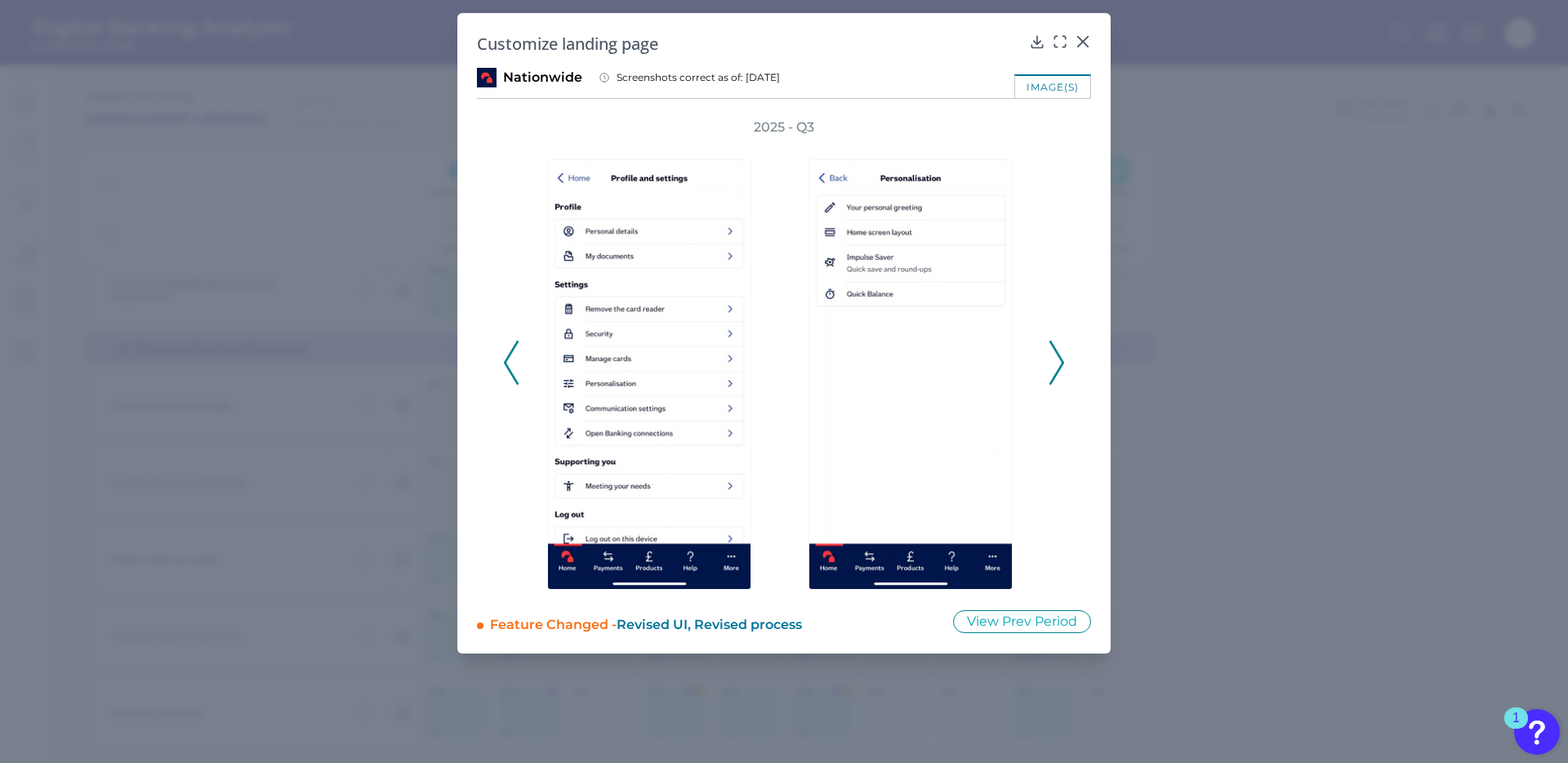
click at [1061, 364] on icon at bounding box center [1057, 363] width 15 height 44
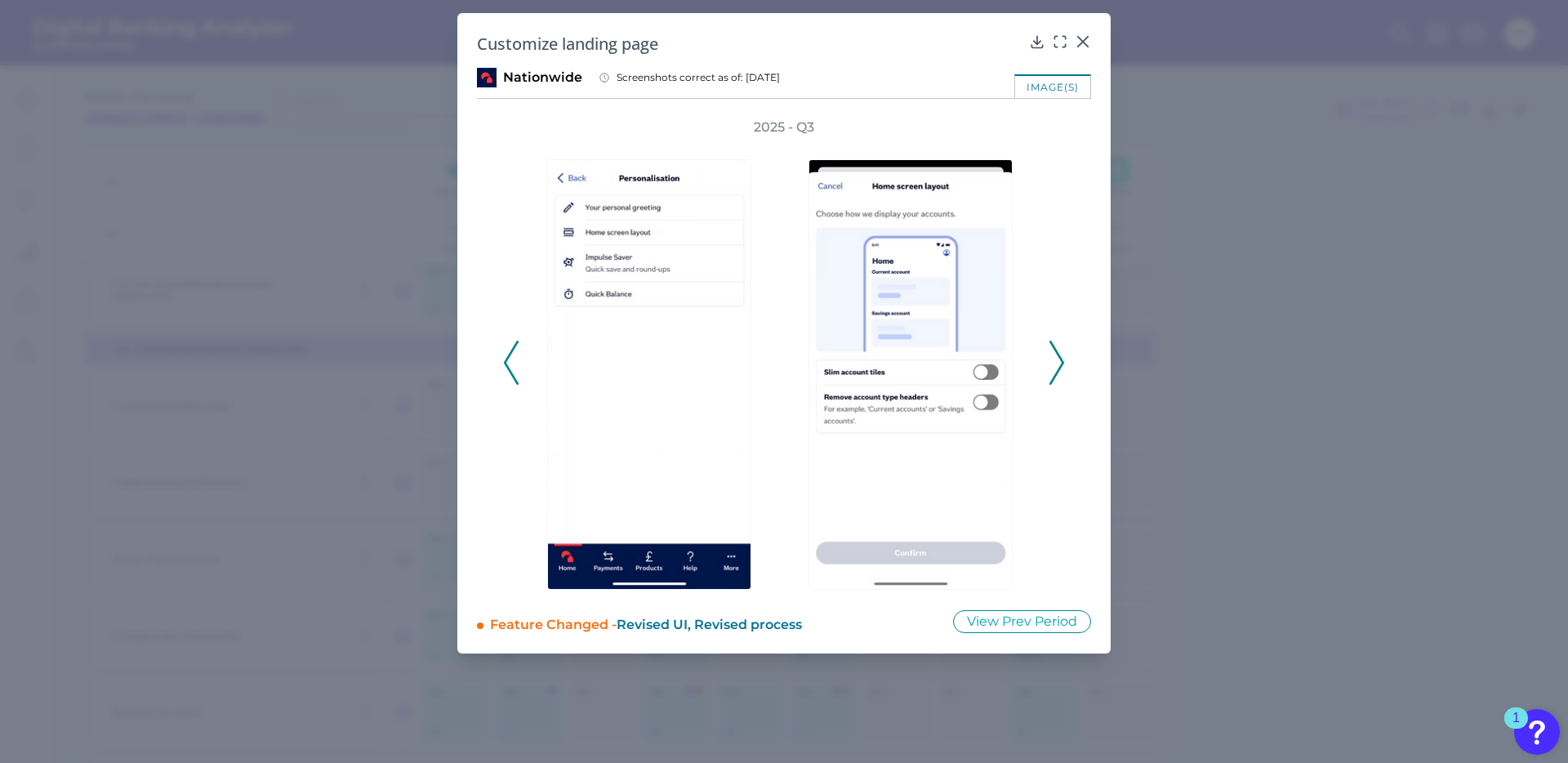
click at [1061, 364] on icon at bounding box center [1057, 363] width 15 height 44
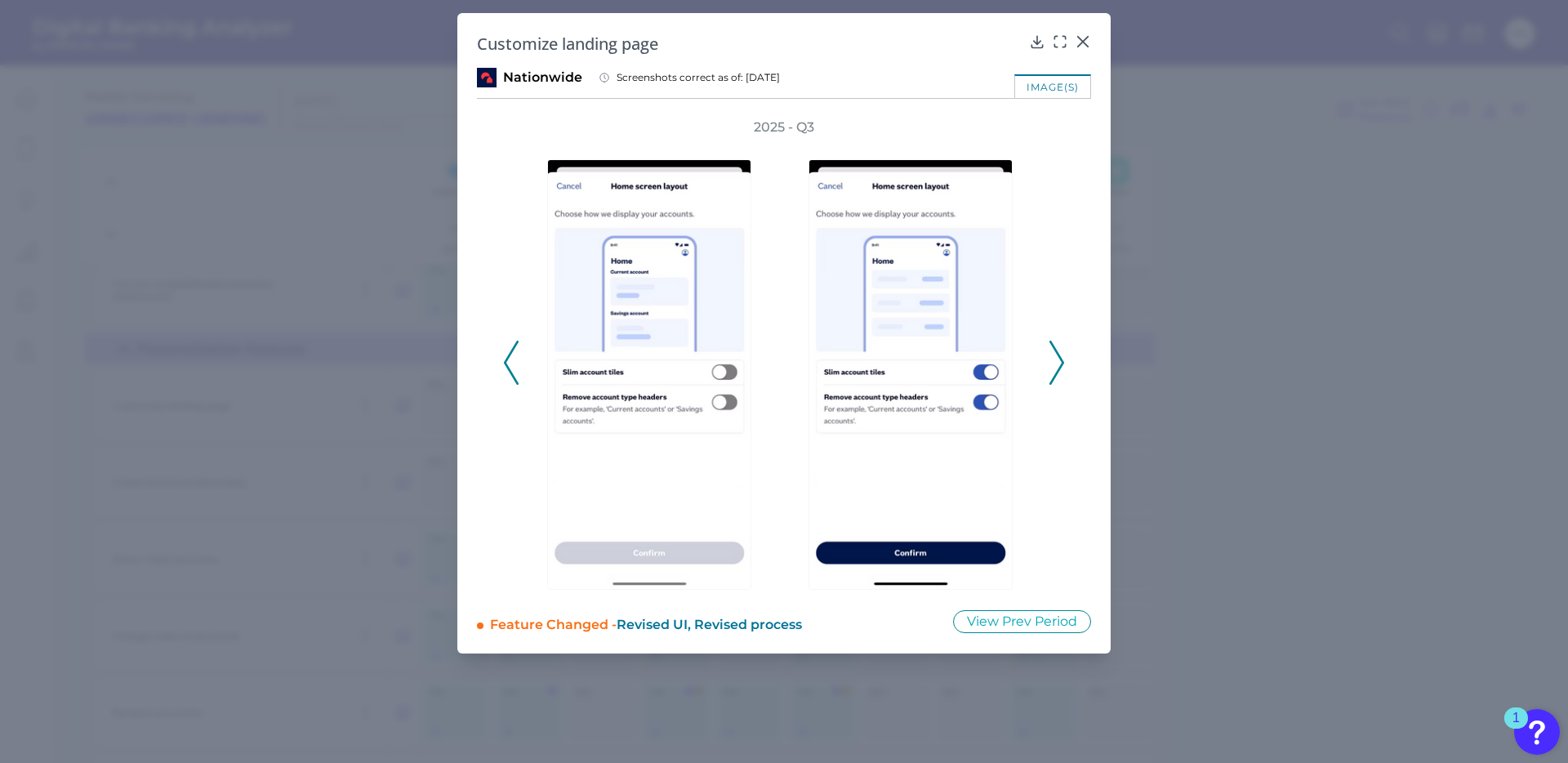
click at [1061, 364] on icon at bounding box center [1057, 363] width 15 height 44
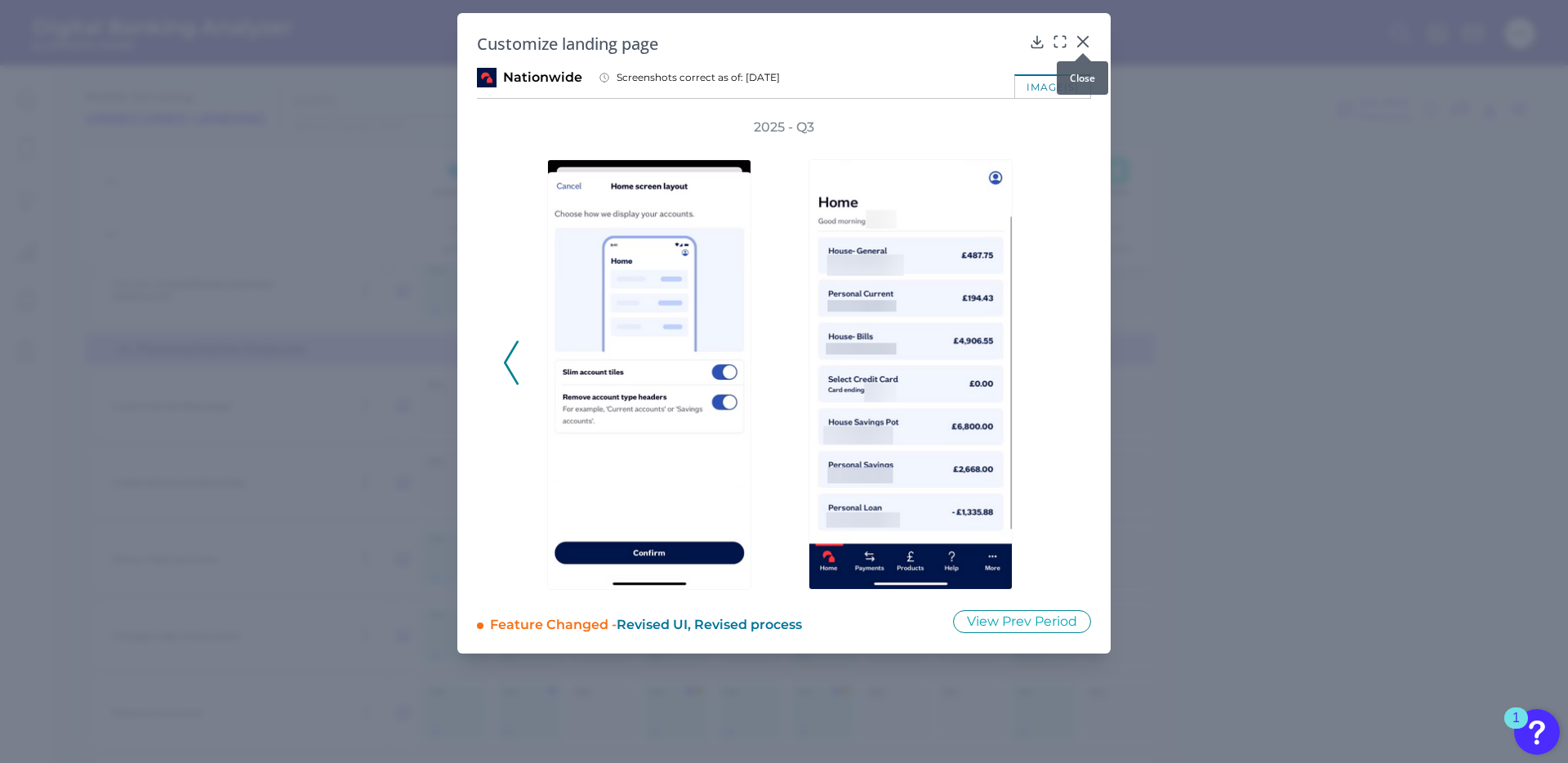
click at [1085, 42] on icon at bounding box center [1083, 41] width 9 height 9
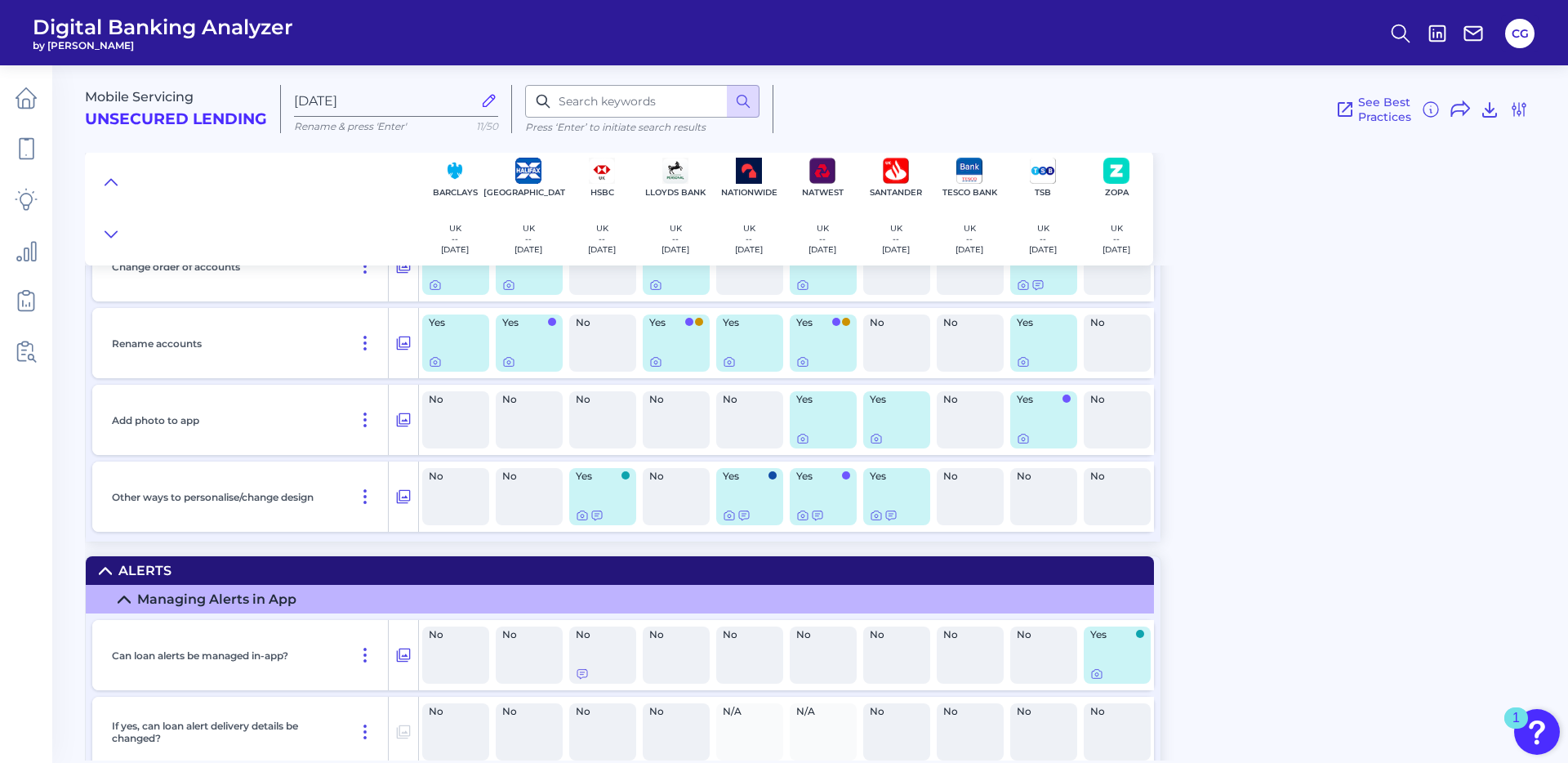
scroll to position [8310, 0]
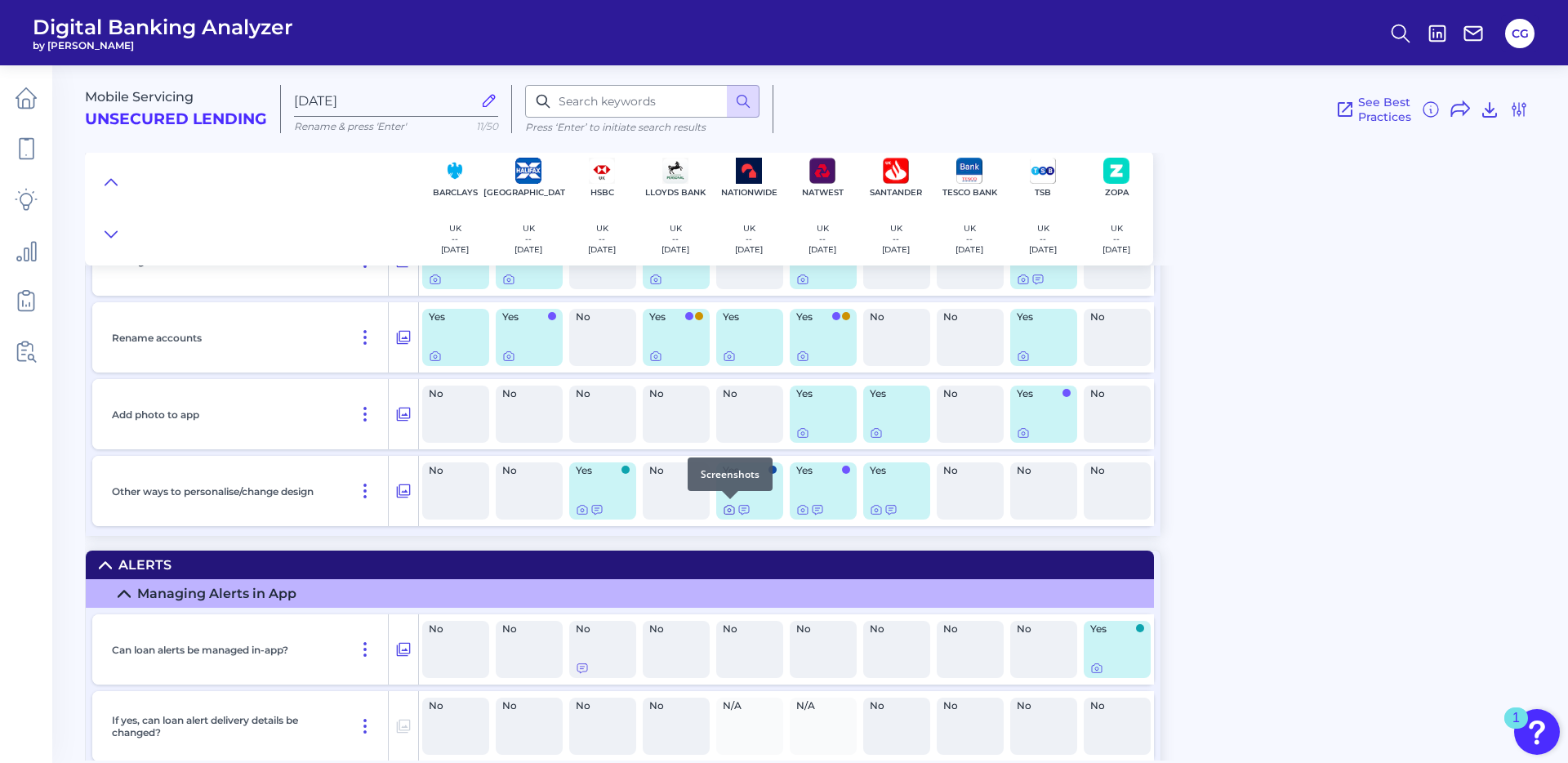
click at [729, 509] on icon at bounding box center [729, 510] width 13 height 13
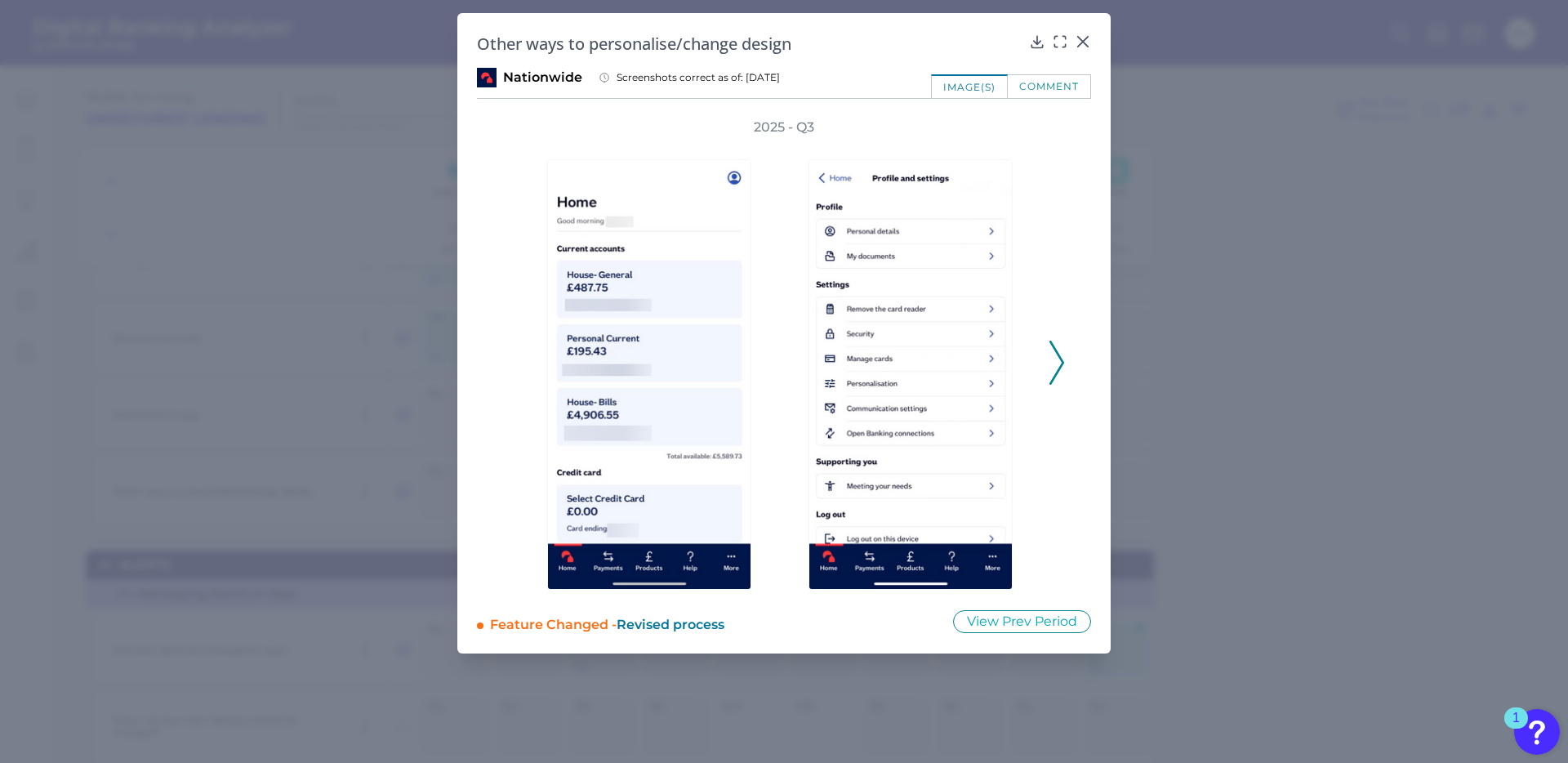
click at [1058, 363] on icon at bounding box center [1057, 363] width 15 height 44
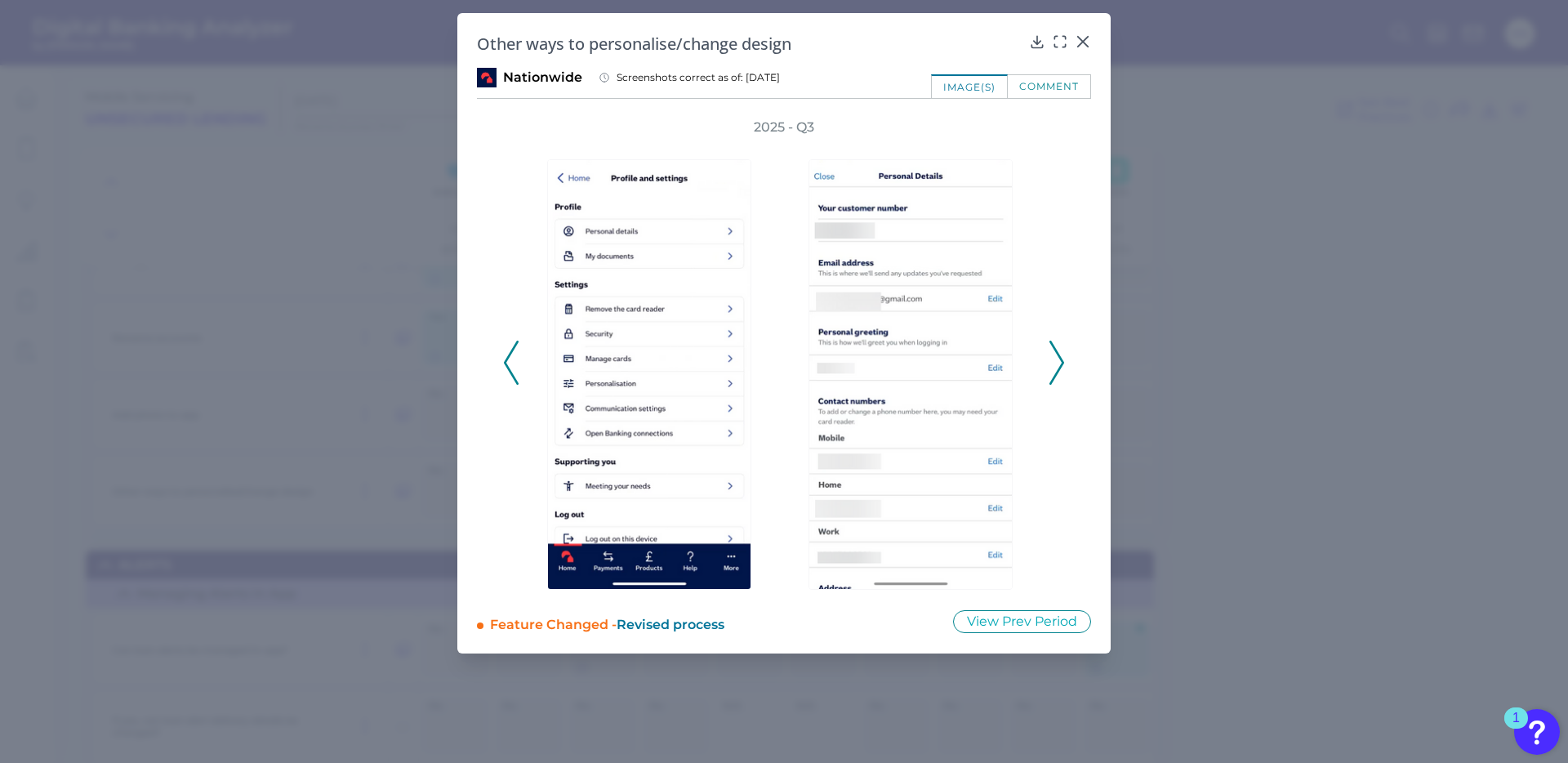
click at [1058, 363] on icon at bounding box center [1057, 363] width 15 height 44
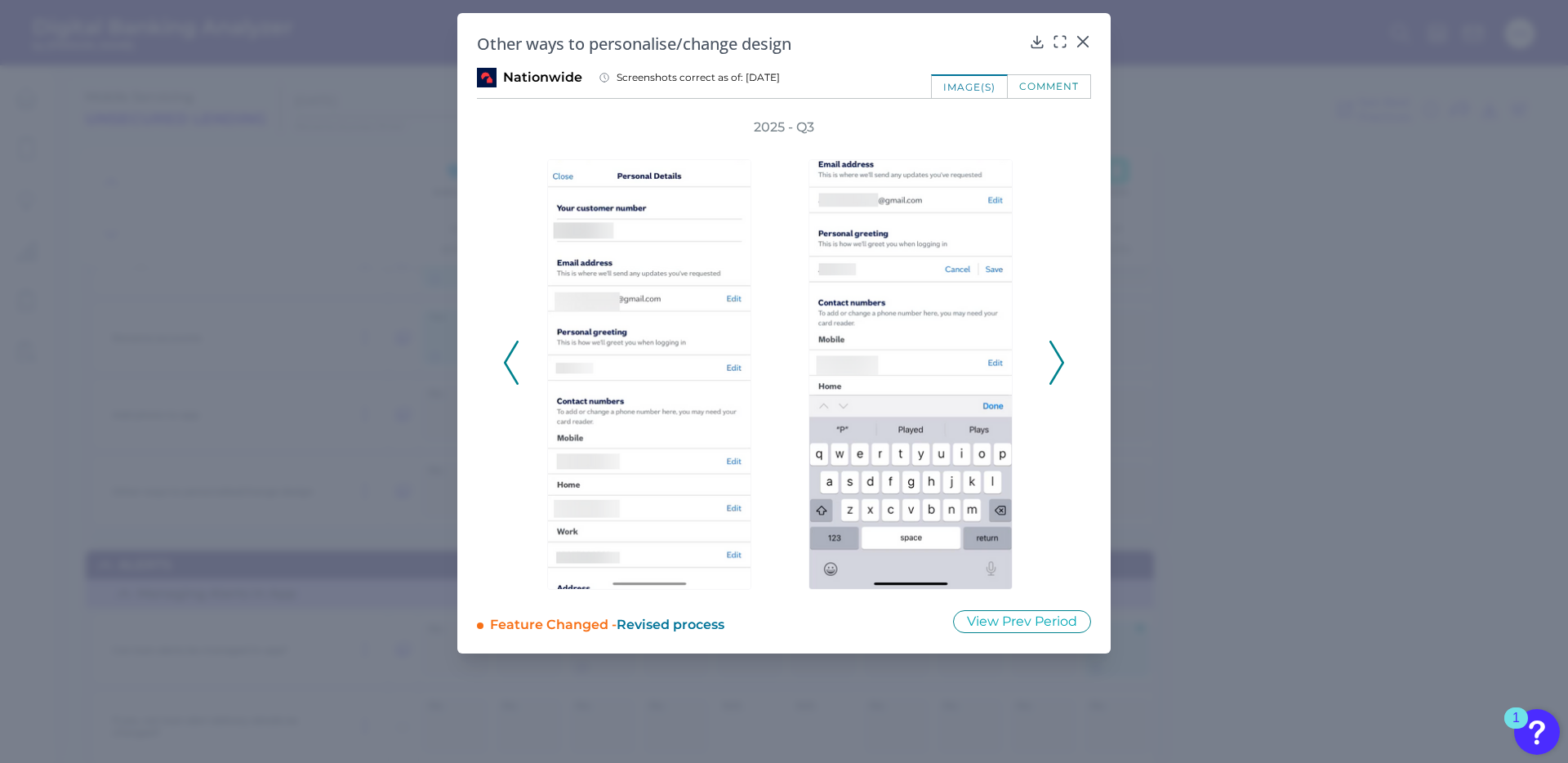
click at [1058, 363] on icon at bounding box center [1057, 363] width 15 height 44
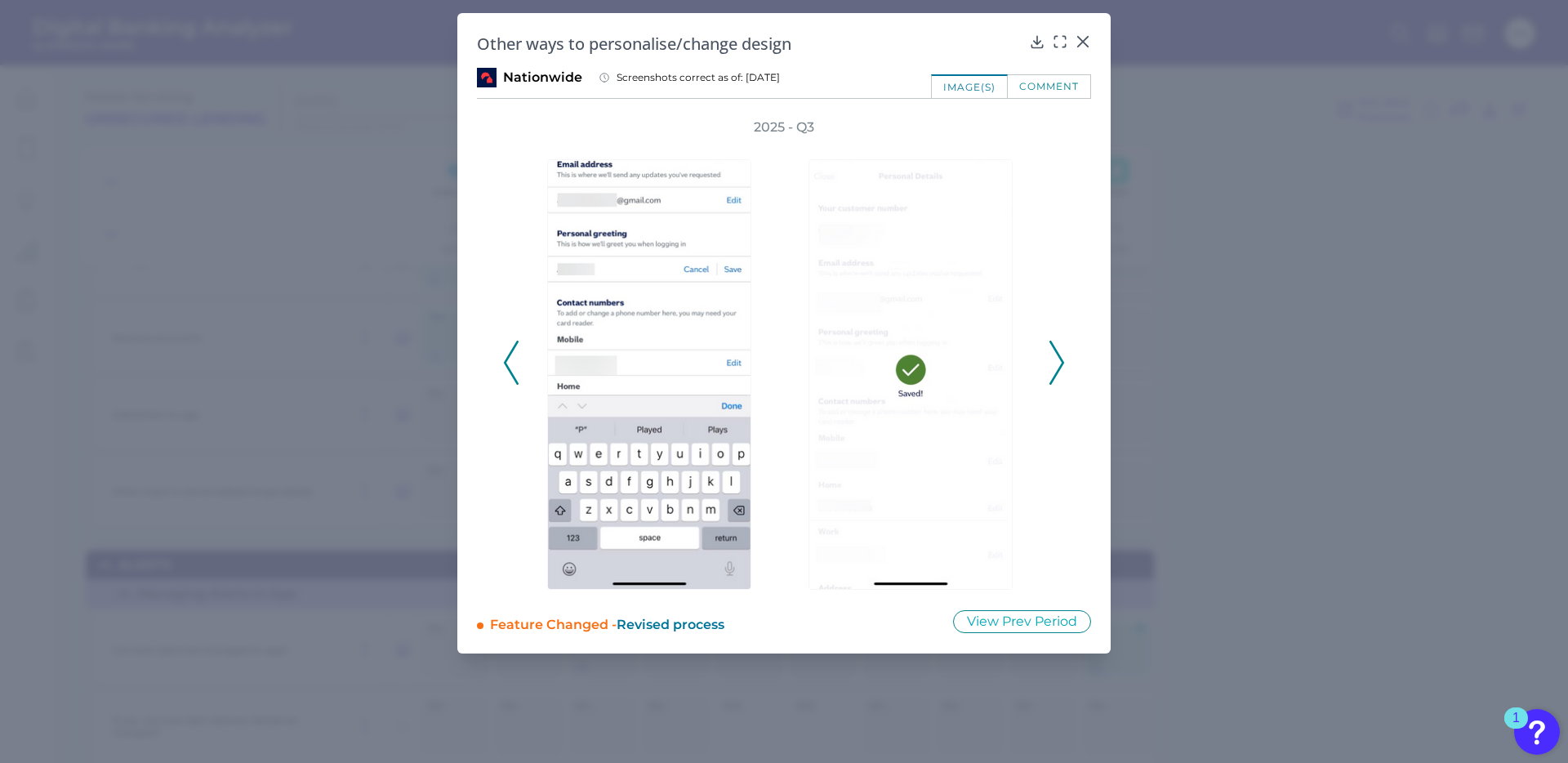
click at [1058, 363] on icon at bounding box center [1057, 363] width 15 height 44
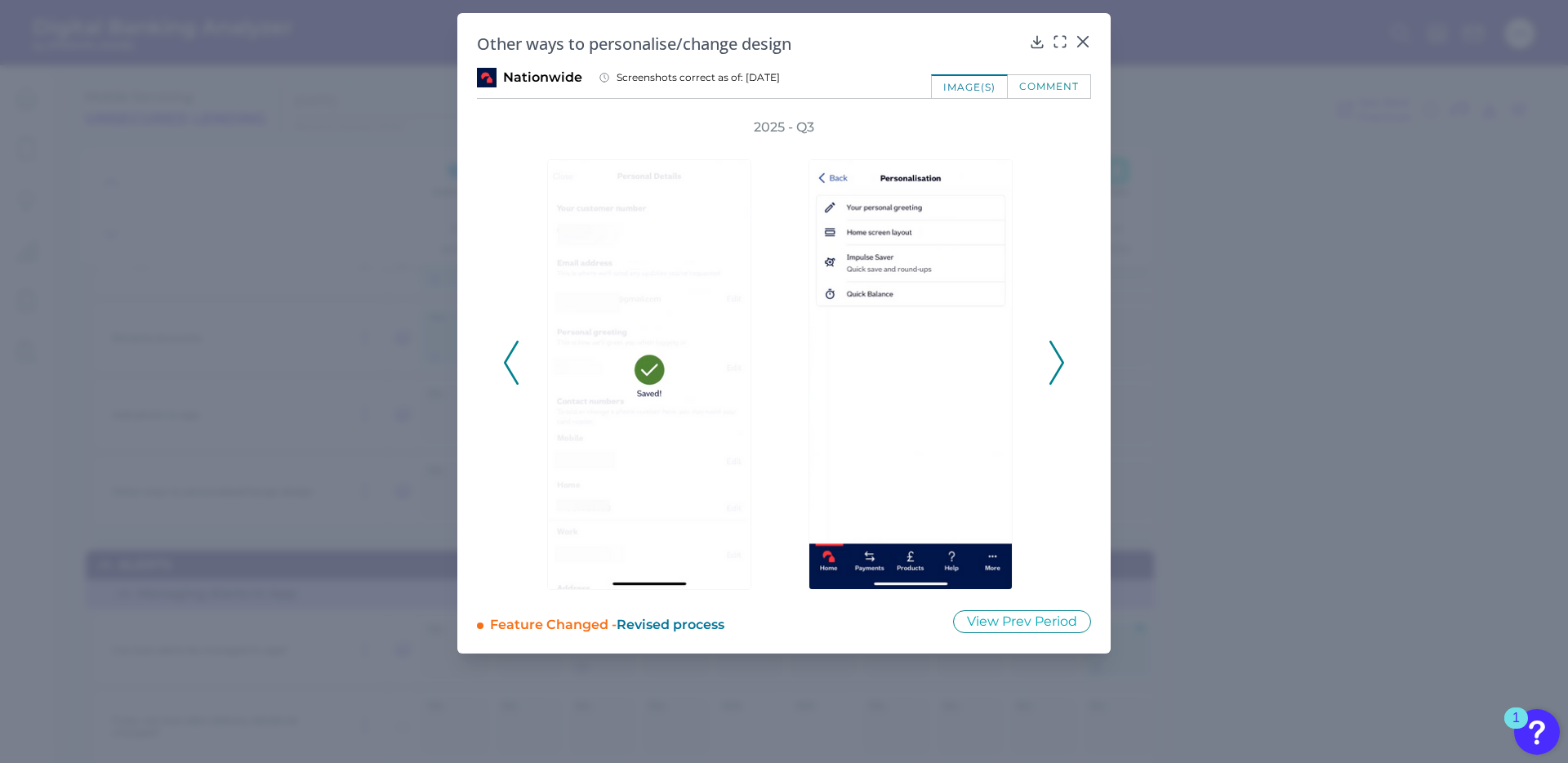
click at [1058, 363] on icon at bounding box center [1057, 363] width 15 height 44
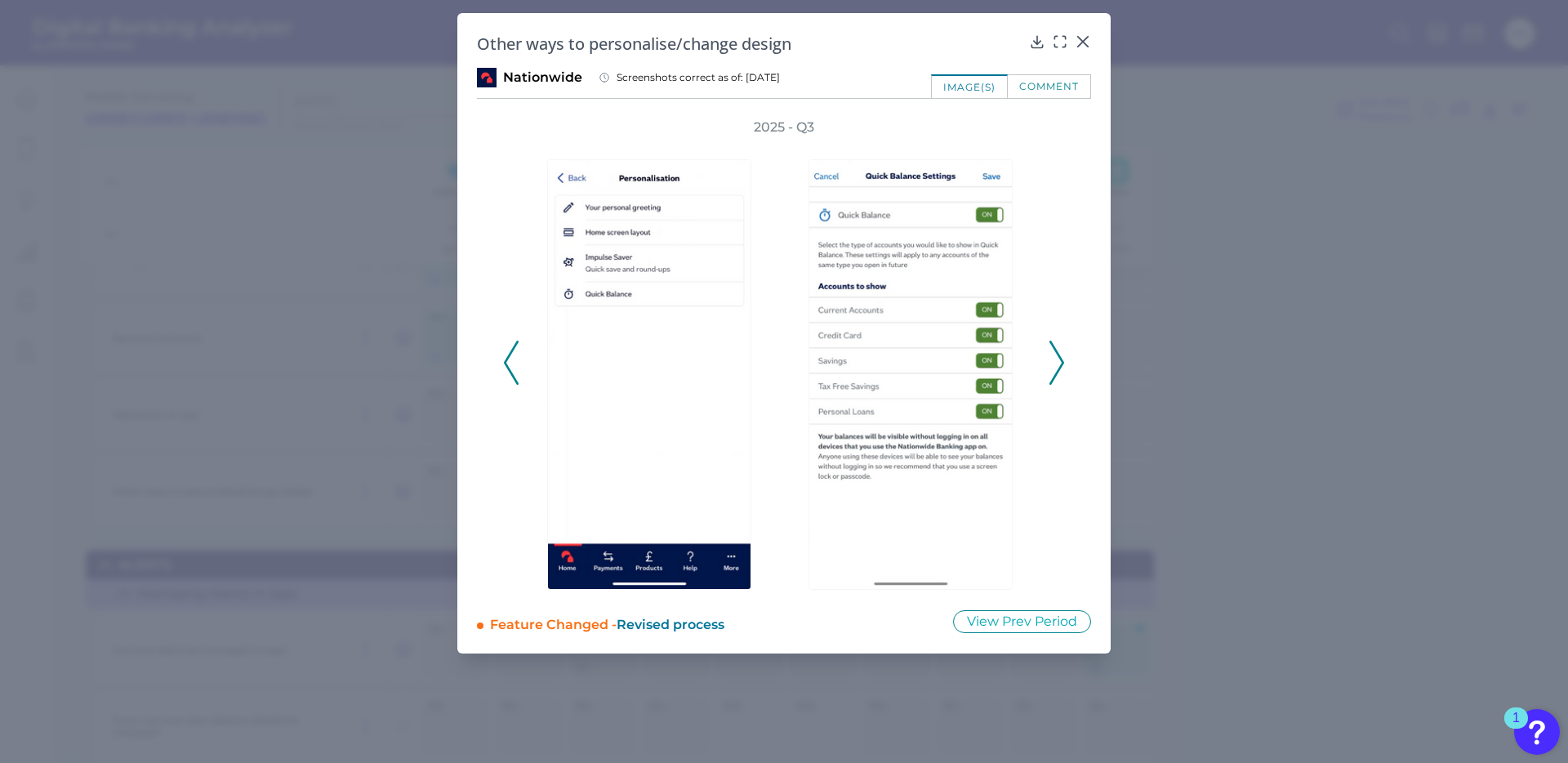
click at [1058, 363] on icon at bounding box center [1057, 363] width 15 height 44
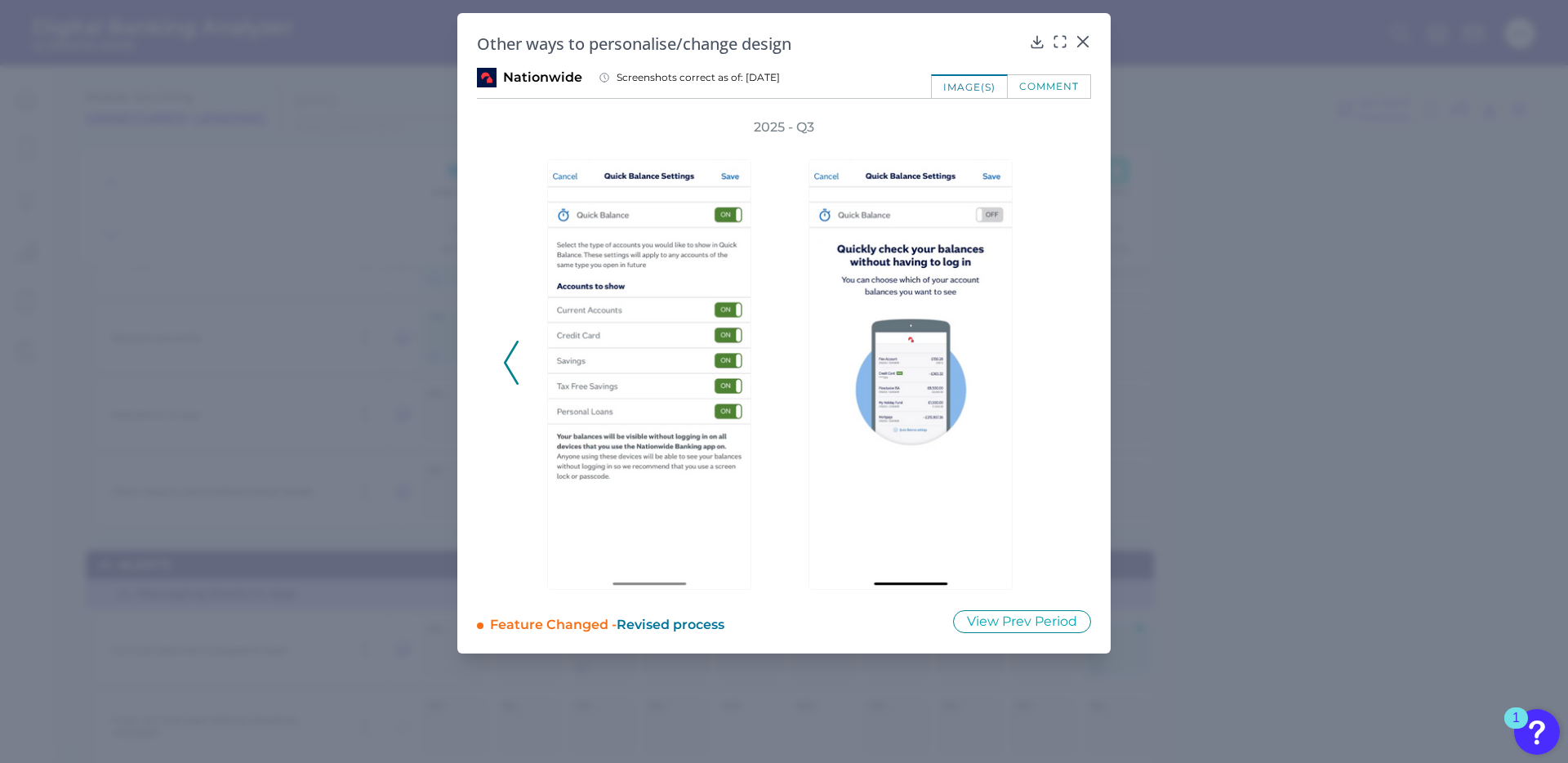
click at [1058, 363] on div "2025 - Q3" at bounding box center [784, 354] width 562 height 472
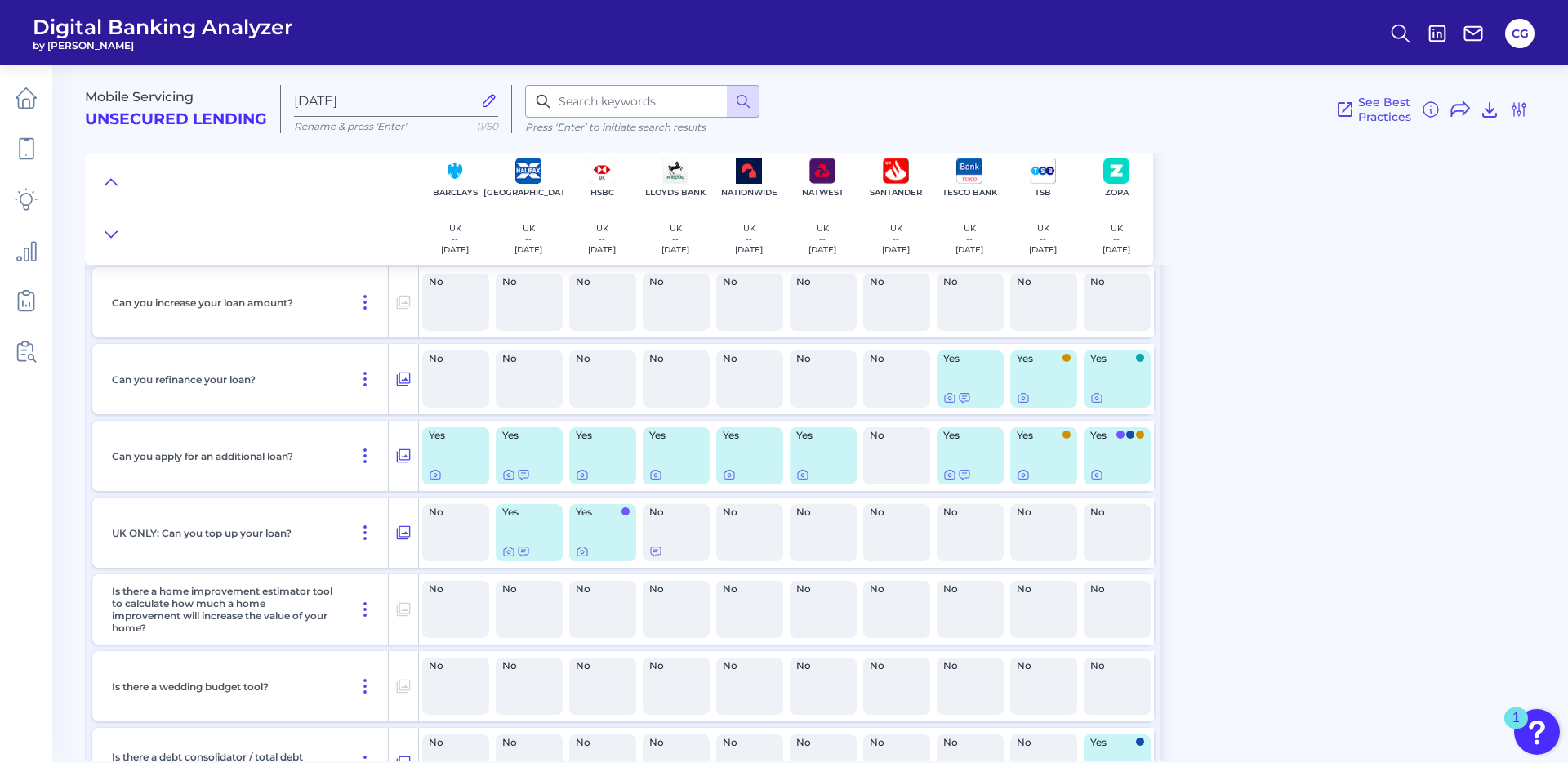
scroll to position [10123, 0]
click at [951, 397] on icon at bounding box center [950, 397] width 13 height 13
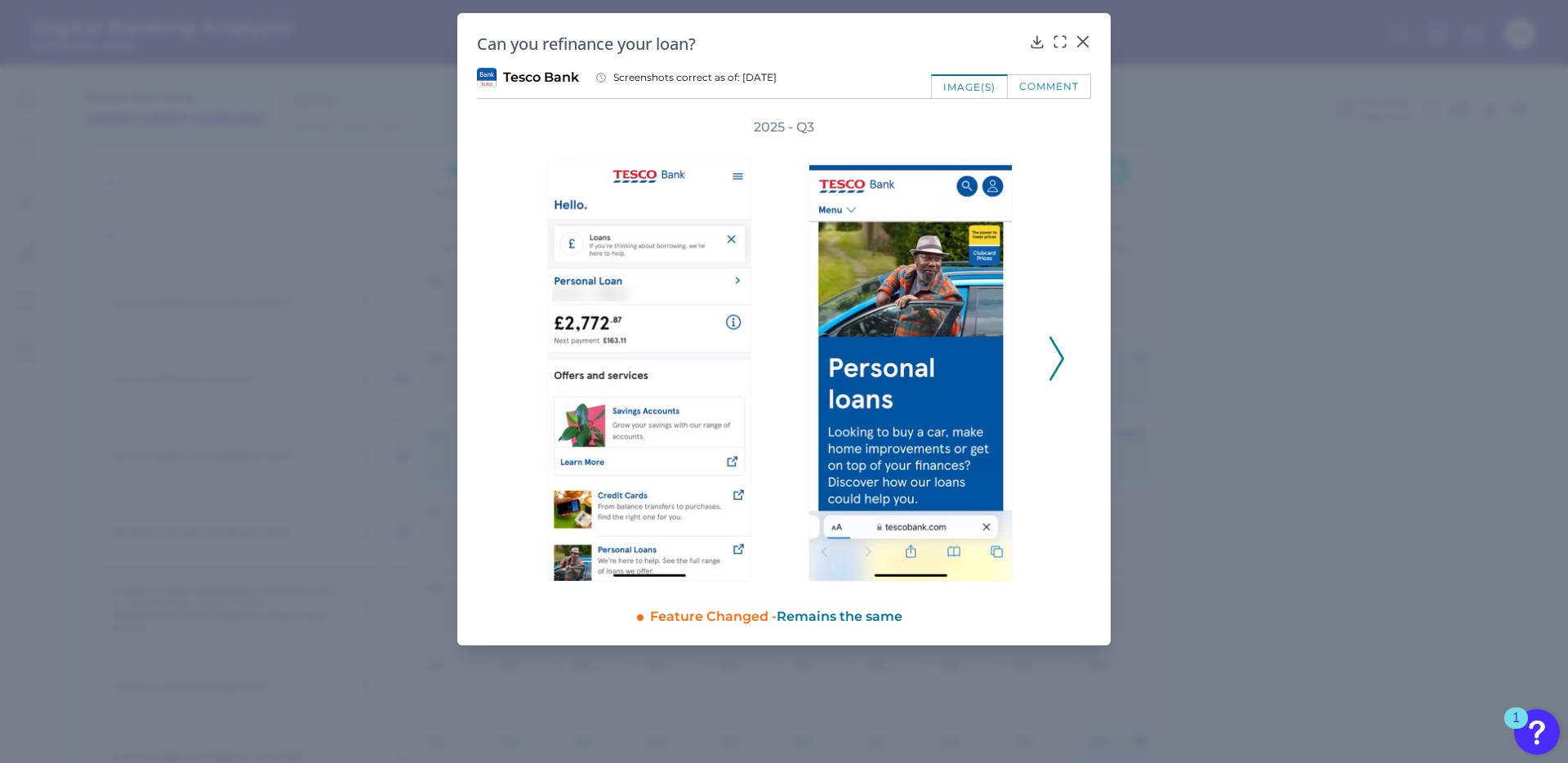
click at [1062, 364] on icon at bounding box center [1057, 358] width 15 height 44
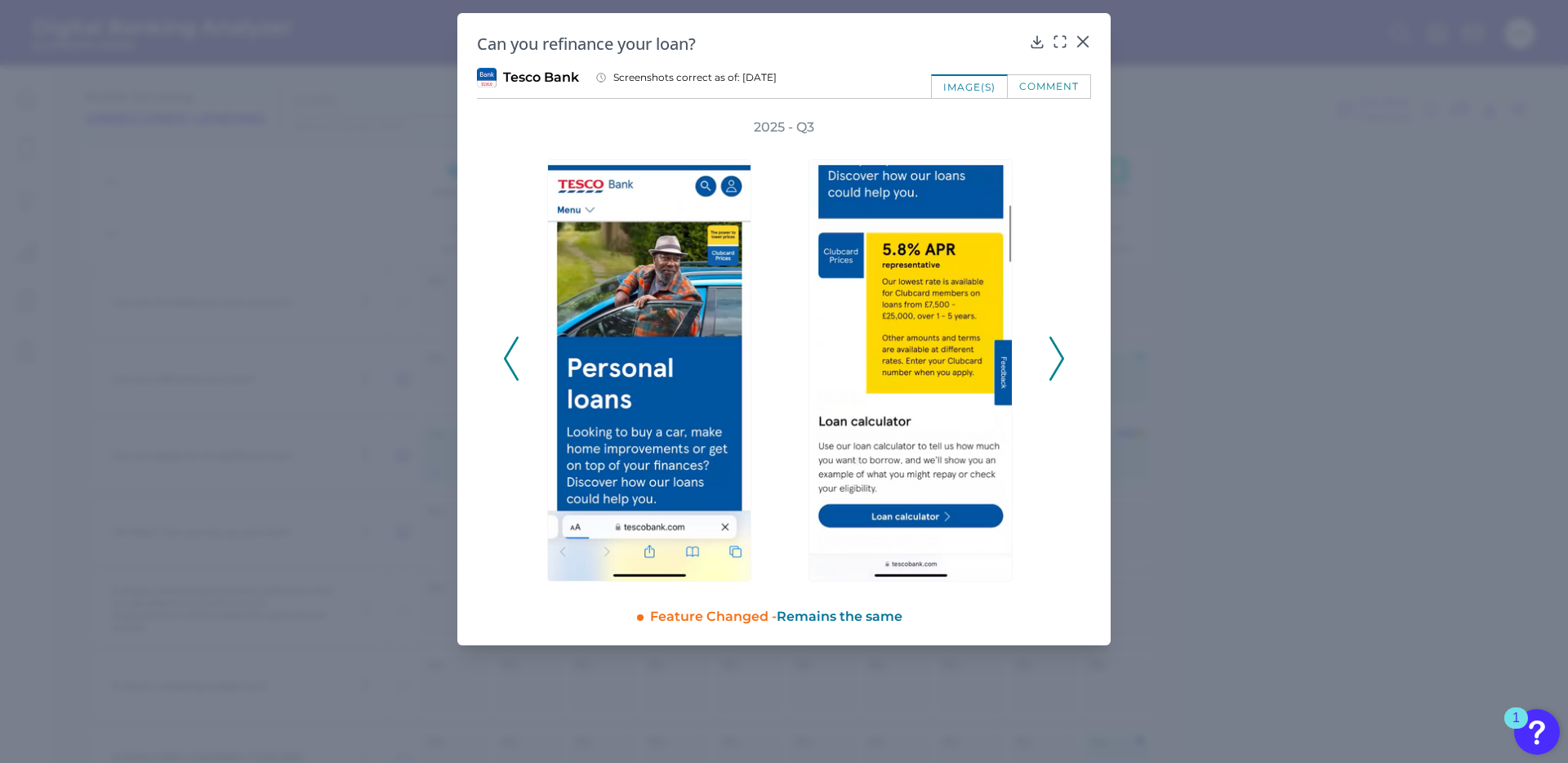
click at [1061, 357] on polyline at bounding box center [1056, 359] width 12 height 41
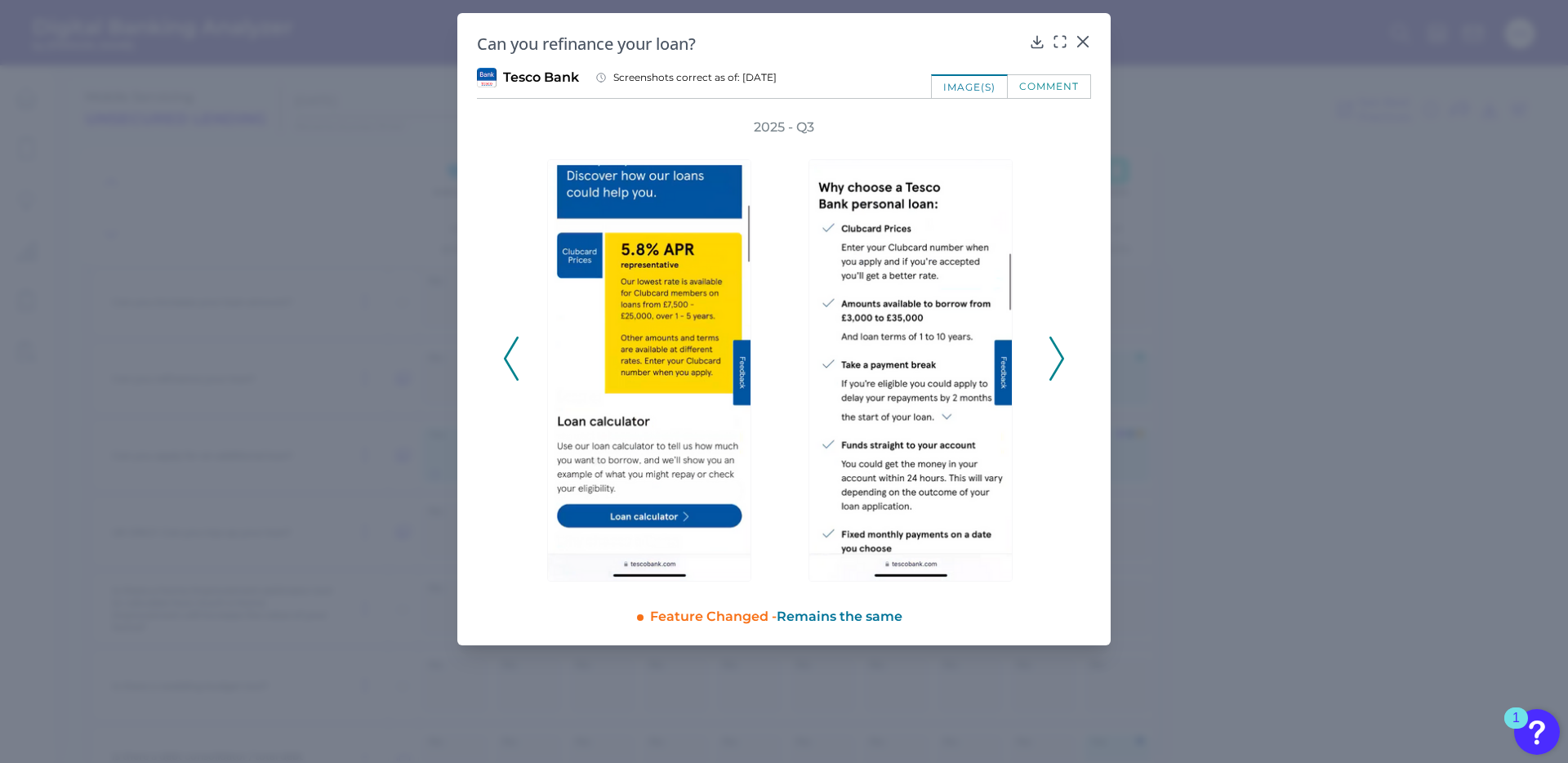
click at [1063, 362] on icon at bounding box center [1057, 358] width 15 height 44
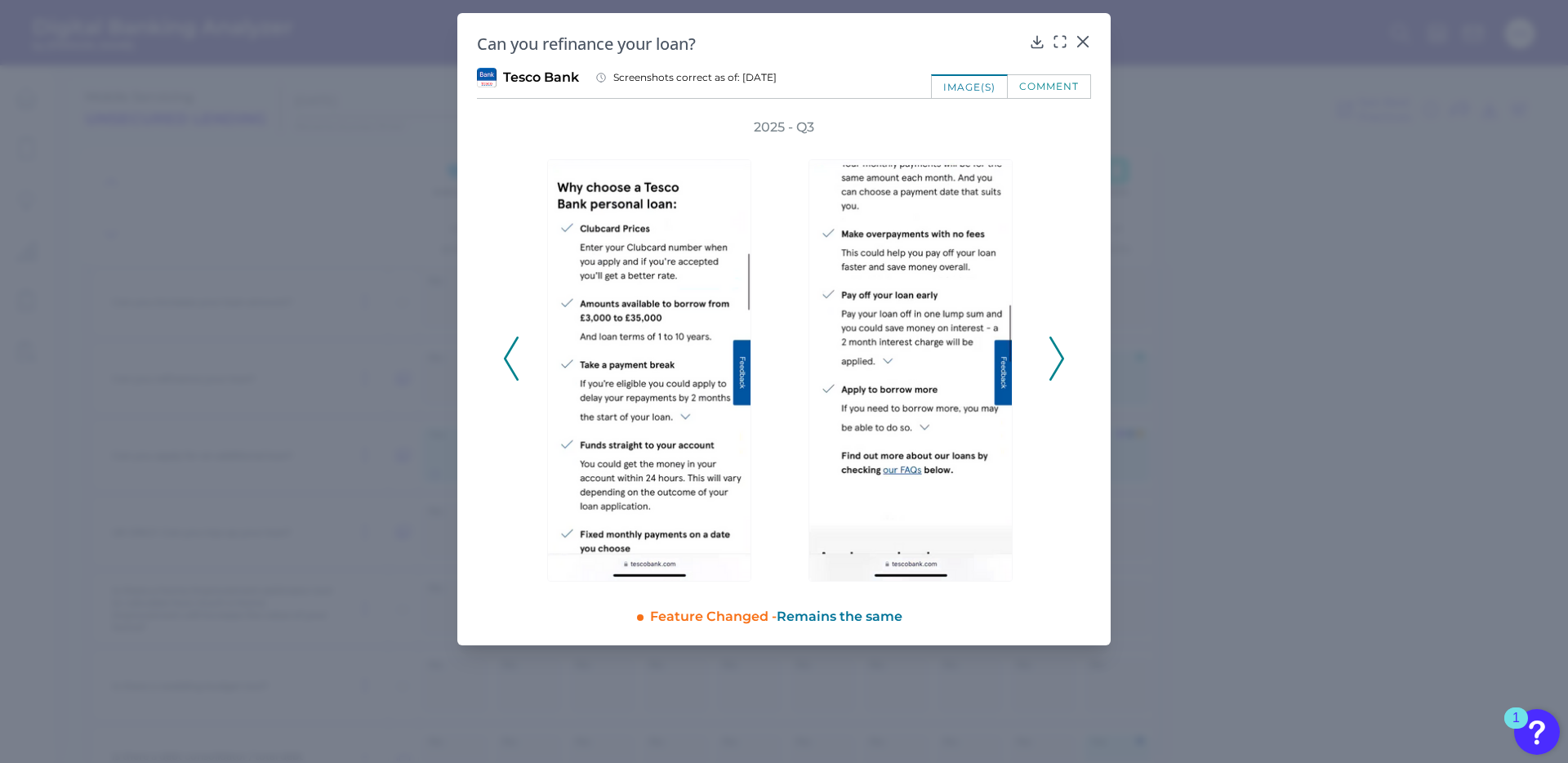
click at [1063, 362] on icon at bounding box center [1057, 358] width 15 height 44
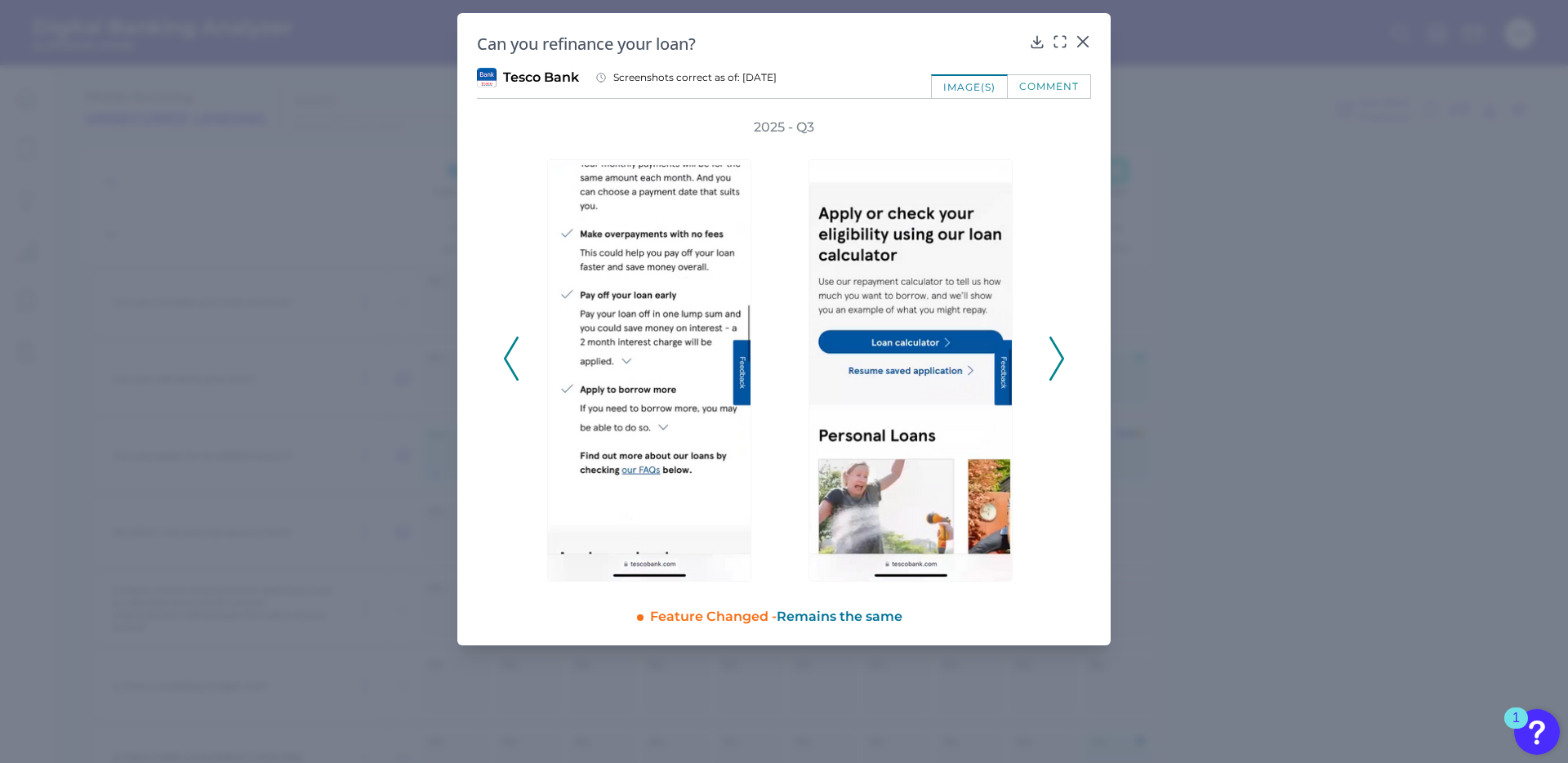
click at [1063, 362] on icon at bounding box center [1057, 358] width 15 height 44
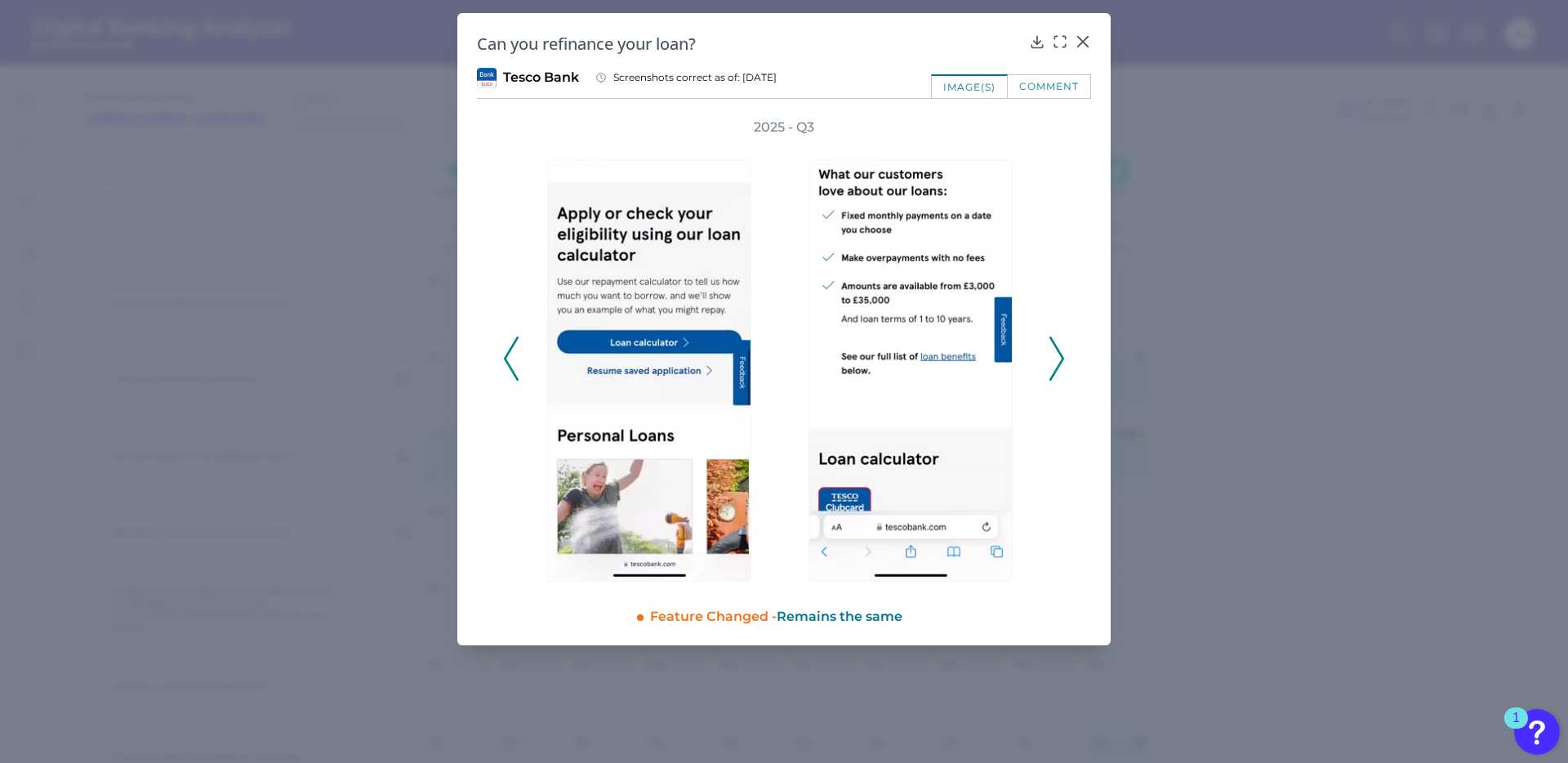
click at [1063, 357] on polyline at bounding box center [1056, 359] width 12 height 41
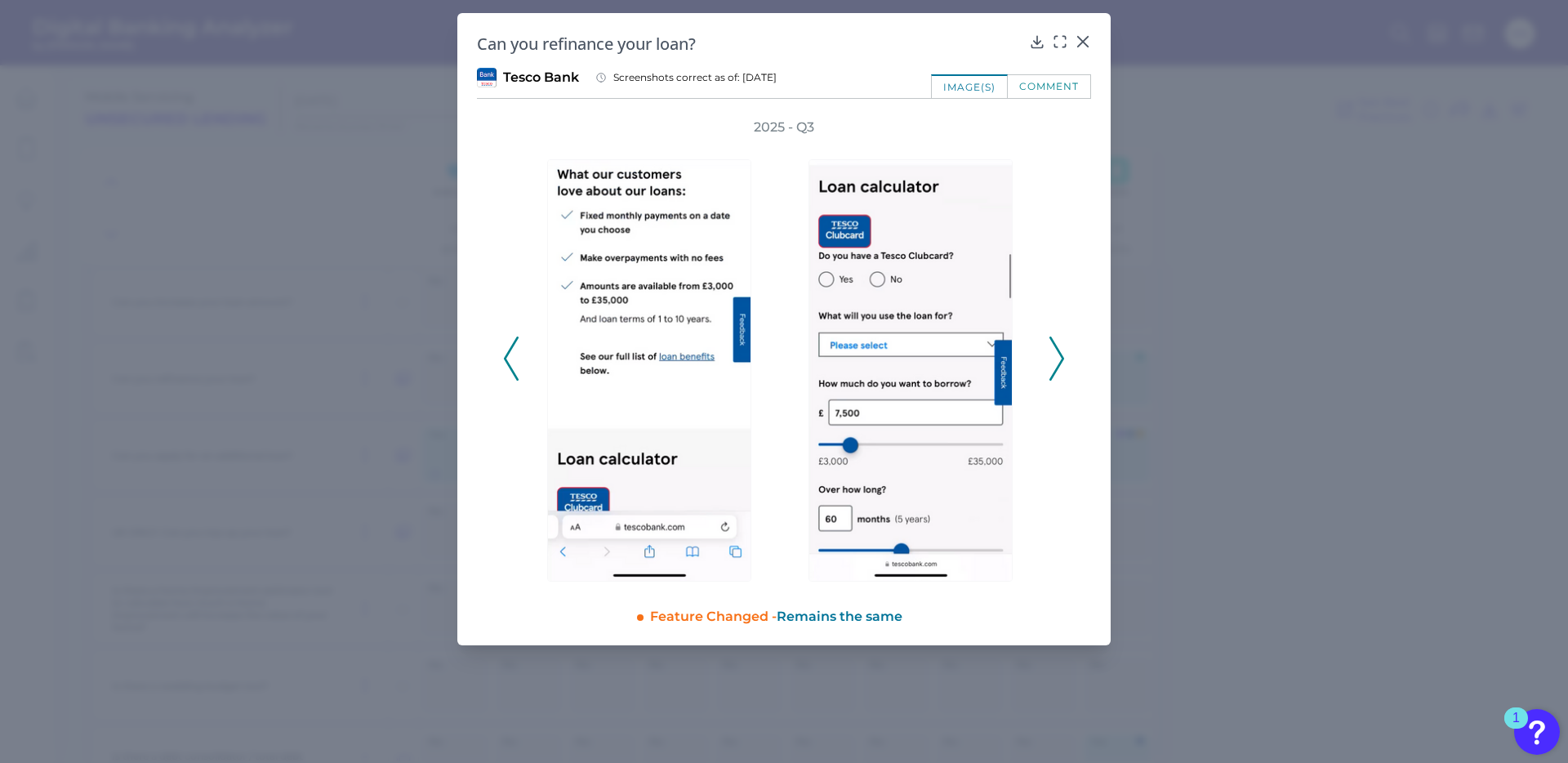
click at [1062, 358] on polyline at bounding box center [1056, 359] width 12 height 41
